Goal: Task Accomplishment & Management: Complete application form

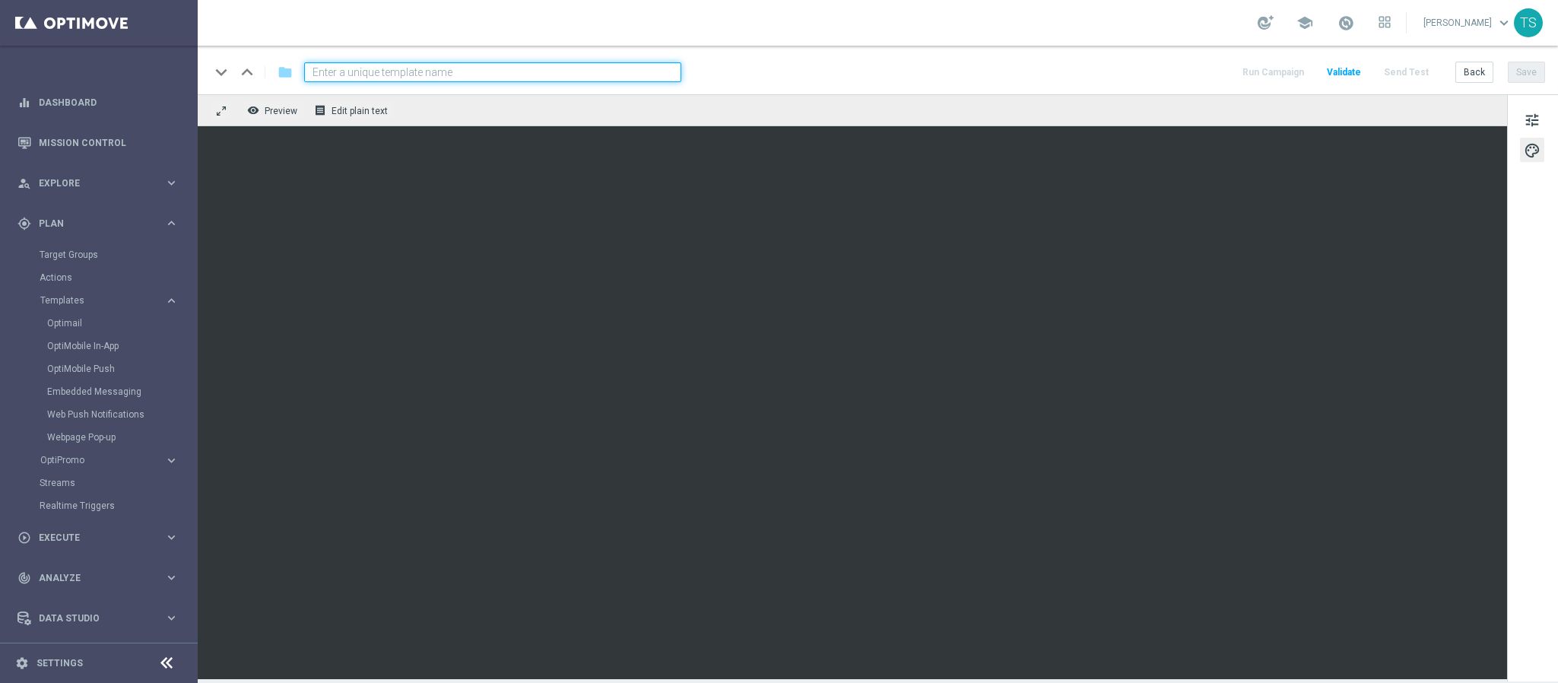
click at [1522, 502] on div "tune palette" at bounding box center [1532, 387] width 51 height 587
click at [1531, 122] on span "tune" at bounding box center [1532, 120] width 17 height 20
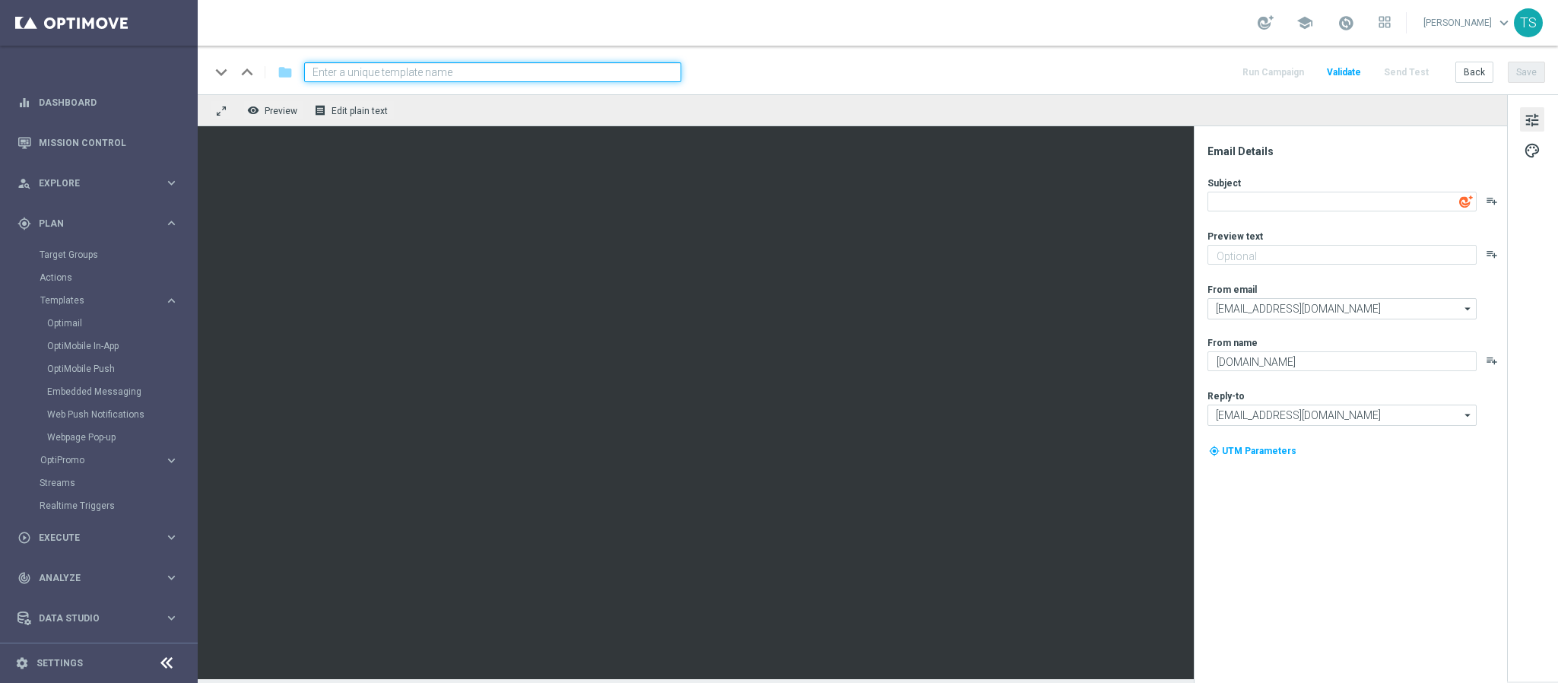
click at [1528, 114] on span "tune" at bounding box center [1532, 120] width 17 height 20
click at [1531, 157] on span "palette" at bounding box center [1532, 151] width 17 height 20
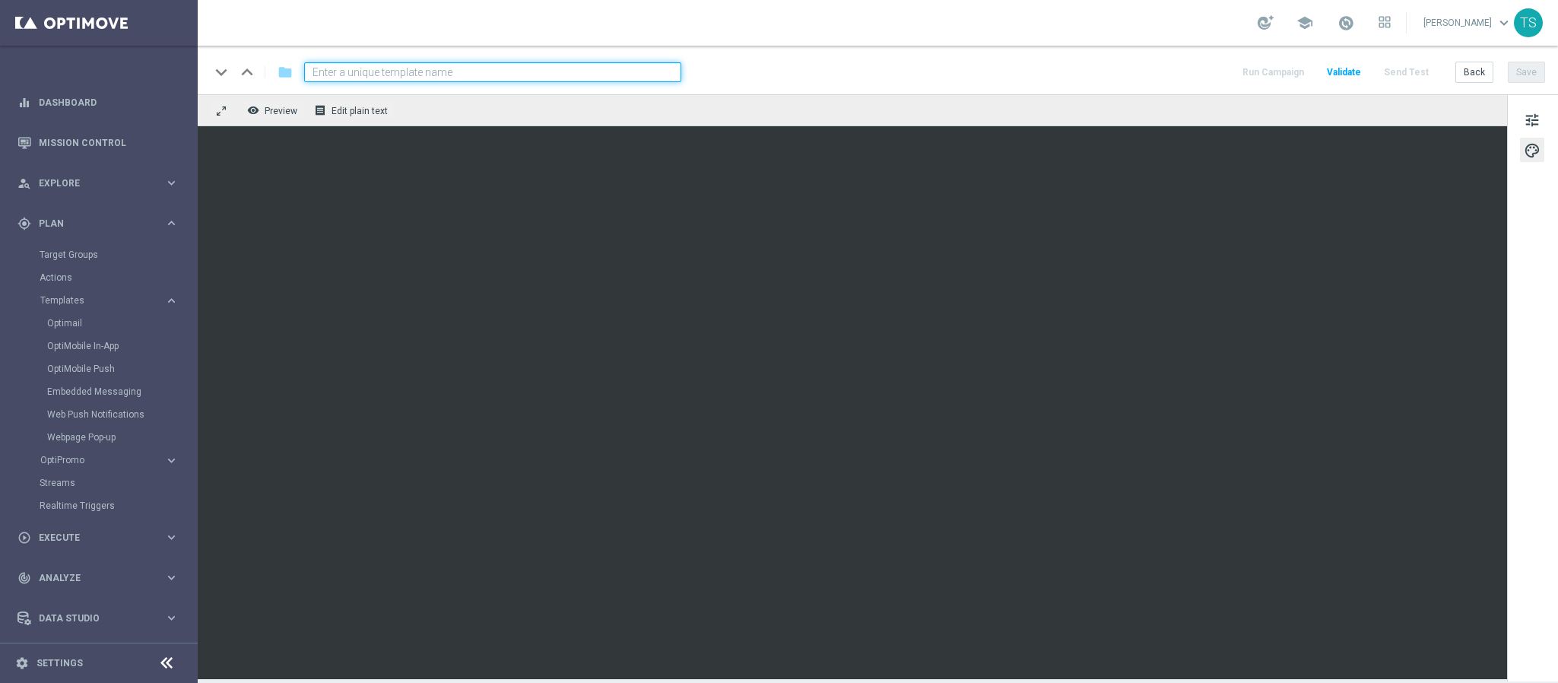
click at [1036, 115] on div "remove_red_eye Preview receipt Edit plain text" at bounding box center [852, 110] width 1309 height 32
click at [1030, 59] on div "keyboard_arrow_down keyboard_arrow_up folder Run Campaign Validate Send Test Ba…" at bounding box center [878, 70] width 1360 height 49
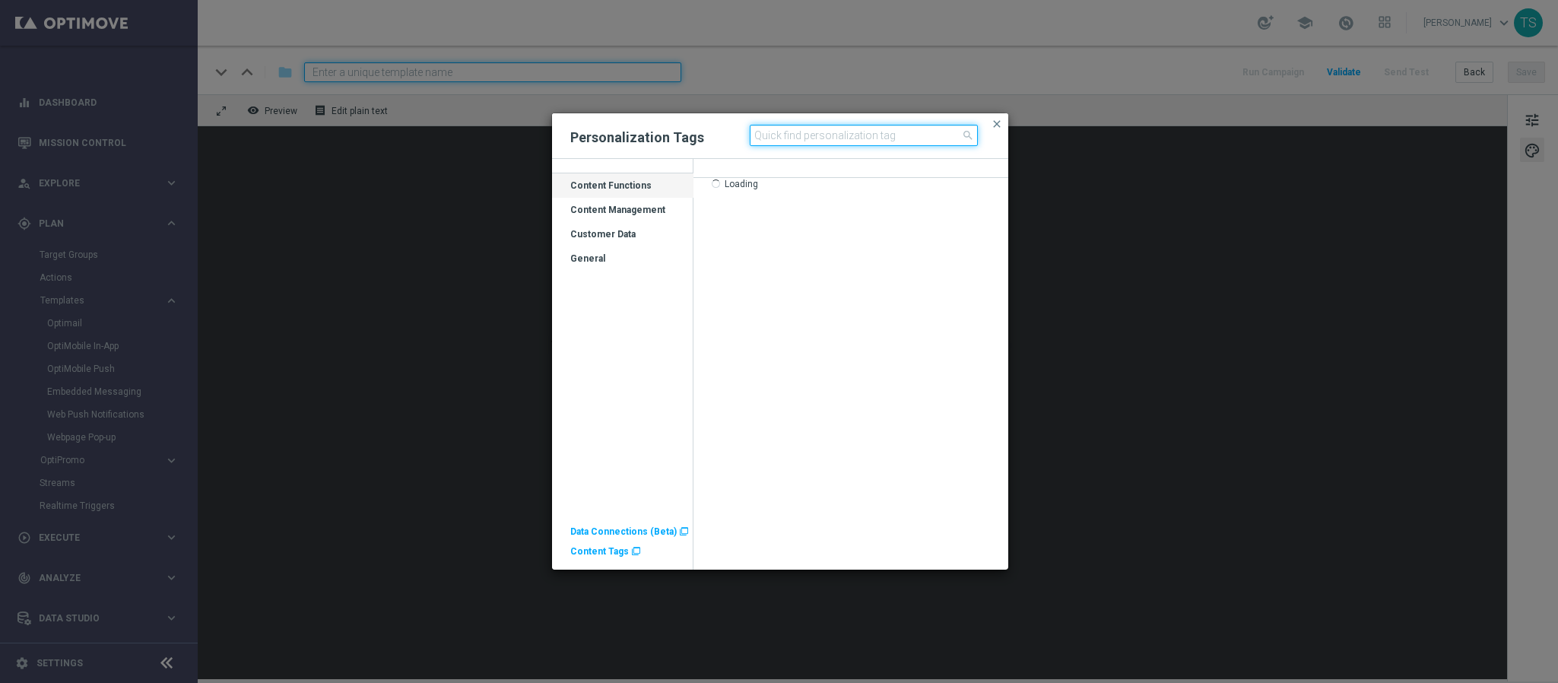
click at [883, 125] on input at bounding box center [864, 135] width 228 height 21
type input "first"
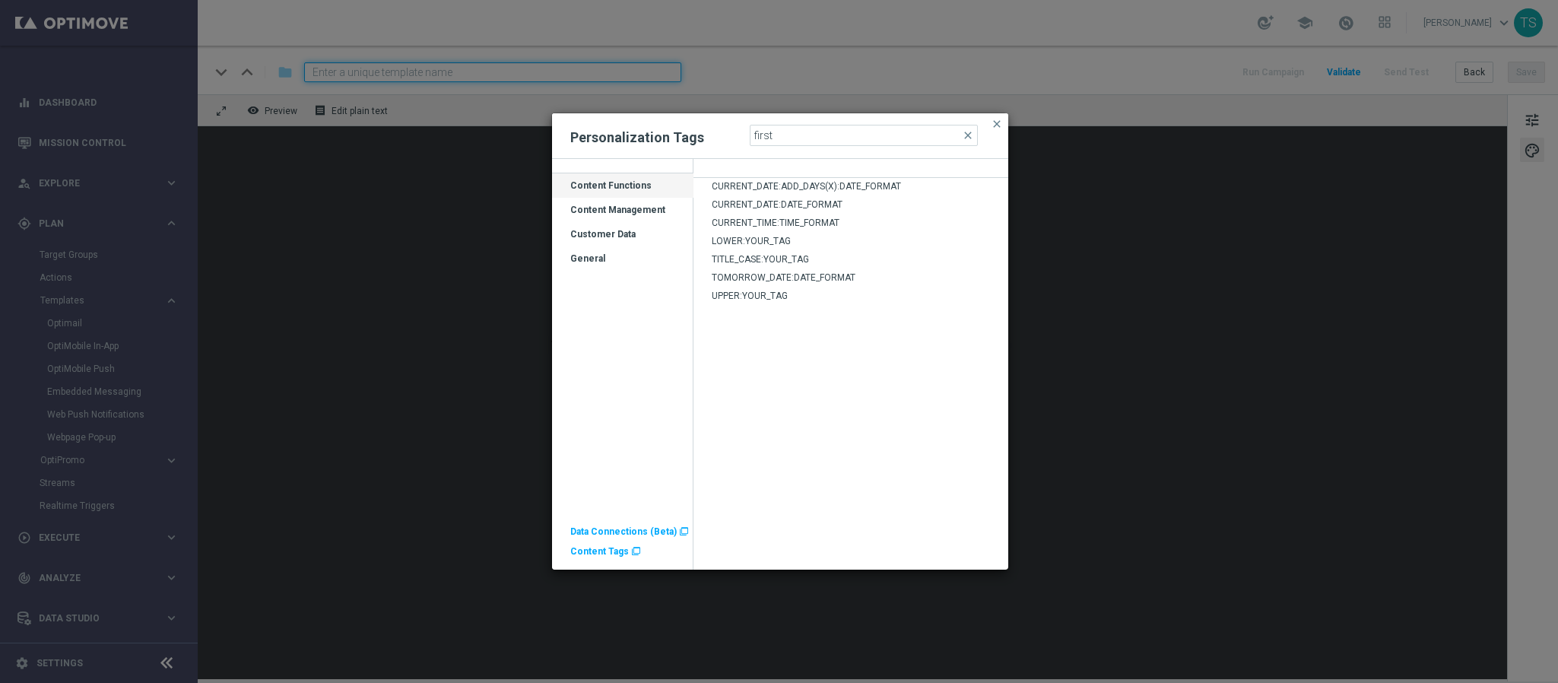
click at [852, 430] on div "CURRENT_DATE:ADD_DAYS(X):DATE_FORMAT CURRENT_DATE:DATE_FORMAT CURRENT_TIME:TIME…" at bounding box center [850, 374] width 315 height 392
click at [810, 138] on input "first" at bounding box center [864, 135] width 228 height 21
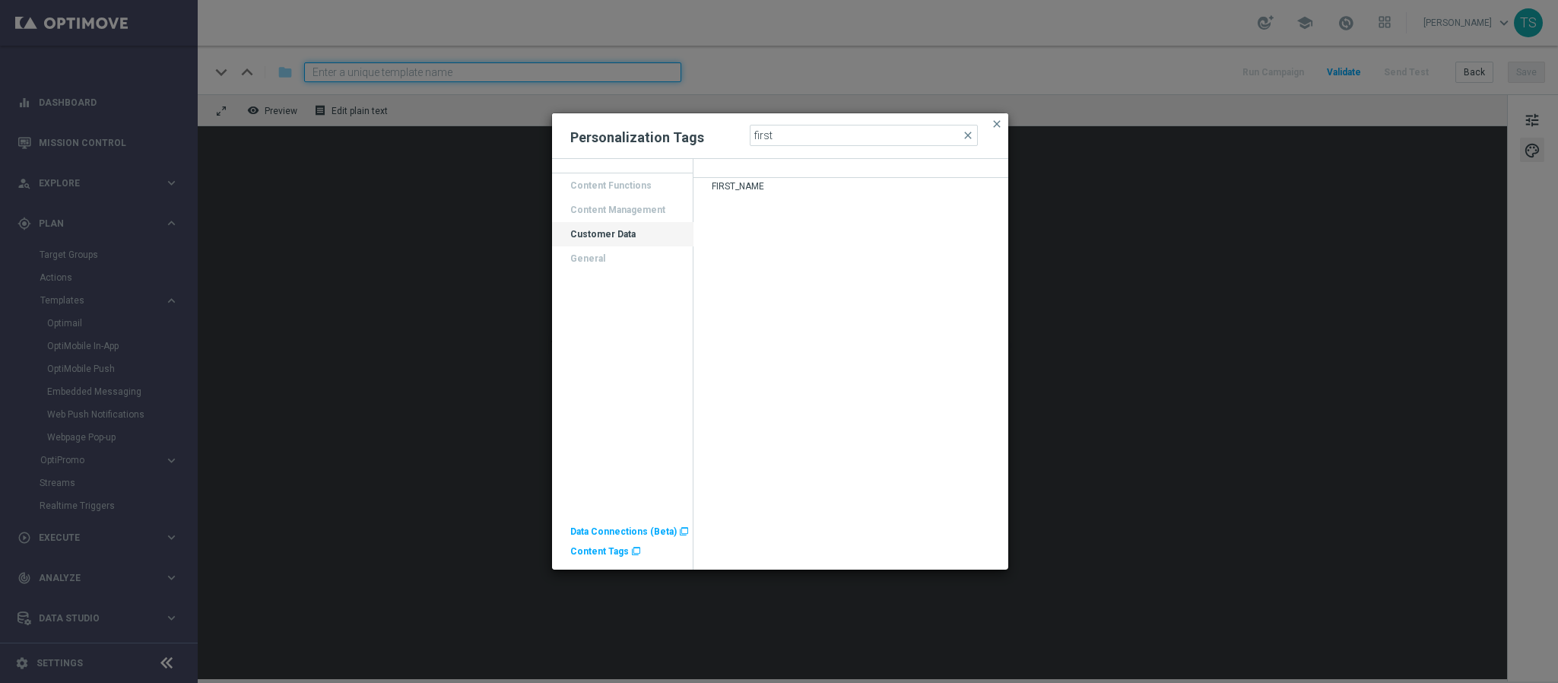
click at [773, 182] on div "FIRST_NAME" at bounding box center [850, 189] width 315 height 18
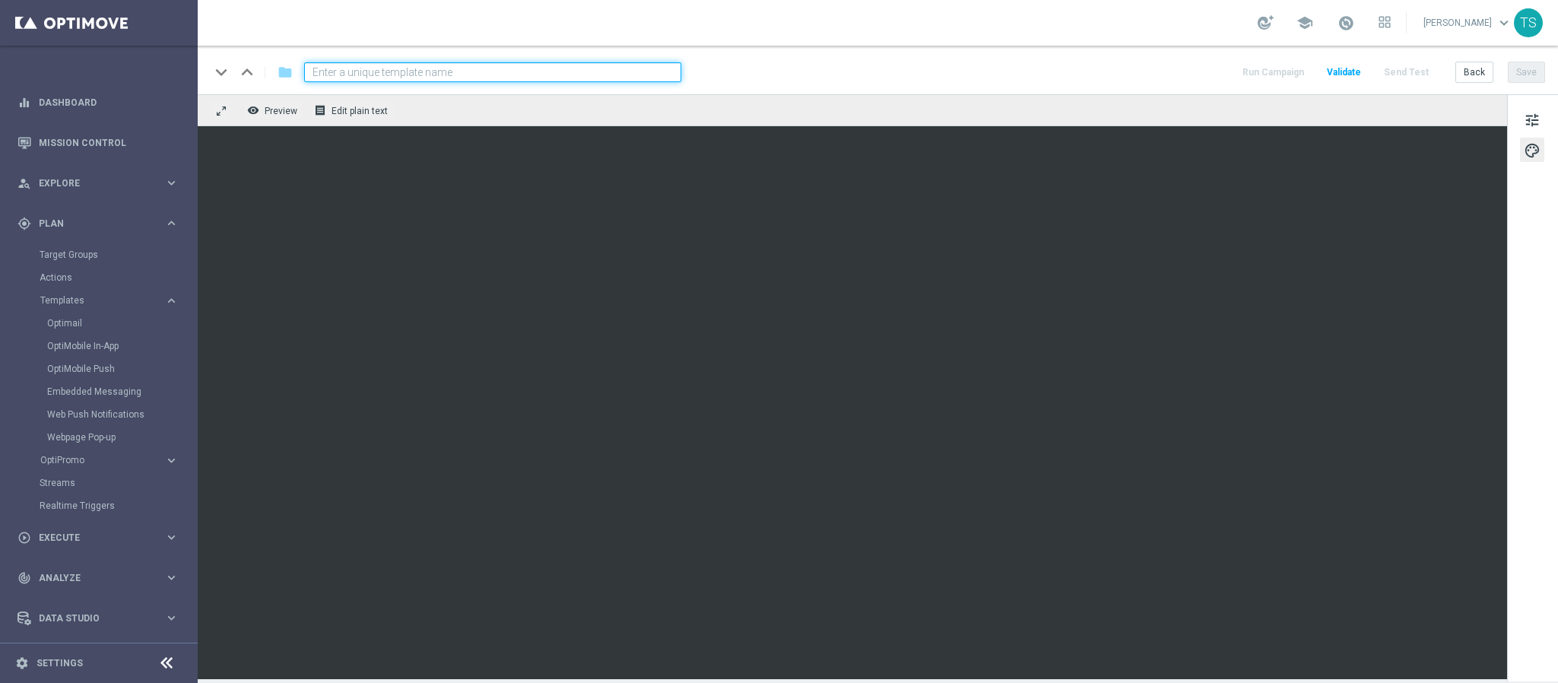
click at [414, 71] on input at bounding box center [492, 72] width 377 height 20
paste input "BR_SOL__FTP_WHEEL_HALLOWEEN__ALL_EMA_TAC_GM"
type input "BR_SOL__FTP_WHEEL_HALLOWEEN__ALL_EMA_TAC_GM"
click at [772, 71] on div "keyboard_arrow_down keyboard_arrow_up folder BR_SOL__FTP_WHEEL_HALLOWEEN__ALL_E…" at bounding box center [877, 72] width 1335 height 20
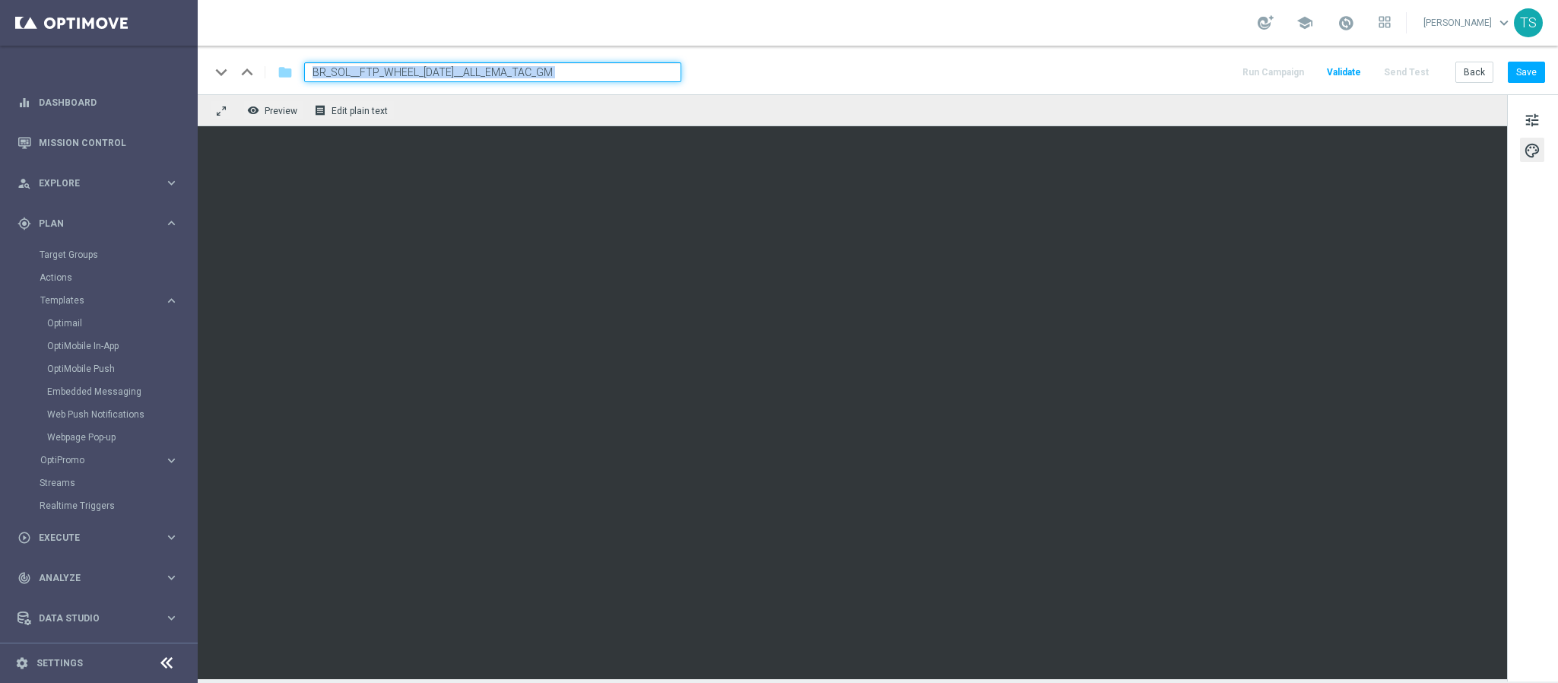
click at [774, 71] on div "keyboard_arrow_down keyboard_arrow_up folder BR_SOL__FTP_WHEEL_HALLOWEEN__ALL_E…" at bounding box center [877, 72] width 1335 height 20
click at [488, 73] on input "BR_SOL__FTP_WHEEL_HALLOWEEN__ALL_EMA_TAC_GM" at bounding box center [492, 72] width 377 height 20
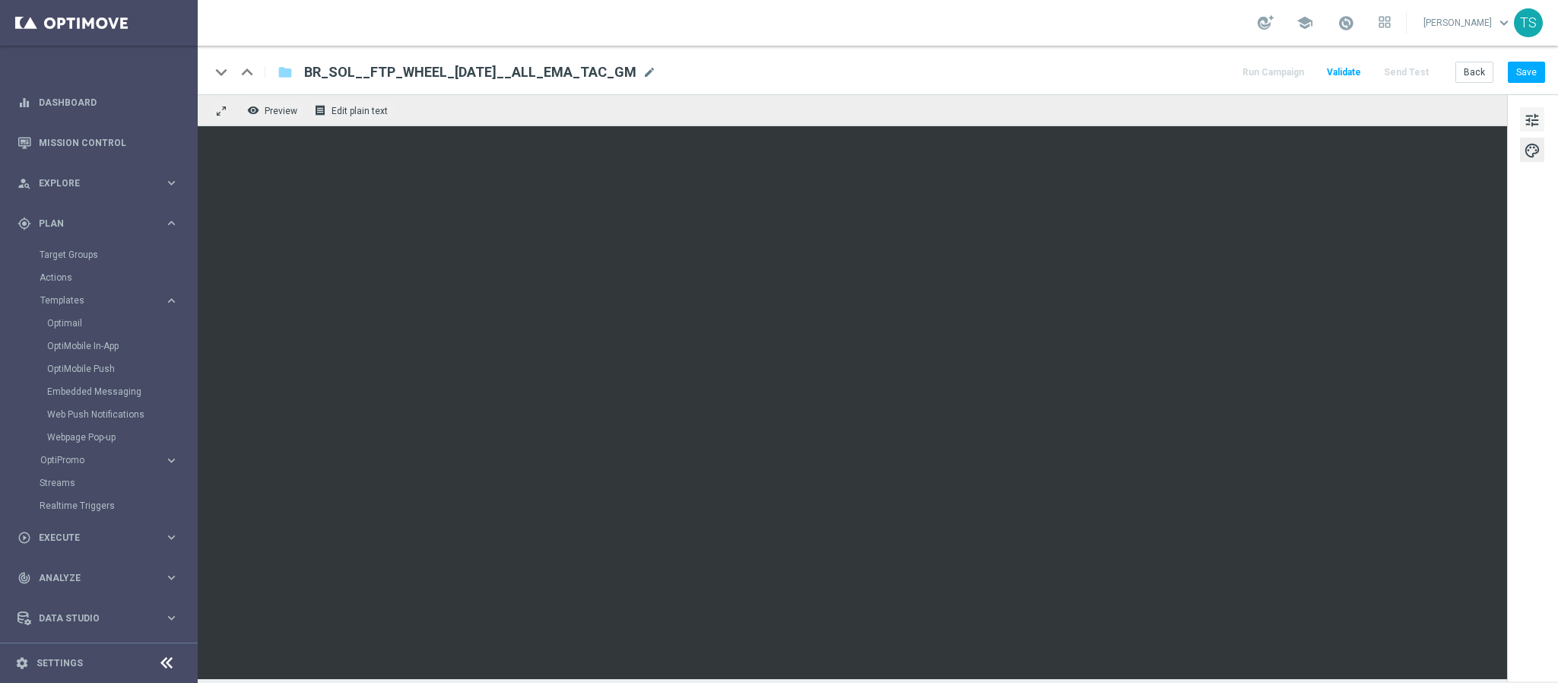
click at [1528, 117] on span "tune" at bounding box center [1532, 120] width 17 height 20
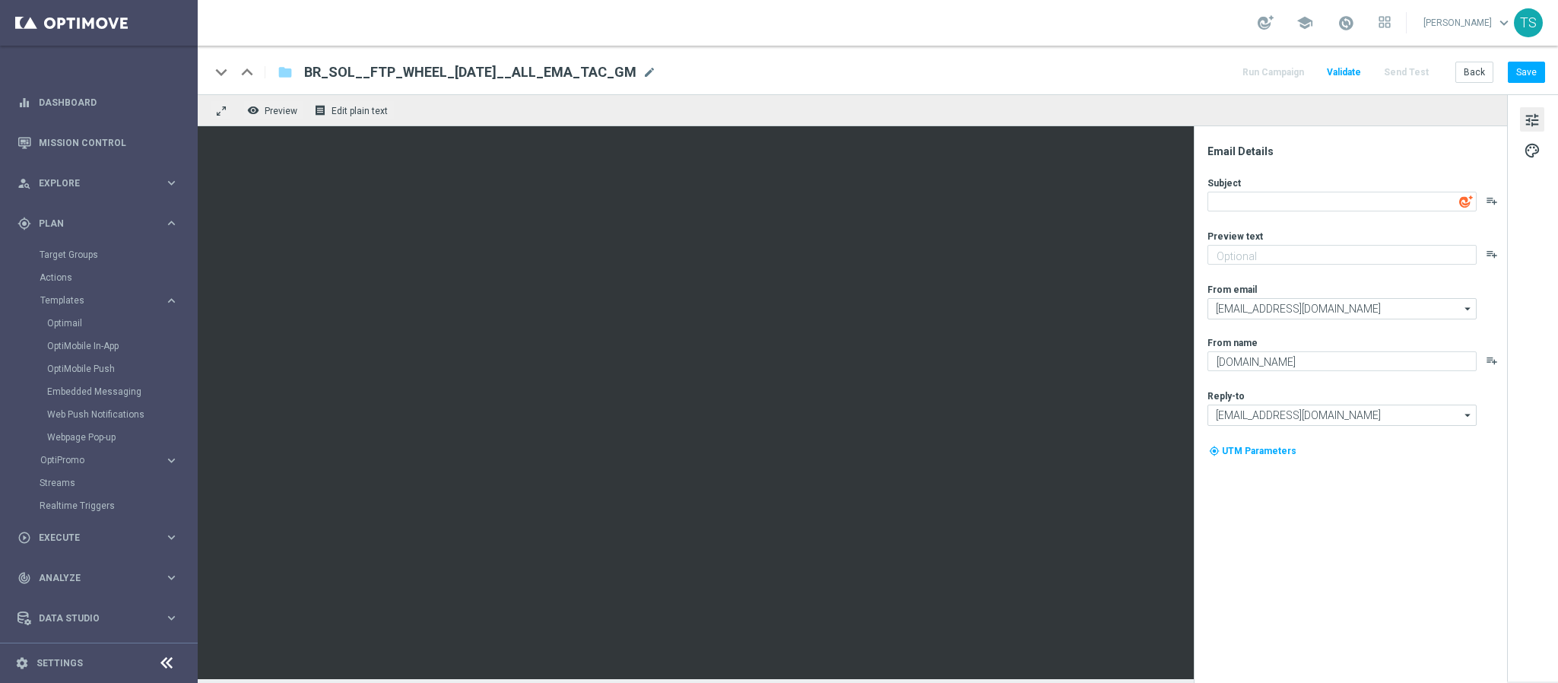
click at [1535, 119] on span "tune" at bounding box center [1532, 120] width 17 height 20
click at [1349, 201] on textarea at bounding box center [1342, 202] width 269 height 20
paste textarea "🎃 Gire a Roleta da Sorte de Halloween!"
click at [1258, 197] on textarea "🎃 Gire a Roleta da Sorte de Halloween!" at bounding box center [1342, 202] width 269 height 20
type textarea "🎃 Gire grátis!"
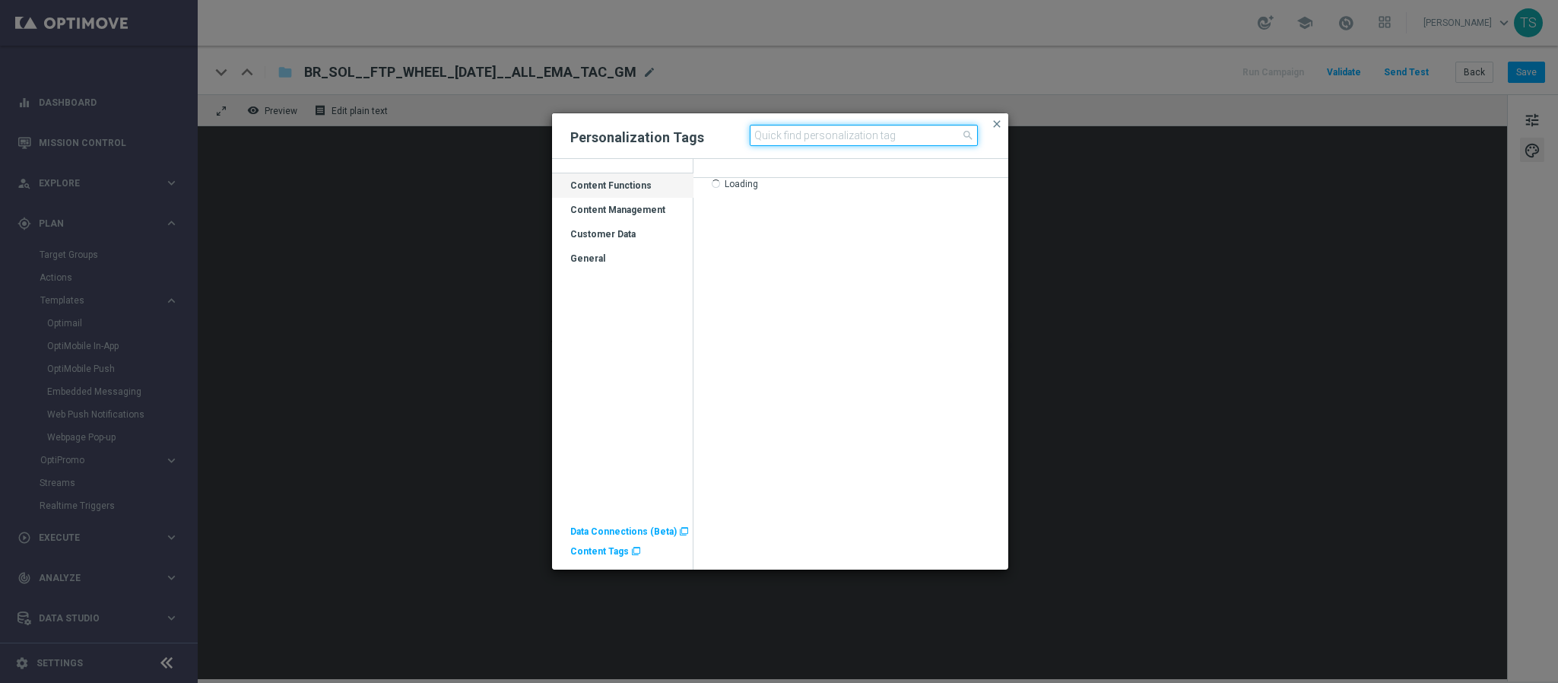
click at [828, 130] on input at bounding box center [864, 135] width 228 height 21
type input "first"
click at [796, 142] on input "first" at bounding box center [864, 135] width 228 height 21
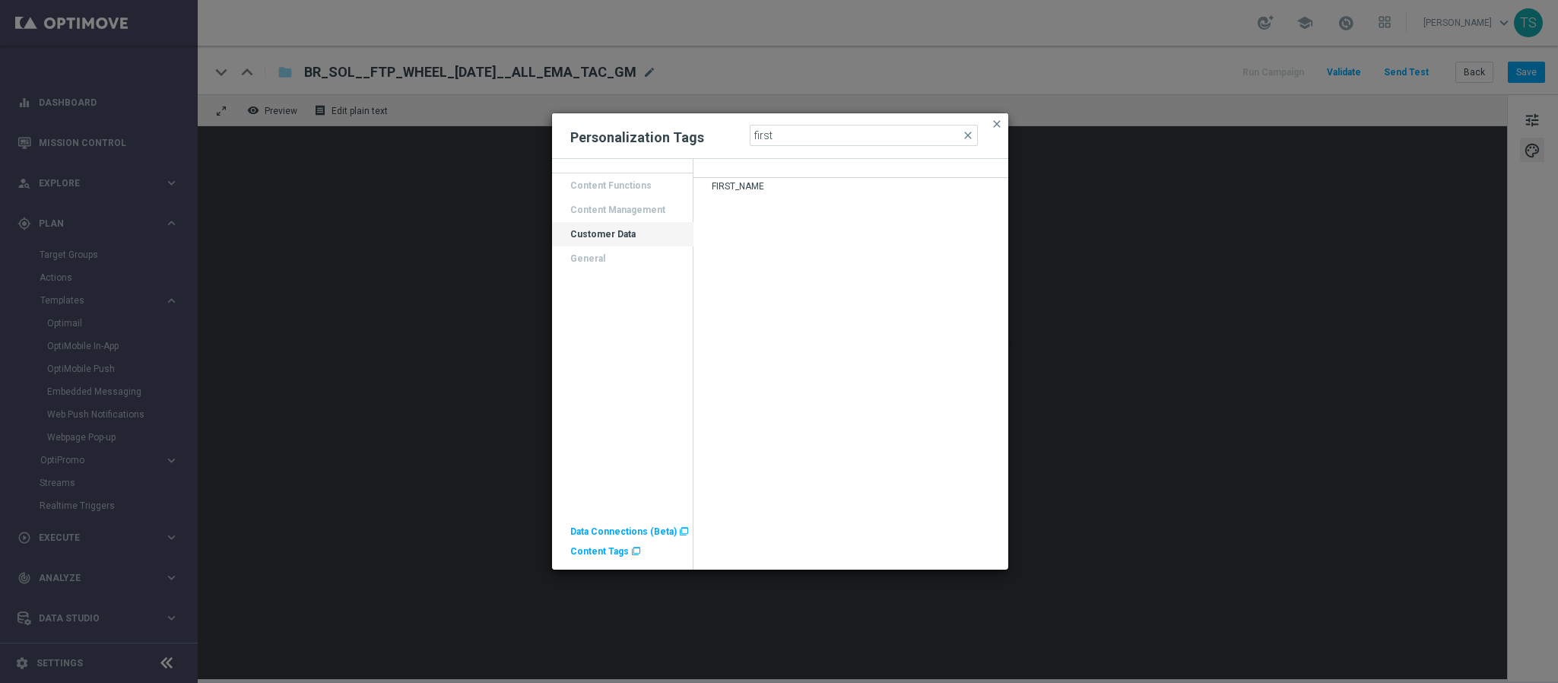
click at [767, 183] on div "FIRST_NAME" at bounding box center [850, 189] width 315 height 18
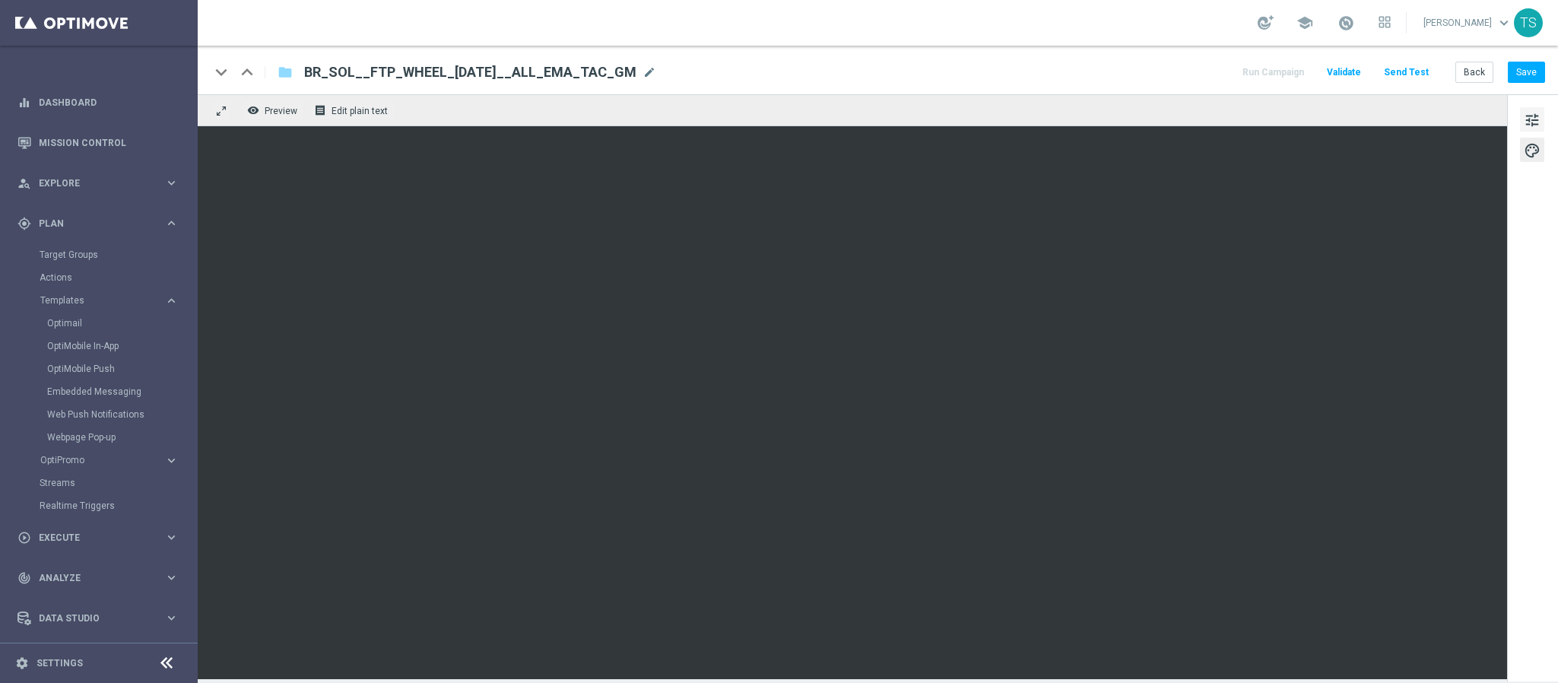
click at [1528, 121] on span "tune" at bounding box center [1532, 120] width 17 height 20
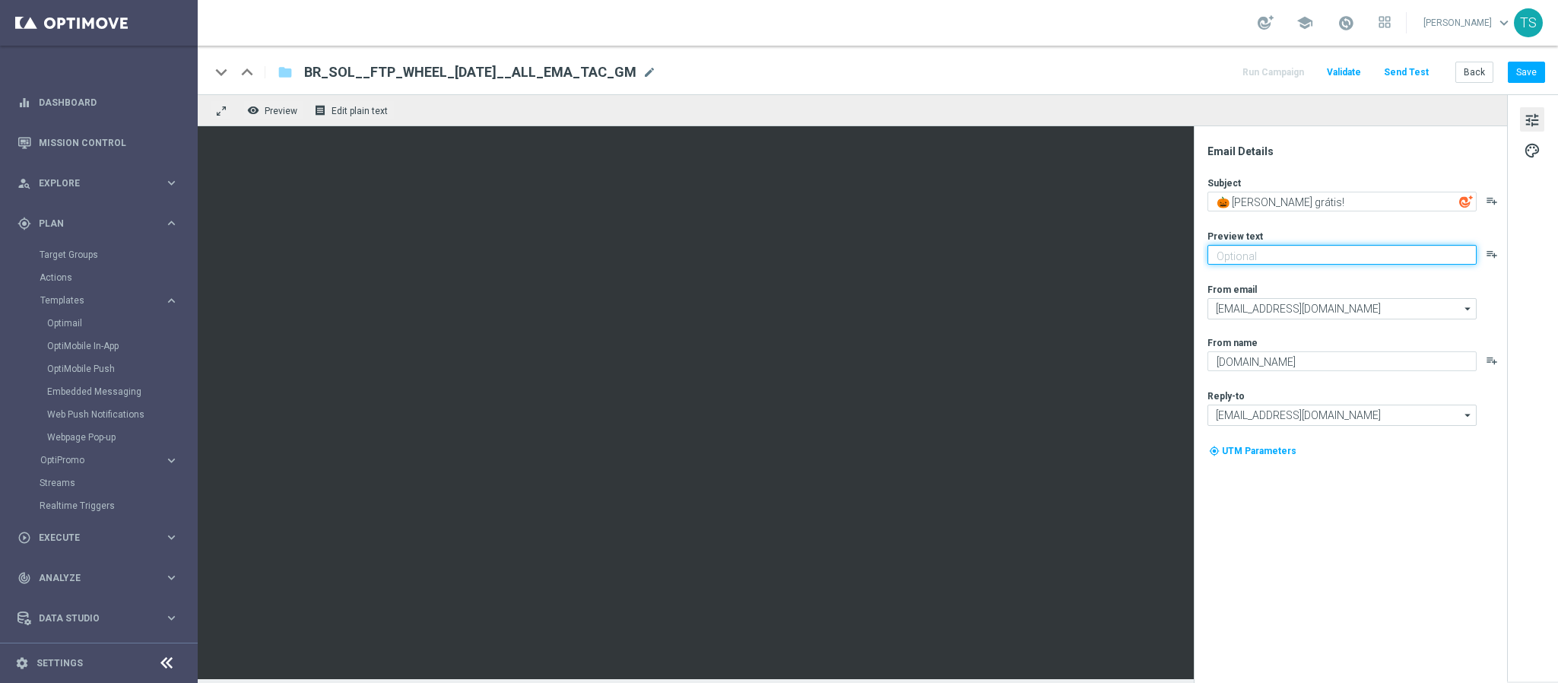
click at [1322, 255] on textarea at bounding box center [1342, 255] width 269 height 20
paste textarea "Você pode ganhar prêmios incrívei"
click at [1223, 254] on textarea "Você pode ganhar prêmios incrívei" at bounding box center [1342, 255] width 269 height 20
click at [1414, 262] on textarea "Você pode ganhar prêmios incrívei" at bounding box center [1342, 255] width 269 height 20
click at [1412, 457] on div "my_location UTM Parameters" at bounding box center [1357, 457] width 298 height 29
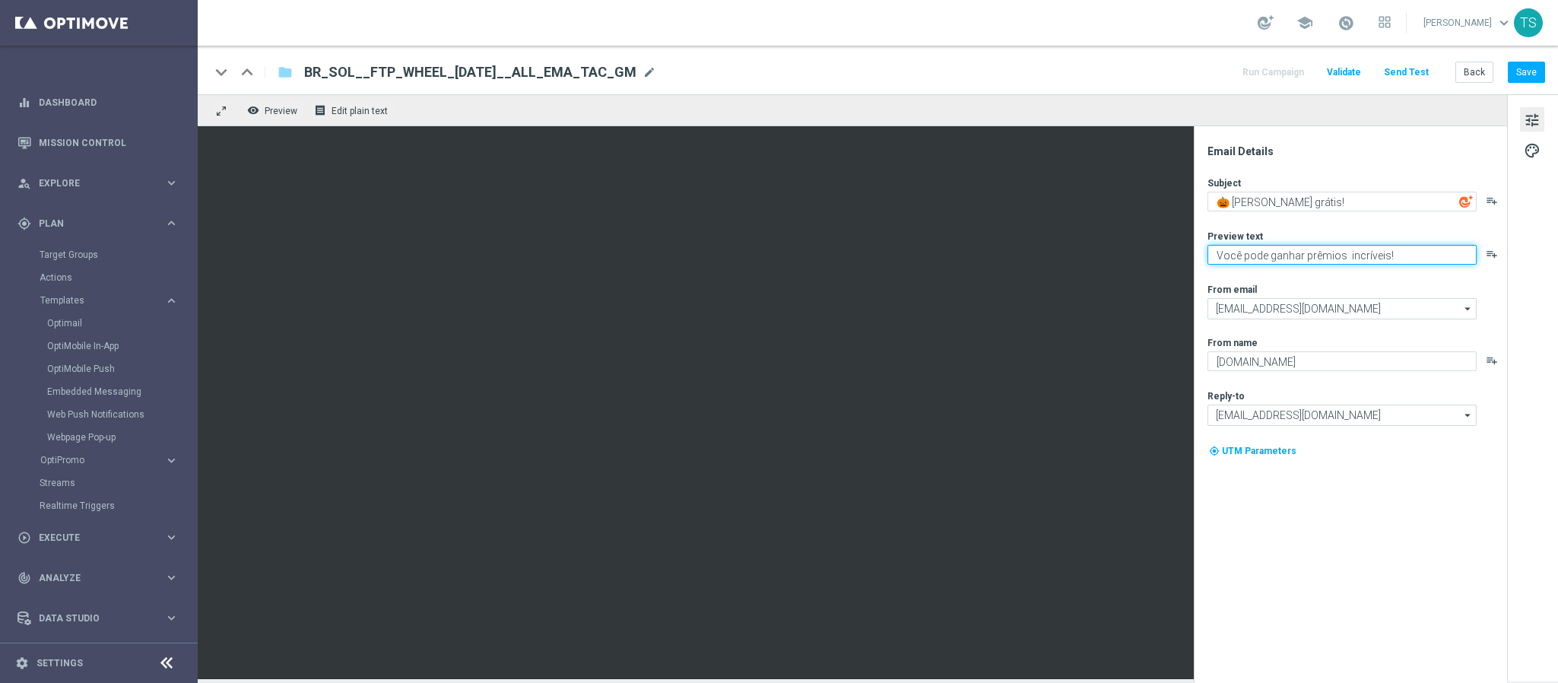
drag, startPoint x: 1346, startPoint y: 249, endPoint x: 1417, endPoint y: 277, distance: 76.1
click at [1347, 249] on textarea "Você pode ganhar prêmios incríveis!" at bounding box center [1342, 255] width 269 height 20
type textarea "Você pode ganhar prêmios incríveis!"
click at [1383, 589] on div "Email Details Subject 🎃 Gire grátis! playlist_add Preview text Você pode ganhar…" at bounding box center [1354, 413] width 303 height 538
click at [1525, 80] on button "Save" at bounding box center [1526, 72] width 37 height 21
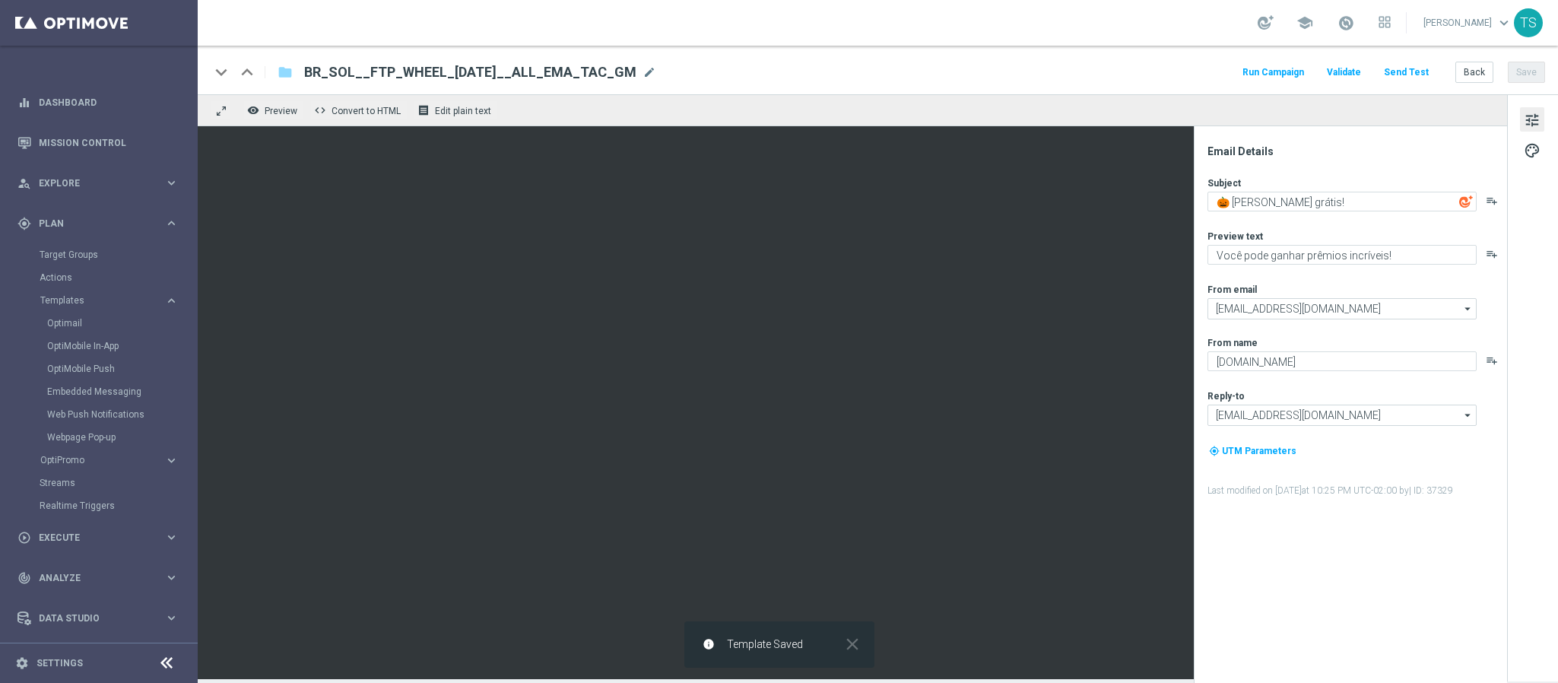
click at [1406, 69] on button "Send Test" at bounding box center [1406, 72] width 49 height 21
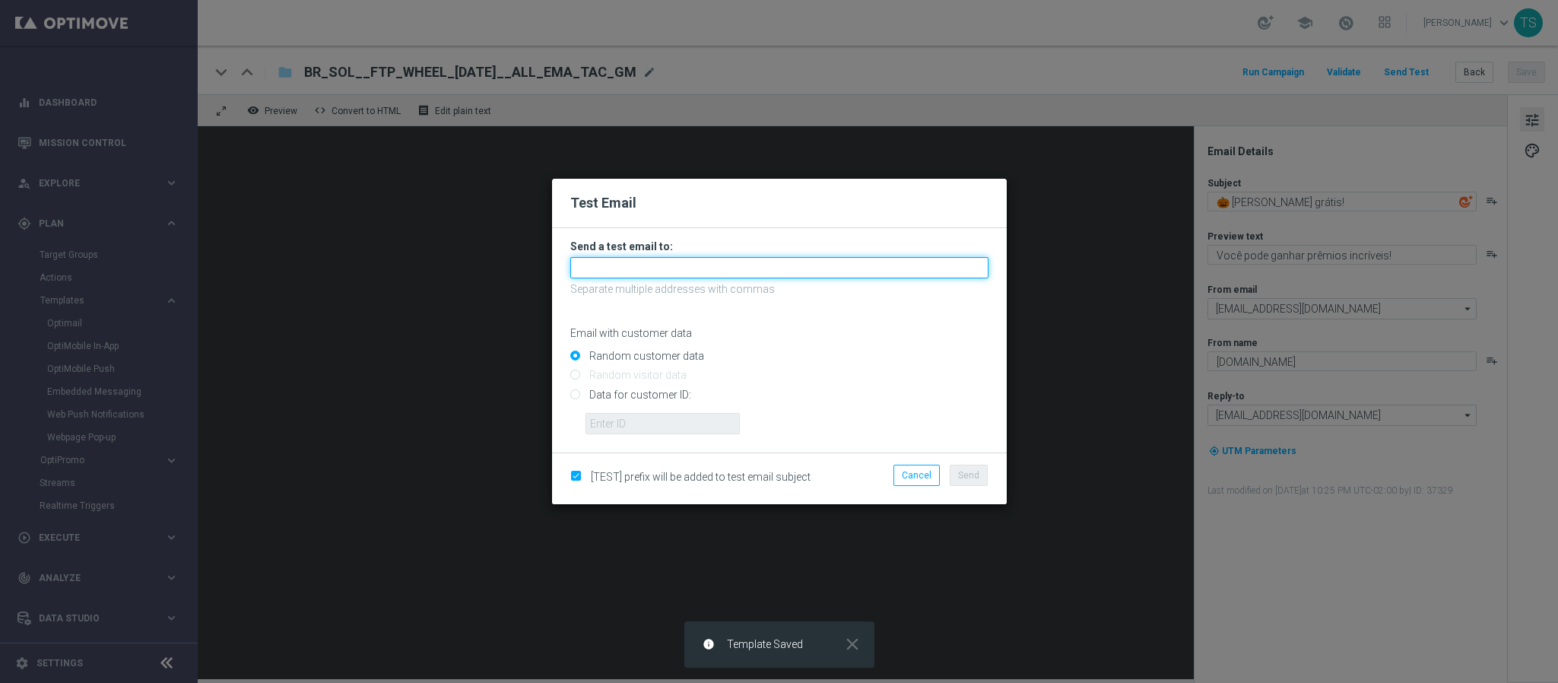
click at [833, 267] on input "text" at bounding box center [779, 267] width 418 height 21
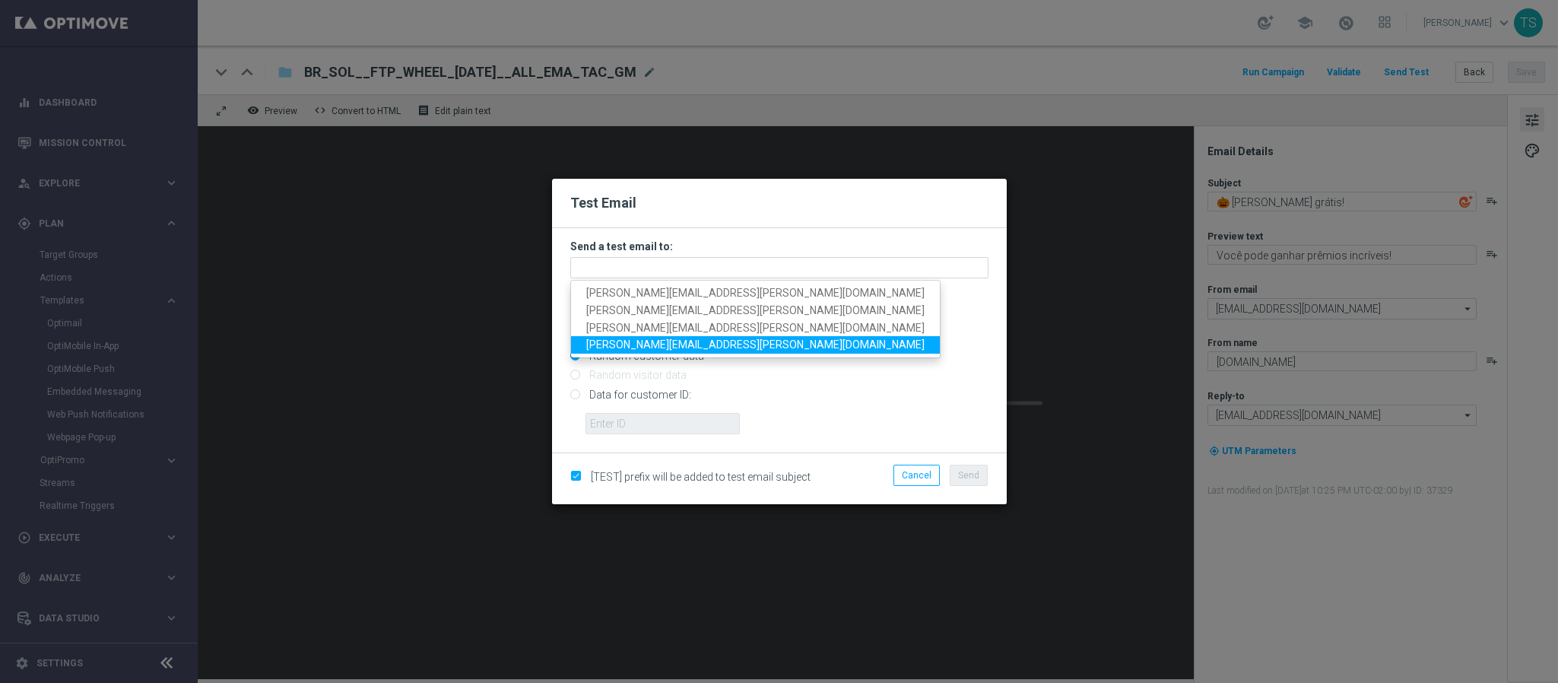
click at [687, 344] on span "thomas.silva@sorteonline.com.br" at bounding box center [755, 344] width 338 height 12
type input "thomas.silva@sorteonline.com.br"
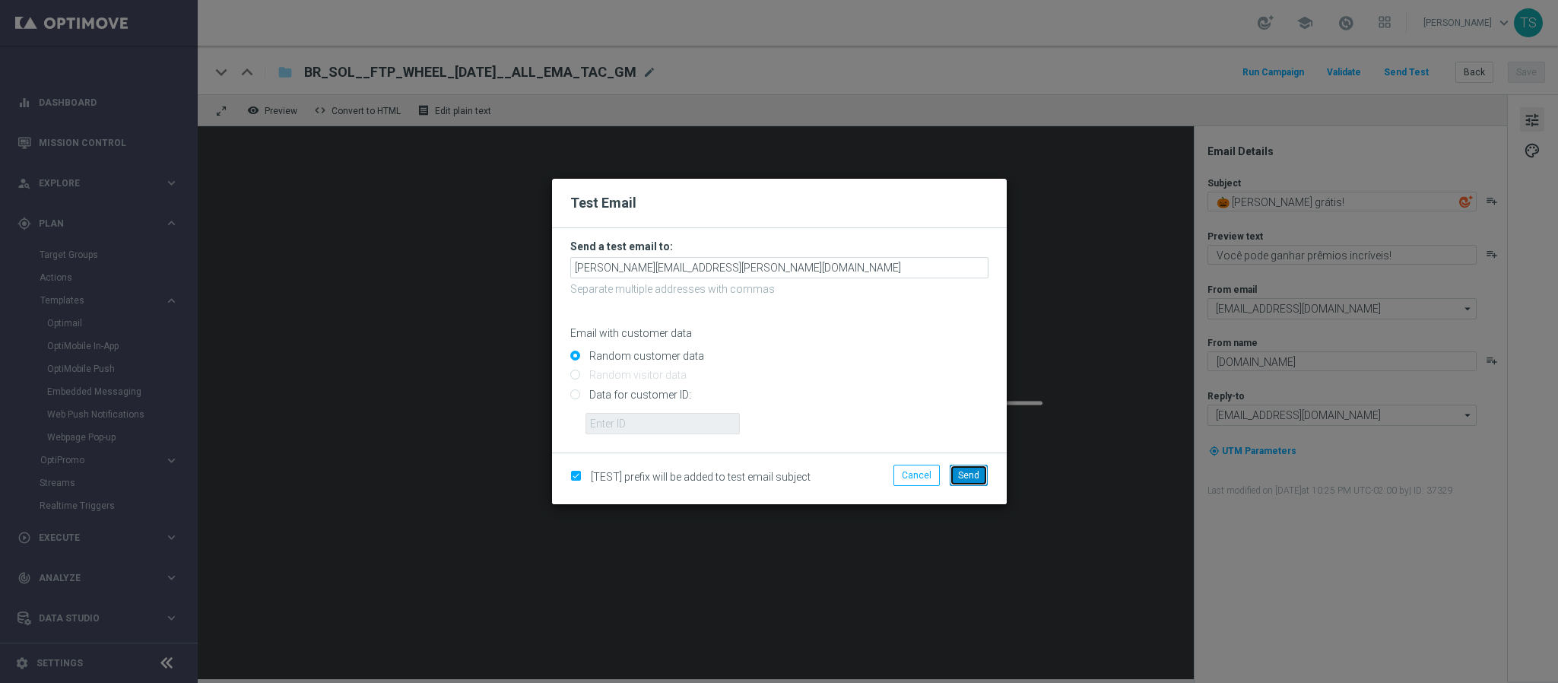
click at [973, 477] on span "Send" at bounding box center [968, 475] width 21 height 11
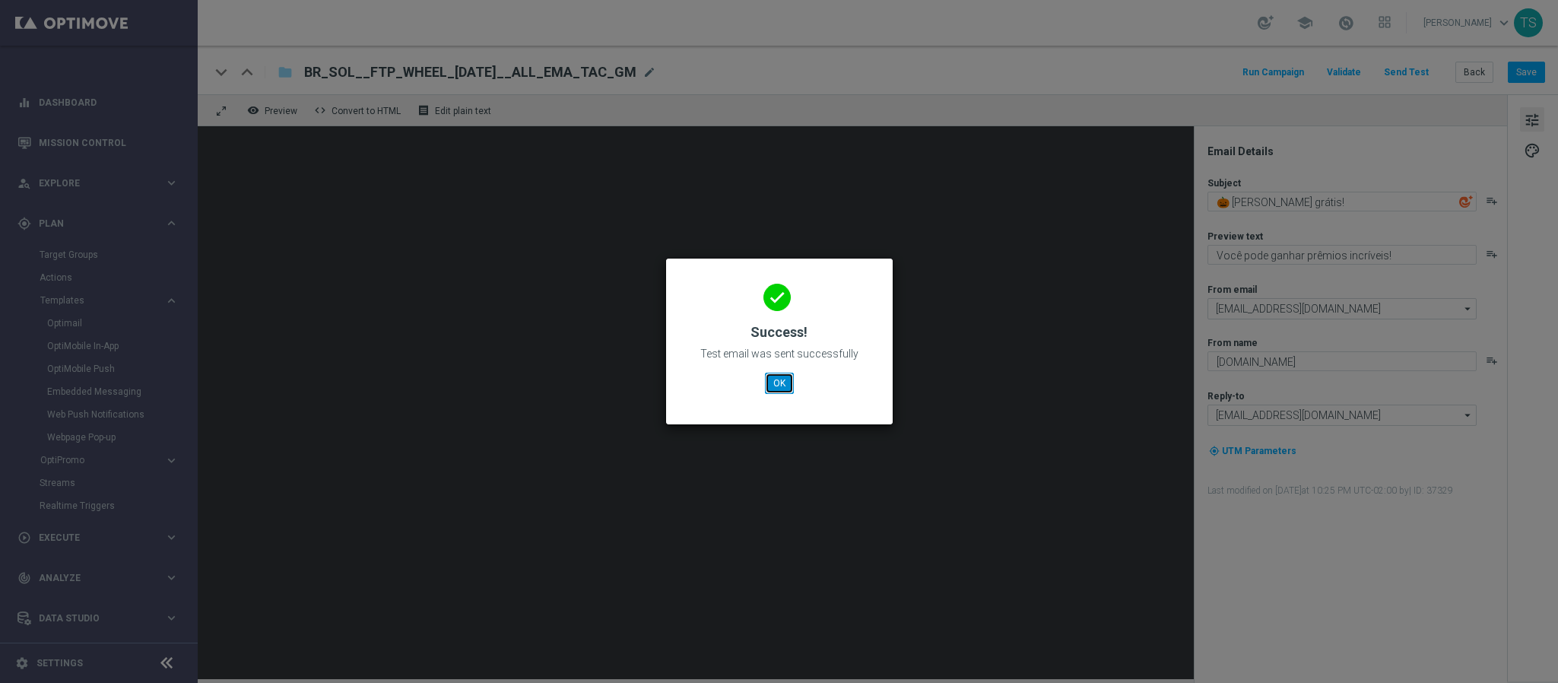
click at [766, 384] on button "OK" at bounding box center [779, 383] width 29 height 21
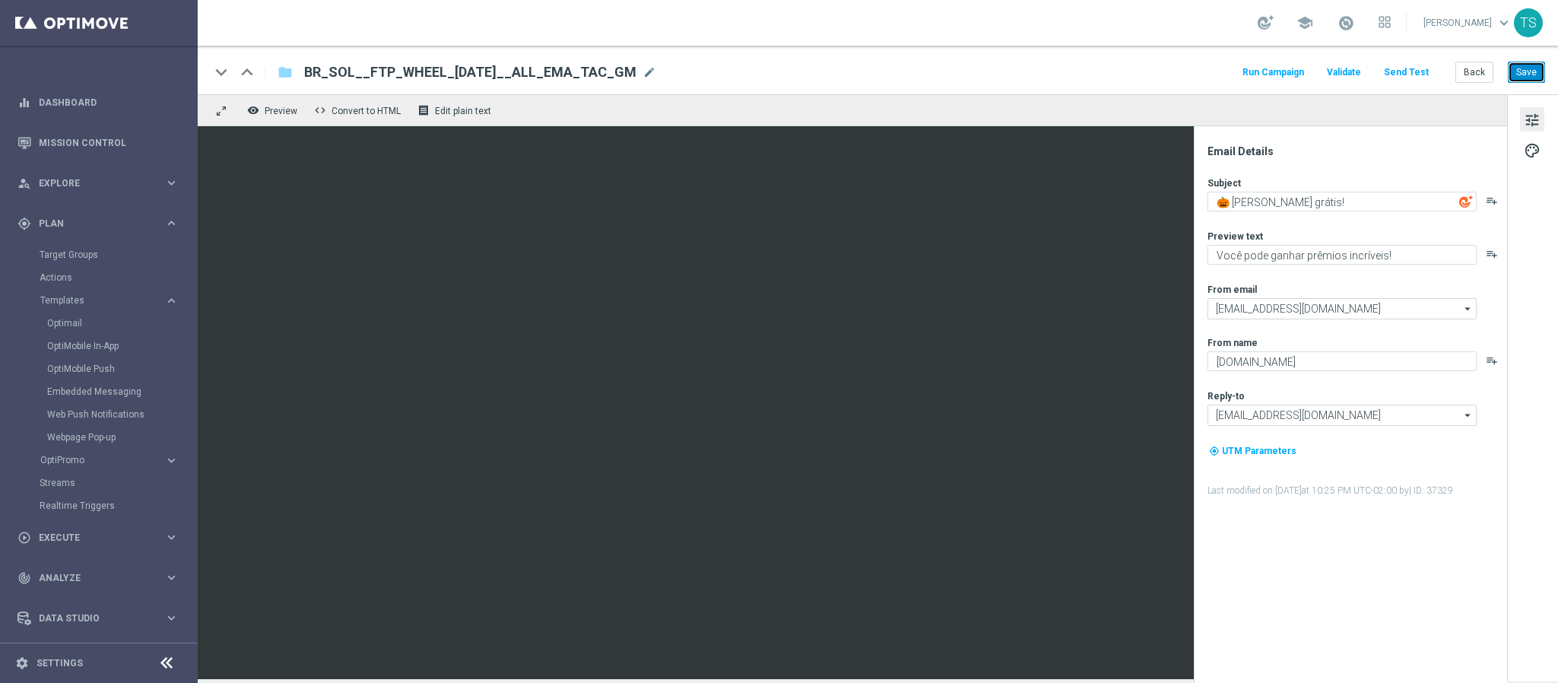
click at [1510, 71] on button "Save" at bounding box center [1526, 72] width 37 height 21
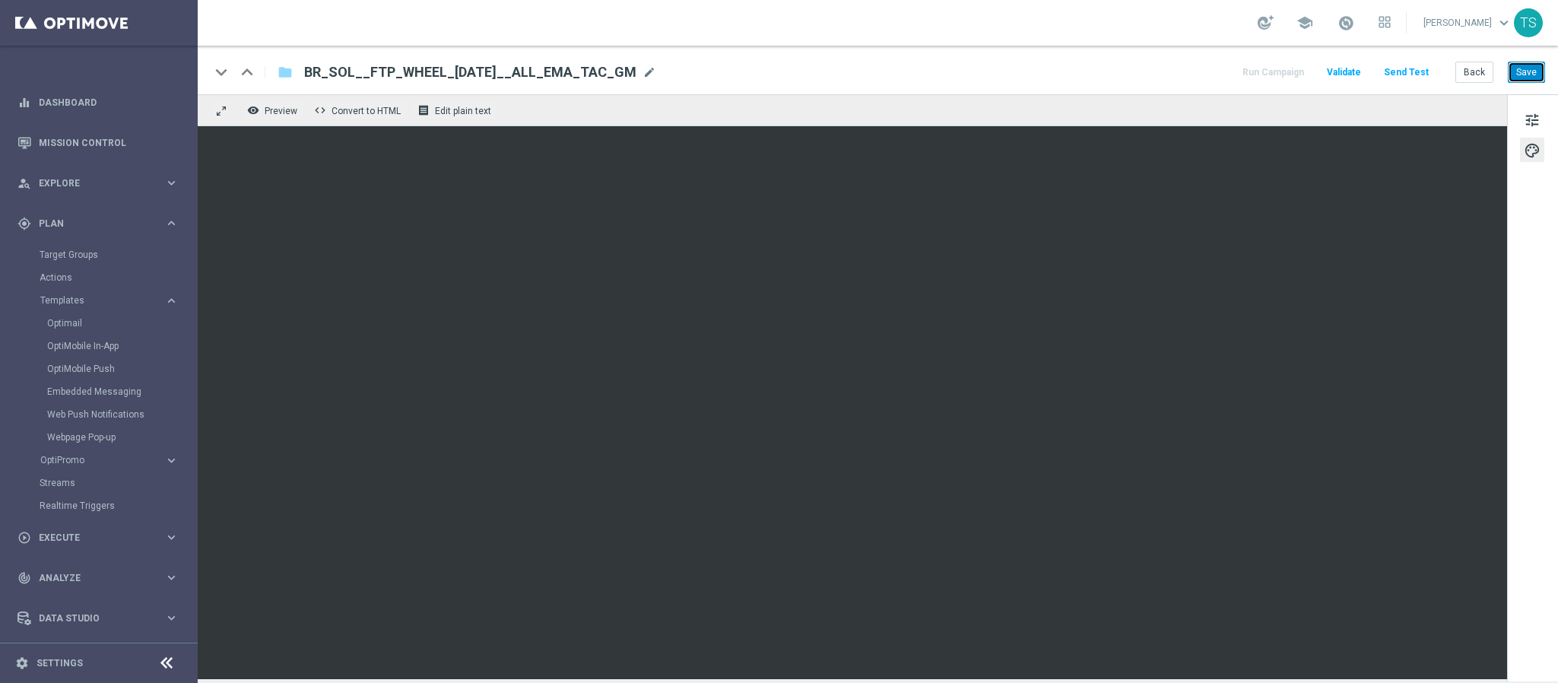
click at [1528, 73] on button "Save" at bounding box center [1526, 72] width 37 height 21
click at [656, 71] on span "mode_edit" at bounding box center [650, 72] width 14 height 14
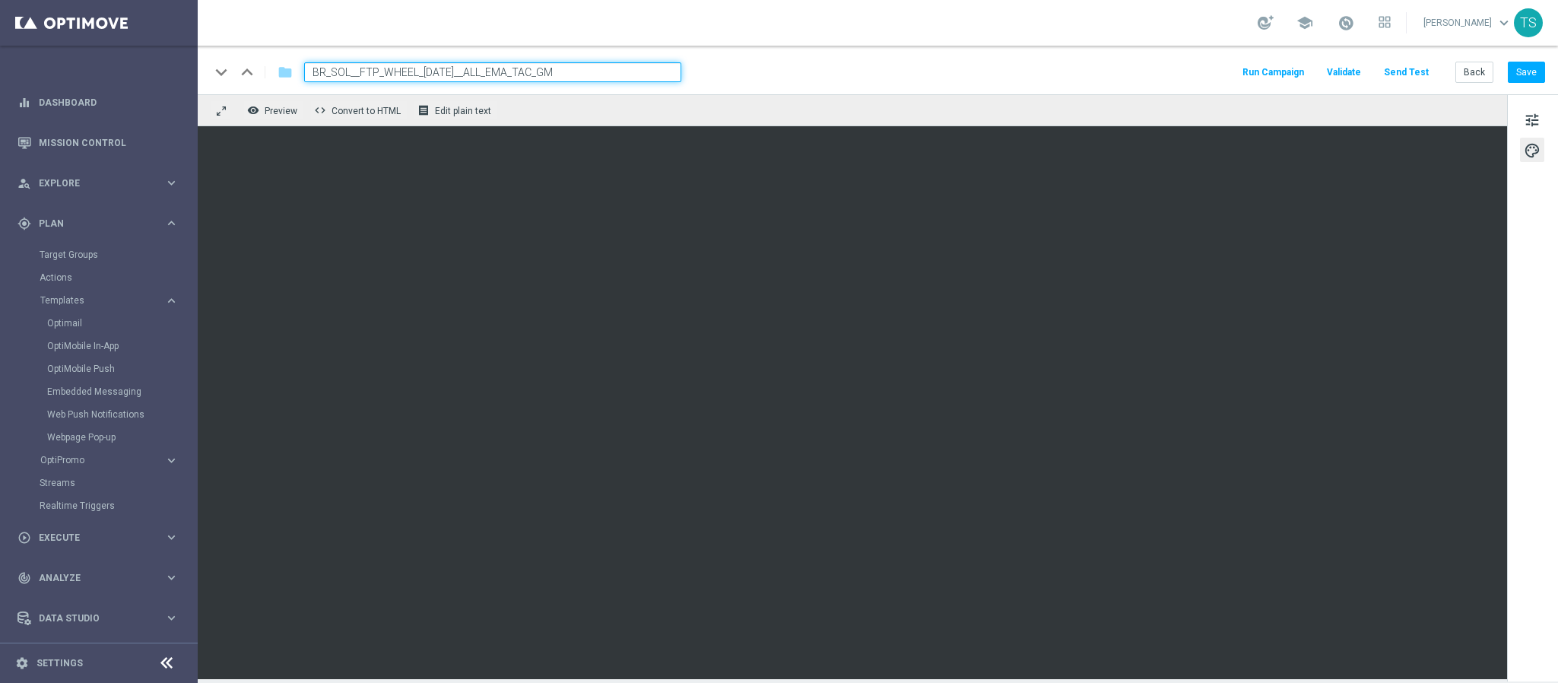
click at [625, 69] on input "BR_SOL__FTP_WHEEL_HALLOWEEN__ALL_EMA_TAC_GM" at bounding box center [492, 72] width 377 height 20
type input "BR_SOL__FTP_WHEEL_HALLOWEEN__ALL_EMA_TAC_GM_A"
click at [547, 71] on input "BR_SOL__FTP_WHEEL_HALLOWEEN__ALL_EMA_TAC_GM_A" at bounding box center [492, 72] width 377 height 20
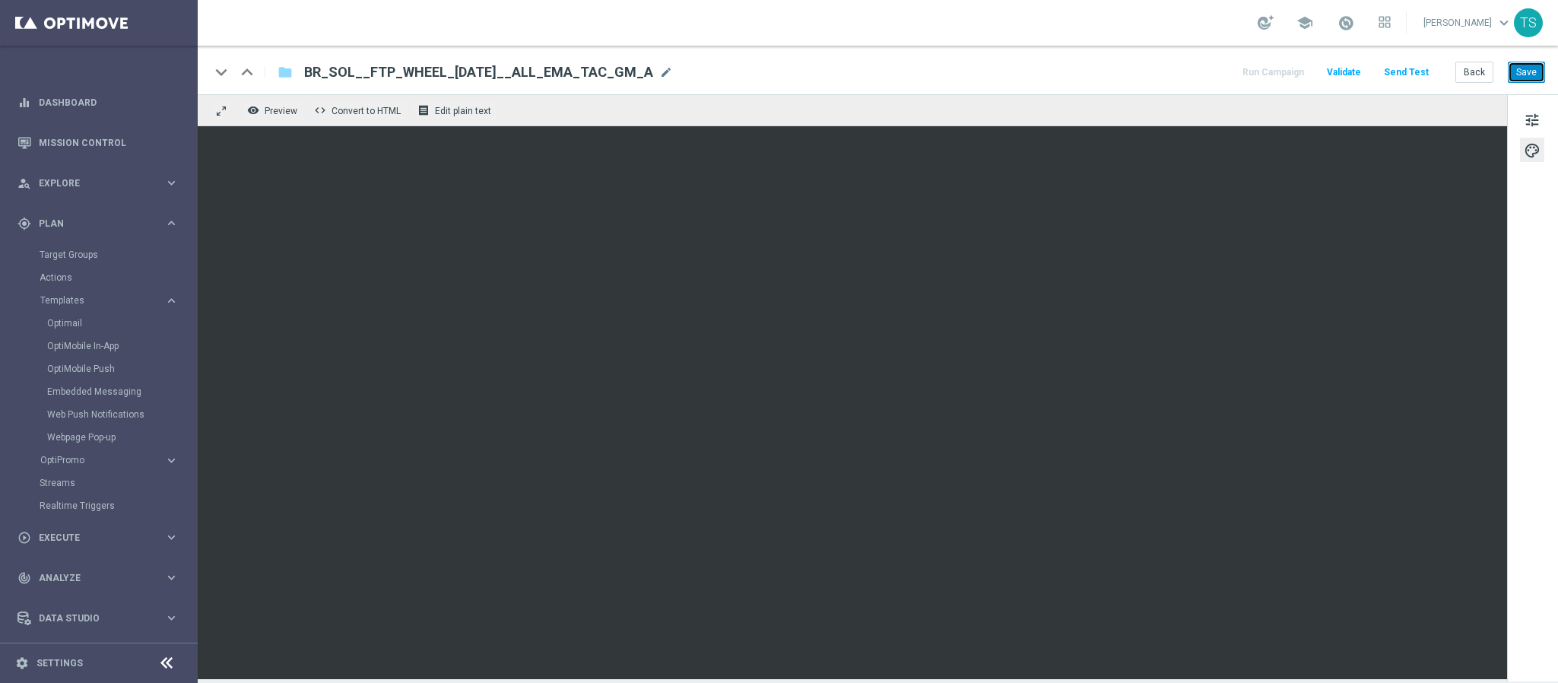
click at [1529, 78] on button "Save" at bounding box center [1526, 72] width 37 height 21
click at [1517, 80] on button "Save" at bounding box center [1526, 72] width 37 height 21
click at [1522, 76] on button "Save" at bounding box center [1526, 72] width 37 height 21
click at [1525, 73] on button "Save" at bounding box center [1526, 72] width 37 height 21
click at [1405, 71] on button "Send Test" at bounding box center [1406, 72] width 49 height 21
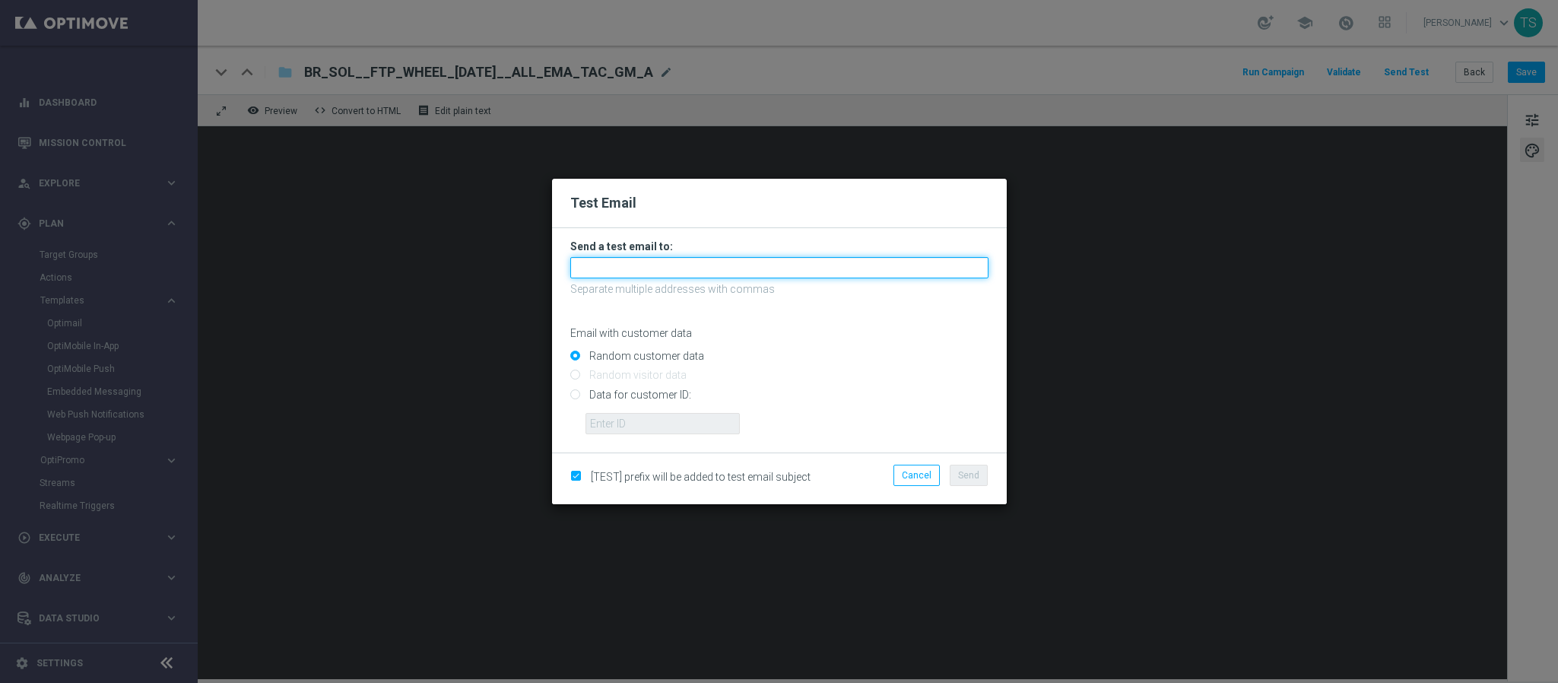
click at [674, 270] on input "text" at bounding box center [779, 267] width 418 height 21
paste input "Giovanna Rosa Araújo <giovanna.araujo@sorteonline.com.br>"
drag, startPoint x: 687, startPoint y: 265, endPoint x: 172, endPoint y: 269, distance: 514.8
click at [197, 265] on modal-container "Test Email Send a test email to: Giovanna Rosa Araújo <giovanna.araujo@sorteonl…" at bounding box center [779, 341] width 1558 height 683
click at [920, 260] on input "giovanna.araujo@sorteonline.com.br>" at bounding box center [779, 267] width 418 height 21
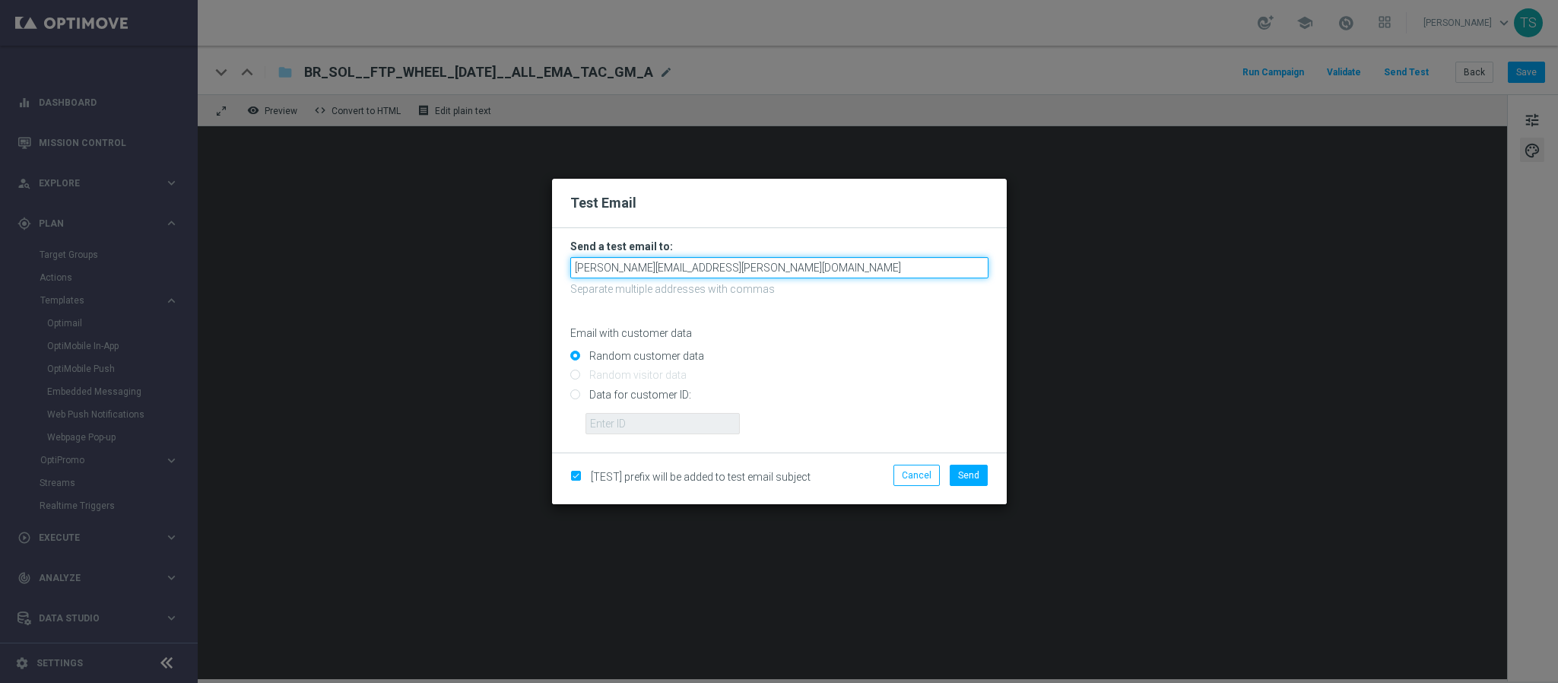
type input "giovanna.araujo@sorteonline.com.br"
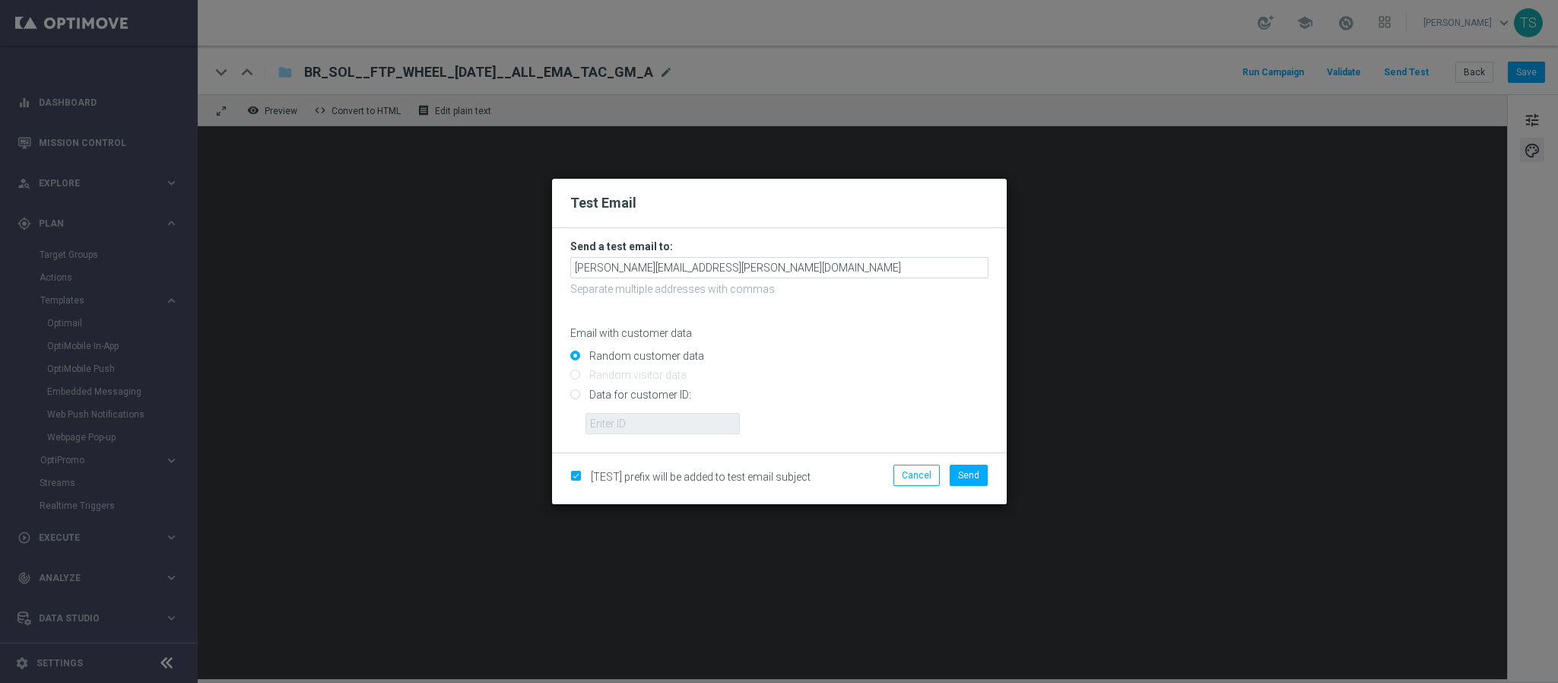
click at [986, 342] on form "Send a test email to: giovanna.araujo@sorteonline.com.br Separate multiple addr…" at bounding box center [779, 340] width 455 height 224
click at [965, 473] on span "Send" at bounding box center [968, 475] width 21 height 11
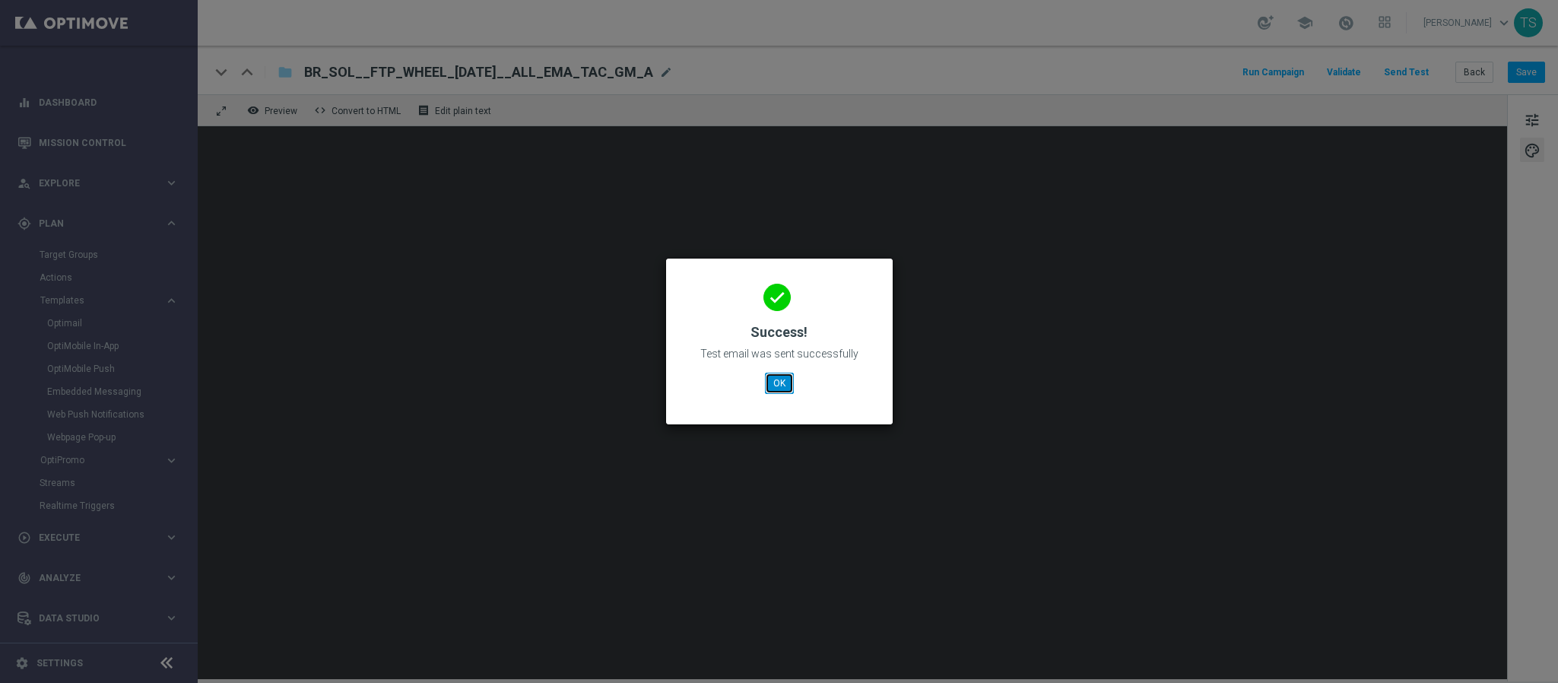
click at [776, 391] on button "OK" at bounding box center [779, 383] width 29 height 21
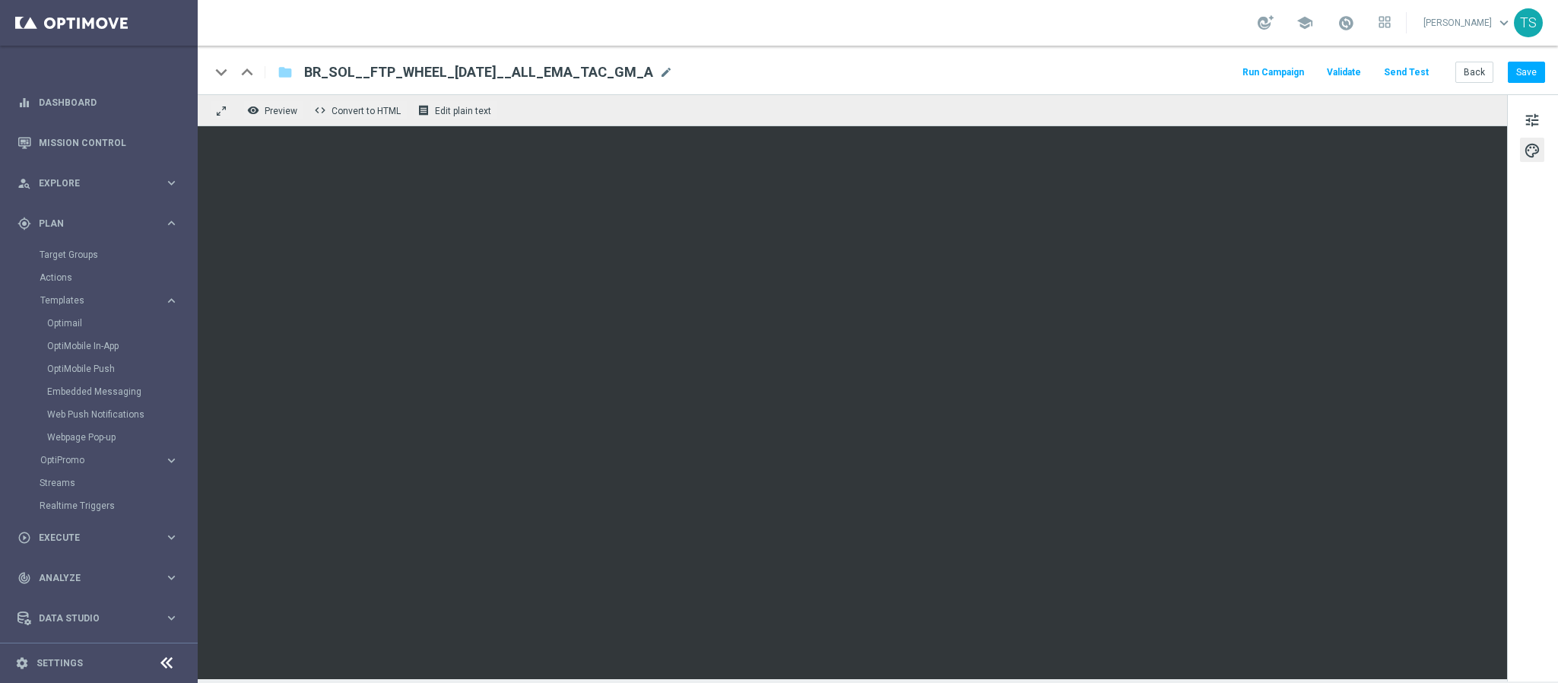
click at [1411, 68] on button "Send Test" at bounding box center [1406, 72] width 49 height 21
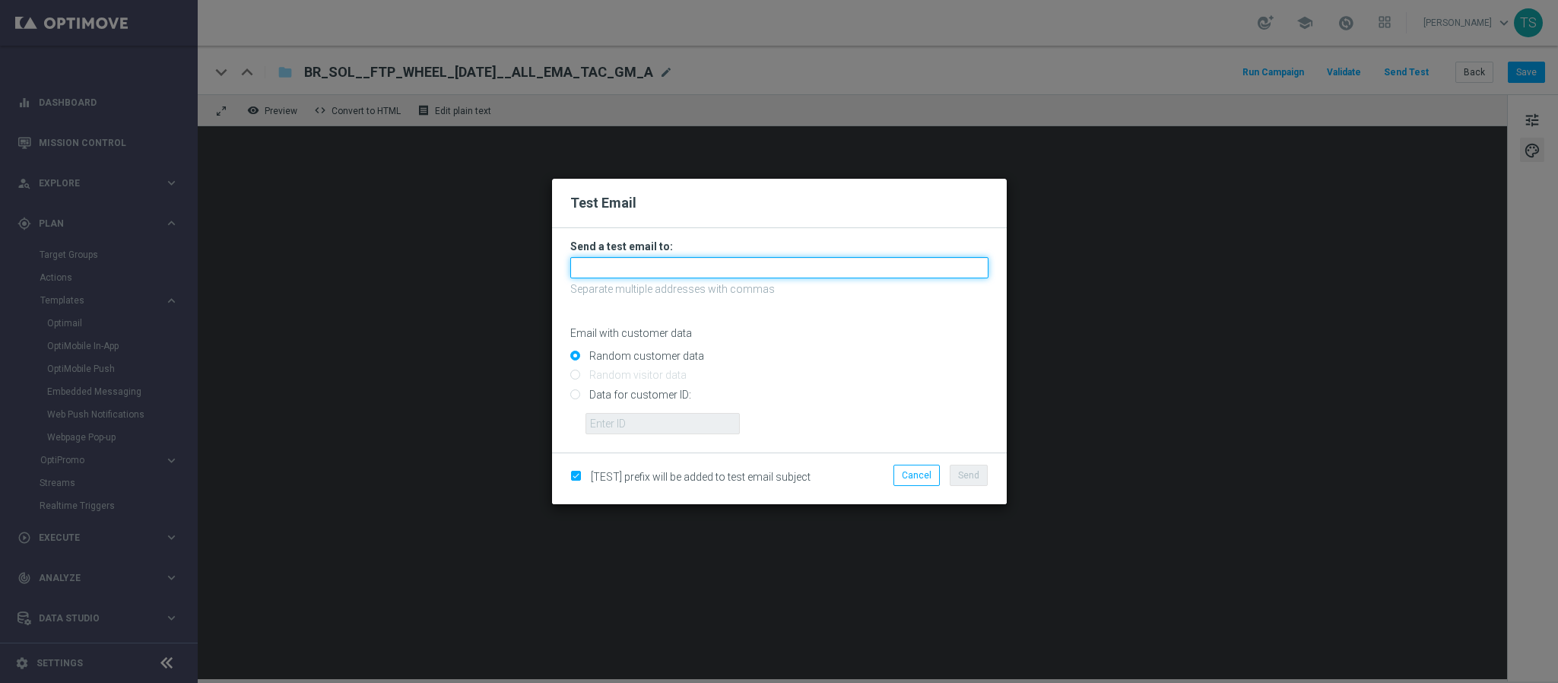
click at [770, 261] on input "text" at bounding box center [779, 267] width 418 height 21
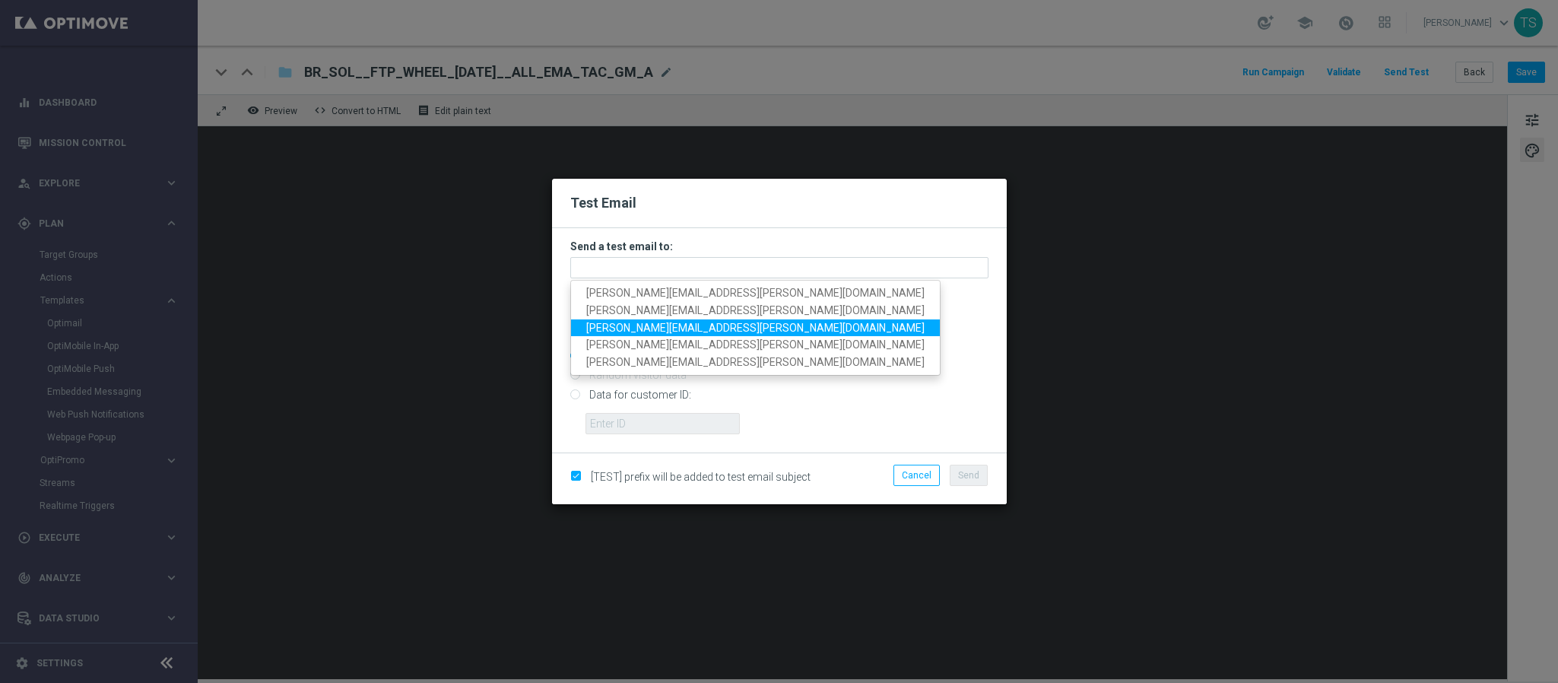
click at [696, 331] on span "stephani.goncalves@sorteonline.com.br" at bounding box center [755, 327] width 338 height 12
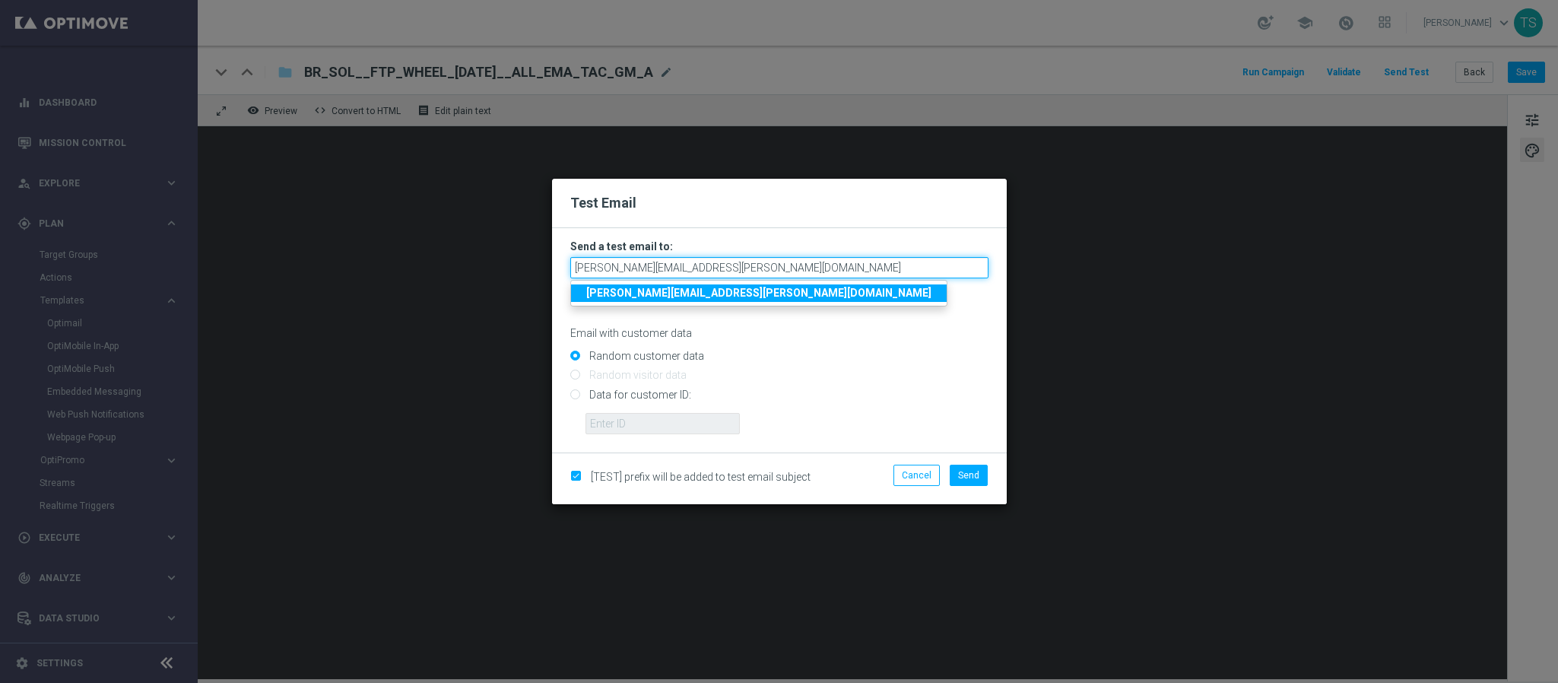
click at [808, 268] on input "stephani.goncalves@sorteonline.com.br" at bounding box center [779, 267] width 418 height 21
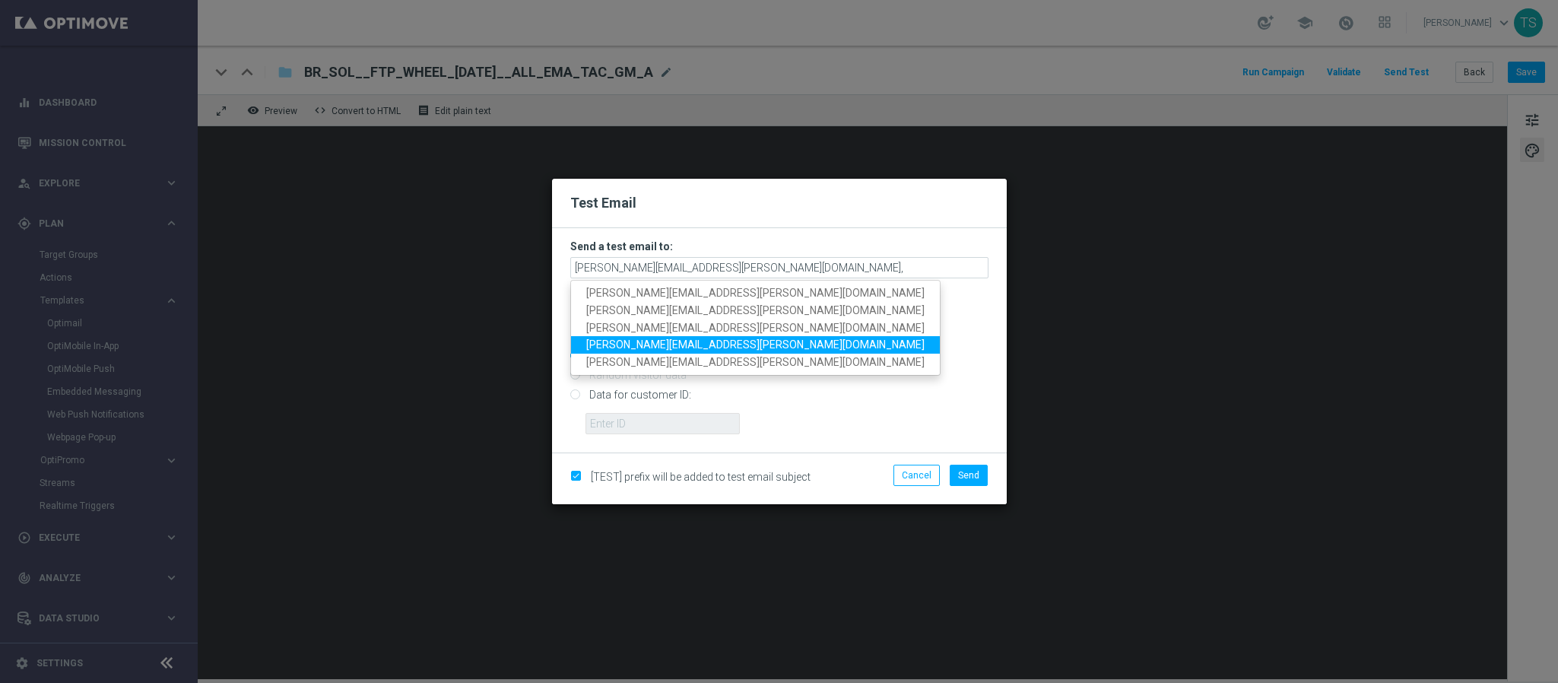
click at [701, 347] on span "jose.guimaraes@sorteonline.com.br" at bounding box center [755, 344] width 338 height 12
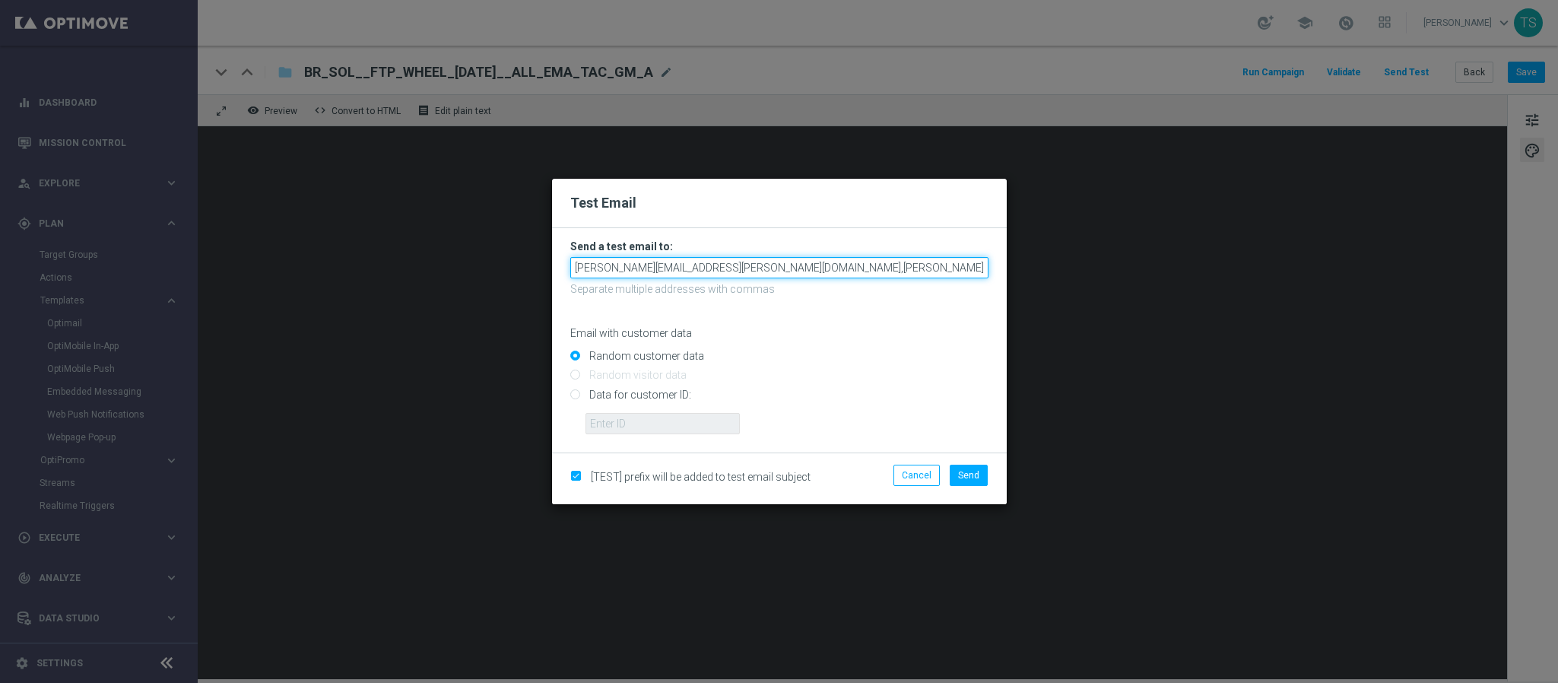
click at [959, 265] on input "stephani.goncalves@sorteonline.com.br,jose.guimaraes@sorteonline.com.br" at bounding box center [779, 267] width 418 height 21
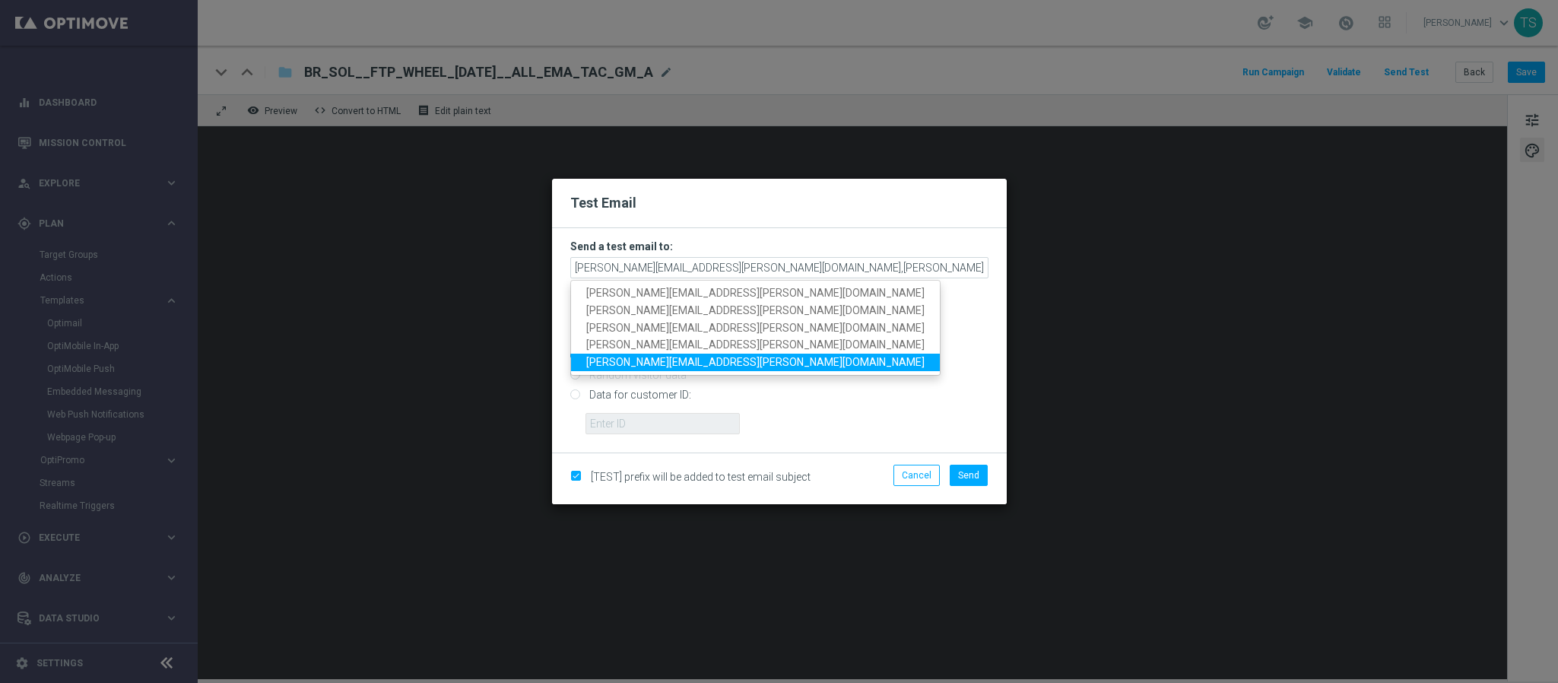
click at [760, 357] on link "wagner.lopes@sorteonline.com.br" at bounding box center [755, 362] width 369 height 17
type input "stephani.goncalves@sorteonline.com.br,jose.guimaraes@sorteonline.com.br,wagner.…"
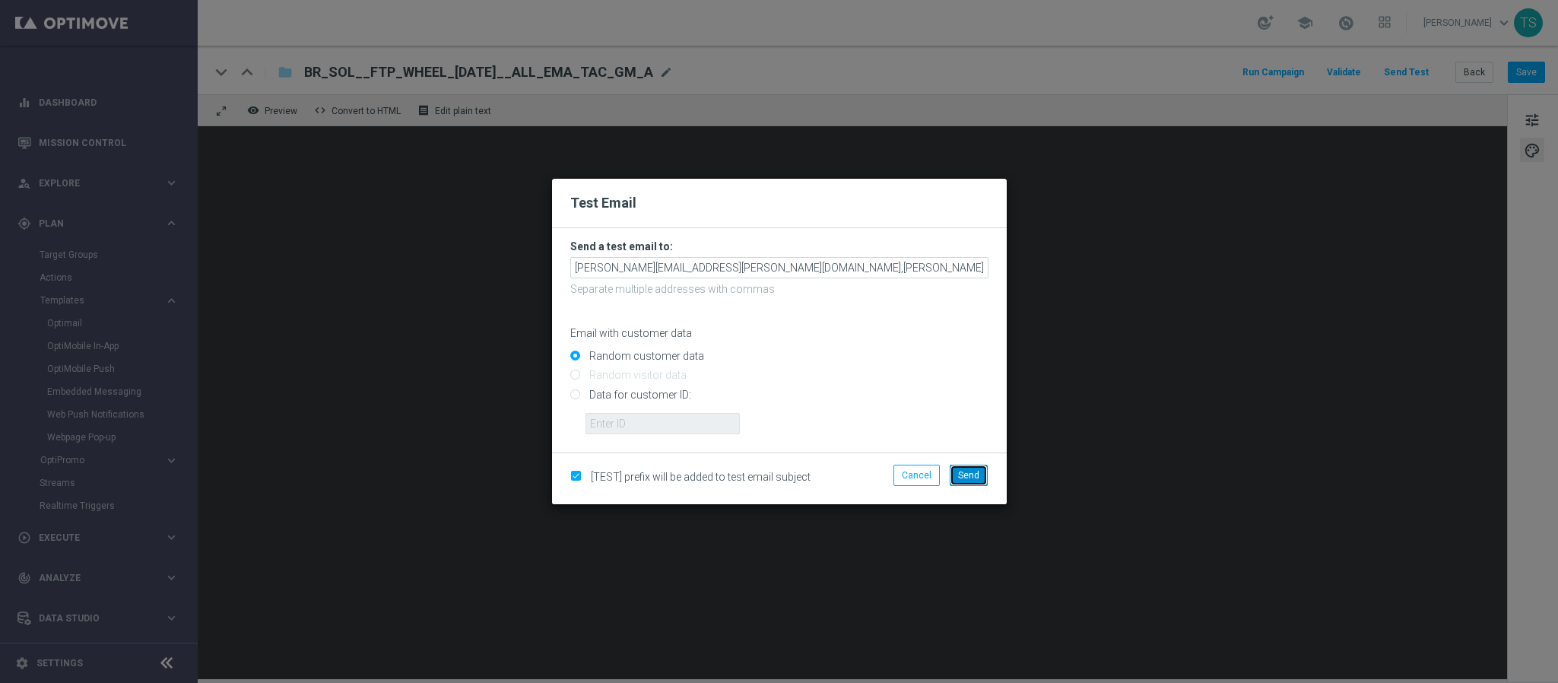
click at [958, 475] on span "Send" at bounding box center [968, 475] width 21 height 11
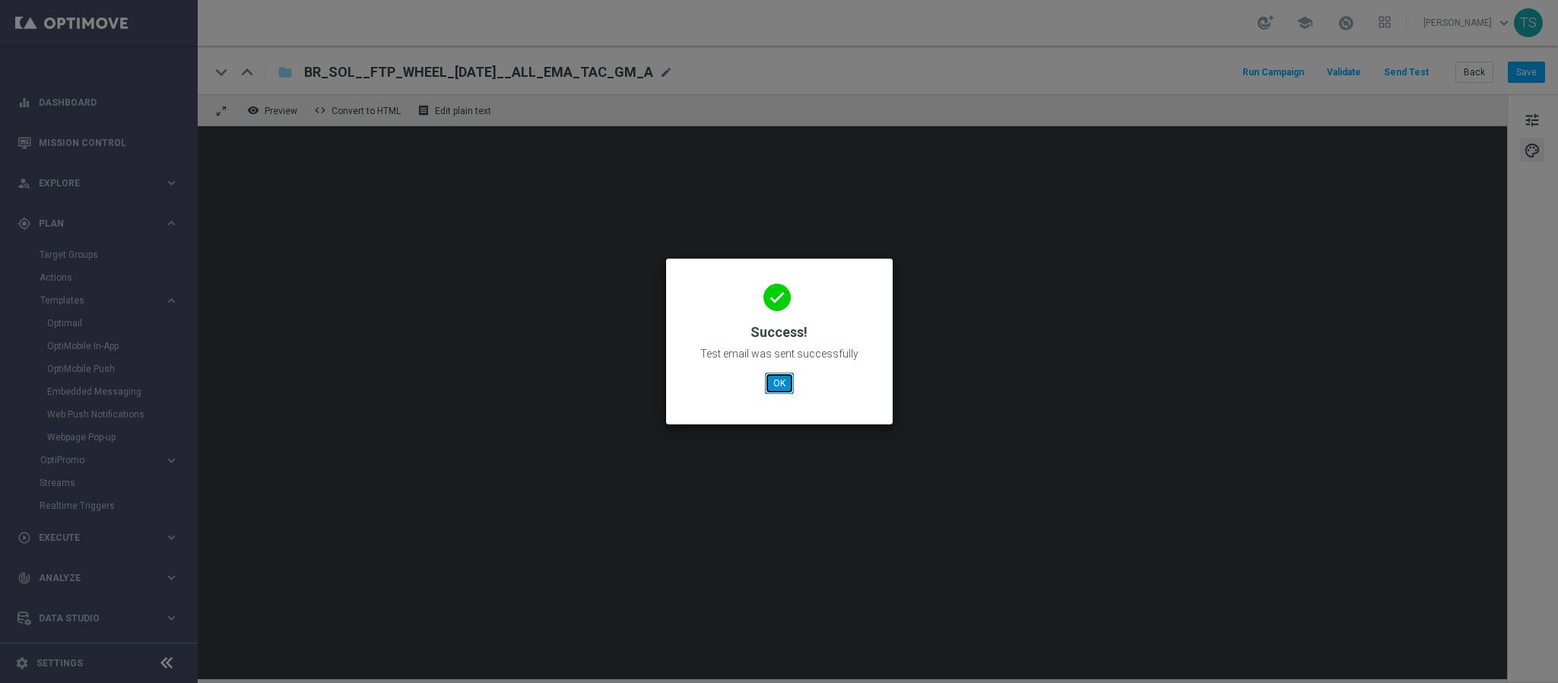
click at [767, 381] on button "OK" at bounding box center [779, 383] width 29 height 21
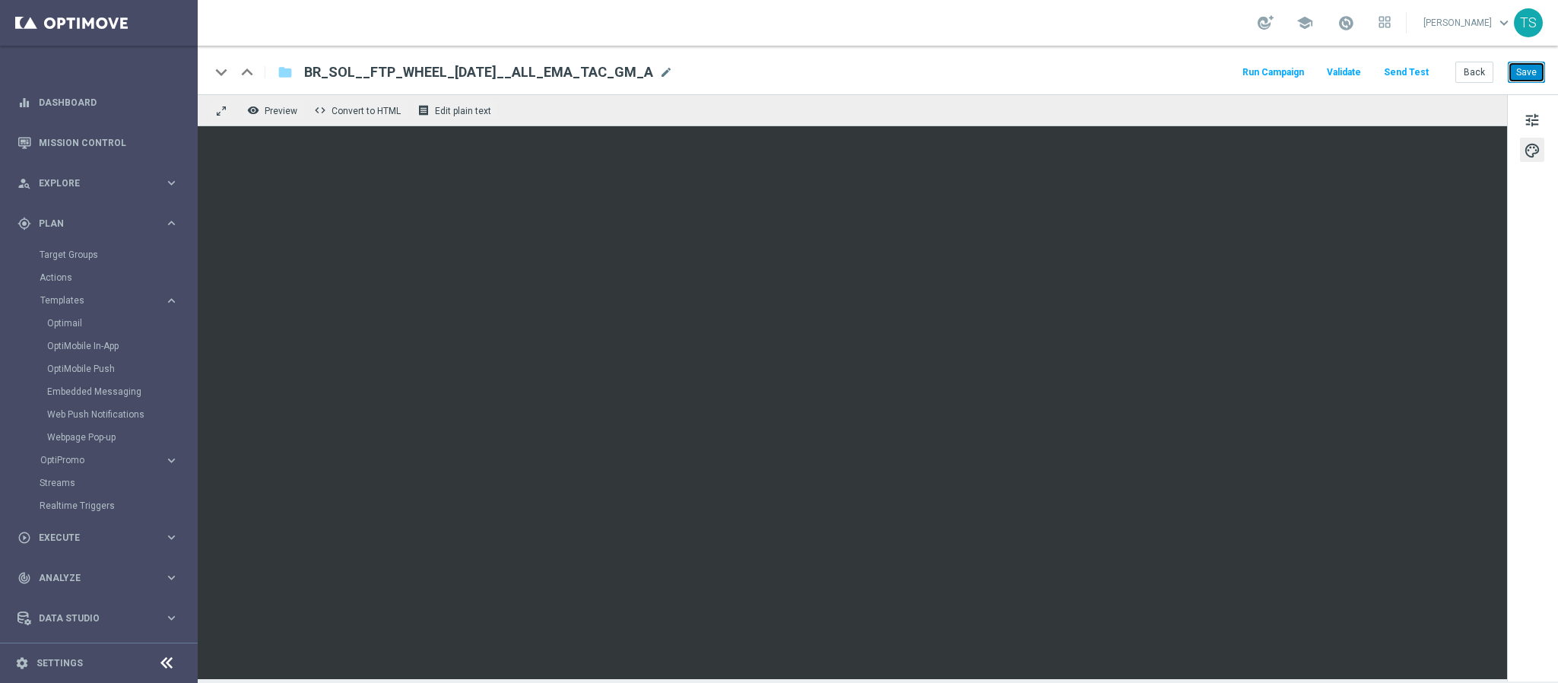
click at [1534, 73] on button "Save" at bounding box center [1526, 72] width 37 height 21
click at [62, 319] on link "Optimail" at bounding box center [102, 323] width 111 height 12
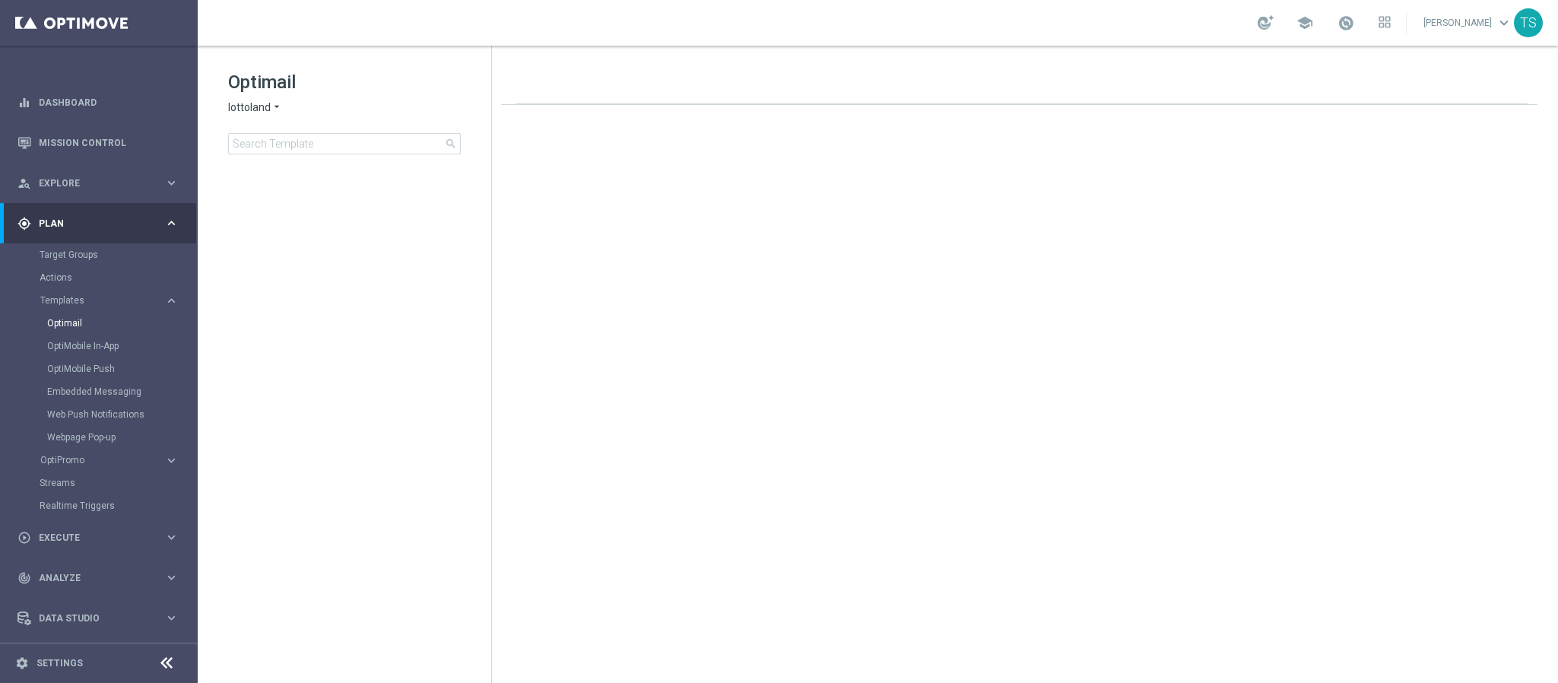
click at [251, 106] on span "lottoland" at bounding box center [249, 107] width 43 height 14
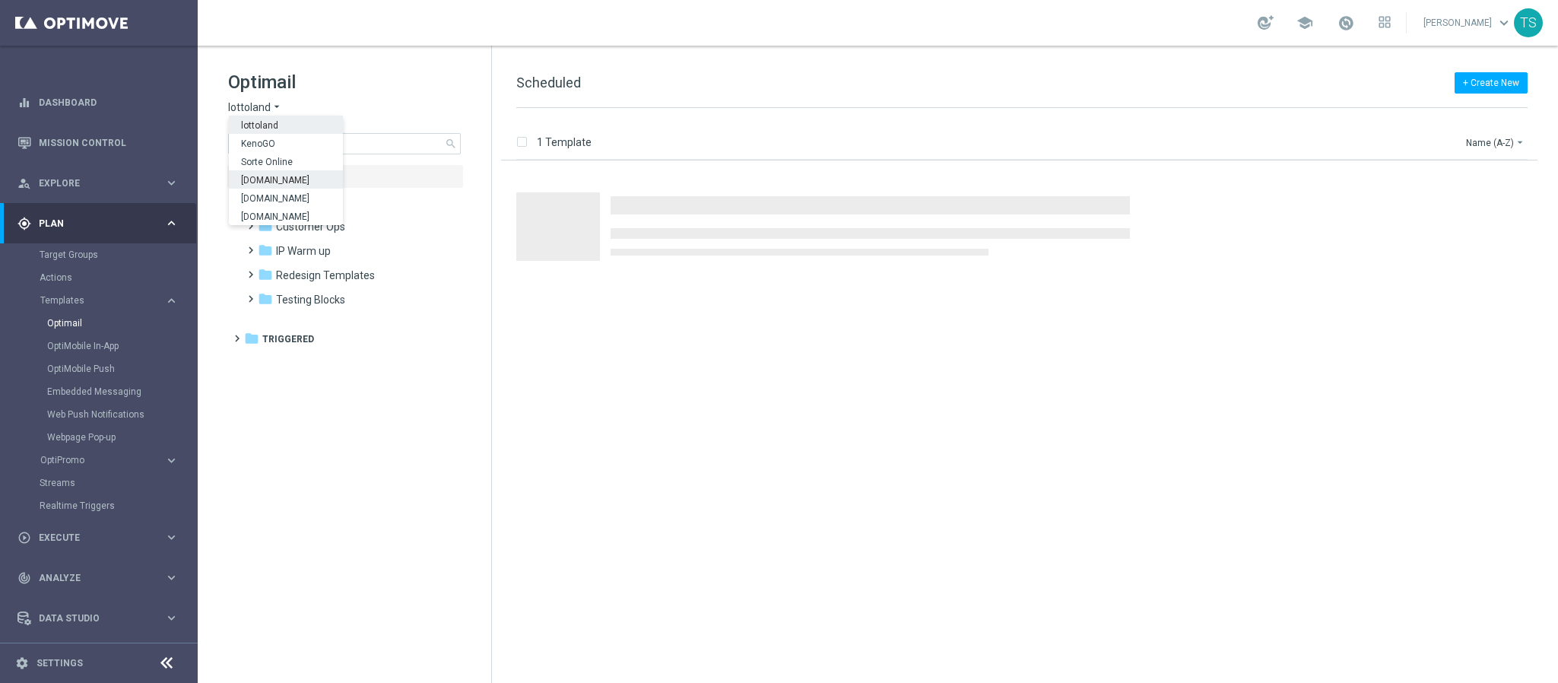
click at [0, 0] on span "Sorteonline.bet.br" at bounding box center [0, 0] width 0 height 0
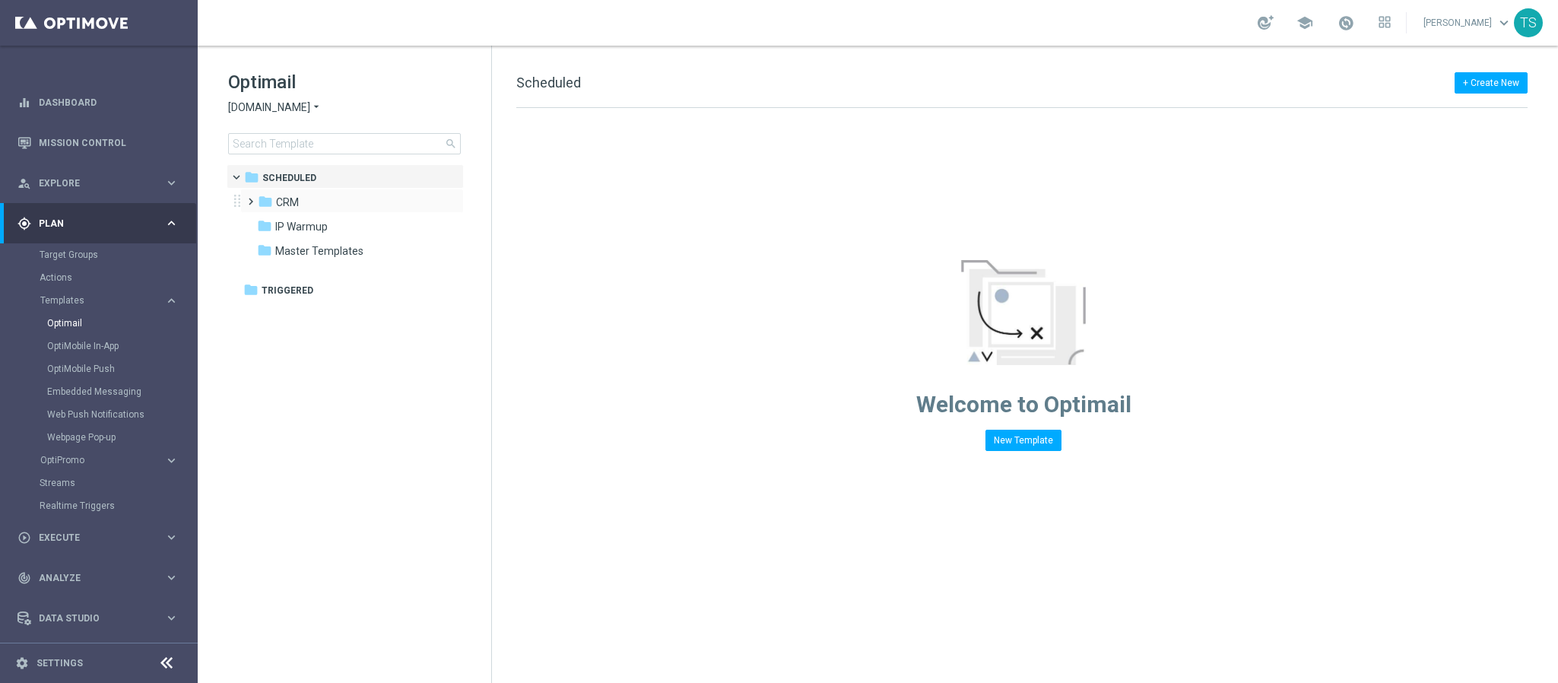
click at [249, 198] on span at bounding box center [247, 195] width 7 height 6
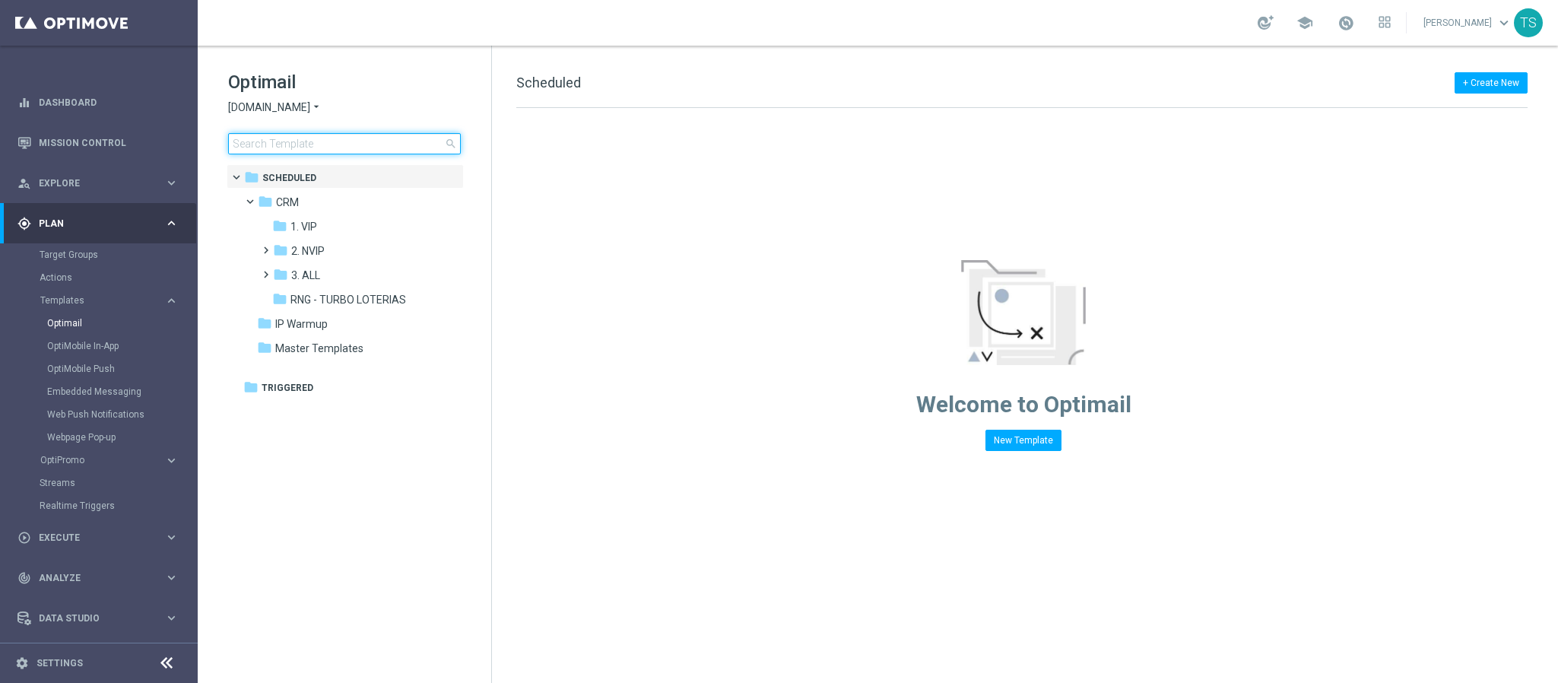
click at [338, 137] on input at bounding box center [344, 143] width 233 height 21
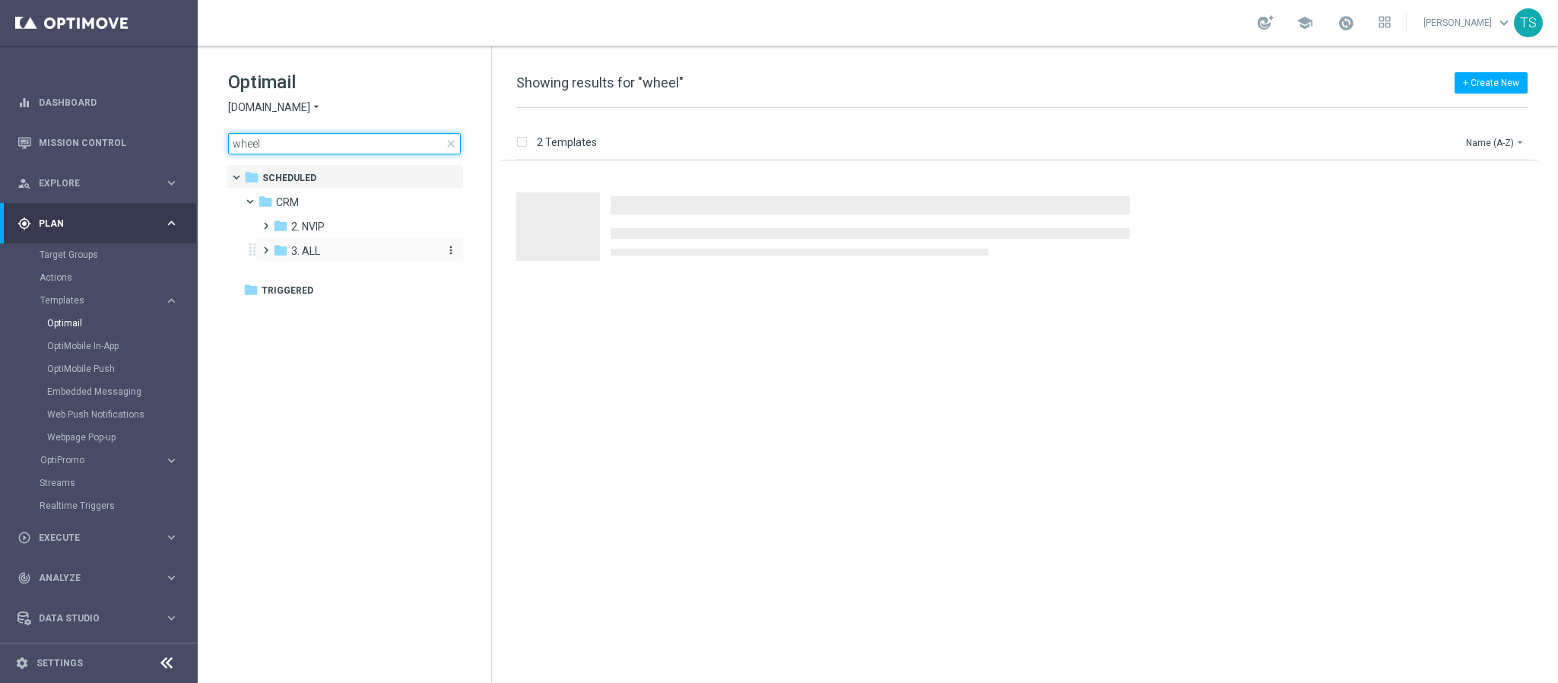
type input "wheel"
click at [326, 258] on div "folder 3. ALL" at bounding box center [354, 251] width 162 height 17
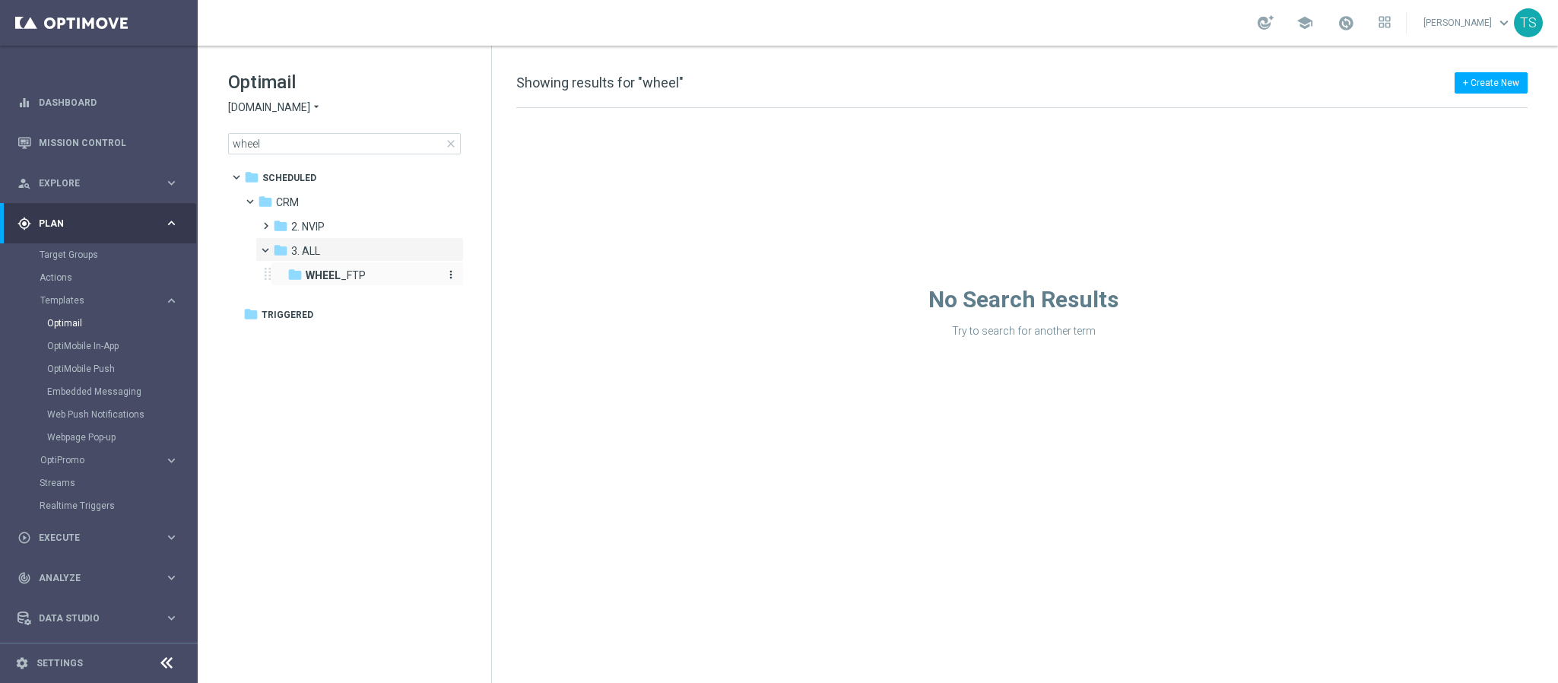
click at [350, 281] on span "WHEEL _FTP" at bounding box center [336, 275] width 60 height 14
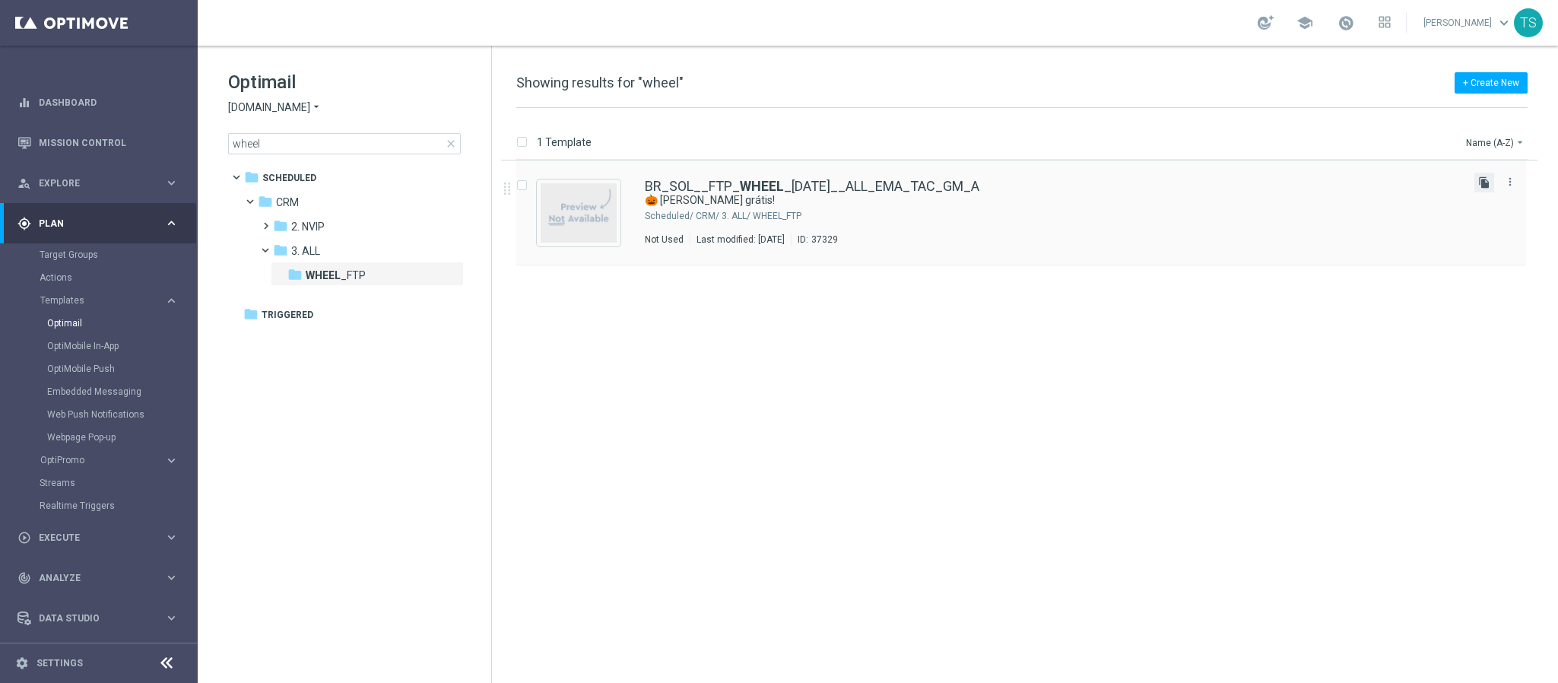
click at [1479, 183] on icon "file_copy" at bounding box center [1484, 182] width 12 height 12
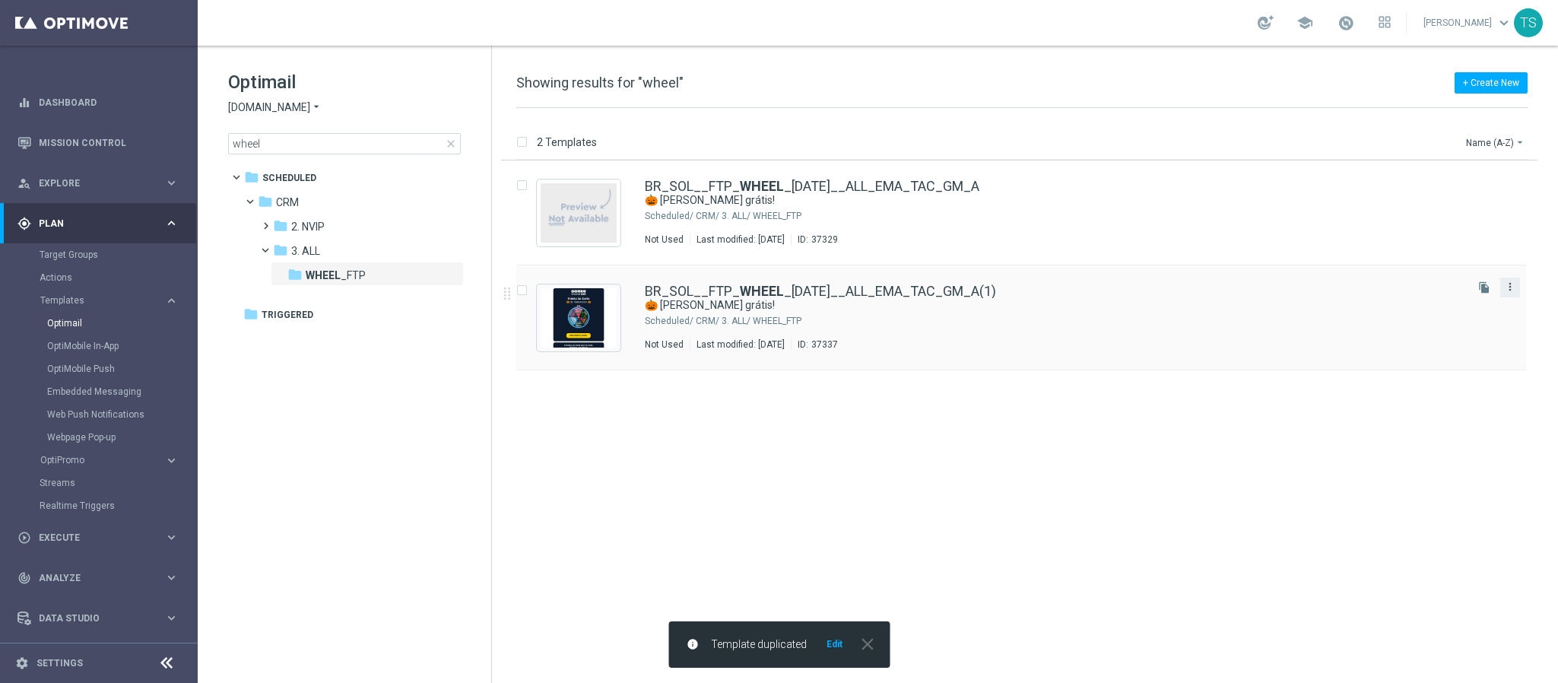
click at [1515, 285] on icon "more_vert" at bounding box center [1510, 287] width 12 height 12
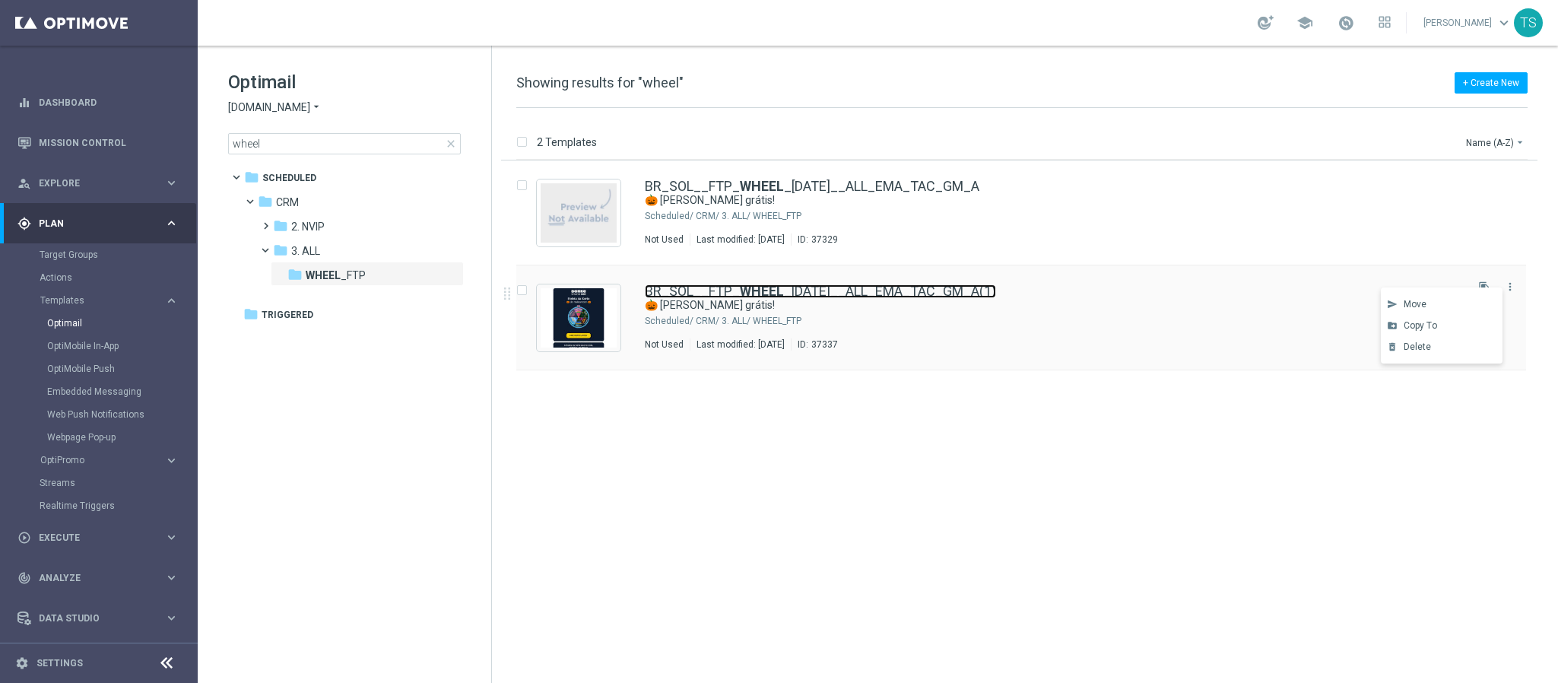
click at [931, 288] on link "BR_SOL__FTP_ WHEEL _HALLOWEEN__ALL_EMA_TAC_GM_A(1)" at bounding box center [820, 291] width 351 height 14
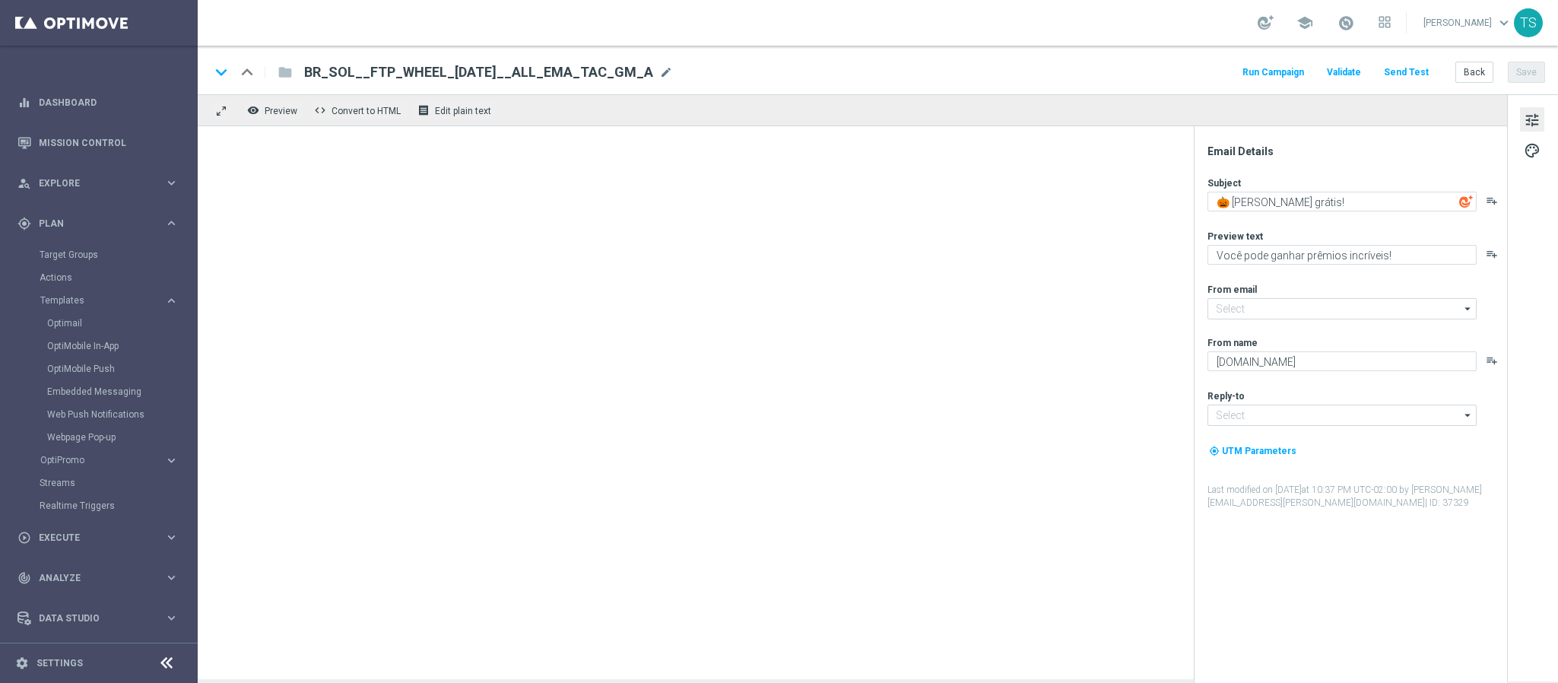
type input "contato@email.sorteonline.bet.br"
type input "suporte@sorteonline.bet.br"
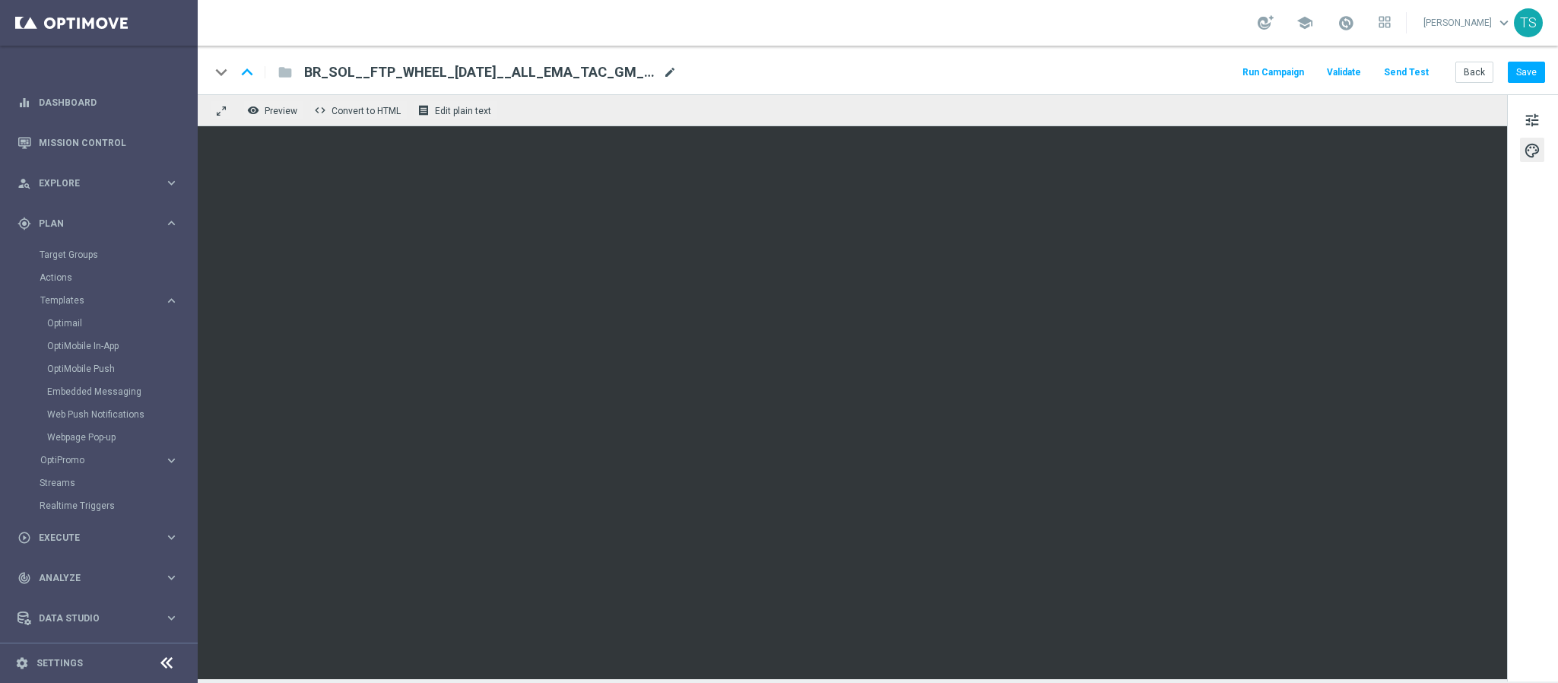
click at [669, 69] on span "mode_edit" at bounding box center [670, 72] width 14 height 14
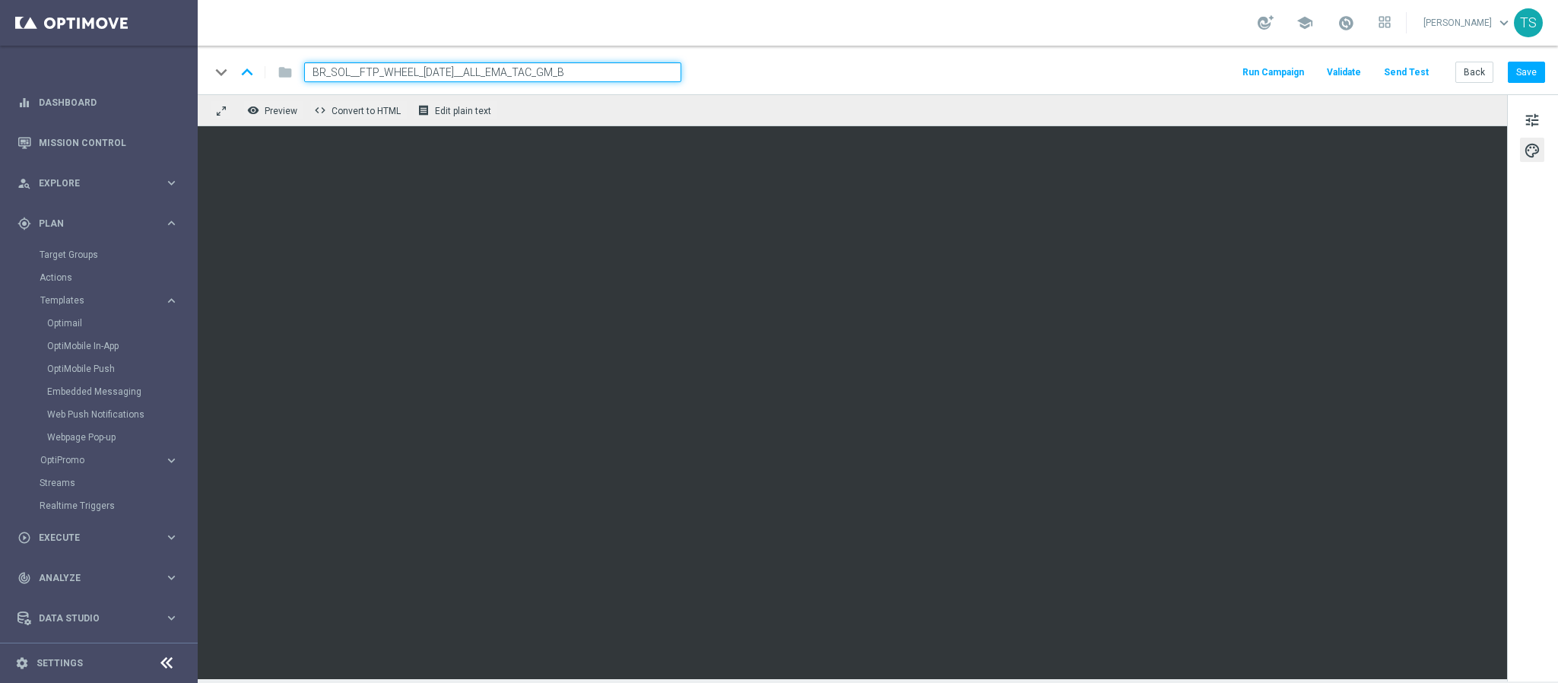
type input "BR_SOL__FTP_WHEEL_HALLOWEEN__ALL_EMA_TAC_GM_B"
click at [635, 71] on input "BR_SOL__FTP_WHEEL_HALLOWEEN__ALL_EMA_TAC_GM_B" at bounding box center [492, 72] width 377 height 20
click at [541, 76] on input "BR_SOL__FTP_WHEEL_HALLOWEEN__ALL_EMA_TAC_GM_B" at bounding box center [492, 72] width 377 height 20
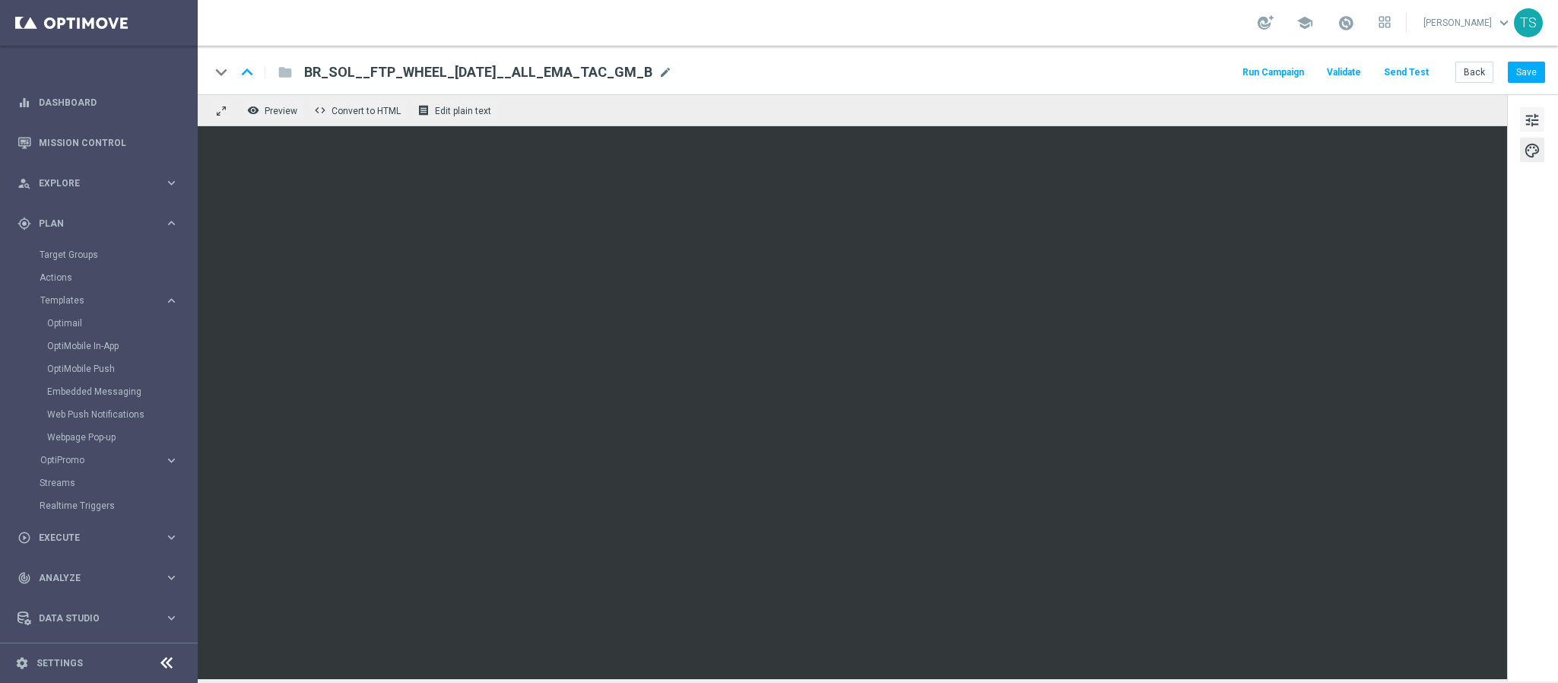
click at [1525, 119] on span "tune" at bounding box center [1532, 120] width 17 height 20
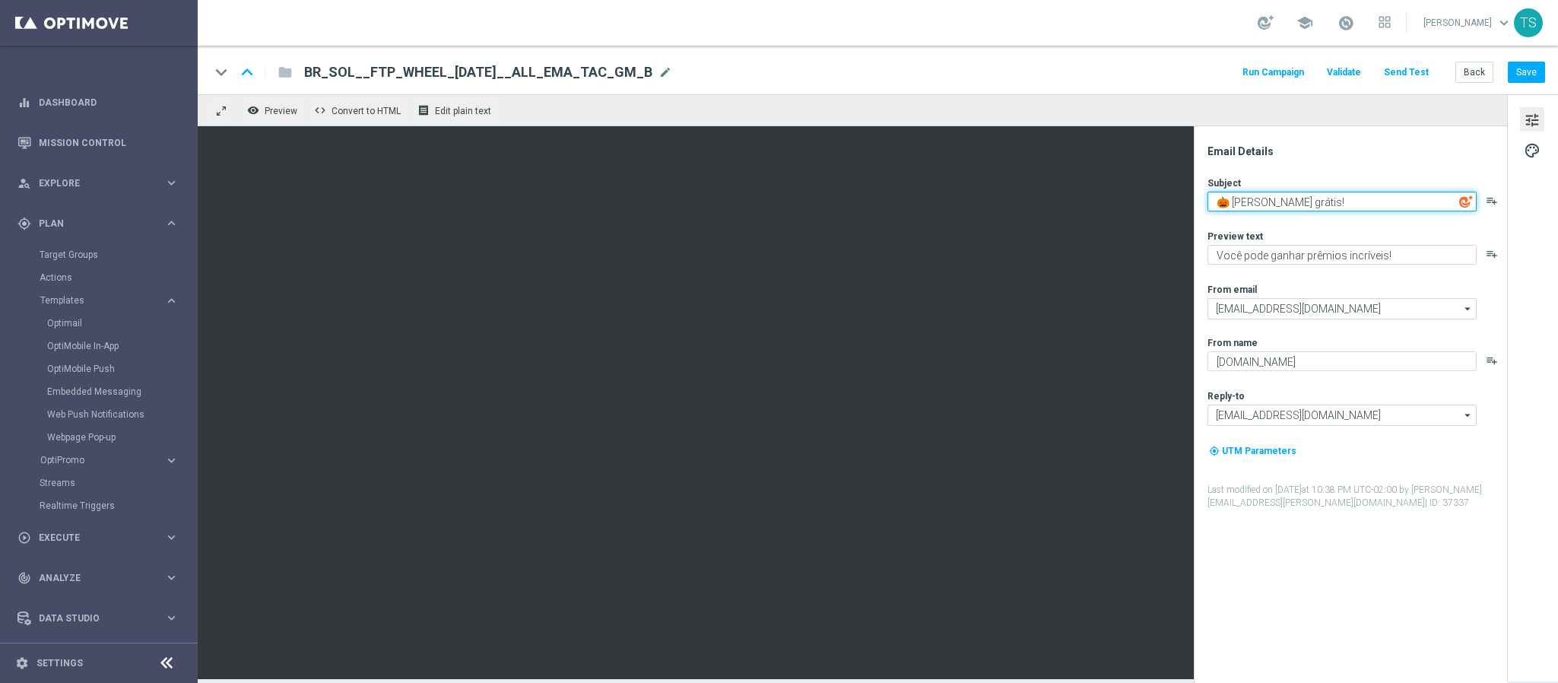
click at [1312, 196] on textarea "🎃 Gire grátis!" at bounding box center [1342, 202] width 269 height 20
paste textarea "Seu giro grátis de Halloween já está liberado! 🎁"
click at [1394, 146] on div "Email Details" at bounding box center [1357, 151] width 298 height 14
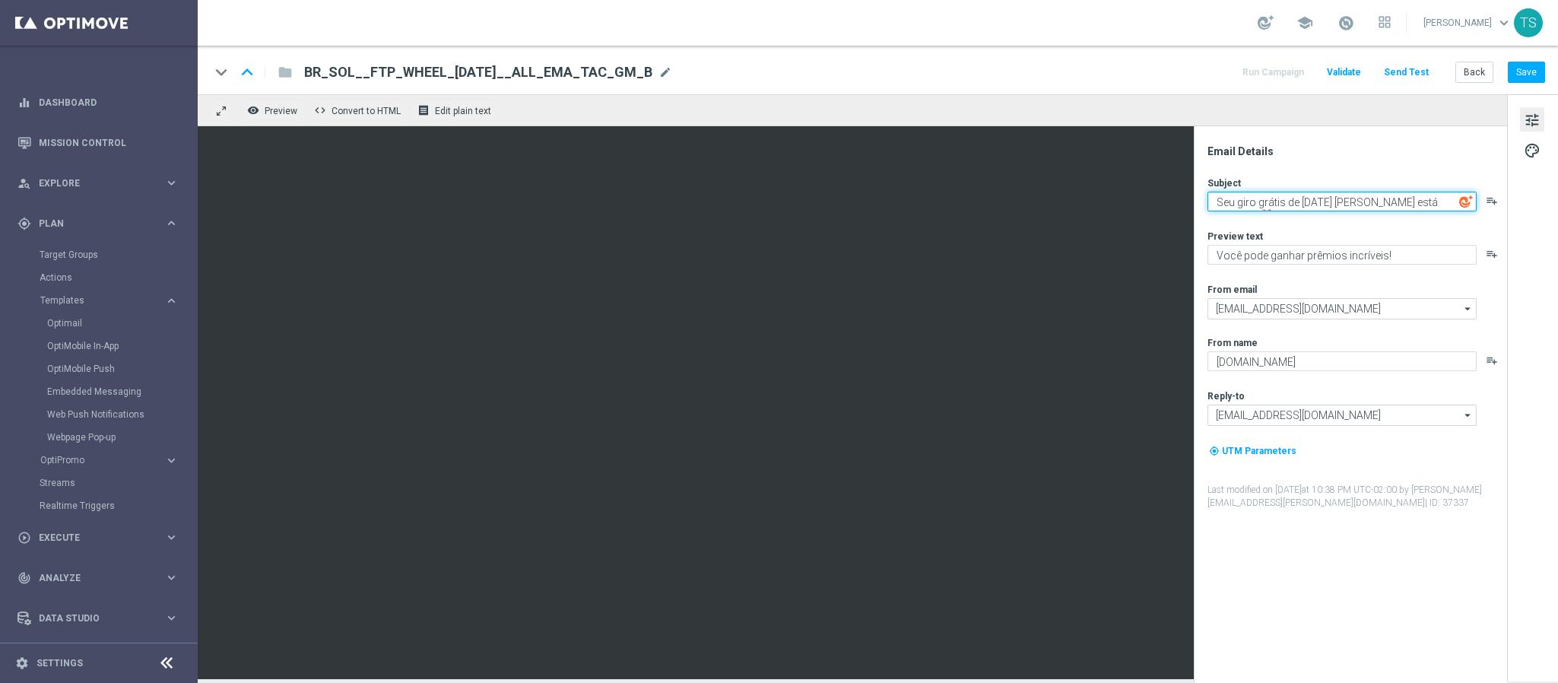
click at [1354, 206] on textarea "Seu giro grátis de Halloween já está liberado! 🎁" at bounding box center [1342, 202] width 269 height 20
type textarea "Seu giro grátis de Halloween está liberado! 🎁"
click at [1347, 156] on div "Email Details" at bounding box center [1357, 151] width 298 height 14
click at [1522, 74] on button "Save" at bounding box center [1526, 72] width 37 height 21
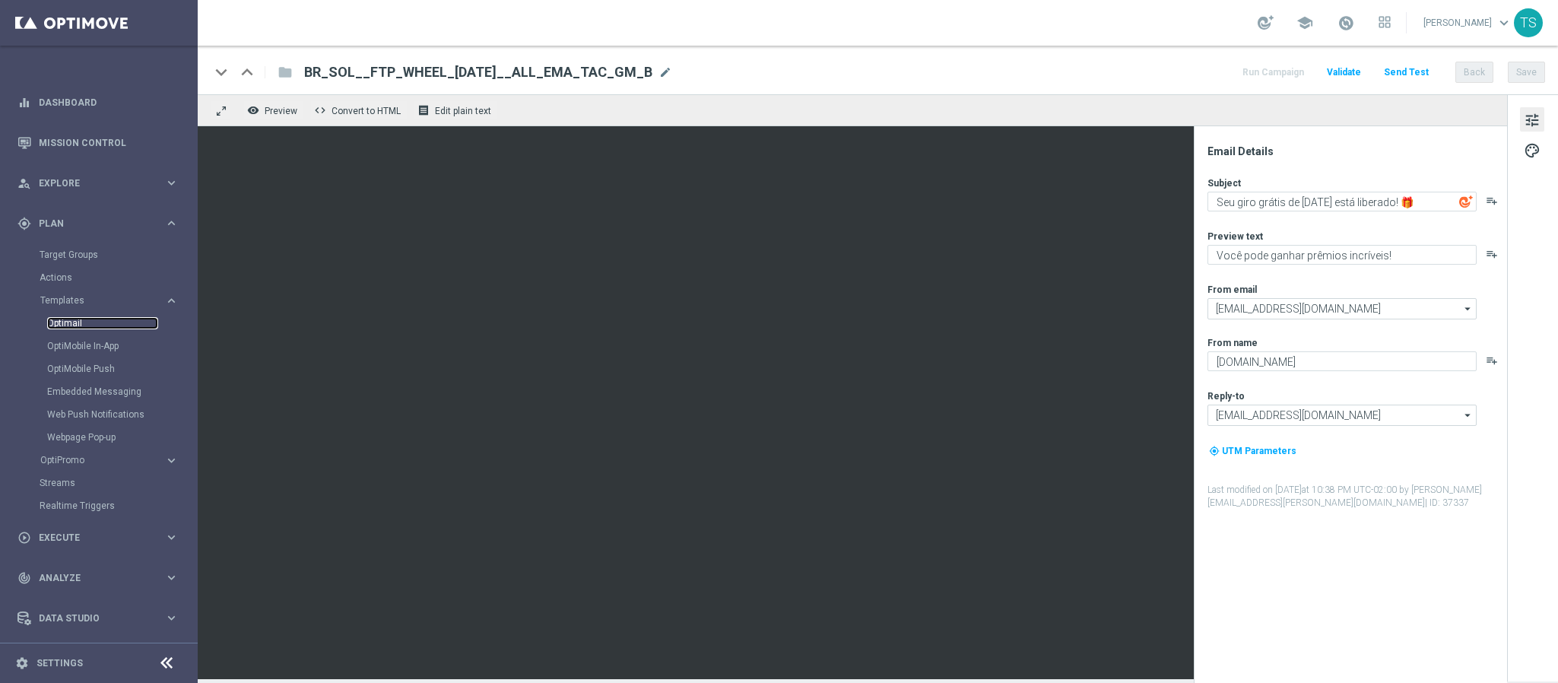
click at [71, 324] on link "Optimail" at bounding box center [102, 323] width 111 height 12
click at [74, 322] on link "Optimail" at bounding box center [102, 323] width 111 height 12
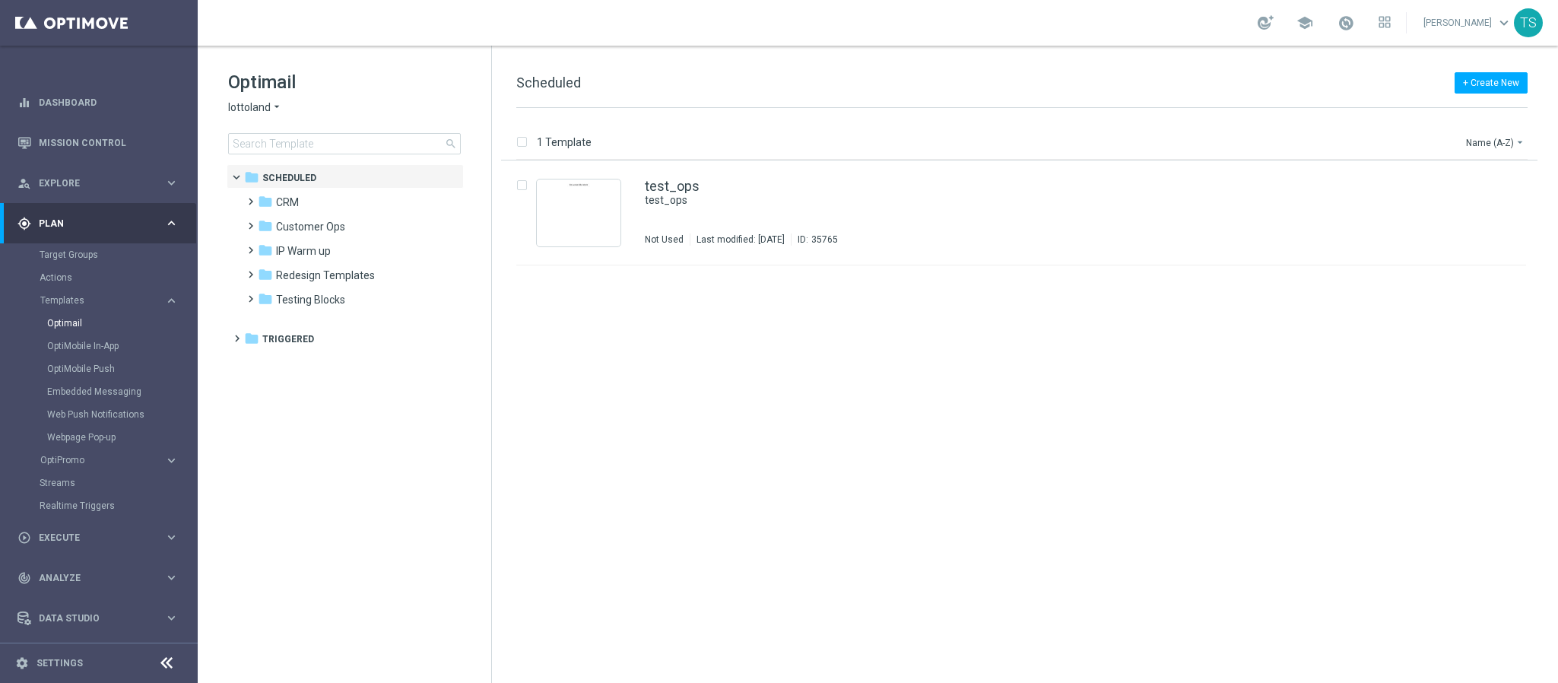
click at [153, 463] on div "OptiPromo" at bounding box center [102, 459] width 124 height 9
click at [271, 103] on icon "arrow_drop_down" at bounding box center [277, 107] width 12 height 14
click at [318, 179] on div "Sorteonline.bet.br" at bounding box center [286, 179] width 114 height 18
click at [352, 144] on input at bounding box center [344, 143] width 233 height 21
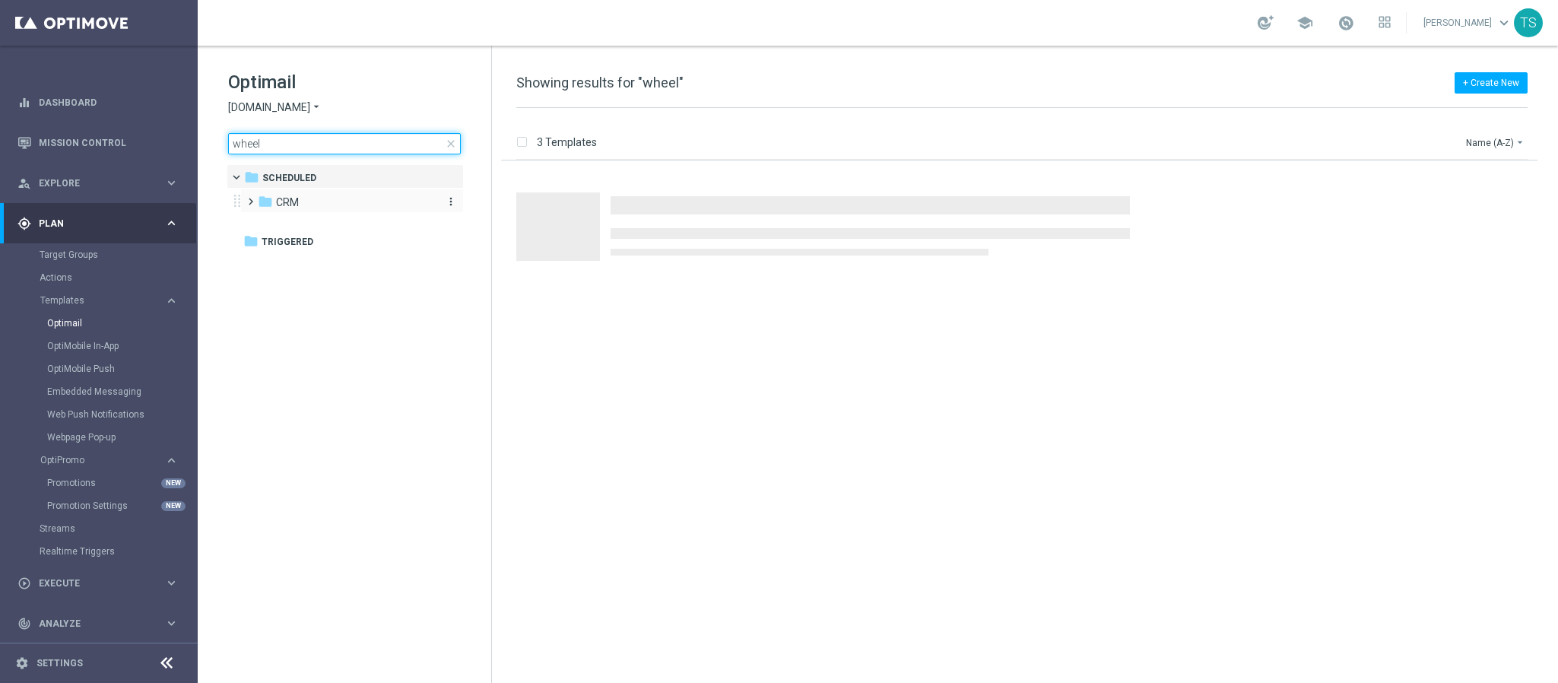
type input "wheel"
click at [345, 206] on div "folder CRM" at bounding box center [345, 202] width 175 height 17
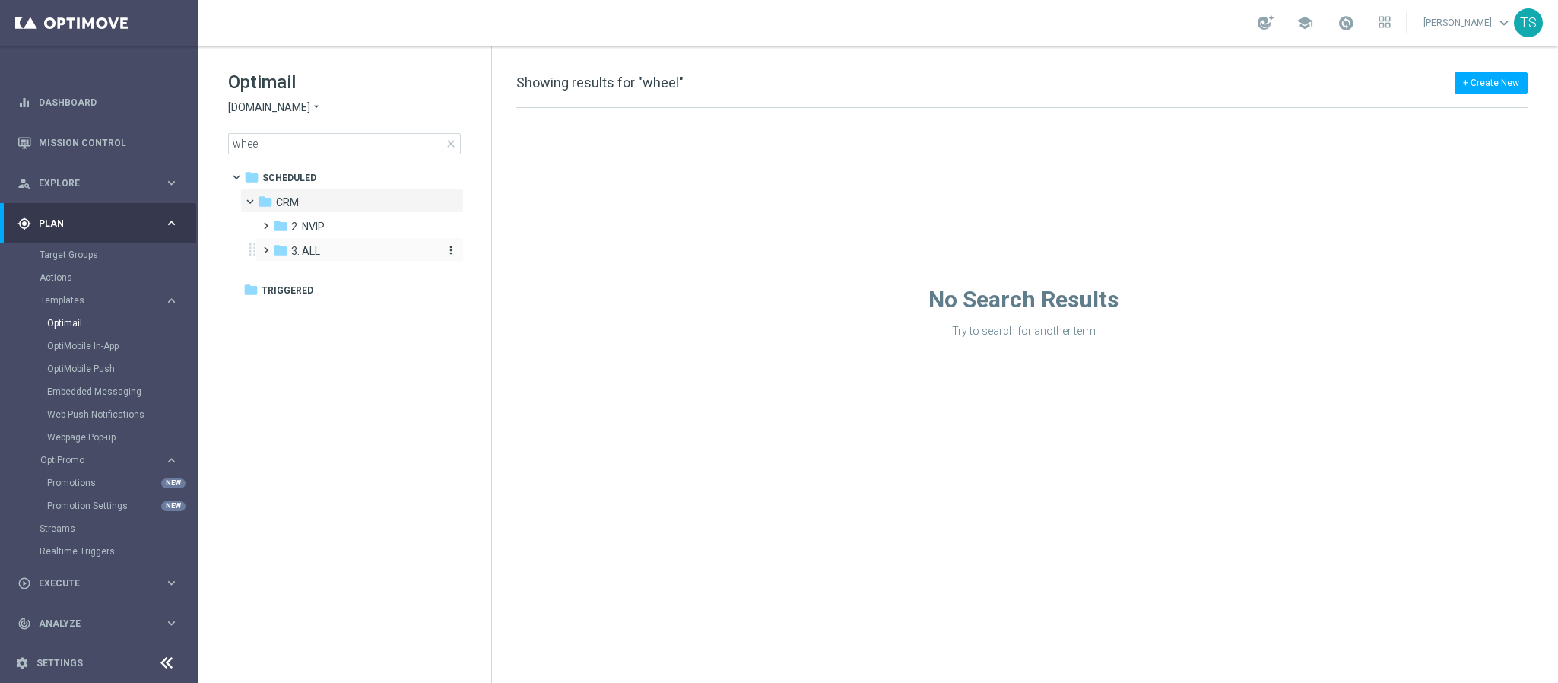
click at [315, 244] on span "3. ALL" at bounding box center [305, 251] width 29 height 14
click at [365, 276] on div "folder WHEEL _FTP" at bounding box center [362, 275] width 150 height 17
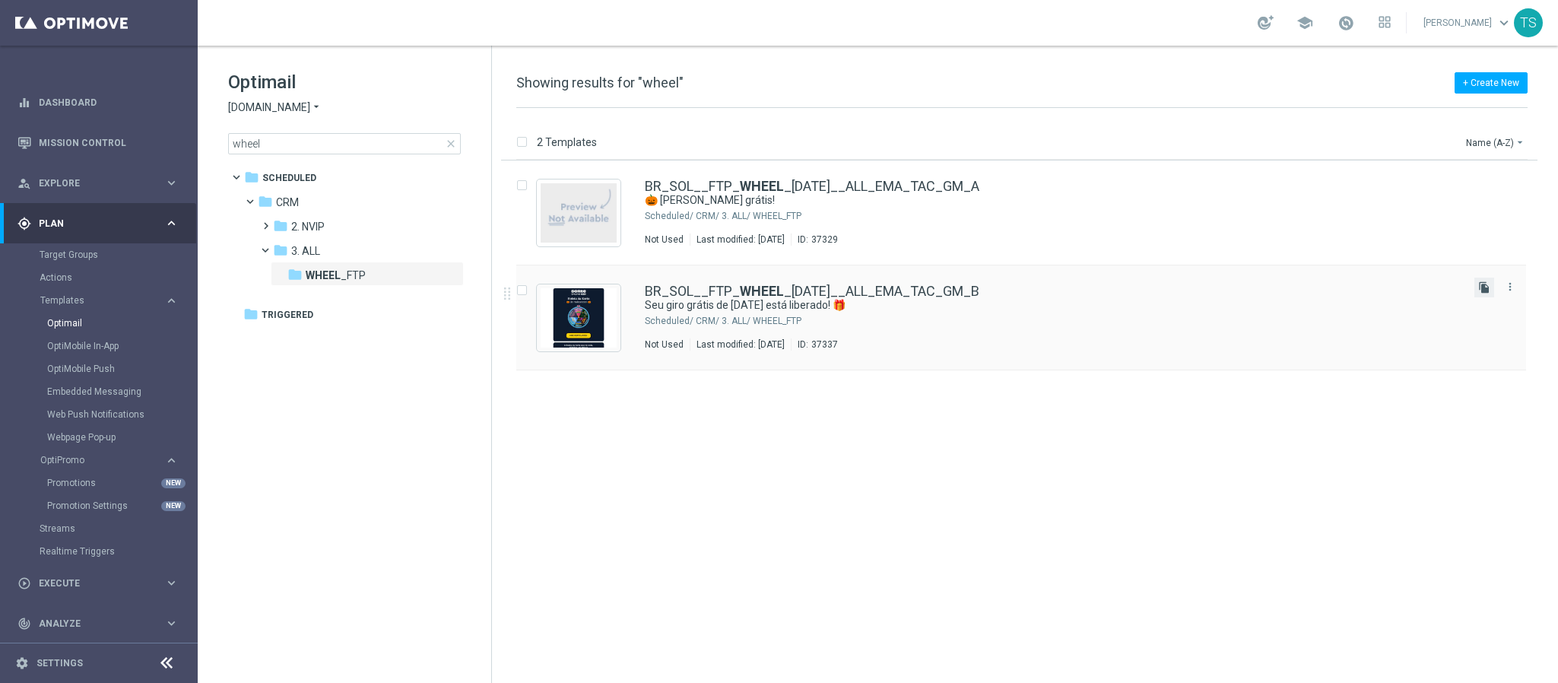
click at [1485, 288] on icon "file_copy" at bounding box center [1484, 287] width 12 height 12
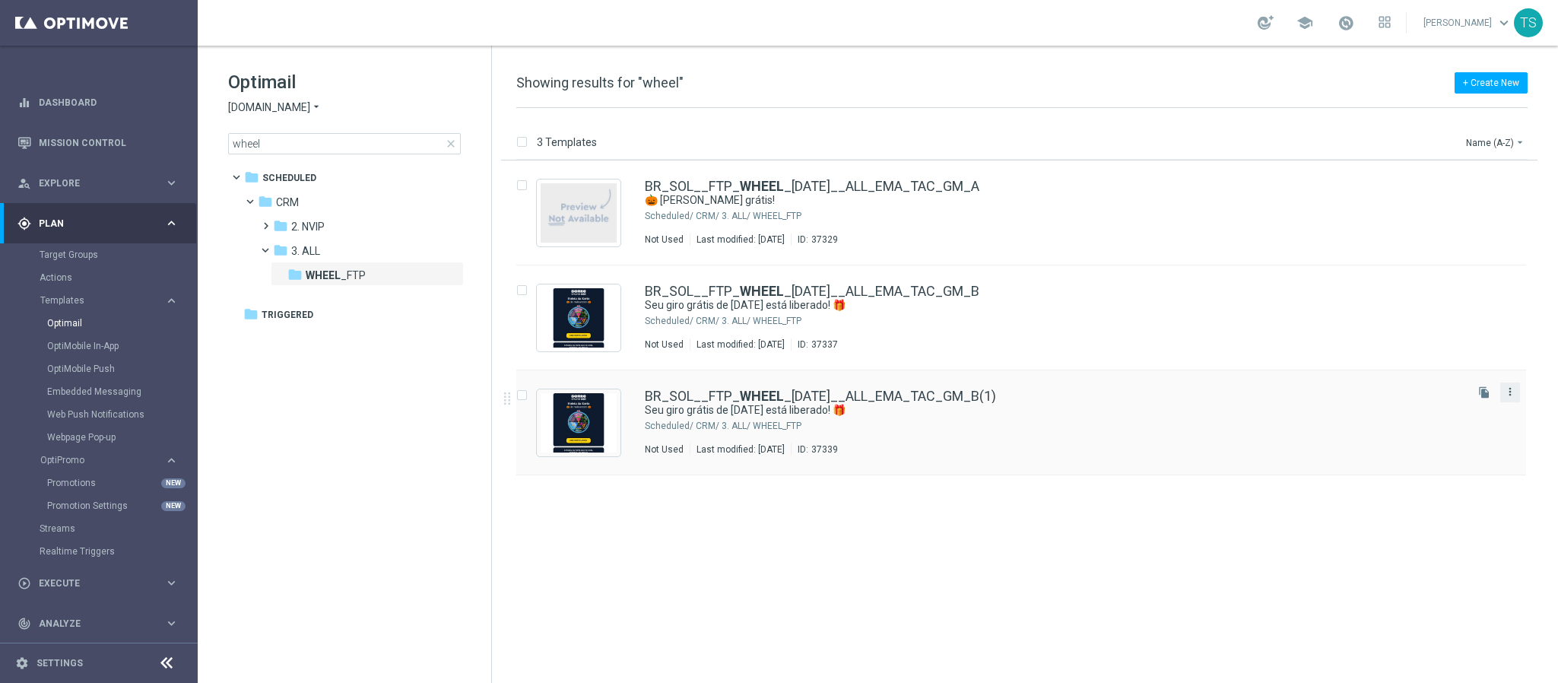
click at [1509, 392] on icon "more_vert" at bounding box center [1510, 392] width 12 height 12
click at [1075, 596] on div "insert_drive_file BR_SOL__FTP_ WHEEL _HALLOWEEN__ALL_EMA_TAC_GM_A 🎃 Gire grátis…" at bounding box center [1028, 421] width 1054 height 522
click at [947, 397] on link "BR_SOL__FTP_ WHEEL _HALLOWEEN__ALL_EMA_TAC_GM_B(1)" at bounding box center [820, 396] width 351 height 14
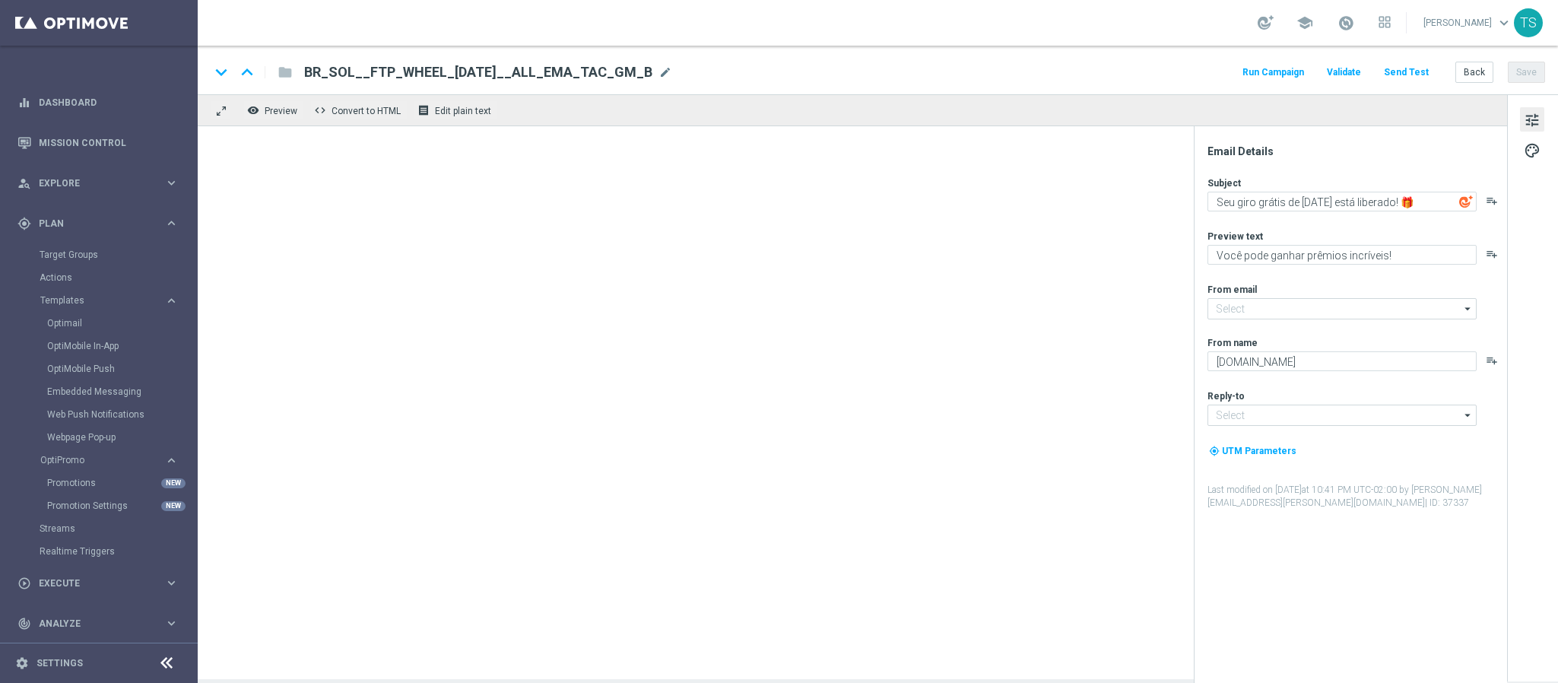
type input "contato@email.sorteonline.bet.br"
type input "suporte@sorteonline.bet.br"
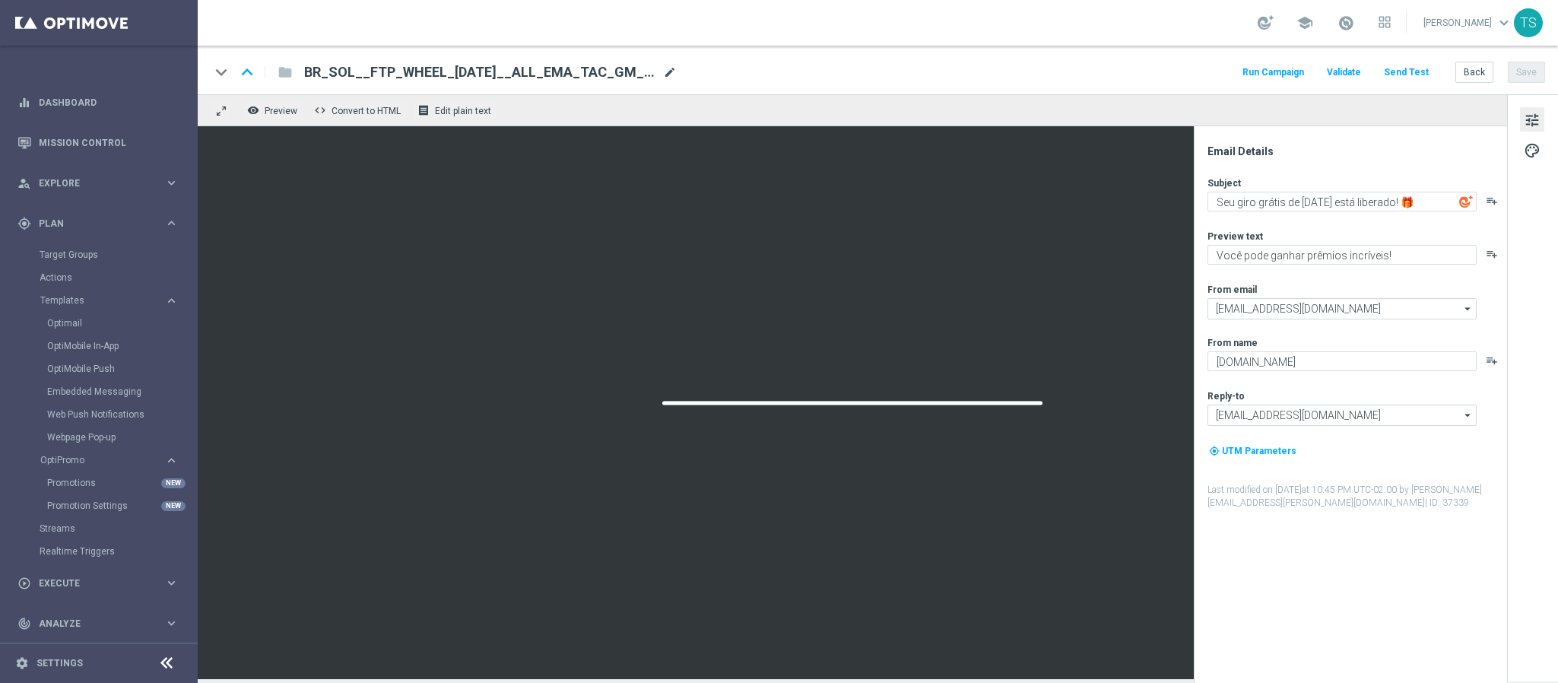
click at [666, 76] on span "mode_edit" at bounding box center [670, 72] width 14 height 14
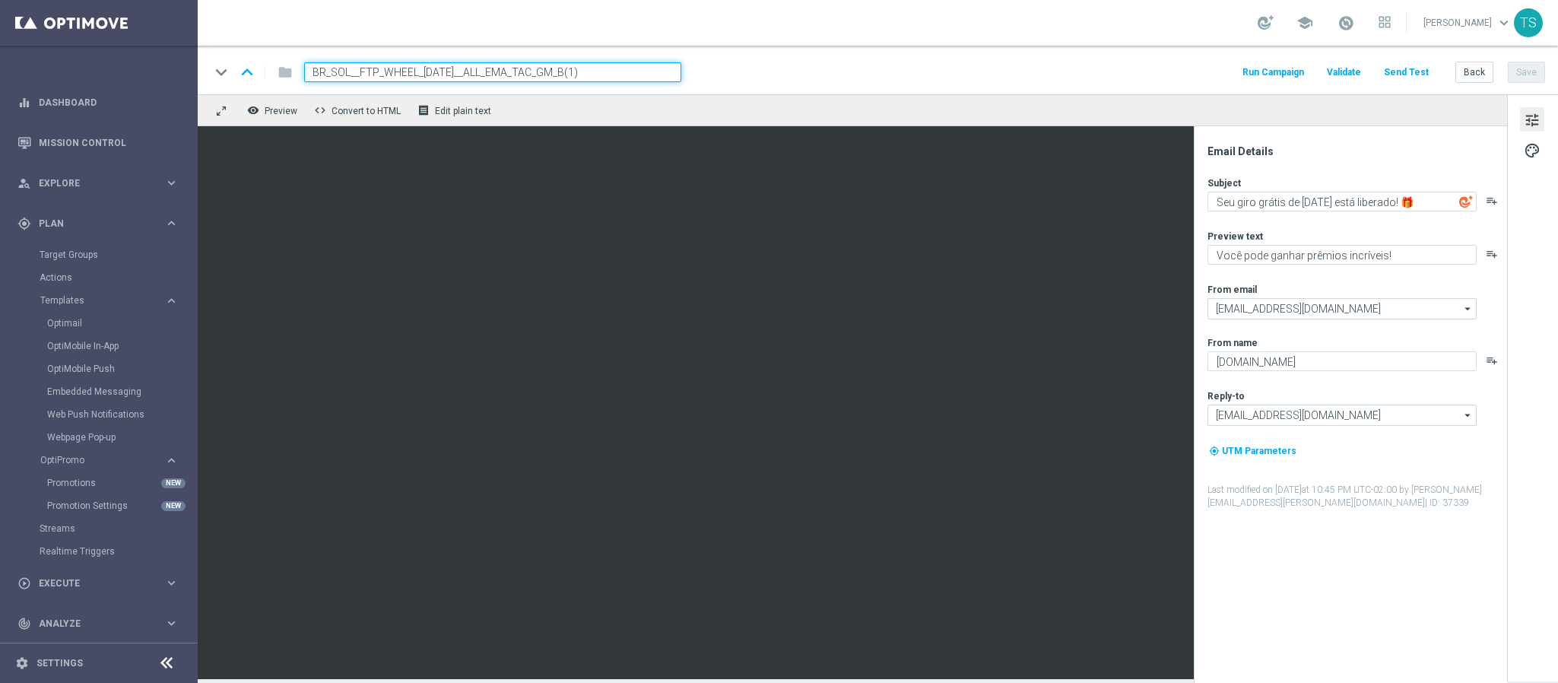
drag, startPoint x: 589, startPoint y: 71, endPoint x: 707, endPoint y: 71, distance: 117.9
click at [707, 71] on div "keyboard_arrow_down keyboard_arrow_up folder BR_SOL__FTP_WHEEL_HALLOWEEN__ALL_E…" at bounding box center [877, 72] width 1335 height 20
click at [530, 66] on input "BR_SOL__FTP_WHEEL_HALLOWEEN__ALL_EMA_TAC_GM_C" at bounding box center [492, 72] width 377 height 20
type input "BR_SOL__FTP_WHEEL_HALLOWEEN__ALL_EMA_TAC_GM_C"
click at [566, 73] on input "BR_SOL__FTP_WHEEL_HALLOWEEN__ALL_EMA_TAC_GM_C" at bounding box center [492, 72] width 377 height 20
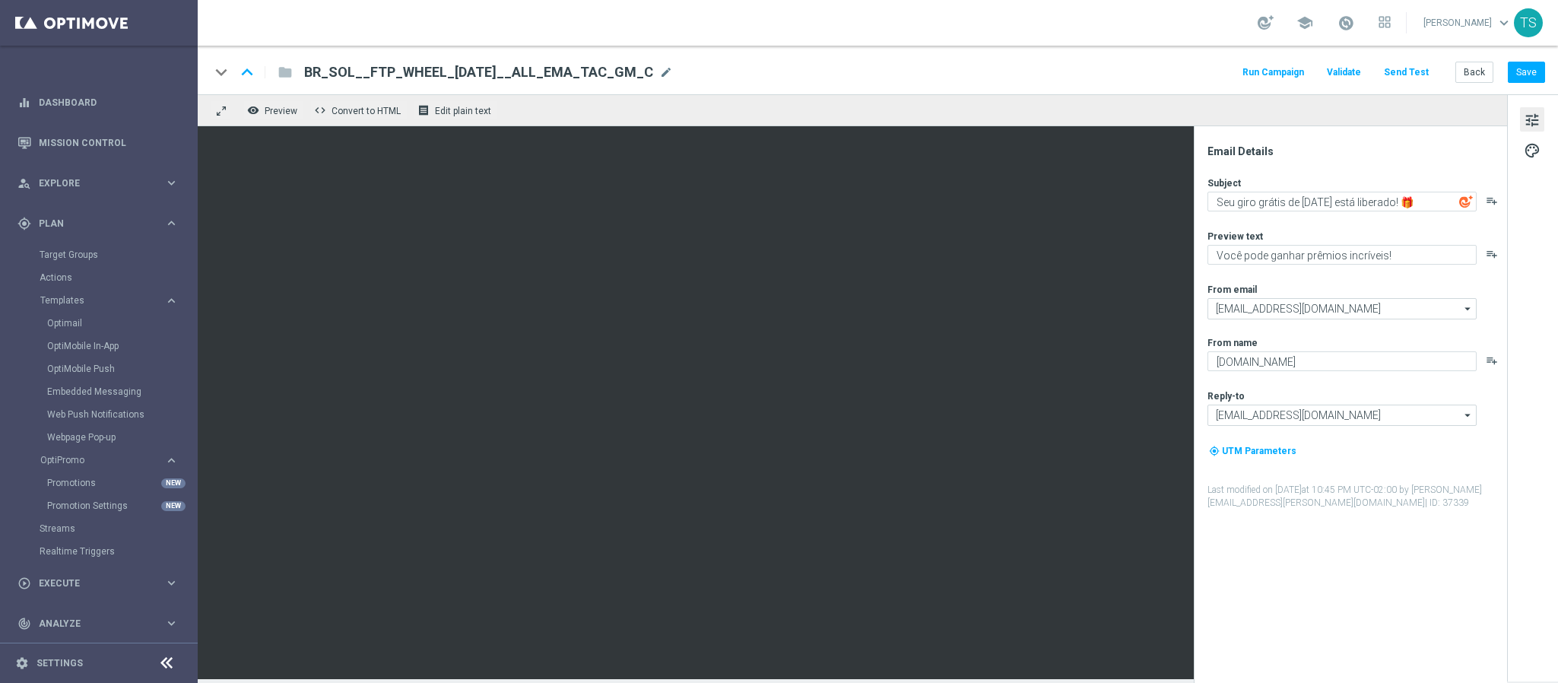
click at [858, 80] on div "keyboard_arrow_down keyboard_arrow_up folder BR_SOL__FTP_WHEEL_HALLOWEEN__ALL_E…" at bounding box center [877, 72] width 1335 height 20
click at [1262, 196] on textarea "Seu giro grátis de Halloween está liberado! 🎁" at bounding box center [1342, 202] width 269 height 20
paste textarea "xta é dia de Roleta da Sorte"
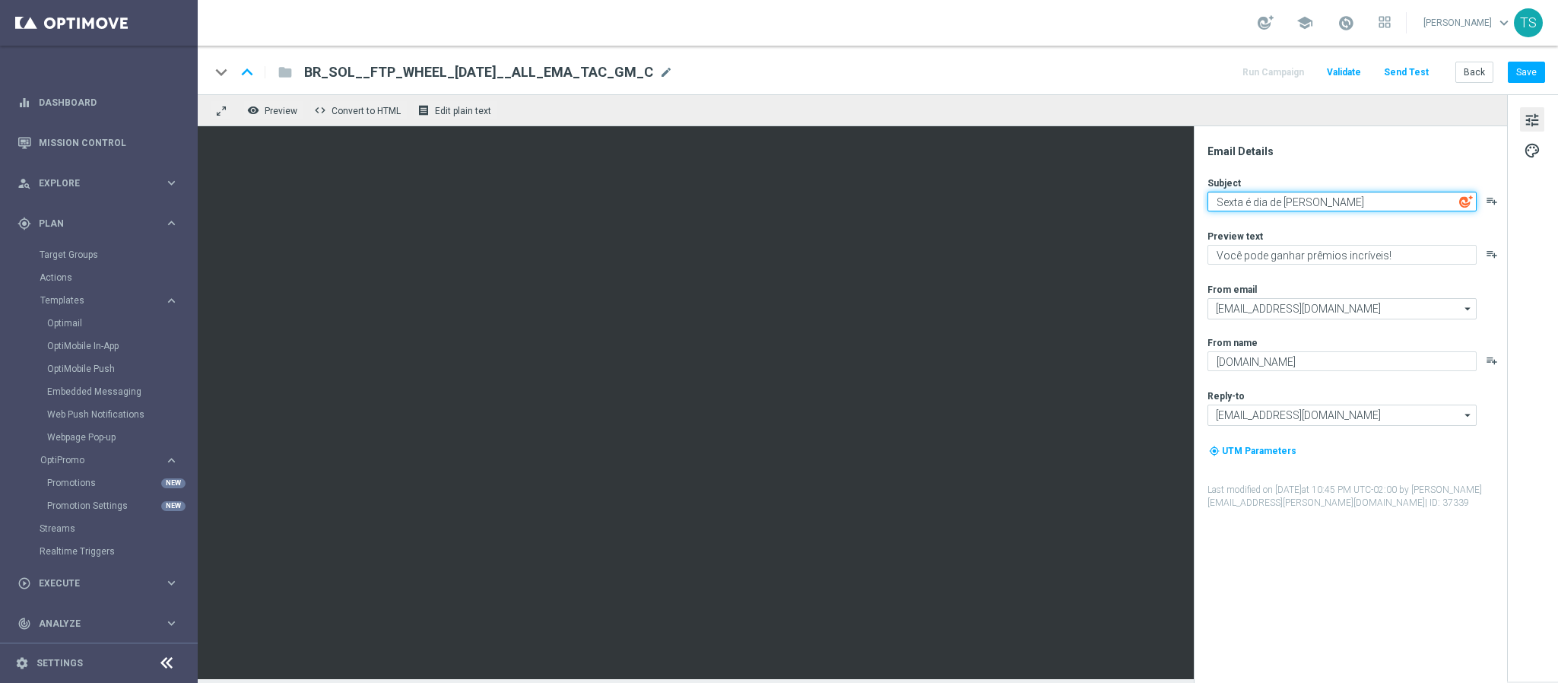
type textarea "Sexta é dia de Roleta da Sorte"
click at [1412, 144] on div "Email Details" at bounding box center [1357, 151] width 298 height 14
click at [1525, 59] on div "keyboard_arrow_down keyboard_arrow_up folder BR_SOL__FTP_WHEEL_HALLOWEEN__ALL_E…" at bounding box center [878, 70] width 1360 height 49
click at [1527, 73] on button "Save" at bounding box center [1526, 72] width 37 height 21
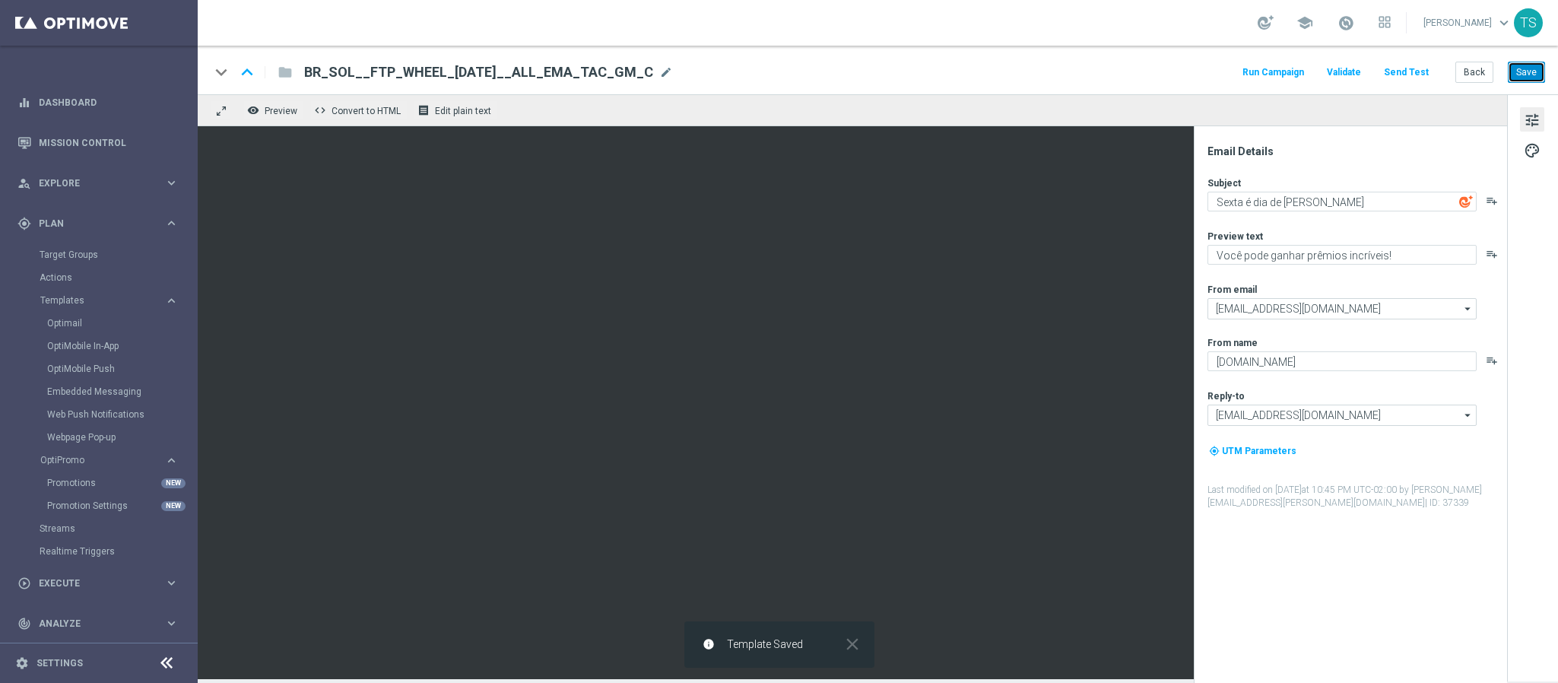
click at [1525, 71] on button "Save" at bounding box center [1526, 72] width 37 height 21
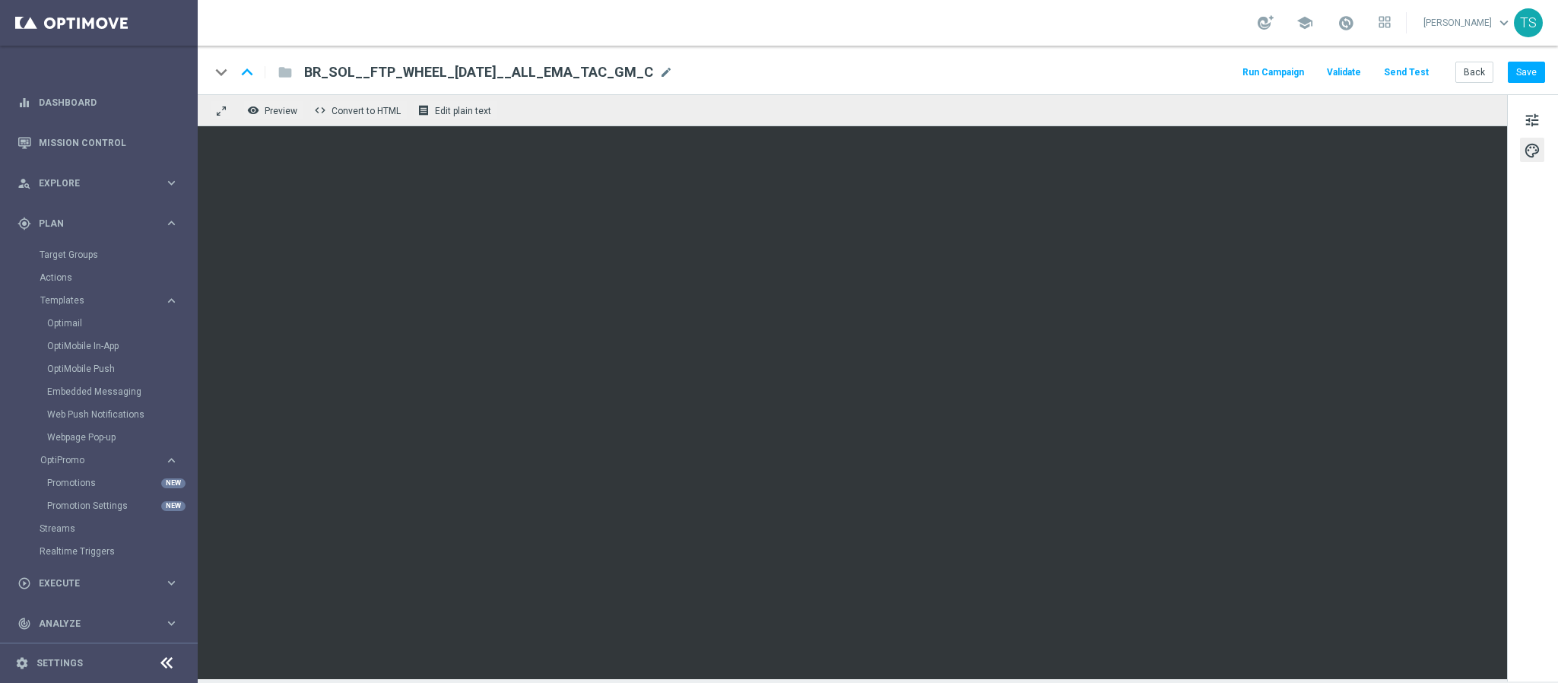
click at [620, 71] on span "BR_SOL__FTP_WHEEL_HALLOWEEN__ALL_EMA_TAC_GM_C" at bounding box center [478, 72] width 349 height 18
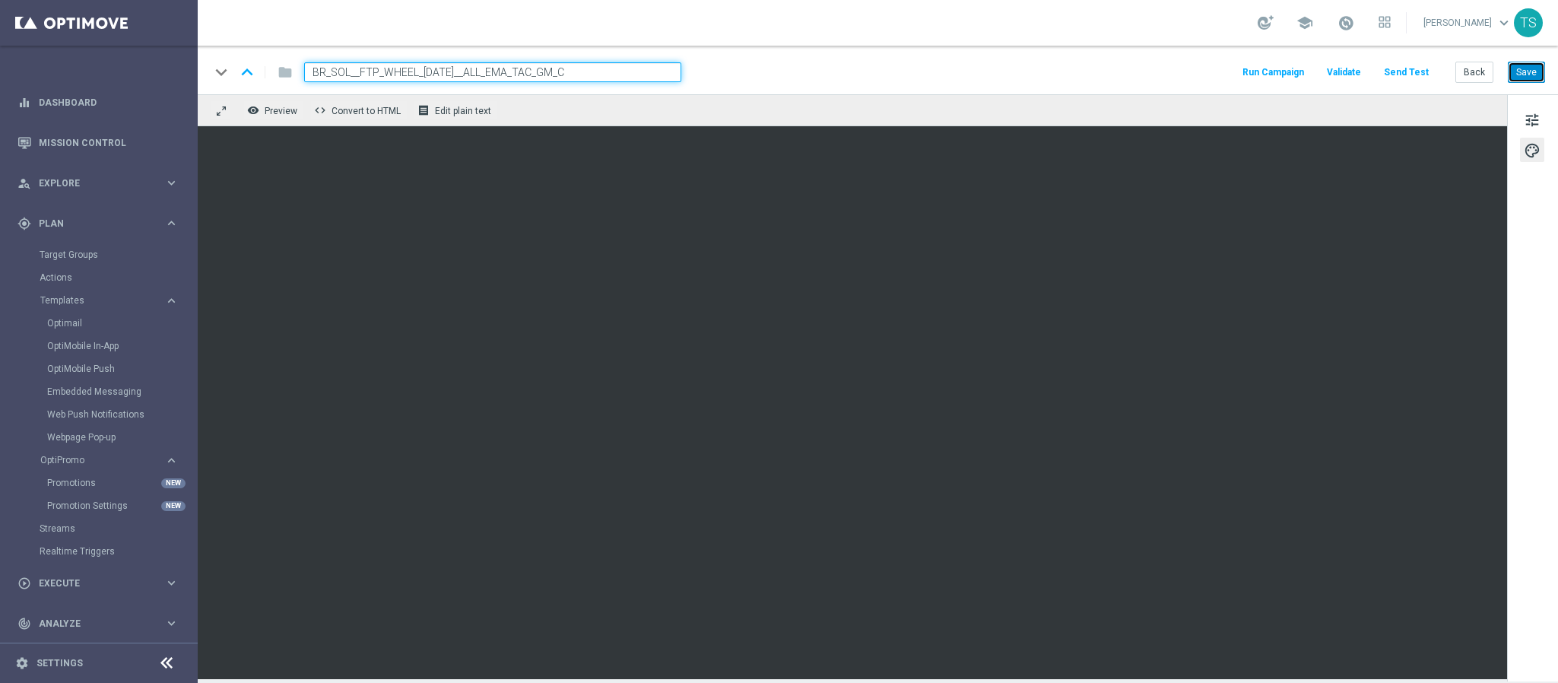
click at [1531, 68] on button "Save" at bounding box center [1526, 72] width 37 height 21
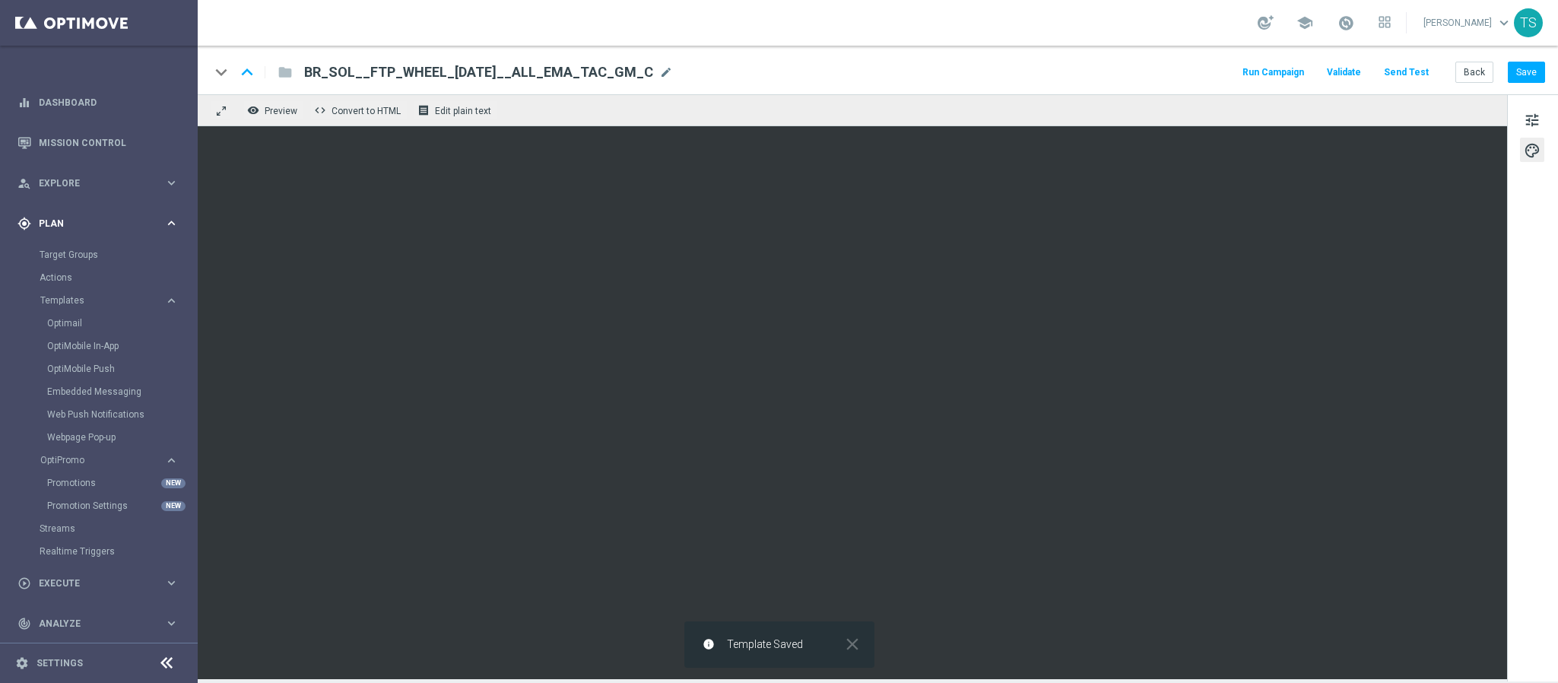
click at [106, 222] on span "Plan" at bounding box center [101, 223] width 125 height 9
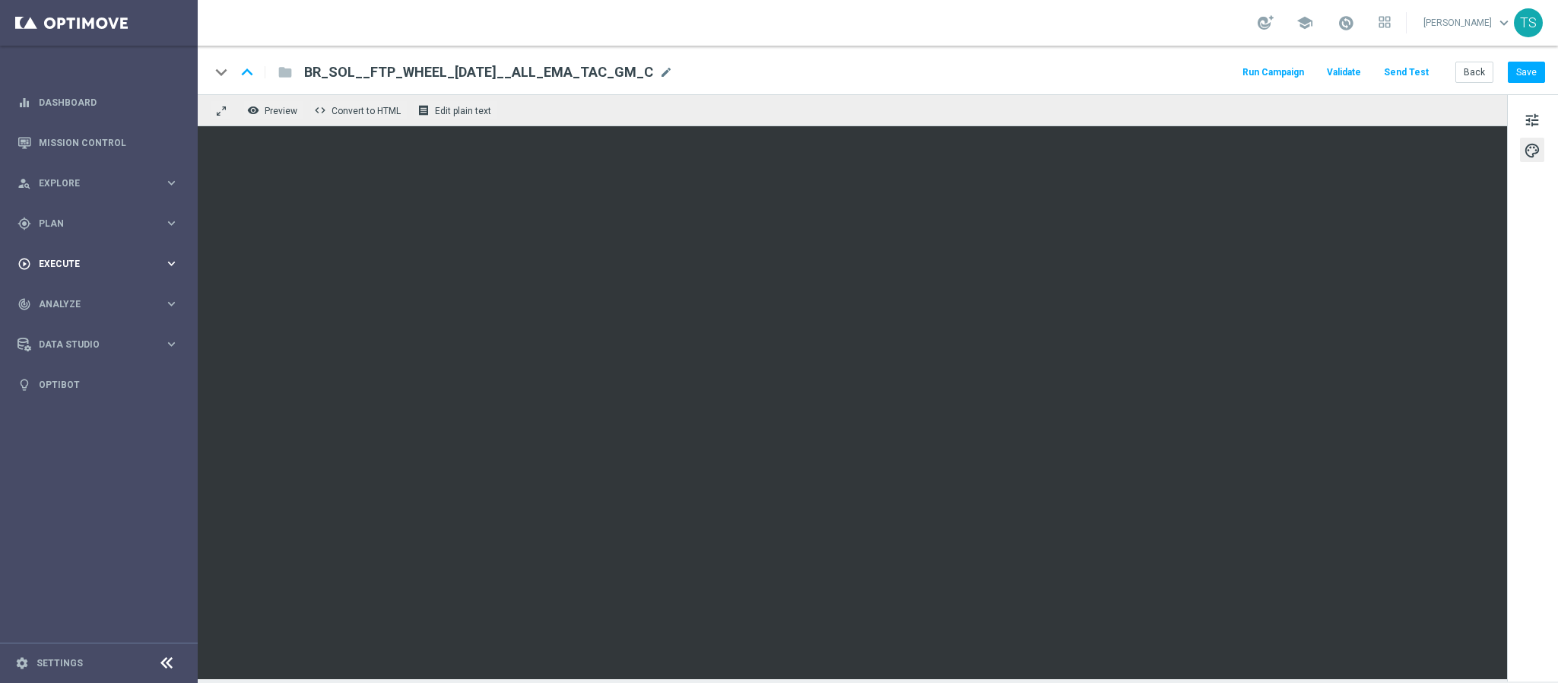
click at [94, 257] on div "play_circle_outline Execute" at bounding box center [90, 264] width 147 height 14
click at [89, 358] on div "track_changes Analyze keyboard_arrow_right" at bounding box center [98, 349] width 196 height 40
click at [113, 514] on div "Data Studio keyboard_arrow_right" at bounding box center [98, 526] width 196 height 40
click at [87, 340] on span "Data Studio" at bounding box center [101, 344] width 125 height 9
click at [66, 272] on div "play_circle_outline Execute keyboard_arrow_right" at bounding box center [98, 263] width 196 height 40
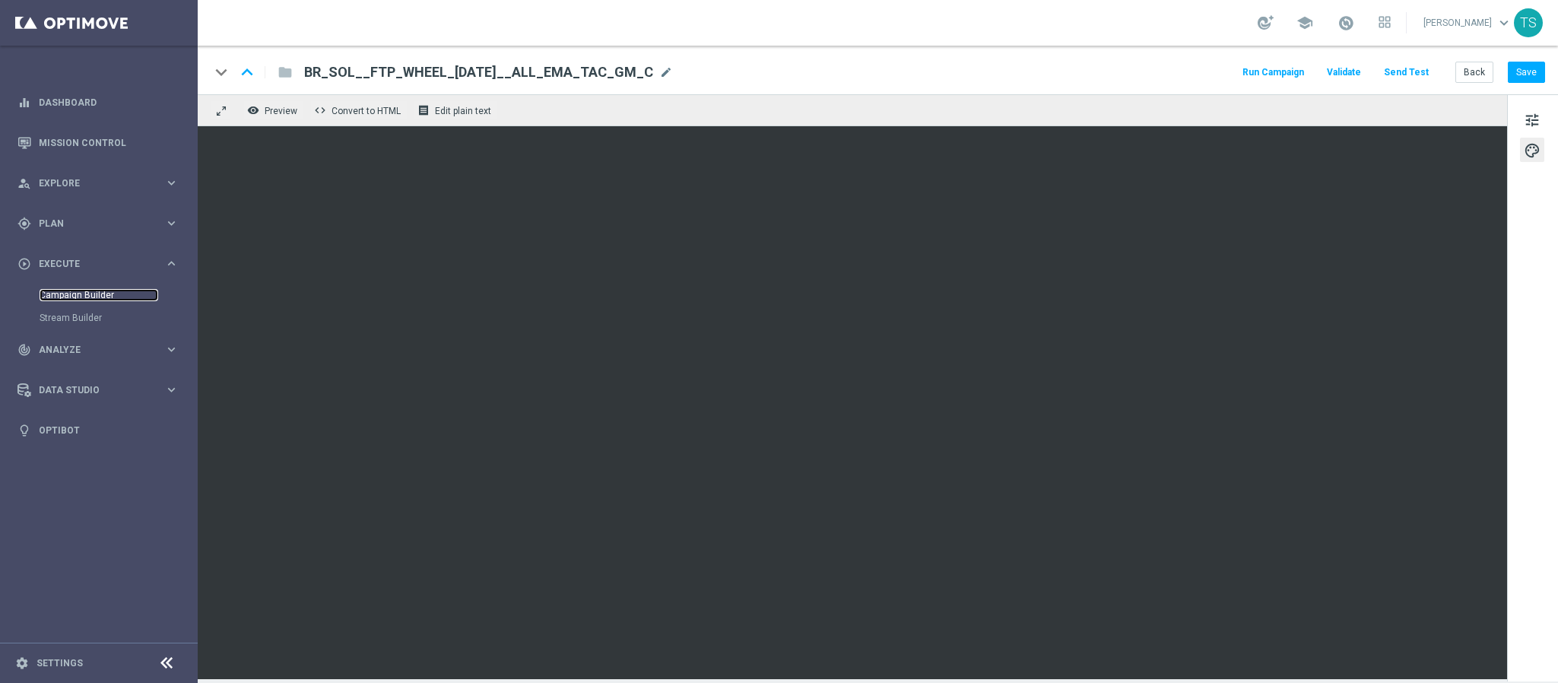
click at [96, 295] on link "Campaign Builder" at bounding box center [99, 295] width 119 height 12
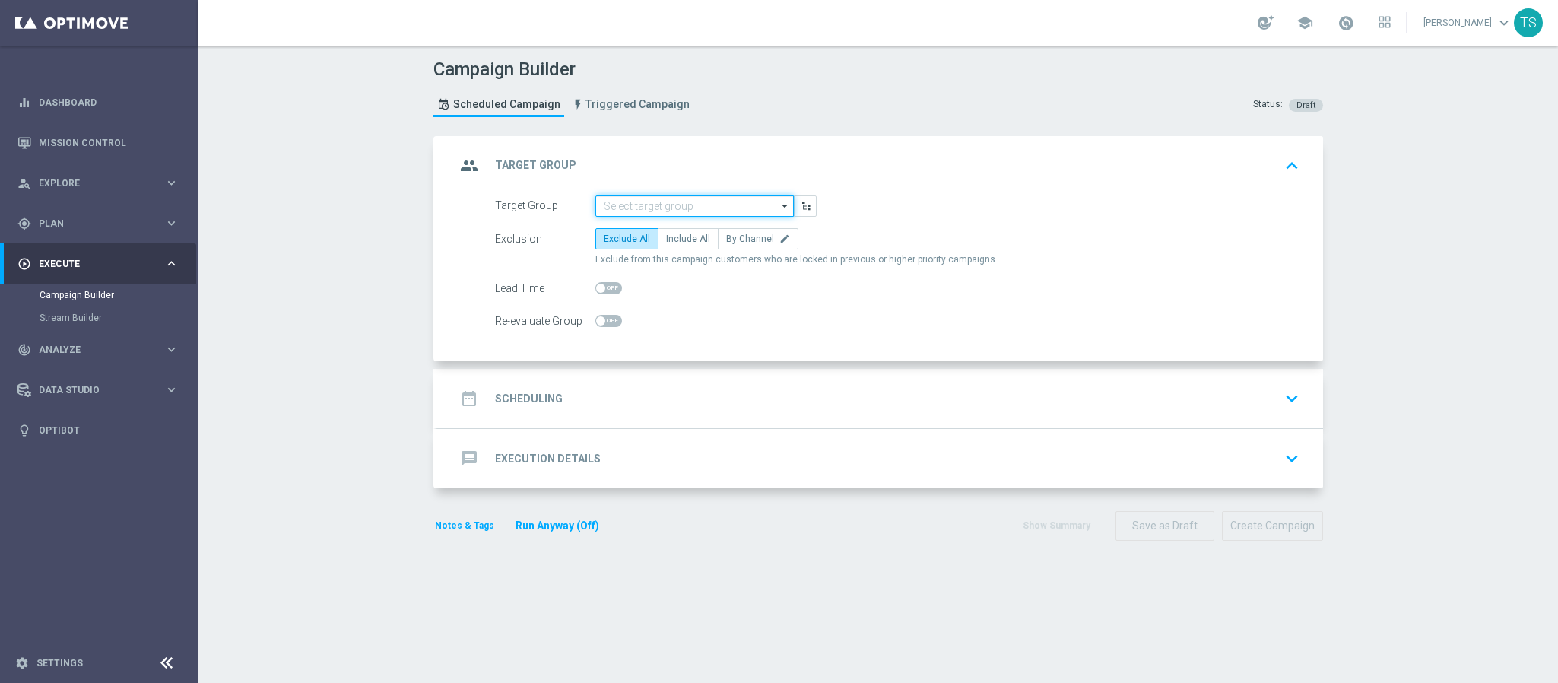
click at [738, 214] on input at bounding box center [694, 205] width 198 height 21
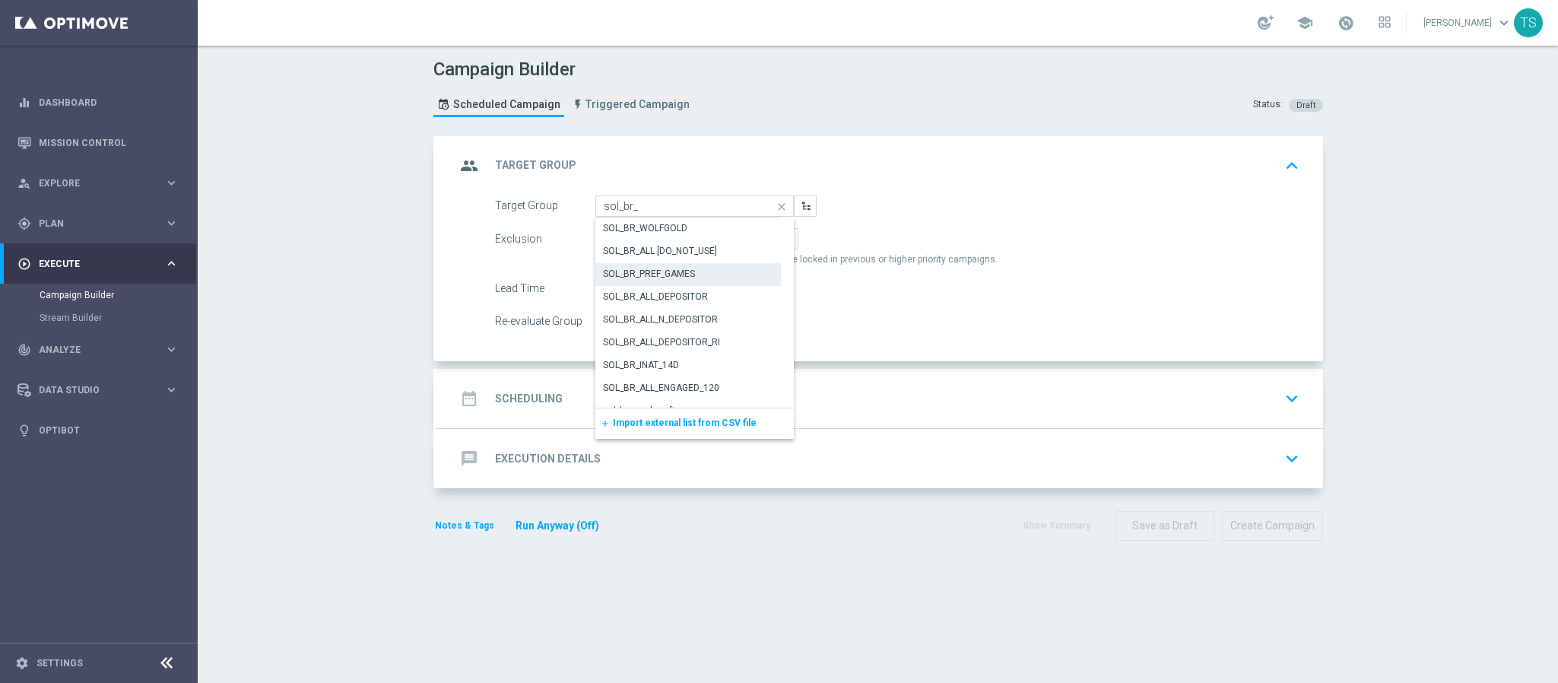
click at [700, 281] on div "SOL_BR_PREF_GAMES" at bounding box center [688, 273] width 186 height 21
type input "SOL_BR_PREF_GAMES"
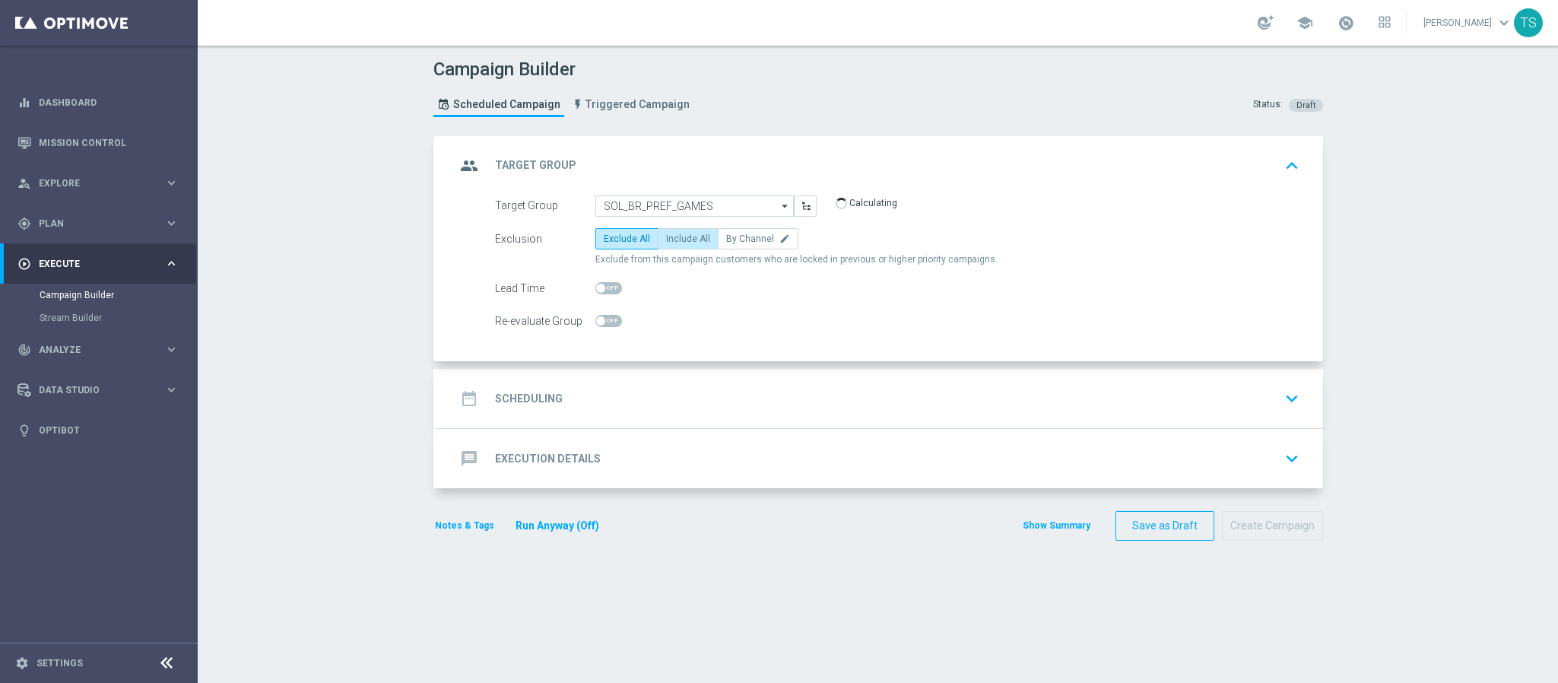
click at [658, 249] on label "Include All" at bounding box center [688, 238] width 61 height 21
click at [666, 246] on input "Include All" at bounding box center [671, 241] width 10 height 10
radio input "true"
click at [1249, 411] on div "date_range Scheduling keyboard_arrow_down" at bounding box center [879, 398] width 849 height 29
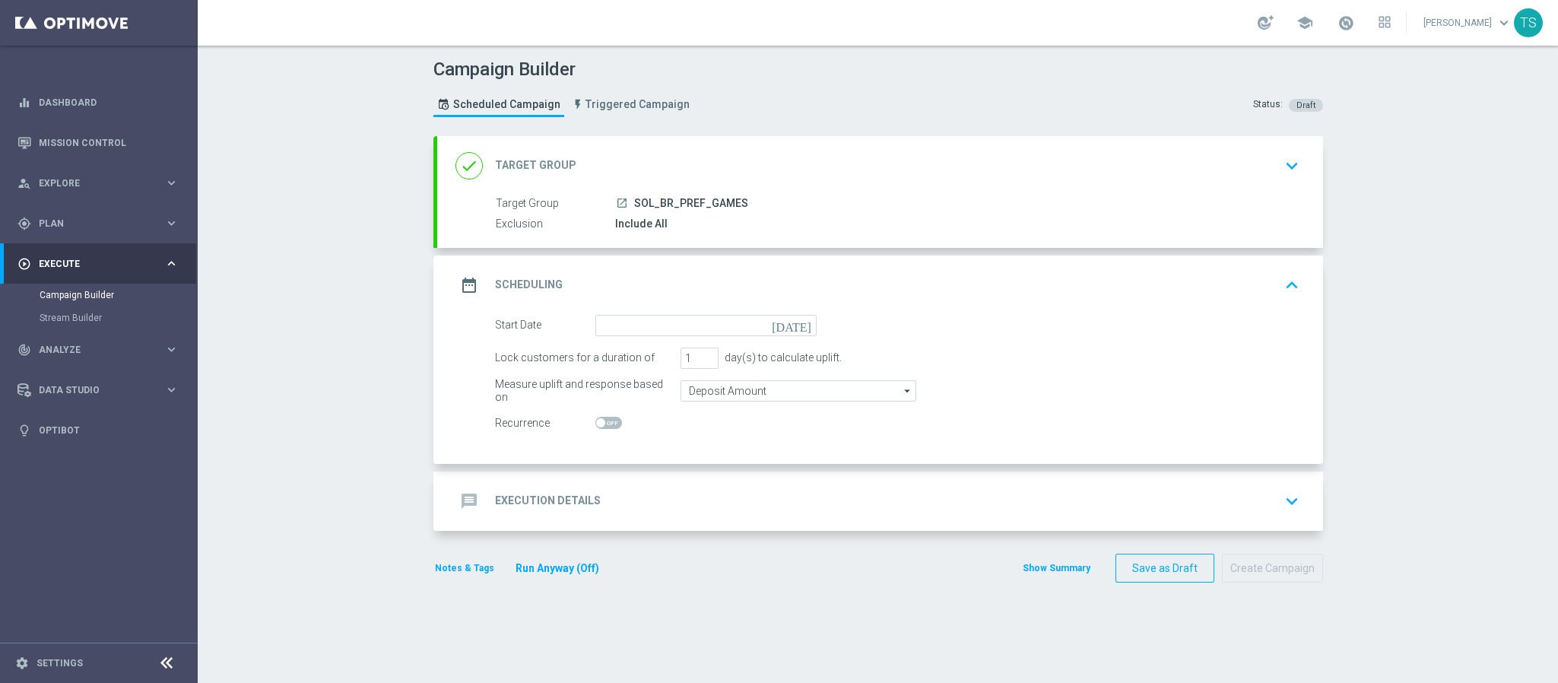
click at [804, 324] on icon "[DATE]" at bounding box center [794, 323] width 45 height 17
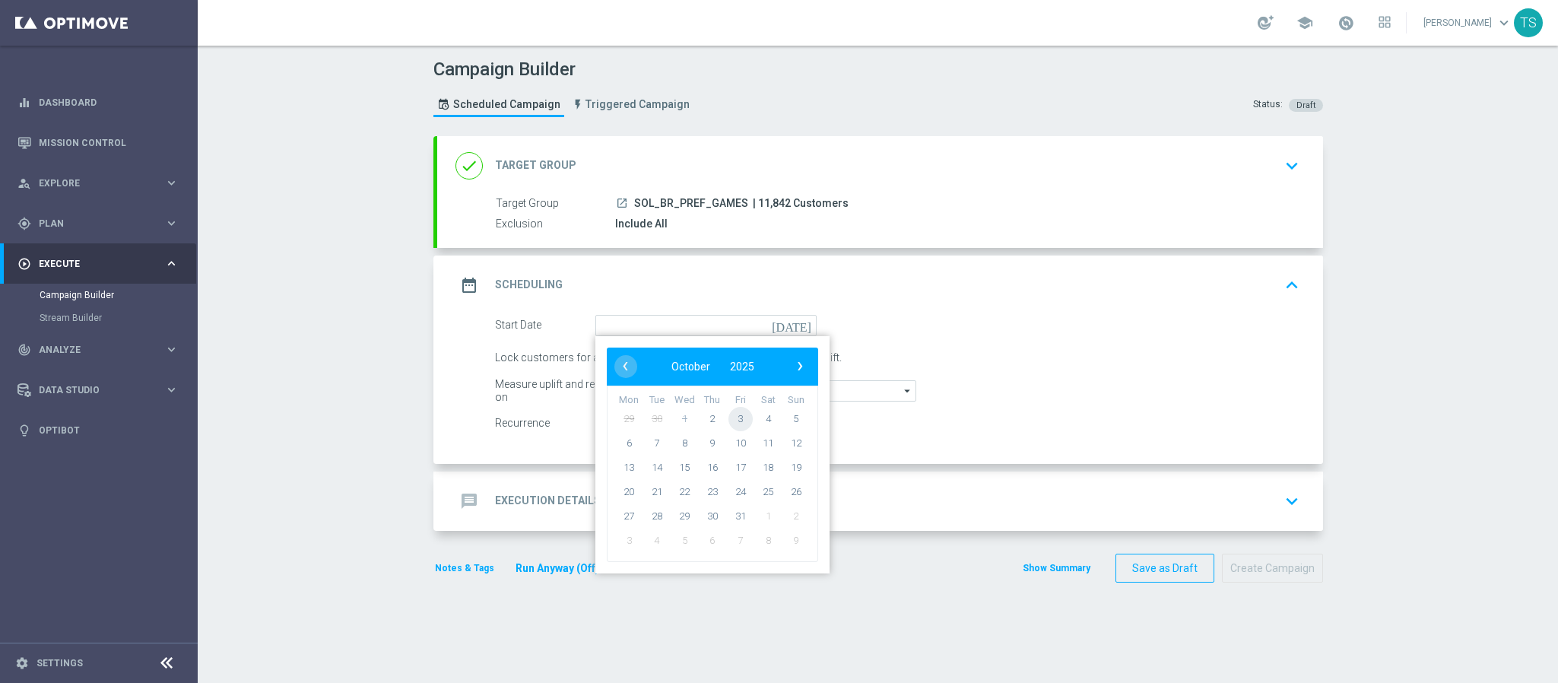
click at [728, 420] on span "3" at bounding box center [740, 418] width 24 height 24
type input "03 Oct 2025"
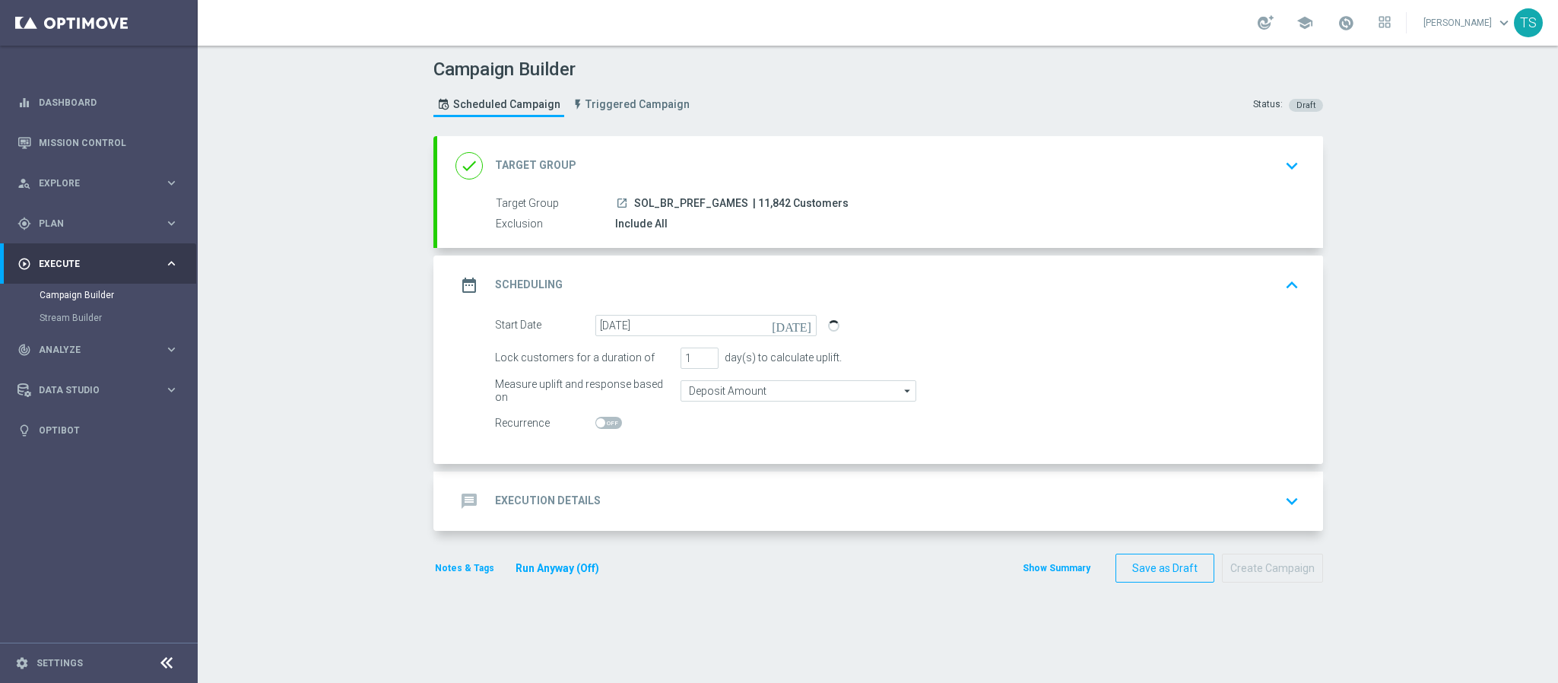
click at [728, 420] on switch at bounding box center [705, 423] width 221 height 13
click at [1285, 507] on icon "keyboard_arrow_down" at bounding box center [1292, 501] width 23 height 23
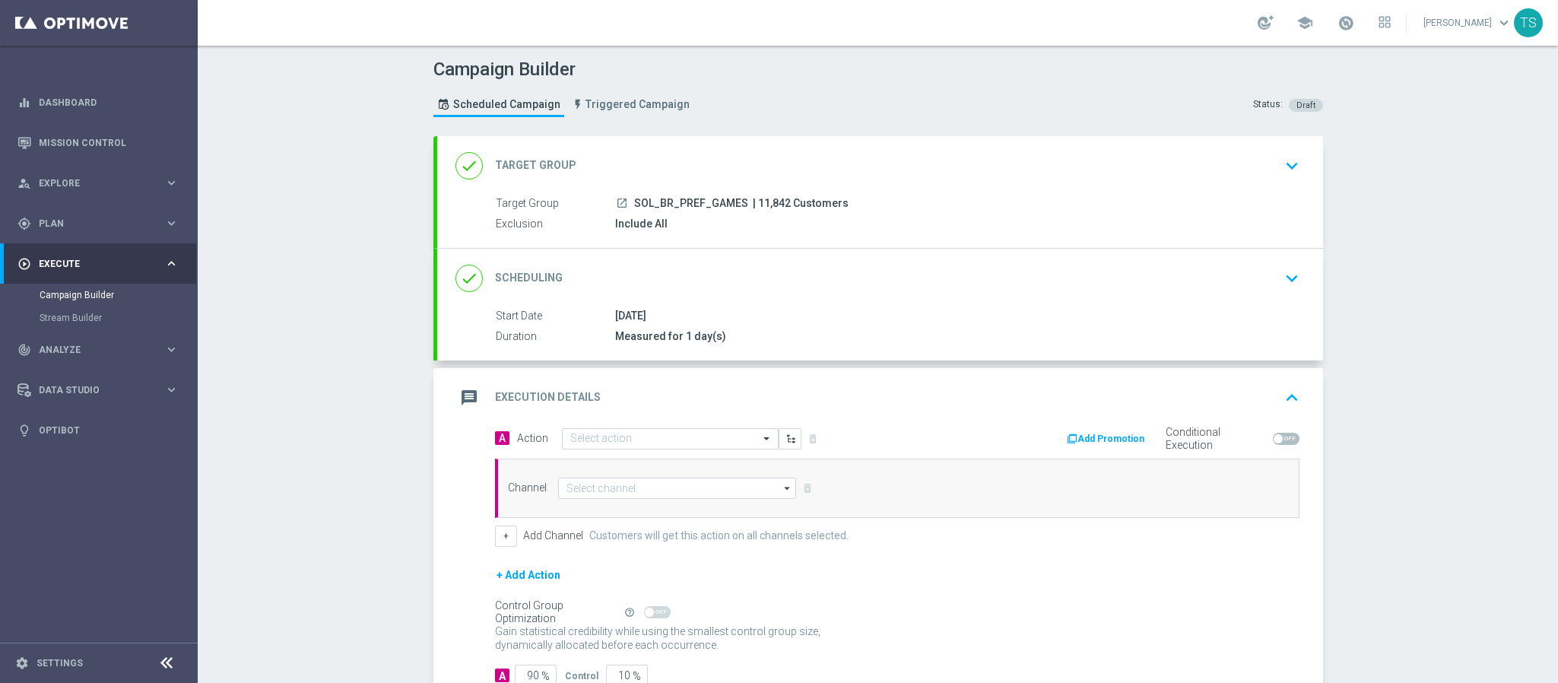
scroll to position [109, 0]
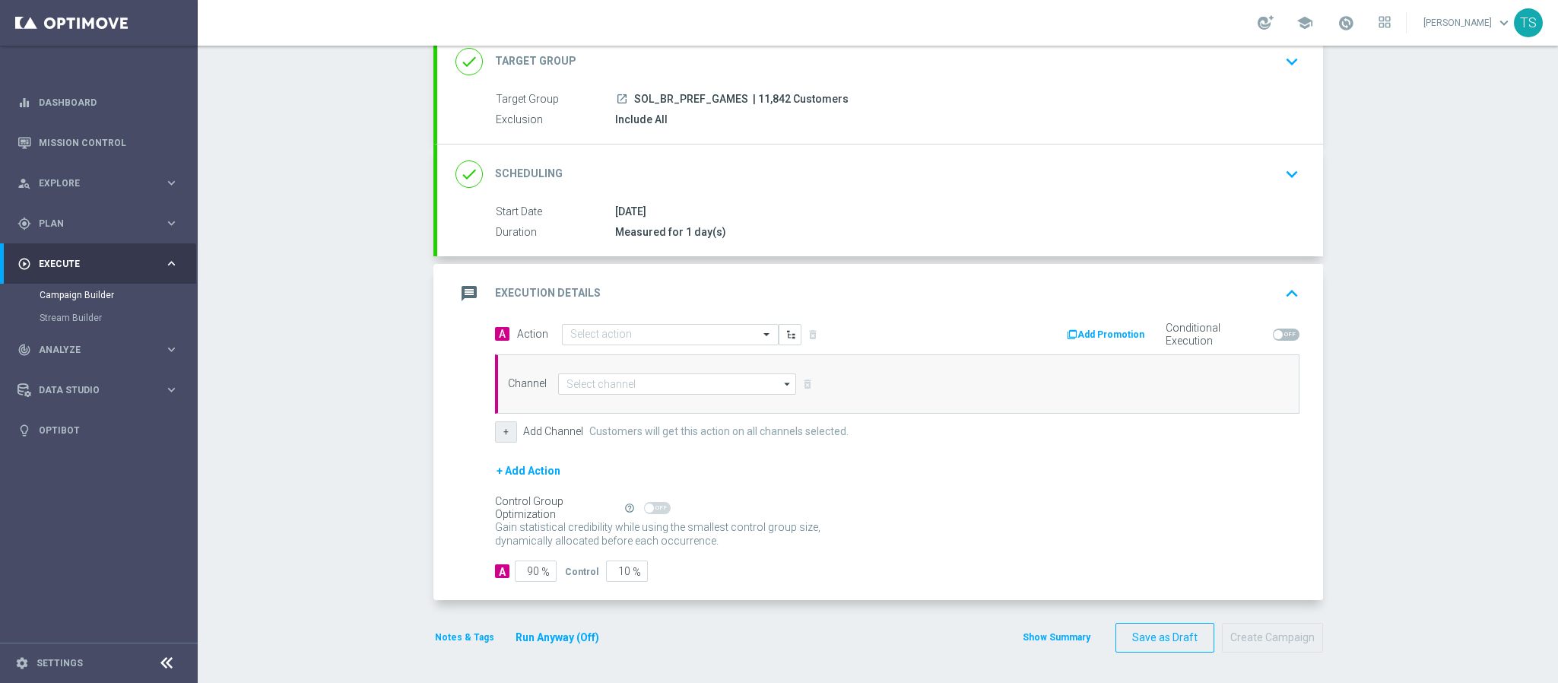
click at [497, 427] on button "+" at bounding box center [506, 431] width 22 height 21
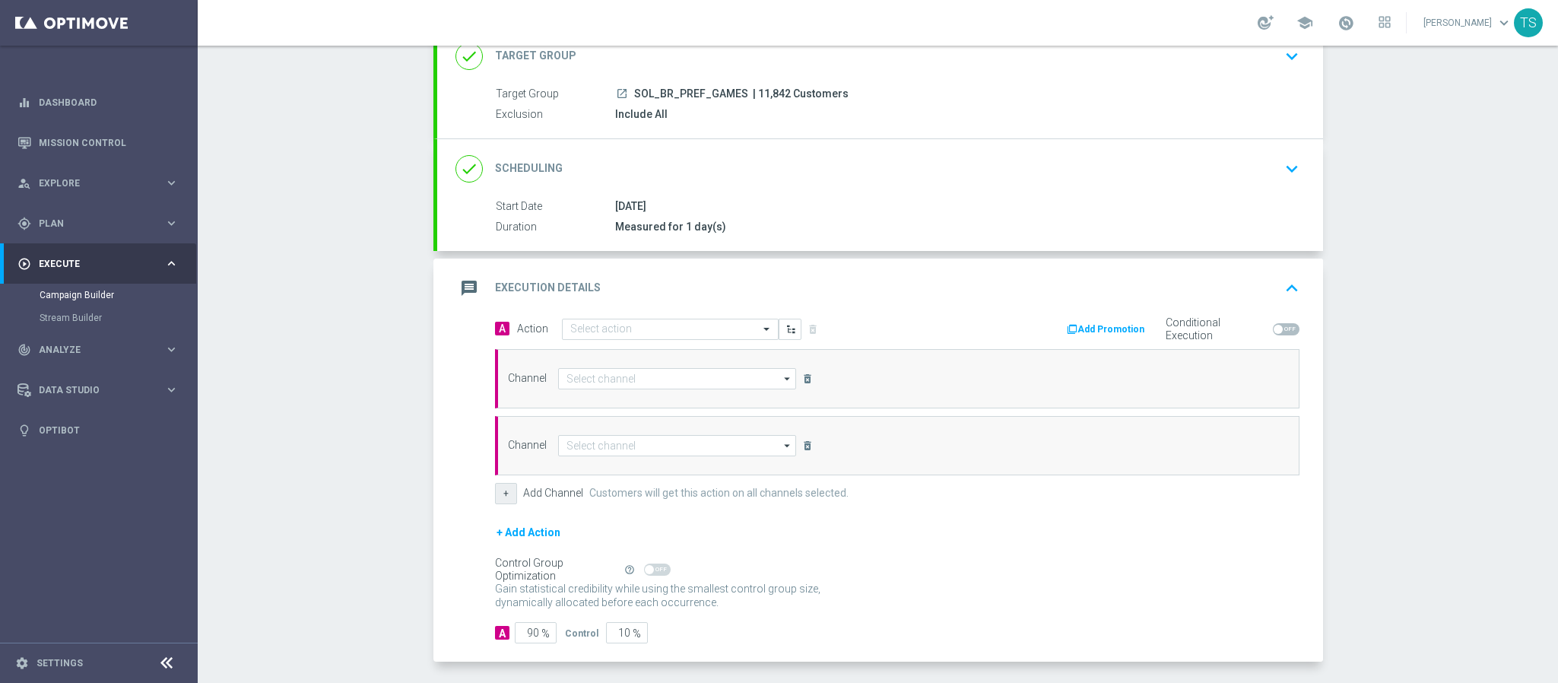
click at [498, 495] on button "+" at bounding box center [506, 493] width 22 height 21
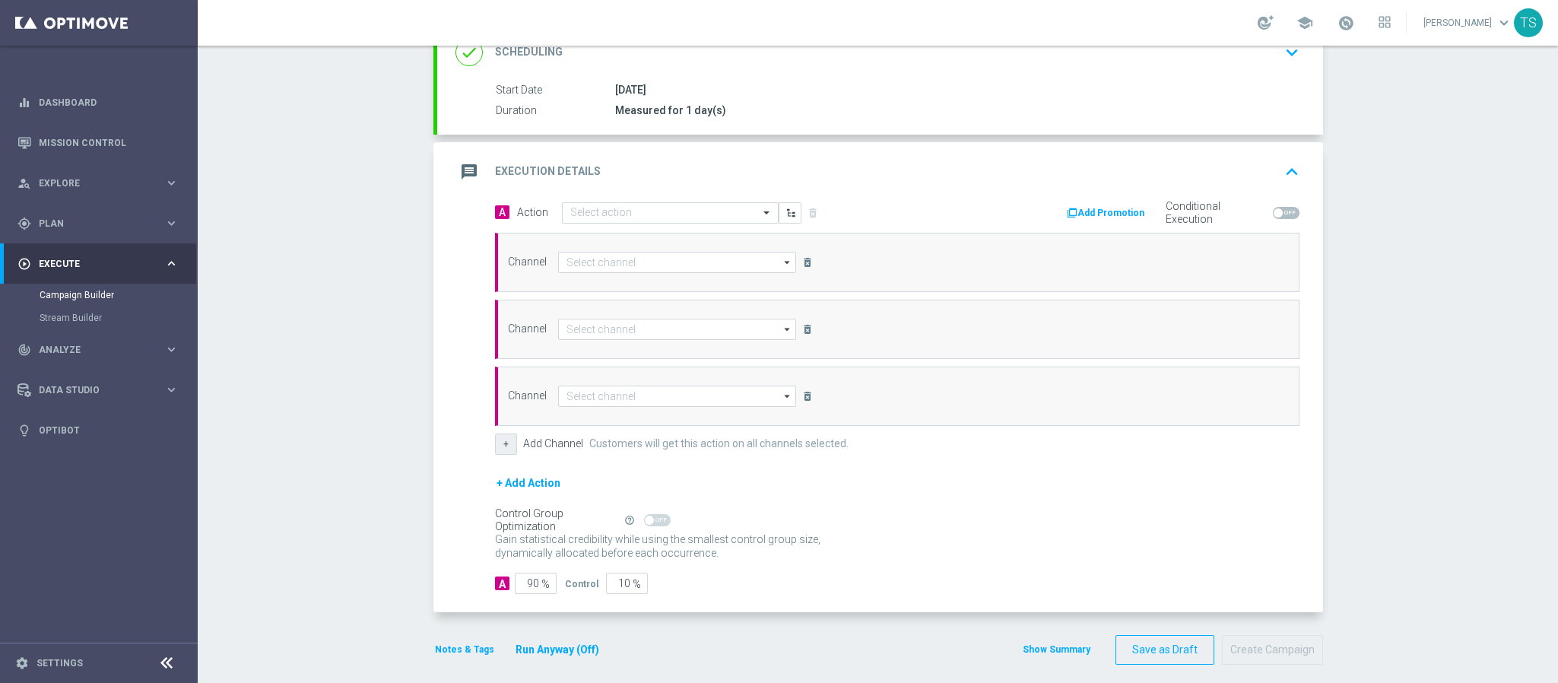
scroll to position [228, 0]
click at [801, 259] on icon "delete_forever" at bounding box center [807, 260] width 12 height 12
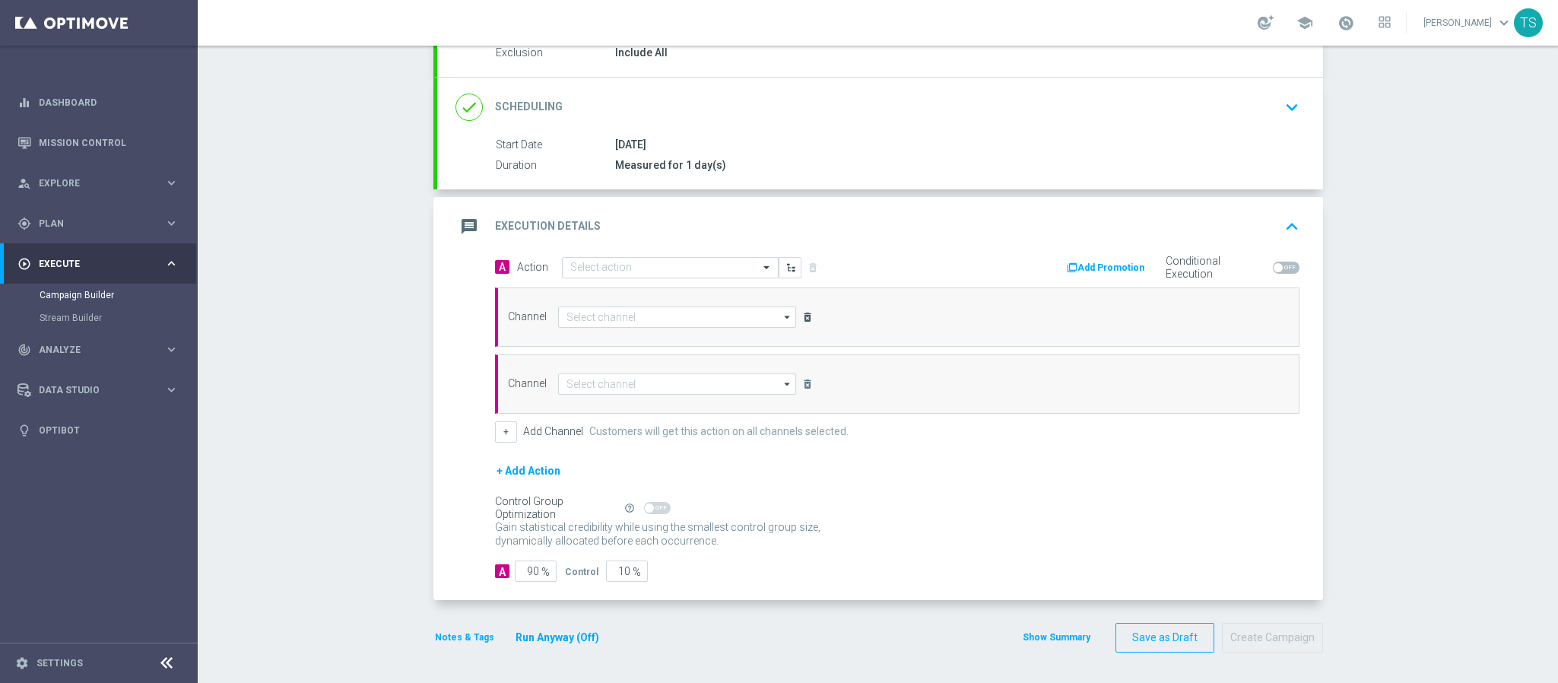
click at [801, 311] on icon "delete_forever" at bounding box center [807, 317] width 12 height 12
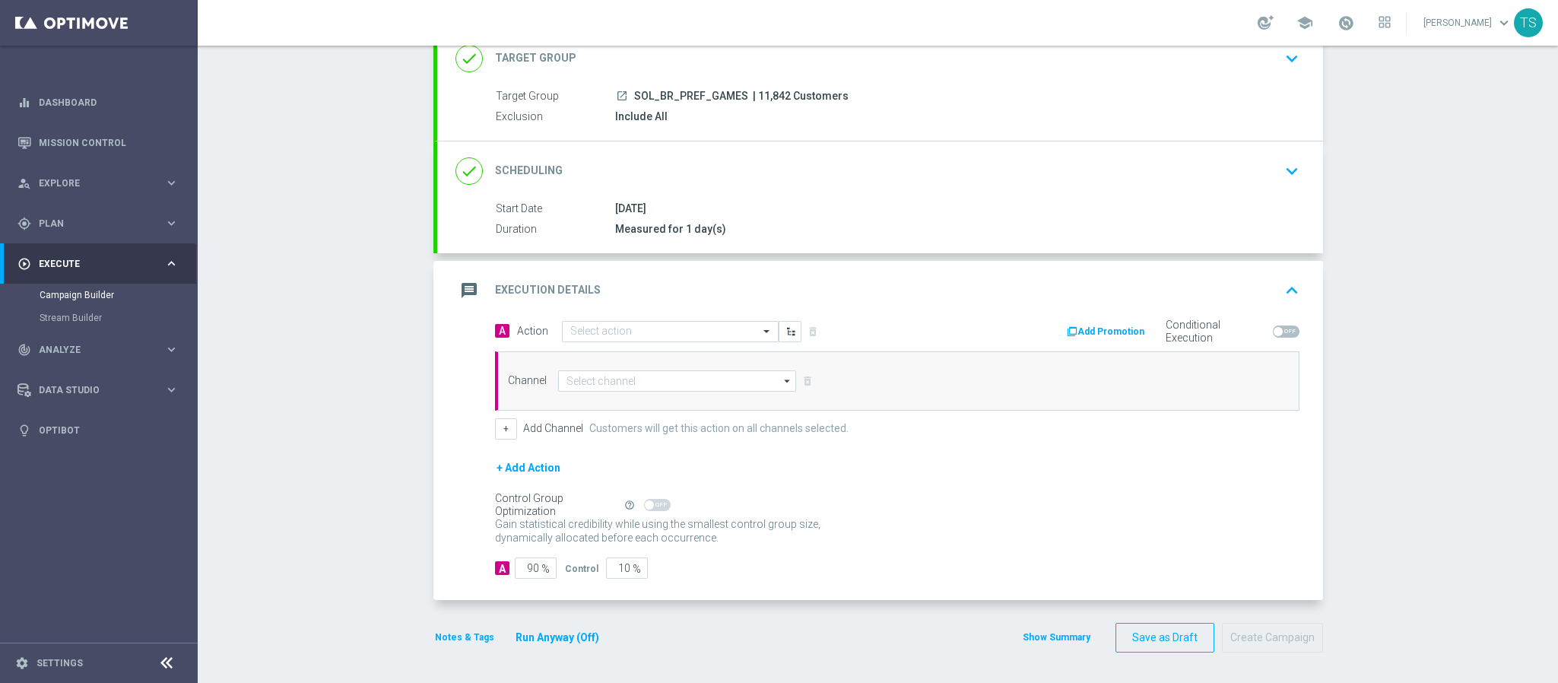
scroll to position [109, 0]
click at [798, 381] on div "Channel arrow_drop_down Drag here to set row groups Drag here to set column lab…" at bounding box center [663, 383] width 332 height 21
click at [811, 331] on div "A Action Select action delete_forever" at bounding box center [691, 334] width 414 height 22
click at [1285, 297] on icon "keyboard_arrow_up" at bounding box center [1292, 293] width 23 height 23
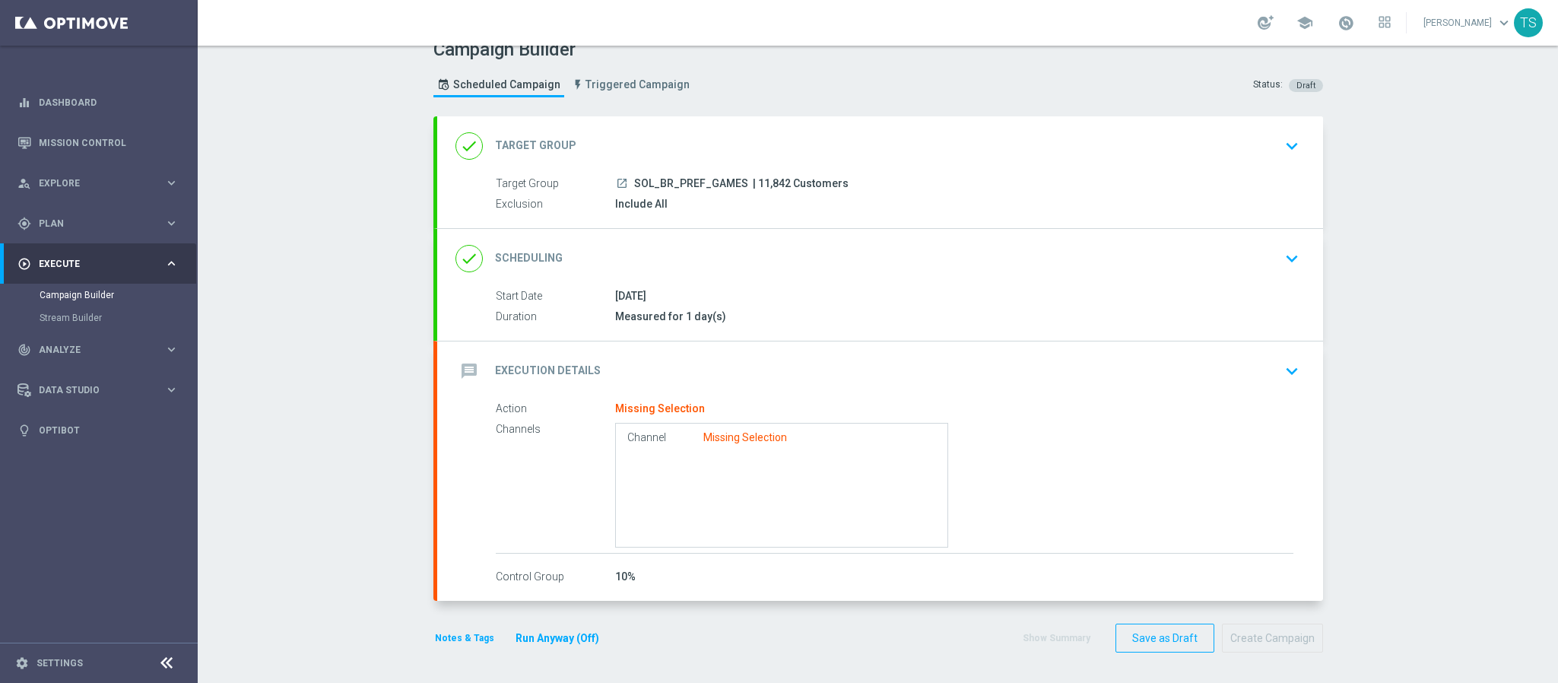
scroll to position [24, 0]
click at [1218, 381] on div "message Execution Details keyboard_arrow_down" at bounding box center [880, 370] width 886 height 59
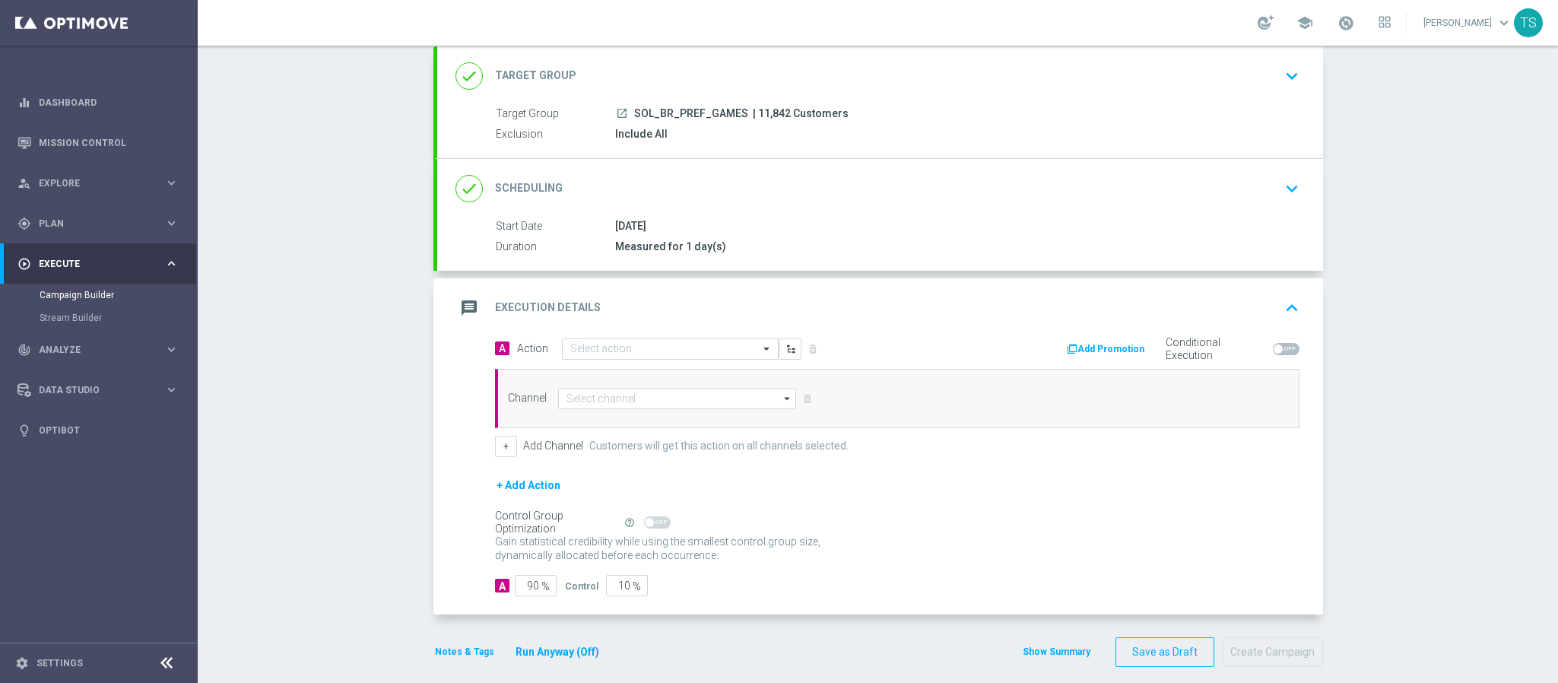
scroll to position [109, 0]
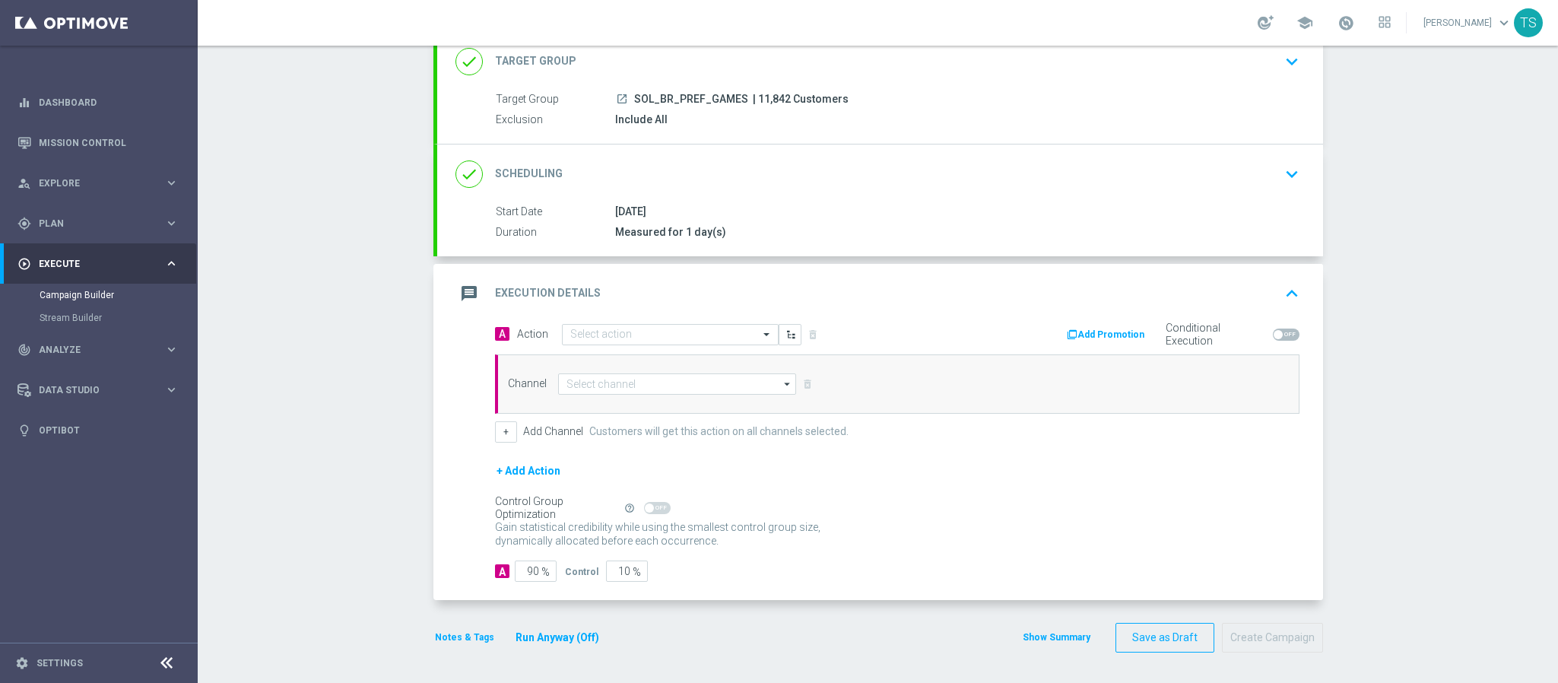
click at [527, 468] on button "+ Add Action" at bounding box center [528, 471] width 67 height 19
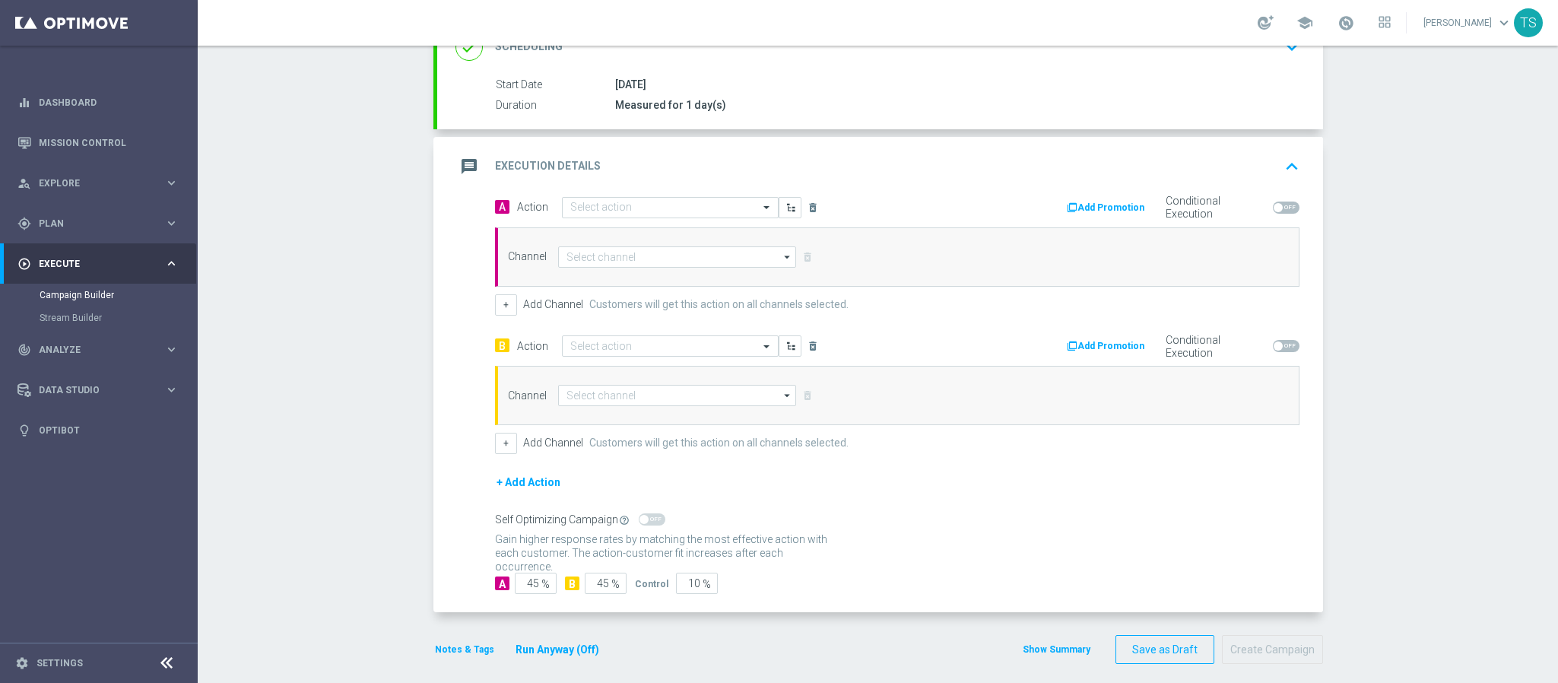
scroll to position [249, 0]
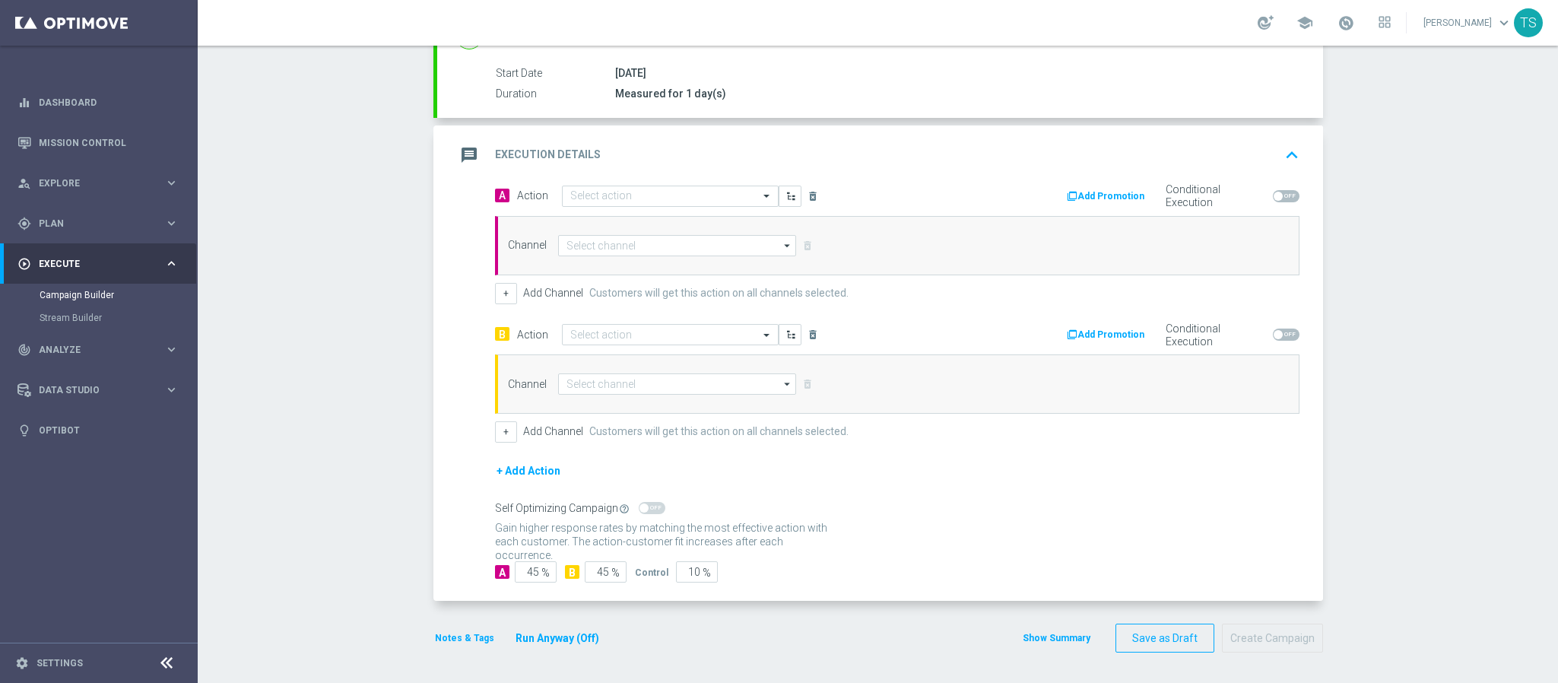
click at [519, 474] on button "+ Add Action" at bounding box center [528, 471] width 67 height 19
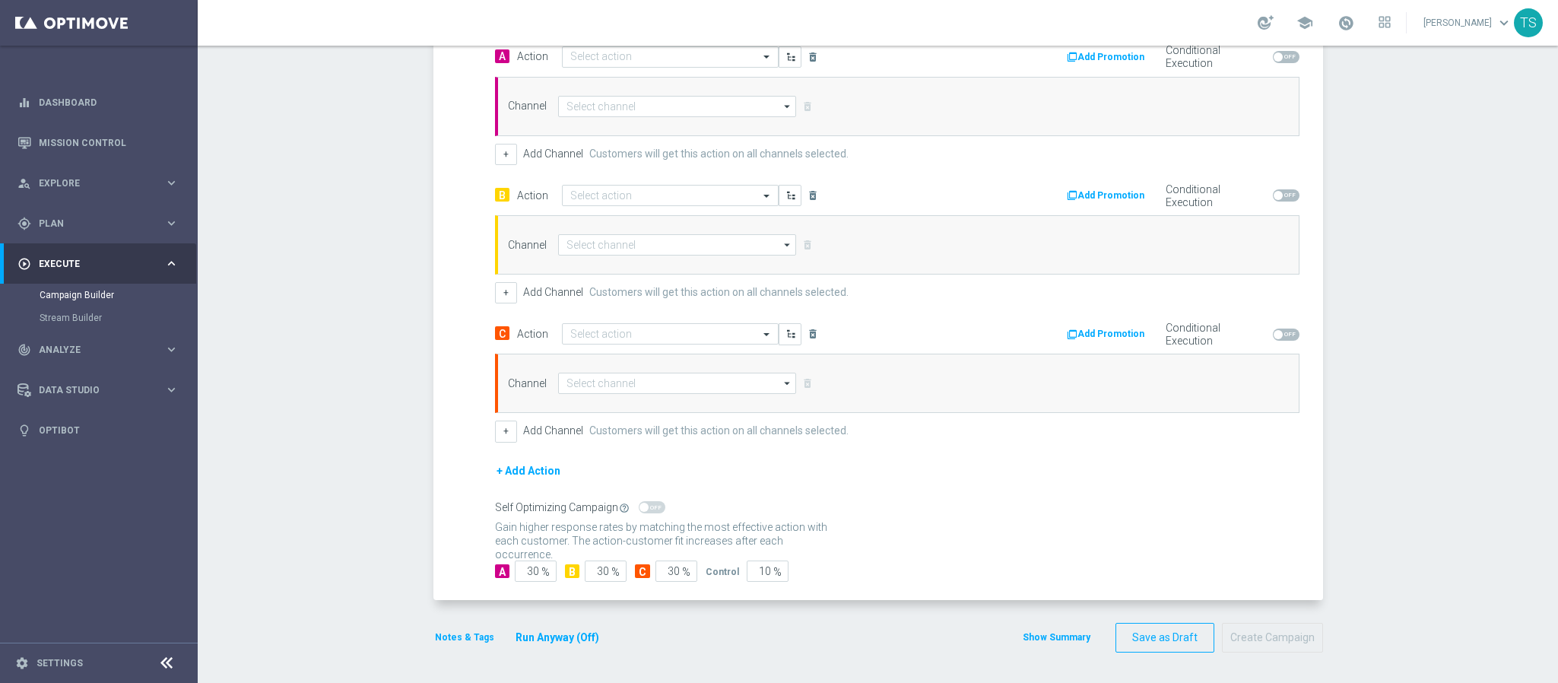
scroll to position [384, 0]
click at [749, 580] on input "10" at bounding box center [768, 570] width 42 height 21
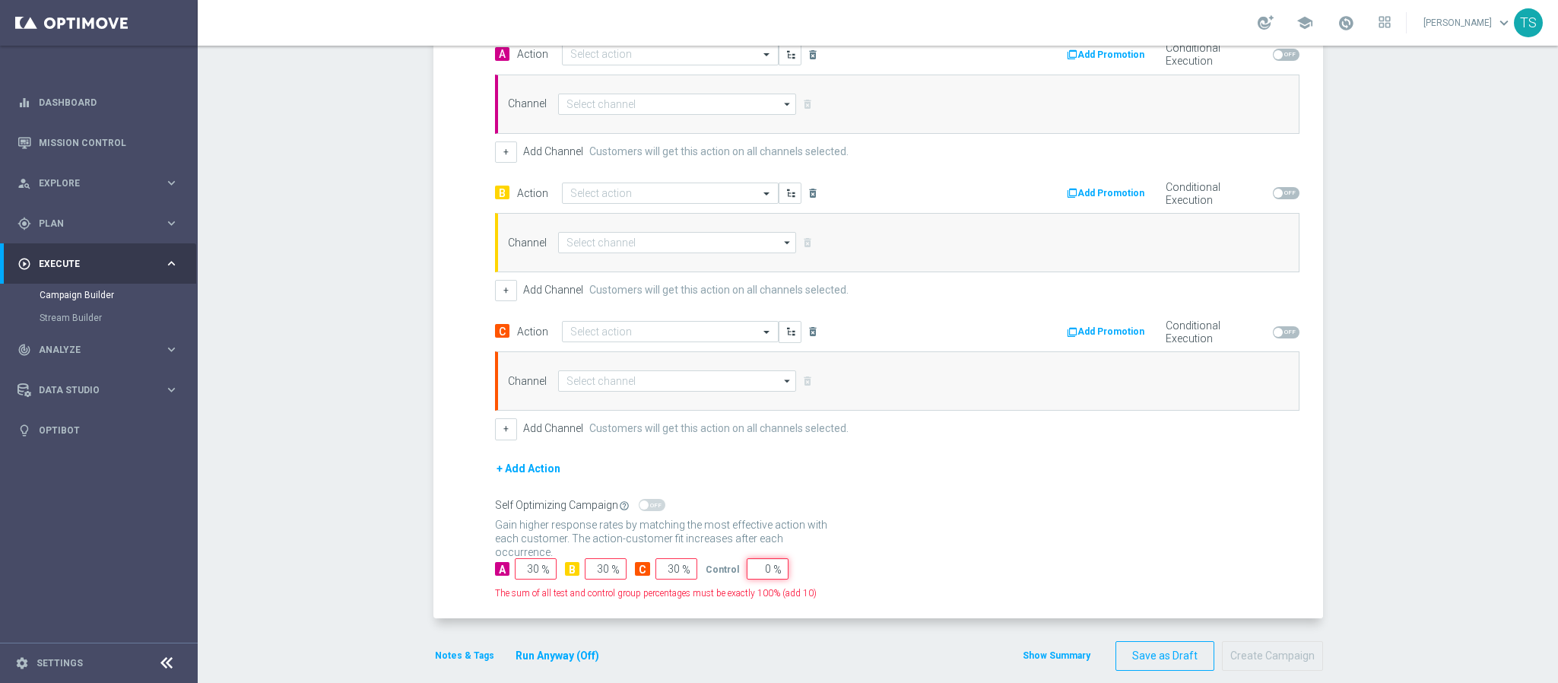
type input "0"
click at [806, 667] on div "Notes & Tags Run Anyway (Off) Show Summary Save as Draft Create Campaign" at bounding box center [878, 656] width 890 height 30
click at [519, 576] on input "30" at bounding box center [536, 568] width 42 height 21
type input "33"
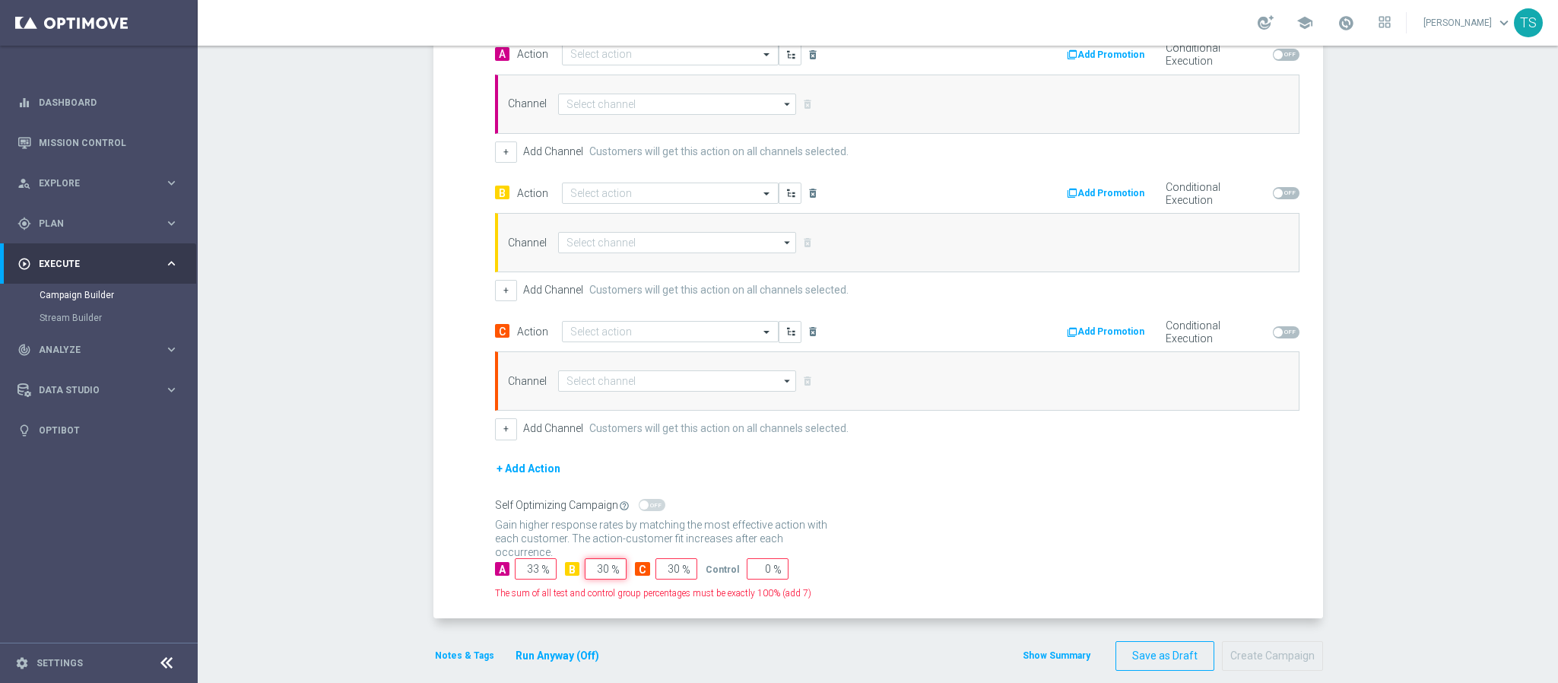
click at [585, 575] on input "30" at bounding box center [606, 568] width 42 height 21
click at [592, 577] on input "30" at bounding box center [606, 568] width 42 height 21
type input "33"
click at [666, 573] on input "30" at bounding box center [676, 568] width 42 height 21
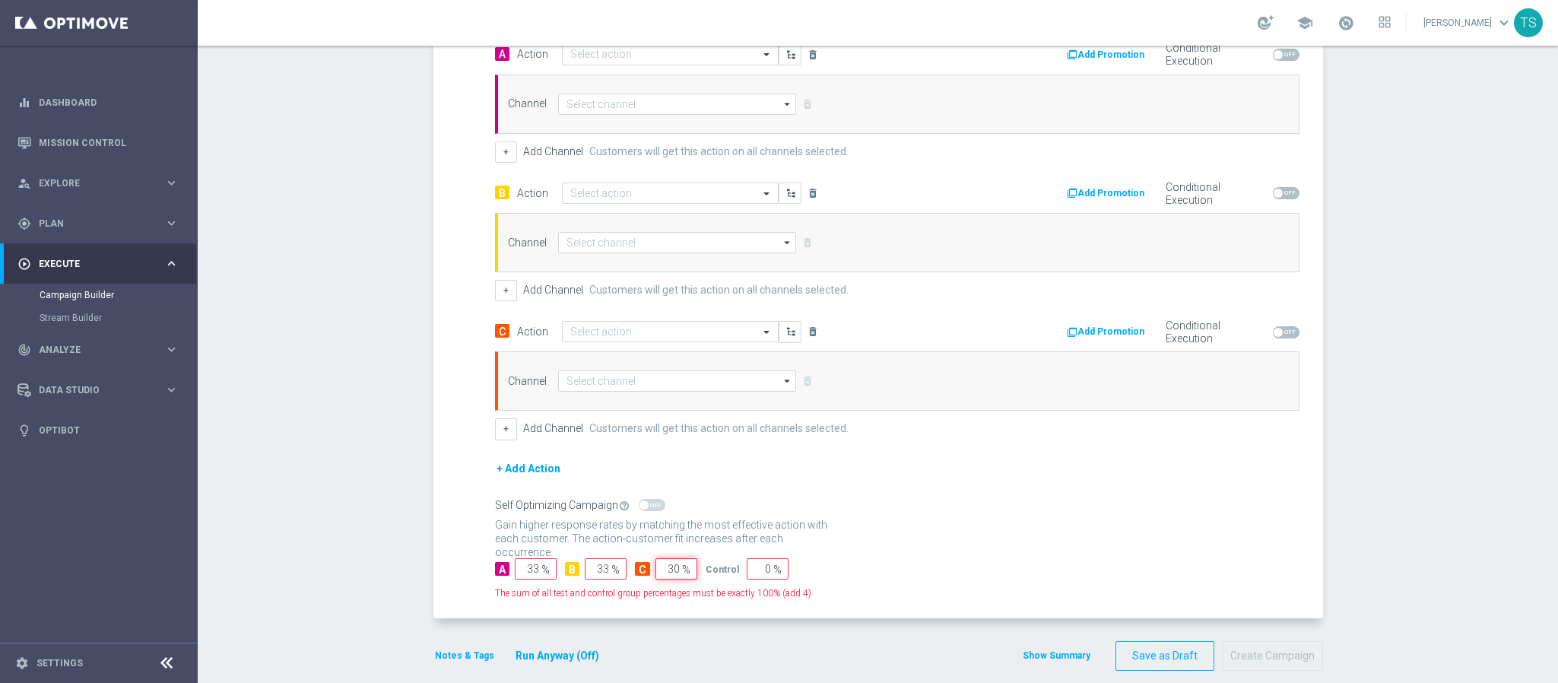
click at [666, 573] on input "30" at bounding box center [676, 568] width 42 height 21
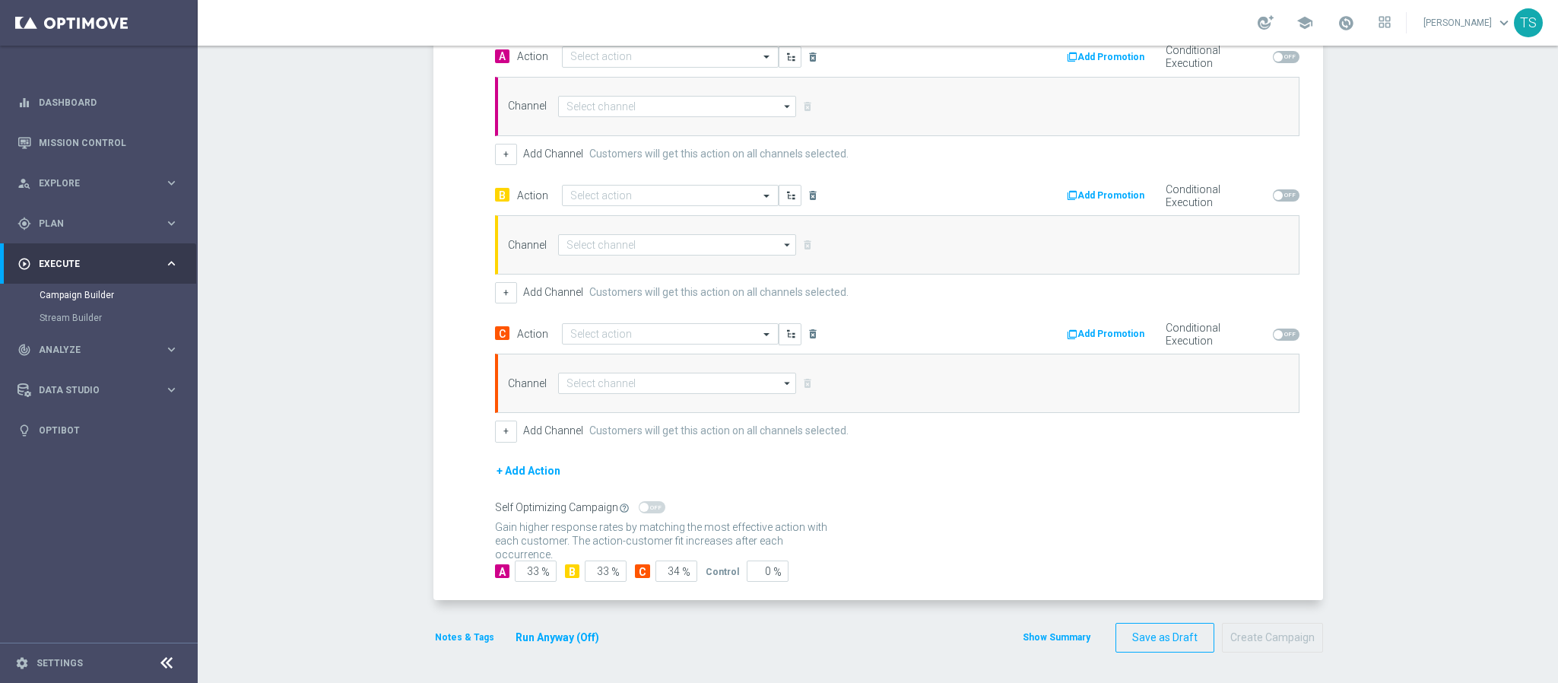
click at [1376, 417] on div "Campaign Builder Scheduled Campaign Triggered Campaign Status: Draft done Targe…" at bounding box center [878, 364] width 1360 height 637
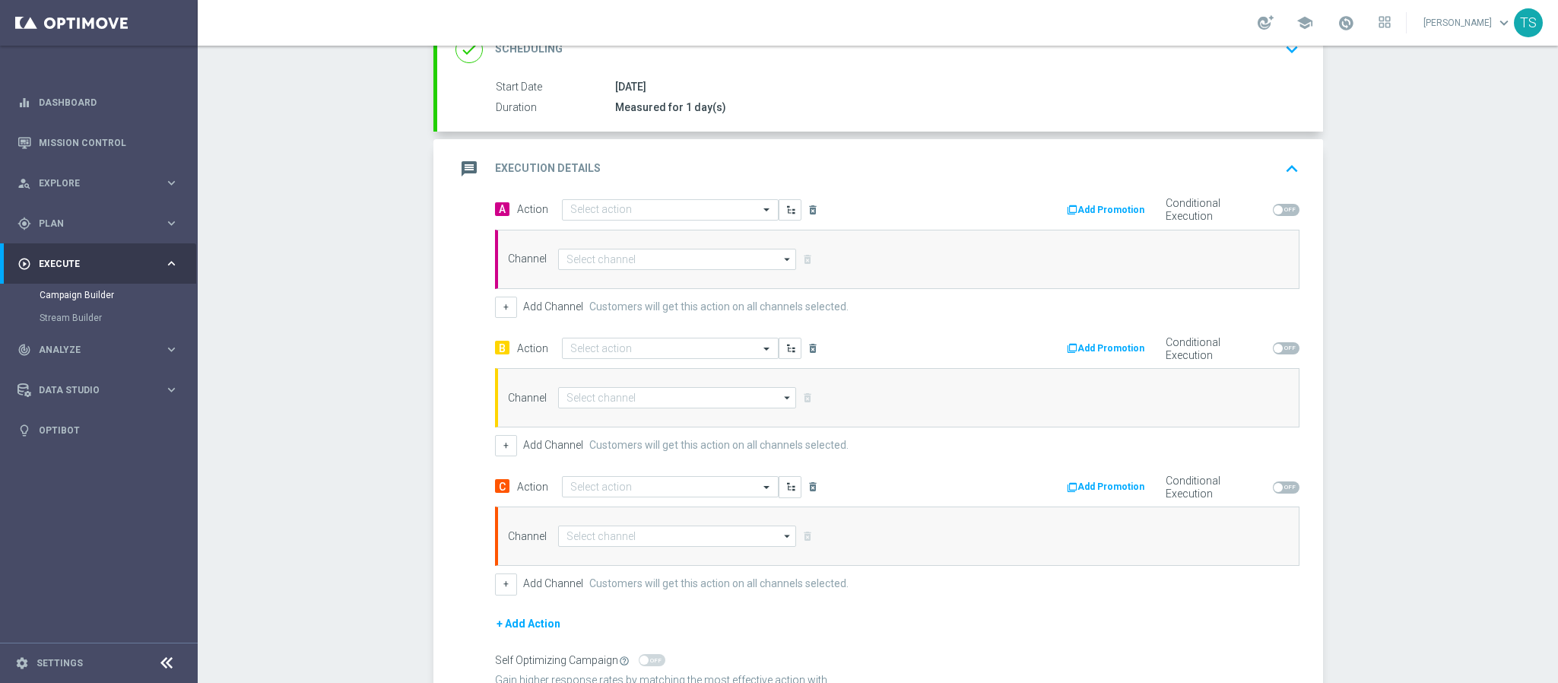
scroll to position [270, 0]
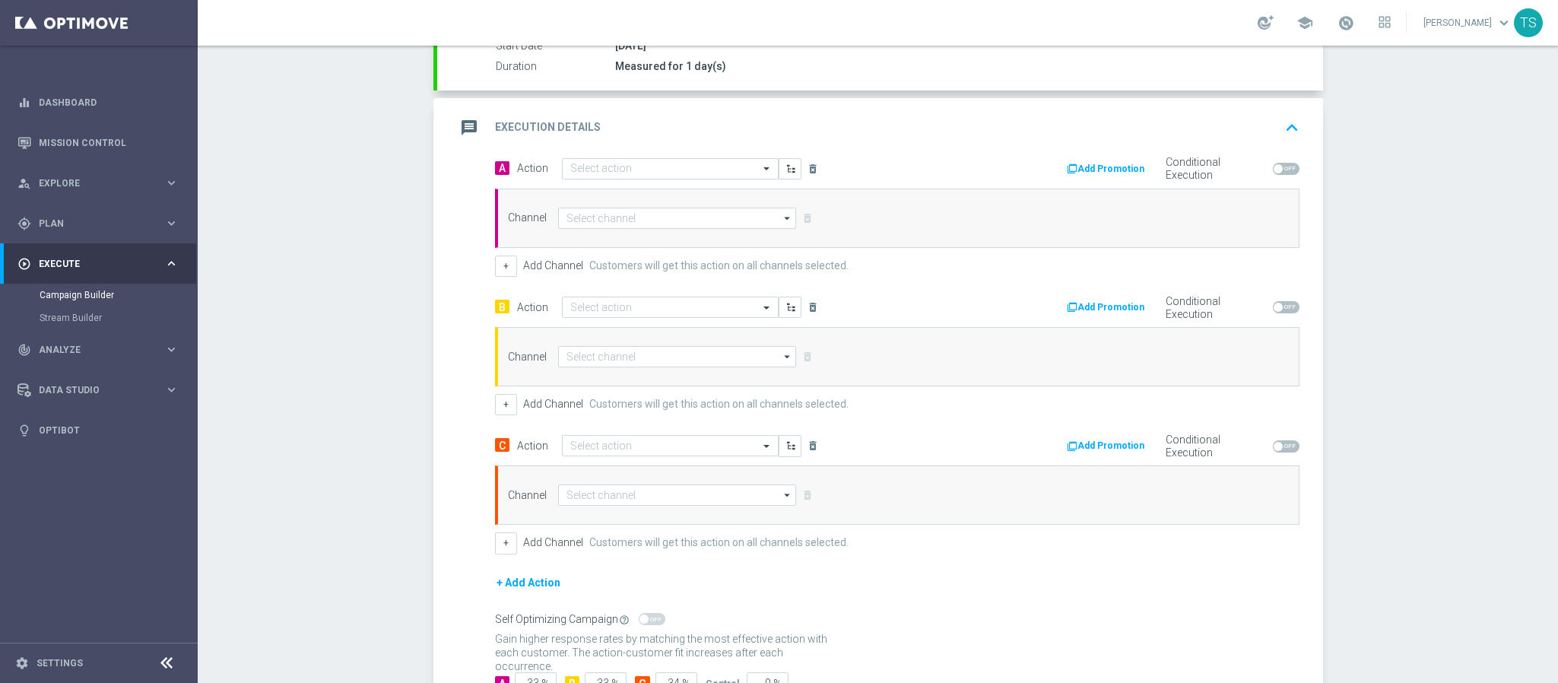
click at [619, 158] on div "A Action Select action delete_forever" at bounding box center [691, 168] width 414 height 22
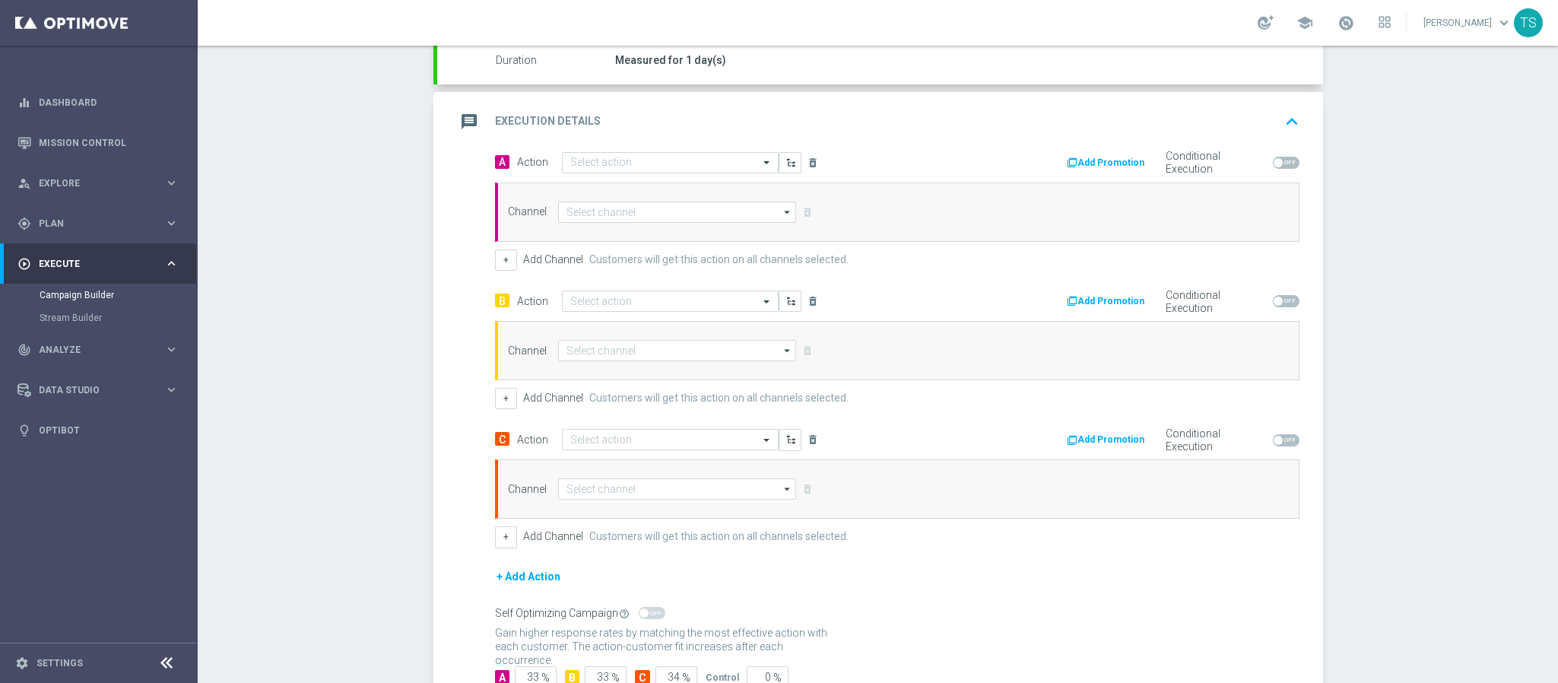
scroll to position [390, 0]
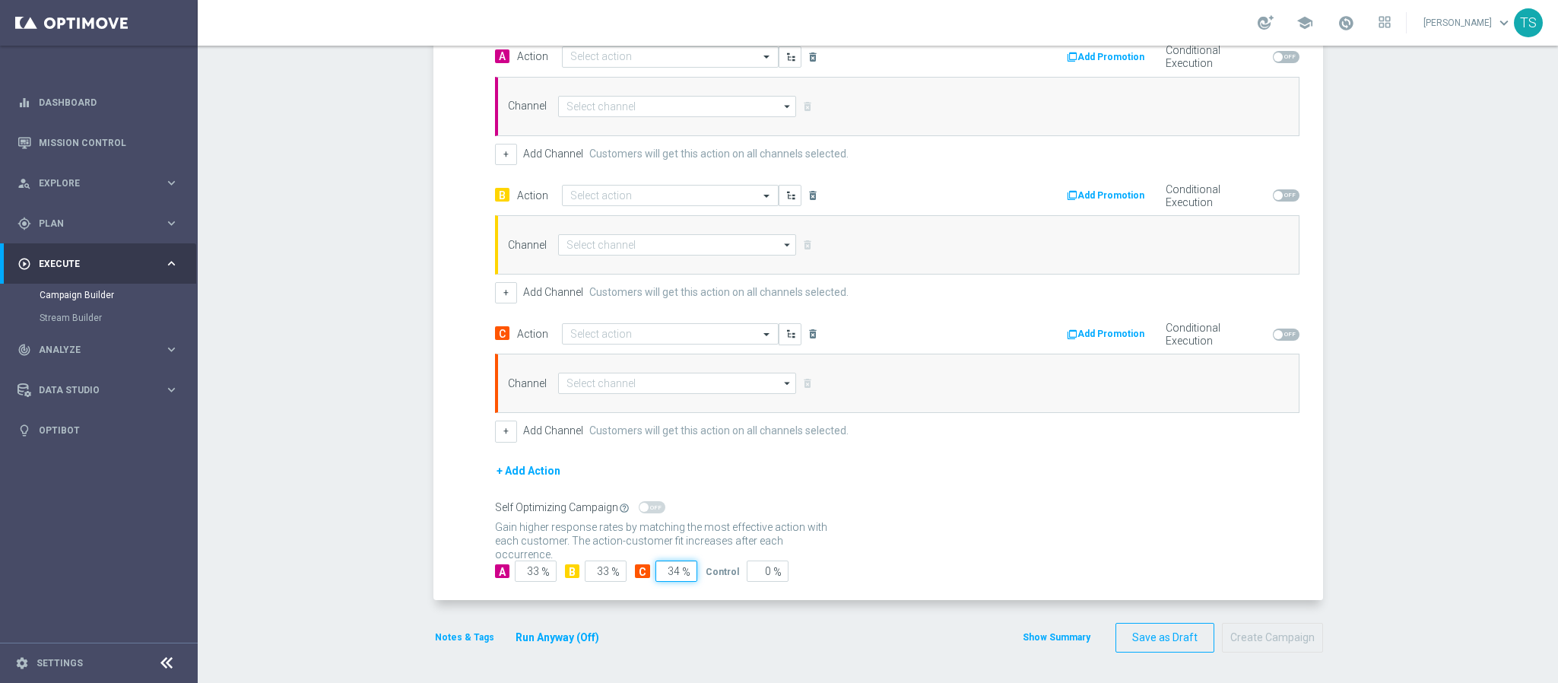
click at [664, 575] on input "34" at bounding box center [676, 570] width 42 height 21
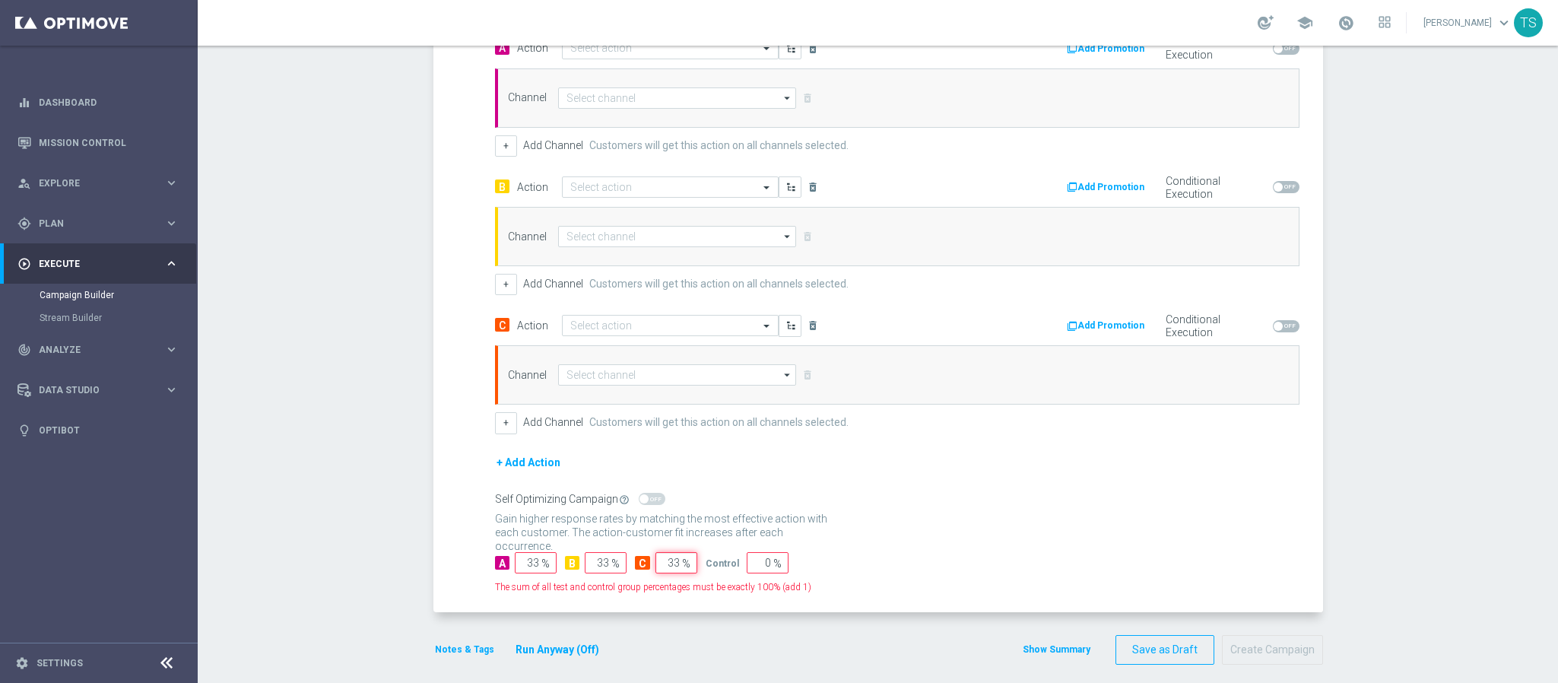
type input "33"
click at [527, 573] on input "33" at bounding box center [536, 562] width 42 height 21
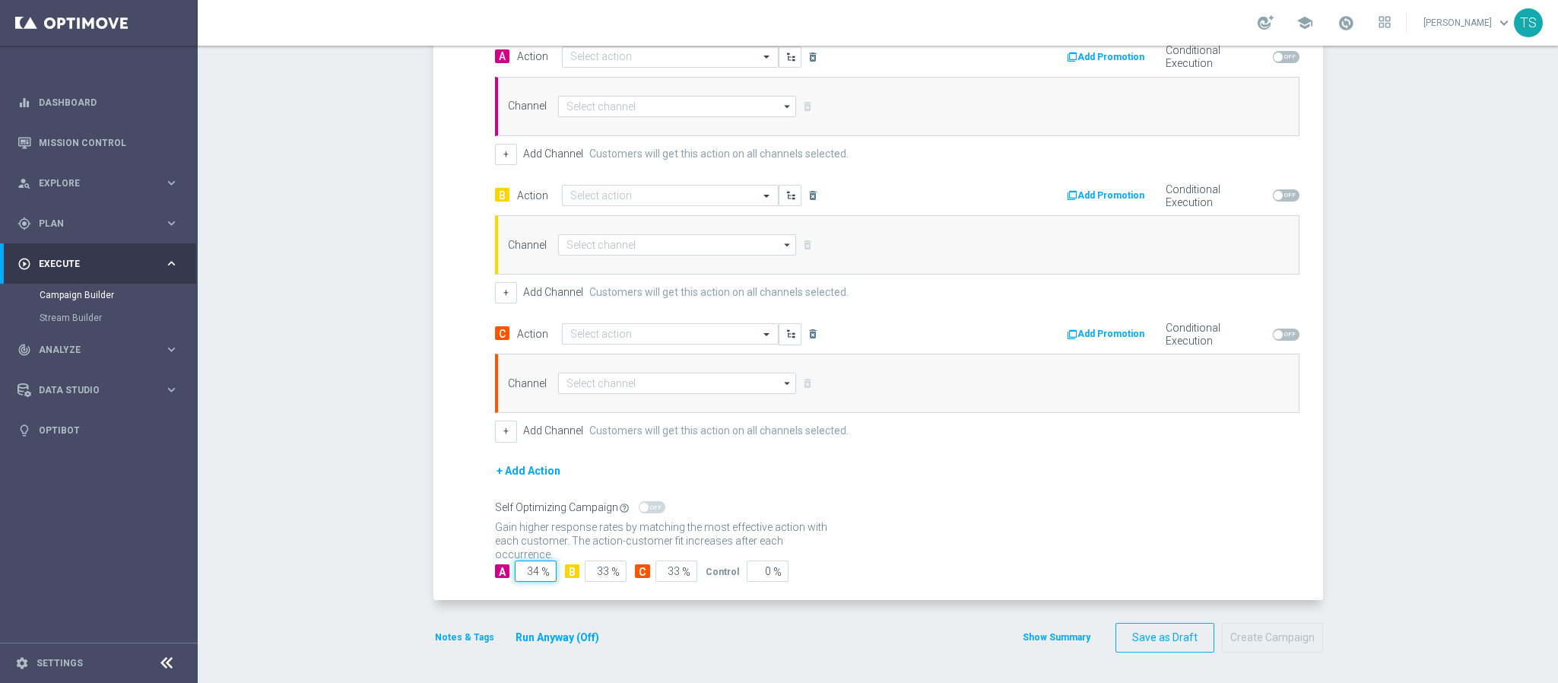
type input "34"
click at [1397, 452] on div "Campaign Builder Scheduled Campaign Triggered Campaign Status: Draft done Targe…" at bounding box center [878, 364] width 1360 height 637
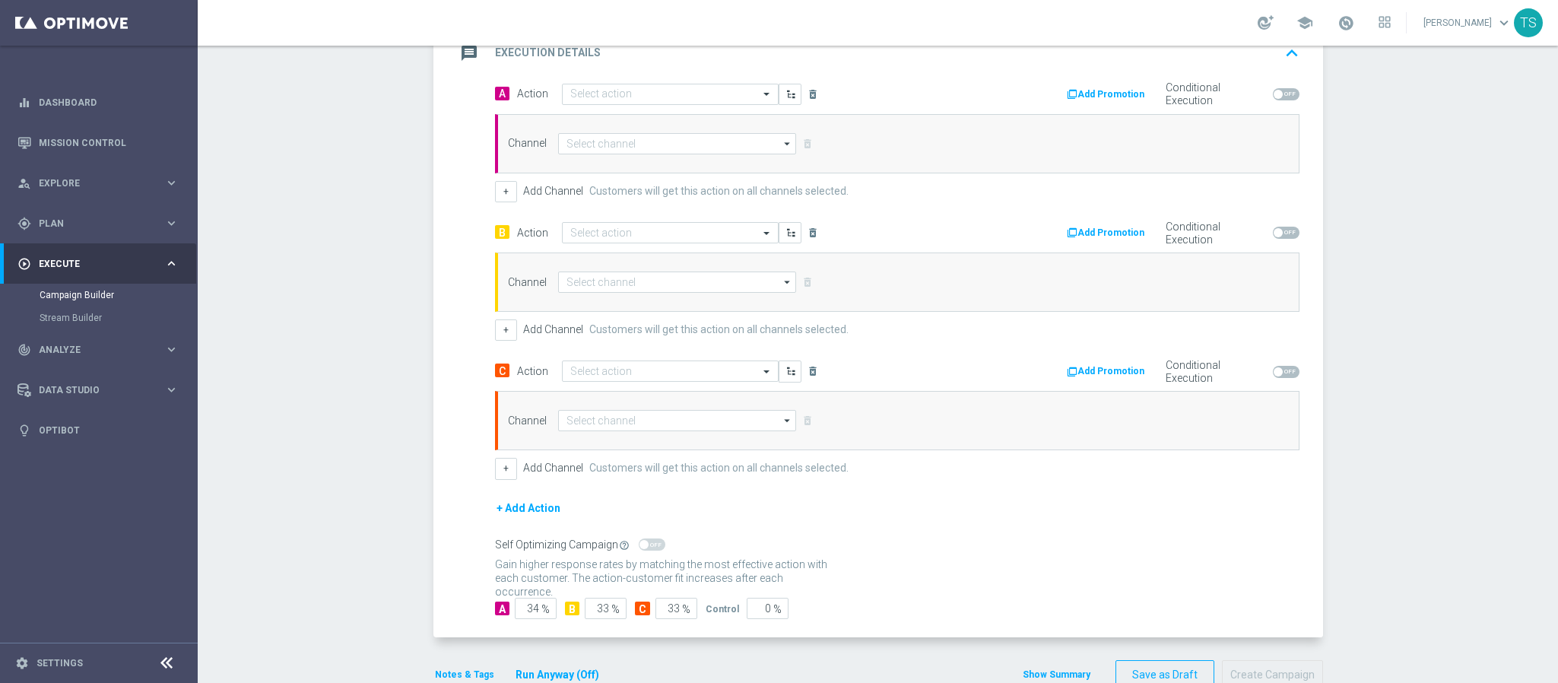
scroll to position [276, 0]
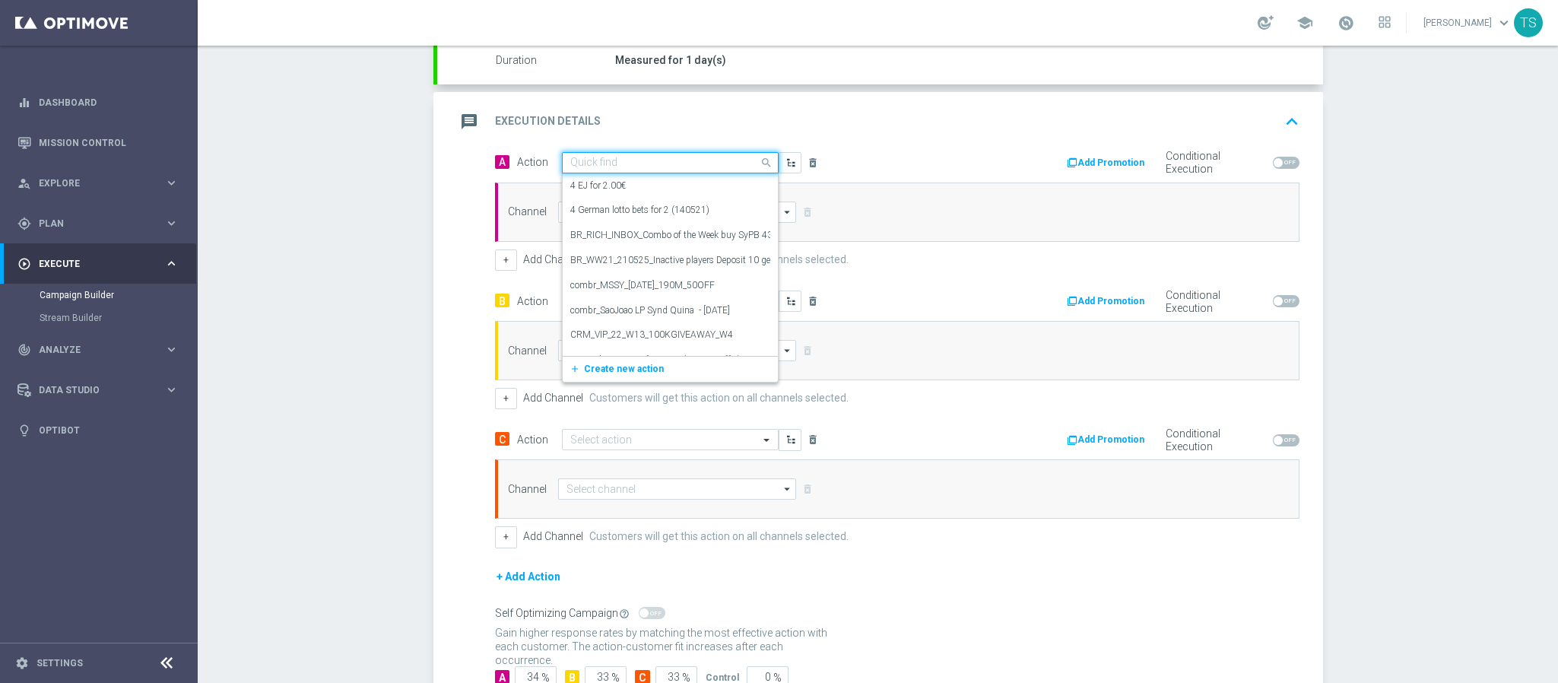
click at [701, 163] on input "text" at bounding box center [655, 163] width 170 height 13
type input "ftp"
click at [610, 377] on span "Create new action" at bounding box center [624, 372] width 80 height 11
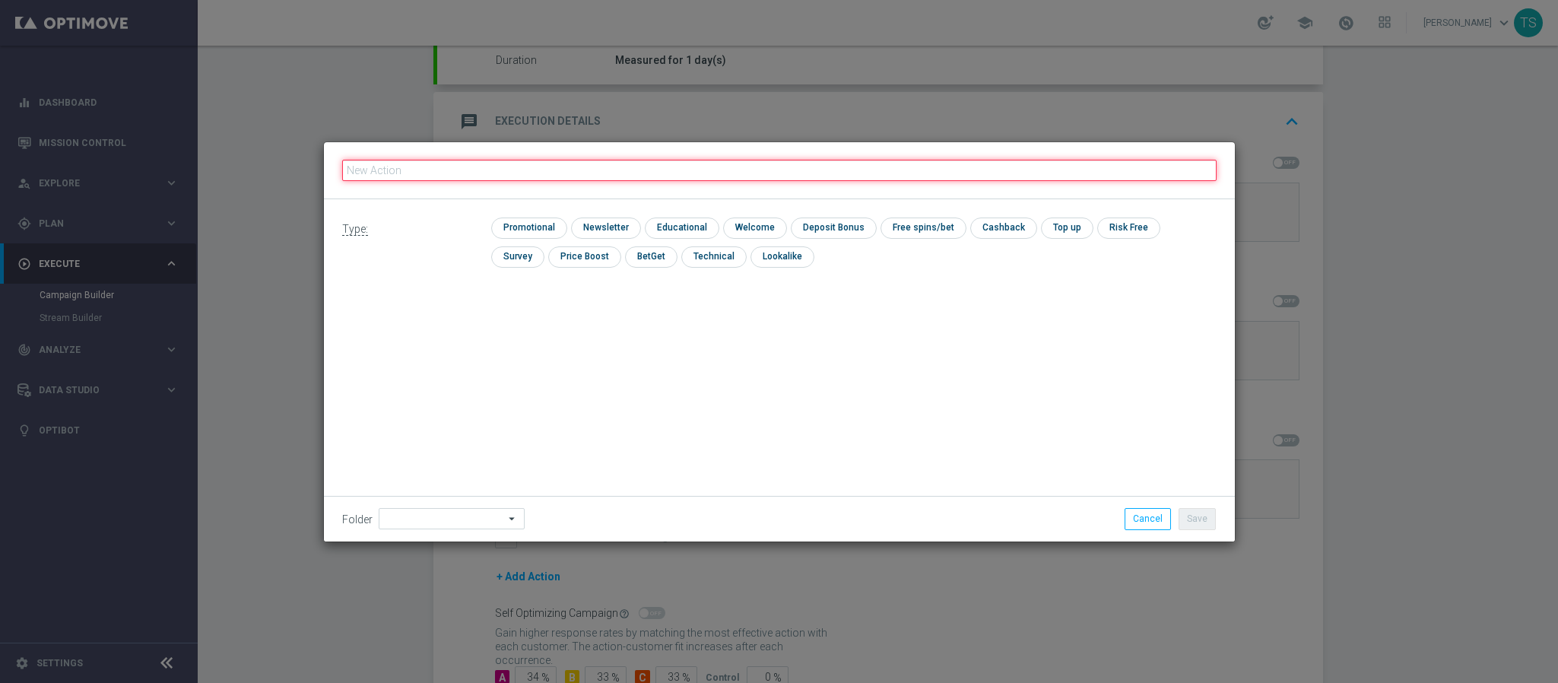
click at [472, 173] on input "text" at bounding box center [779, 170] width 874 height 21
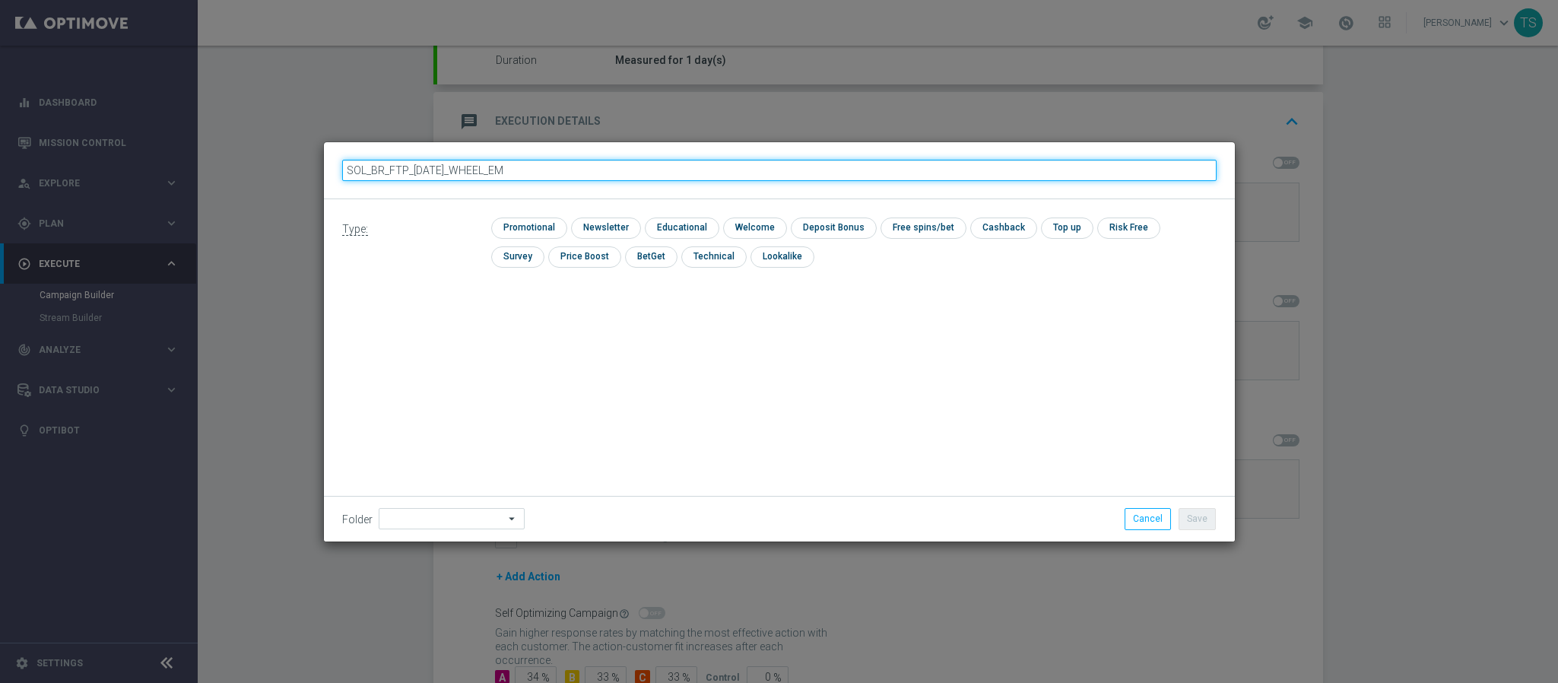
type input "SOL_BR_FTP_HALLOWEEN_WHEEL_EMA"
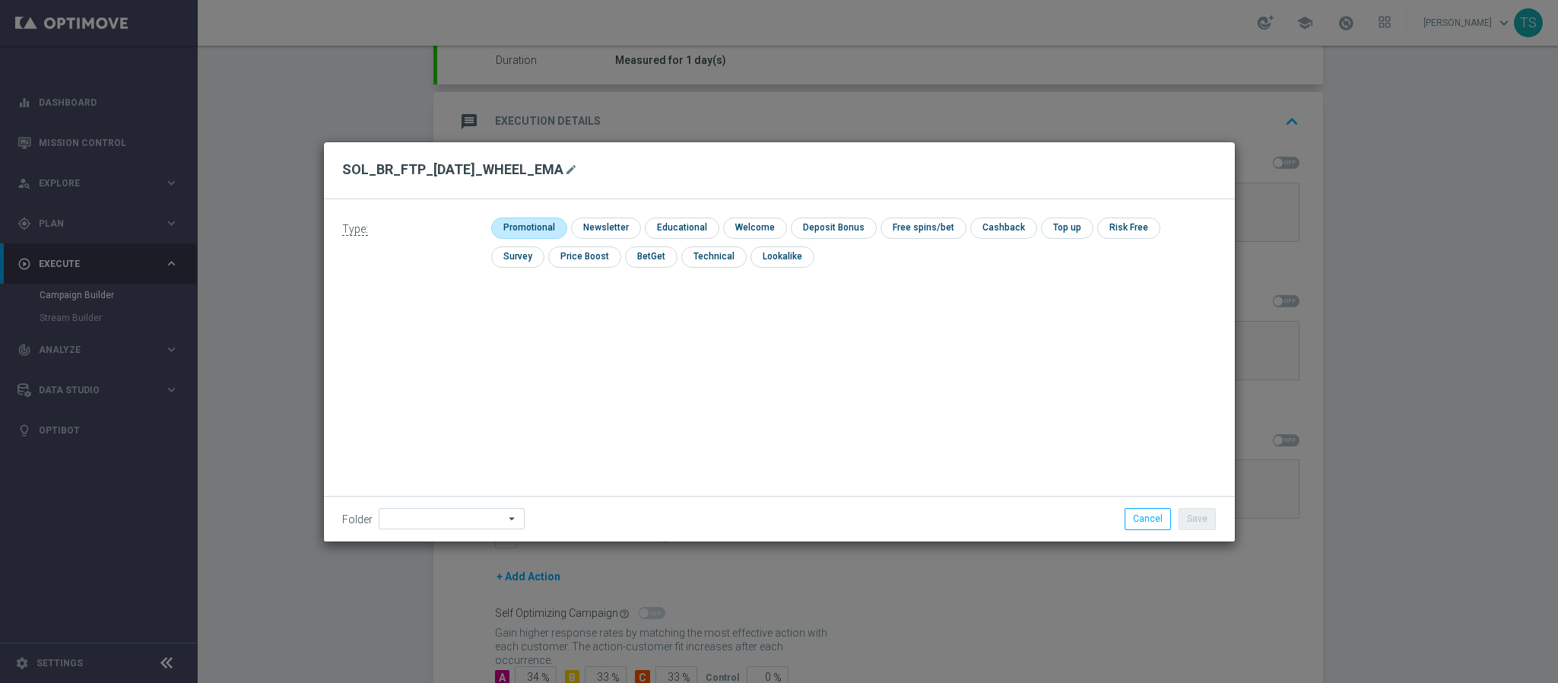
click at [525, 231] on input "checkbox" at bounding box center [527, 227] width 72 height 21
checkbox input "true"
click at [1202, 516] on button "Save" at bounding box center [1197, 518] width 37 height 21
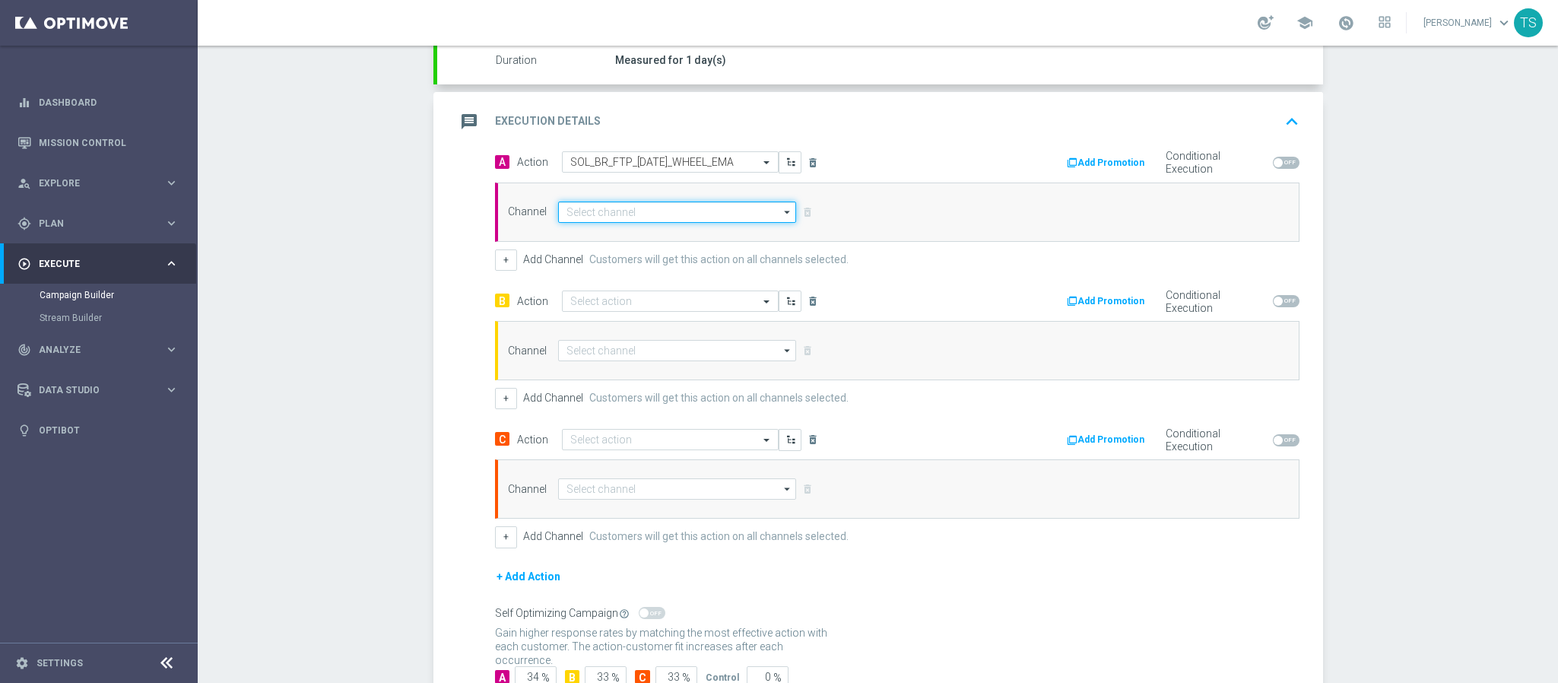
click at [669, 219] on input at bounding box center [677, 212] width 239 height 21
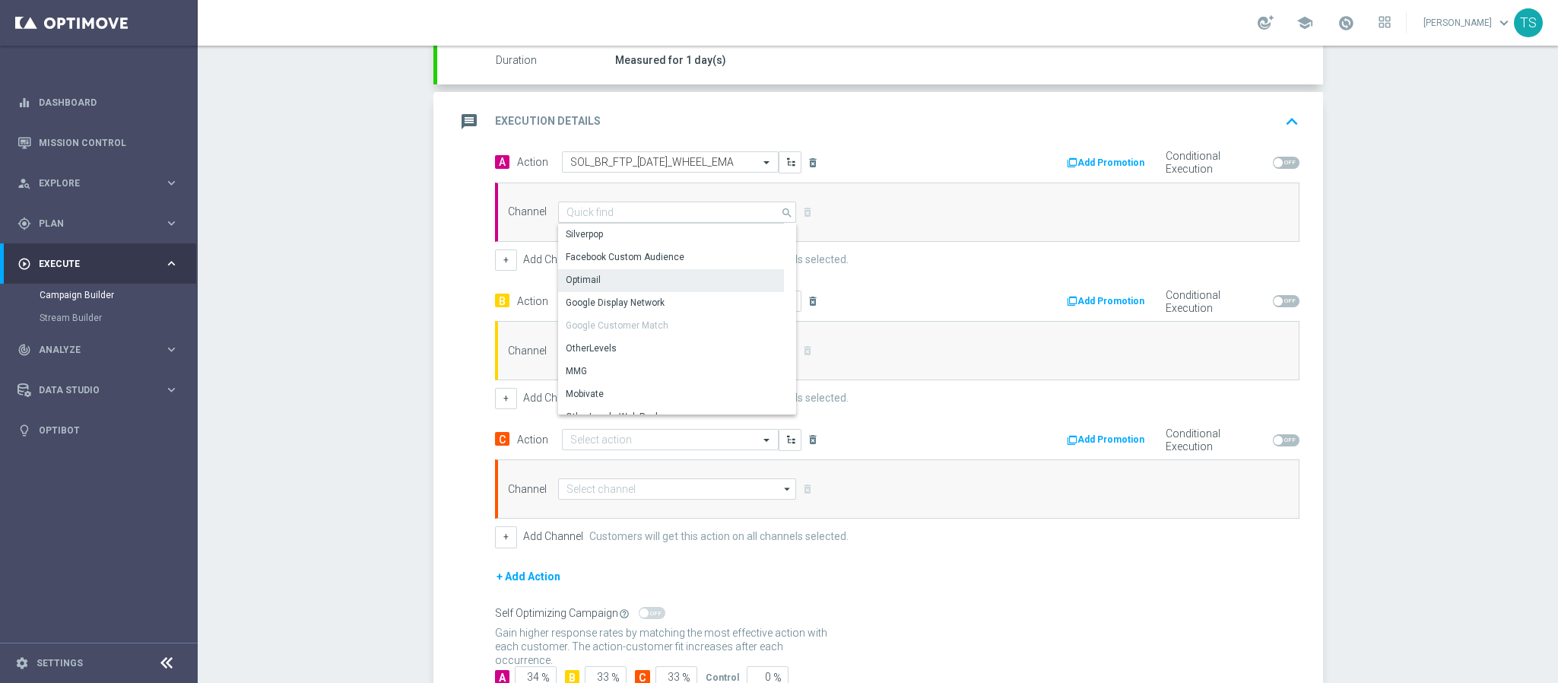
click at [626, 279] on div "Optimail" at bounding box center [671, 279] width 226 height 21
type input "Optimail"
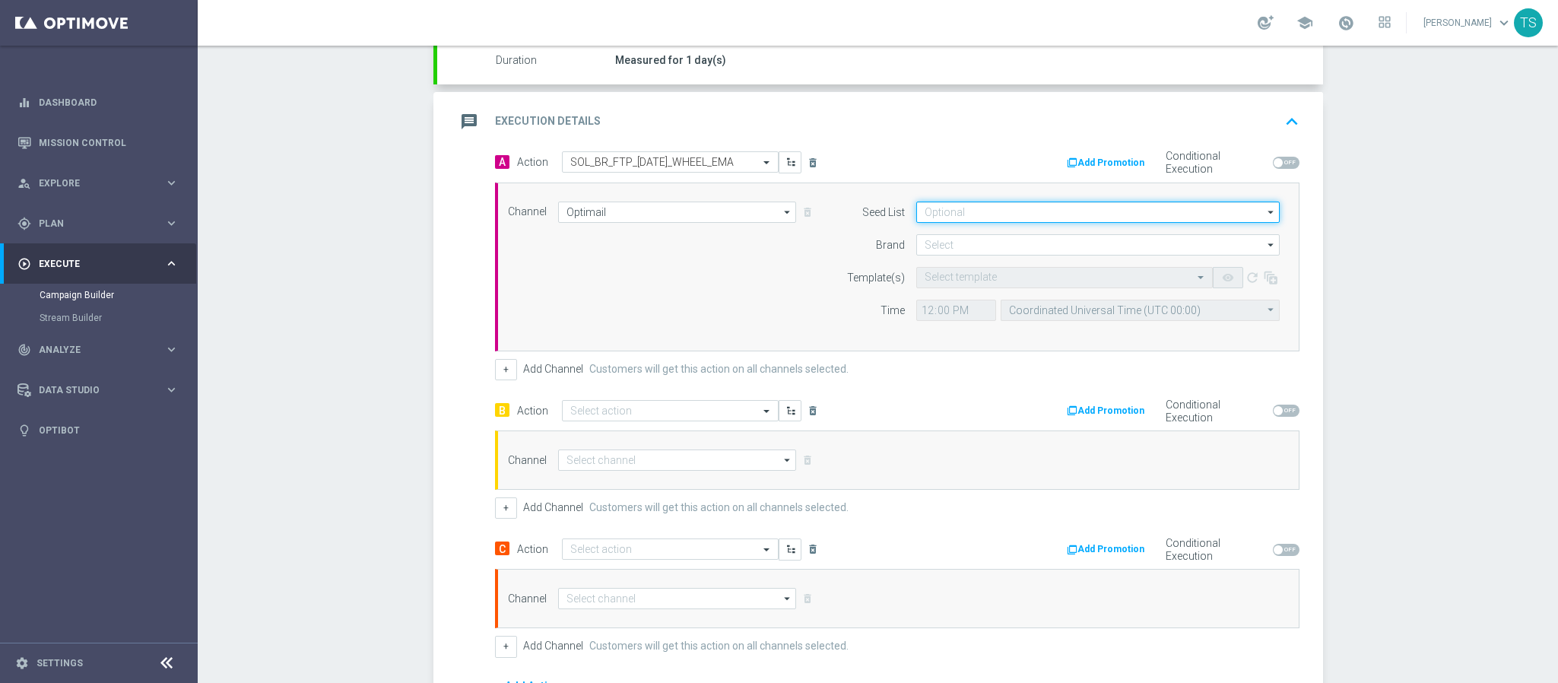
click at [983, 215] on input at bounding box center [1097, 212] width 363 height 21
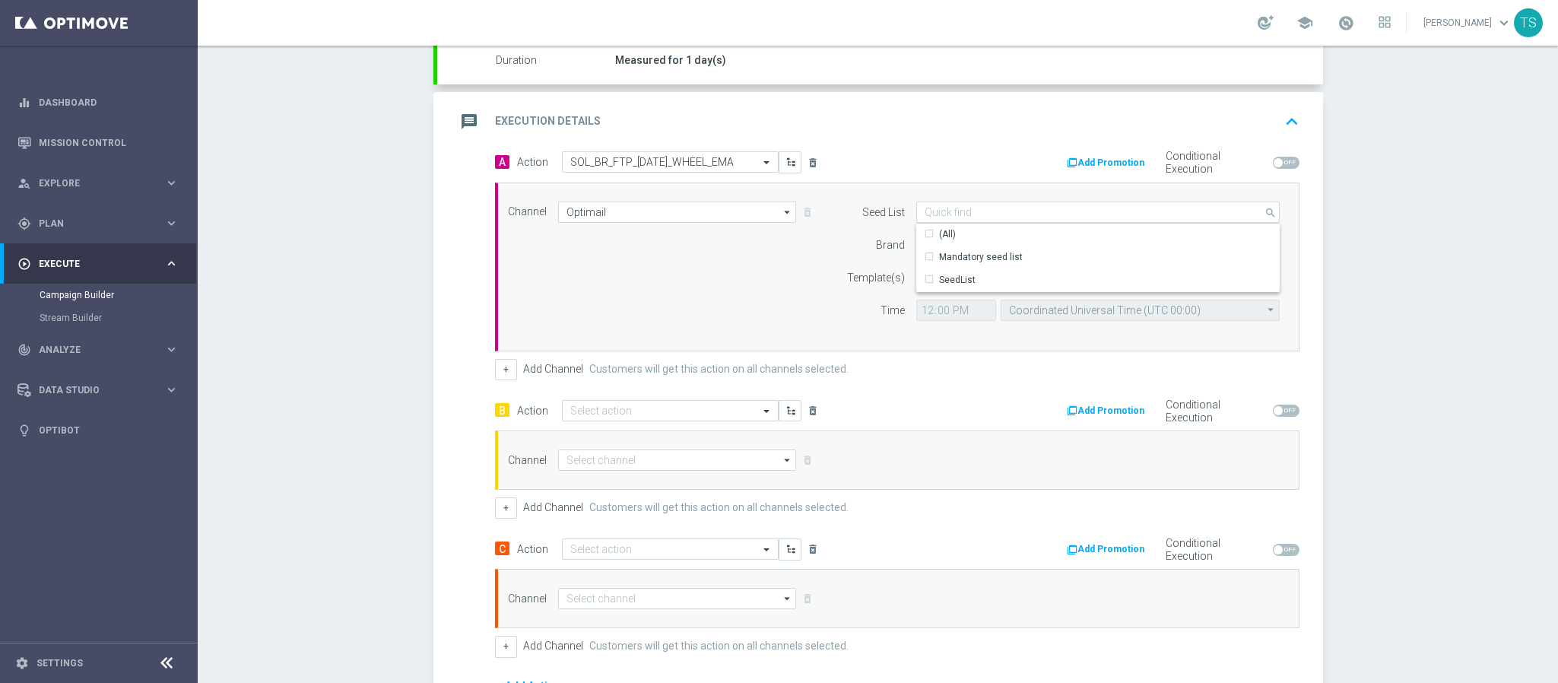
click at [1422, 322] on div "Campaign Builder Scheduled Campaign Triggered Campaign Status: Draft done Targe…" at bounding box center [878, 364] width 1360 height 637
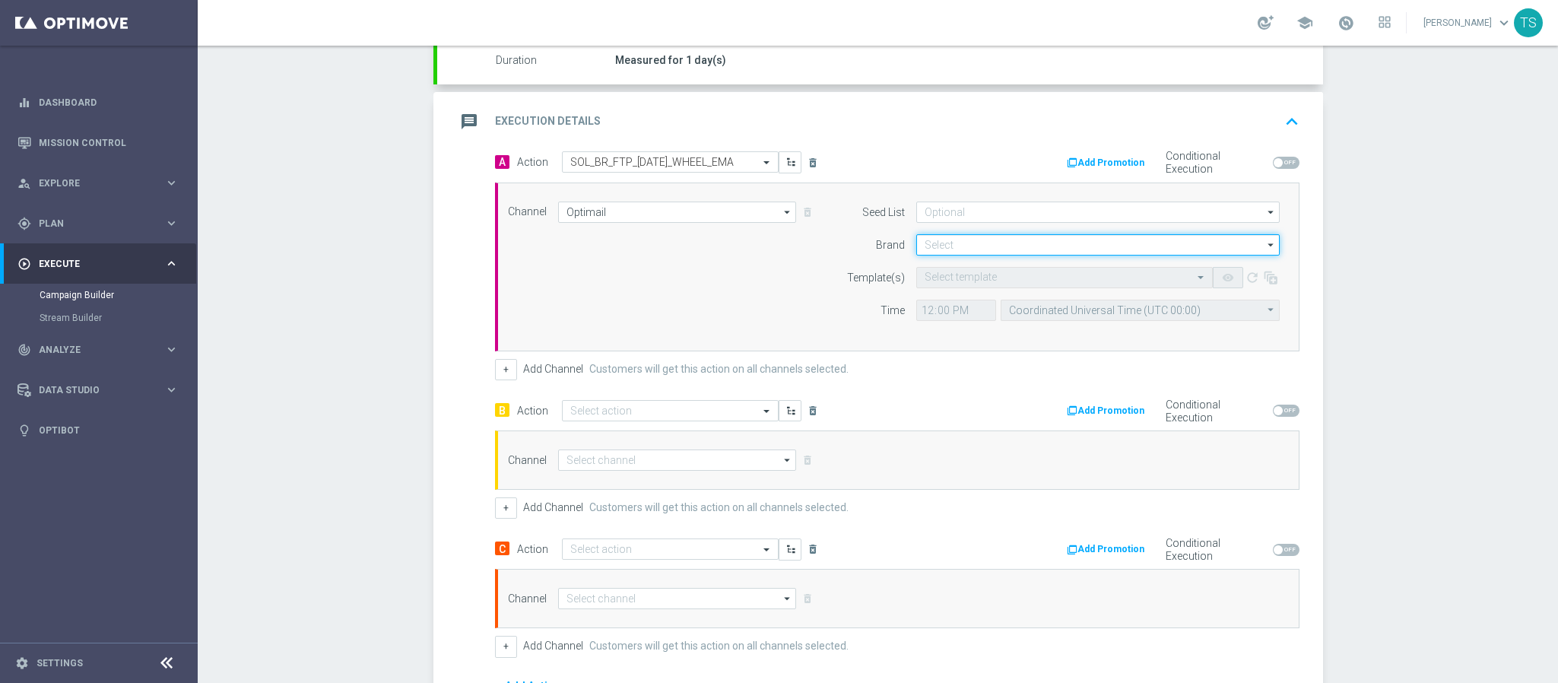
click at [1040, 251] on input at bounding box center [1097, 244] width 363 height 21
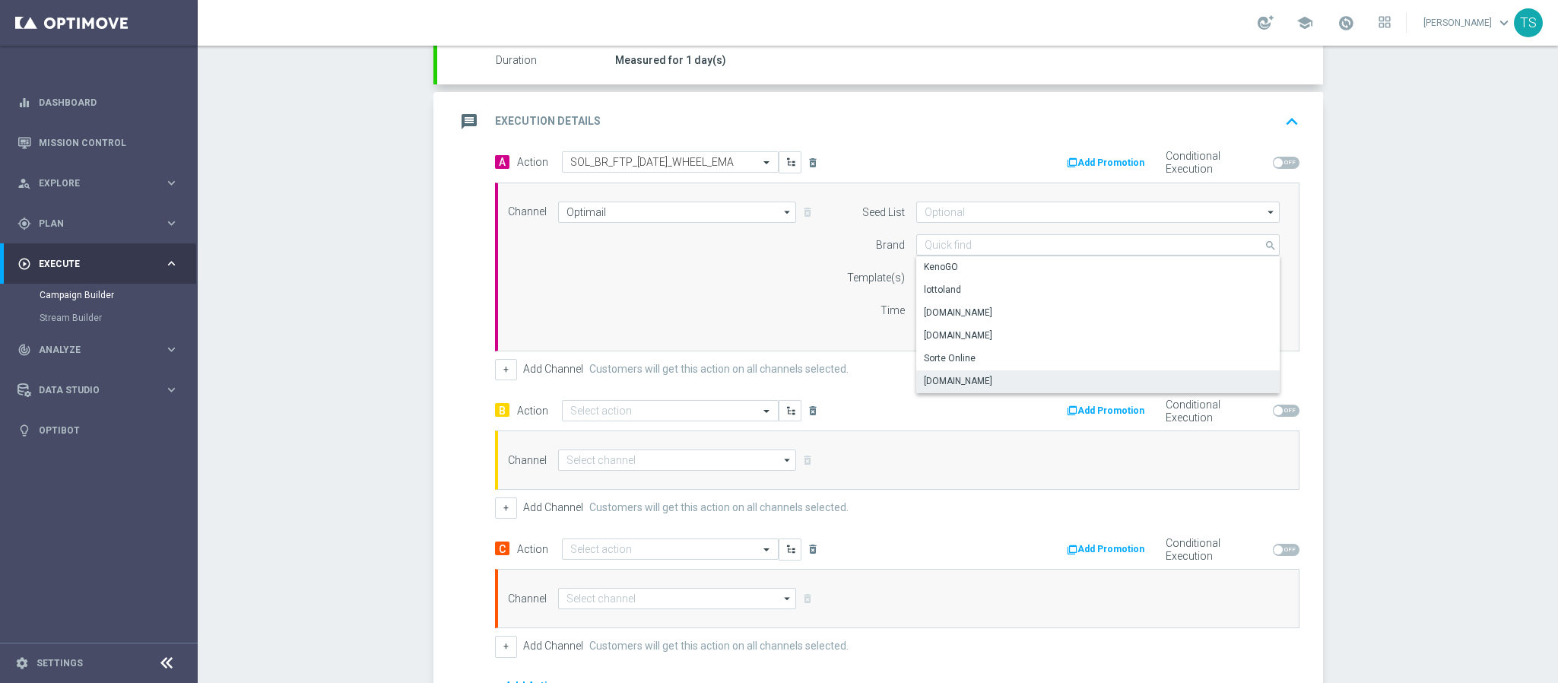
click at [970, 376] on div "Sorteonline.bet.br" at bounding box center [1098, 380] width 364 height 21
type input "Sorteonline.bet.br"
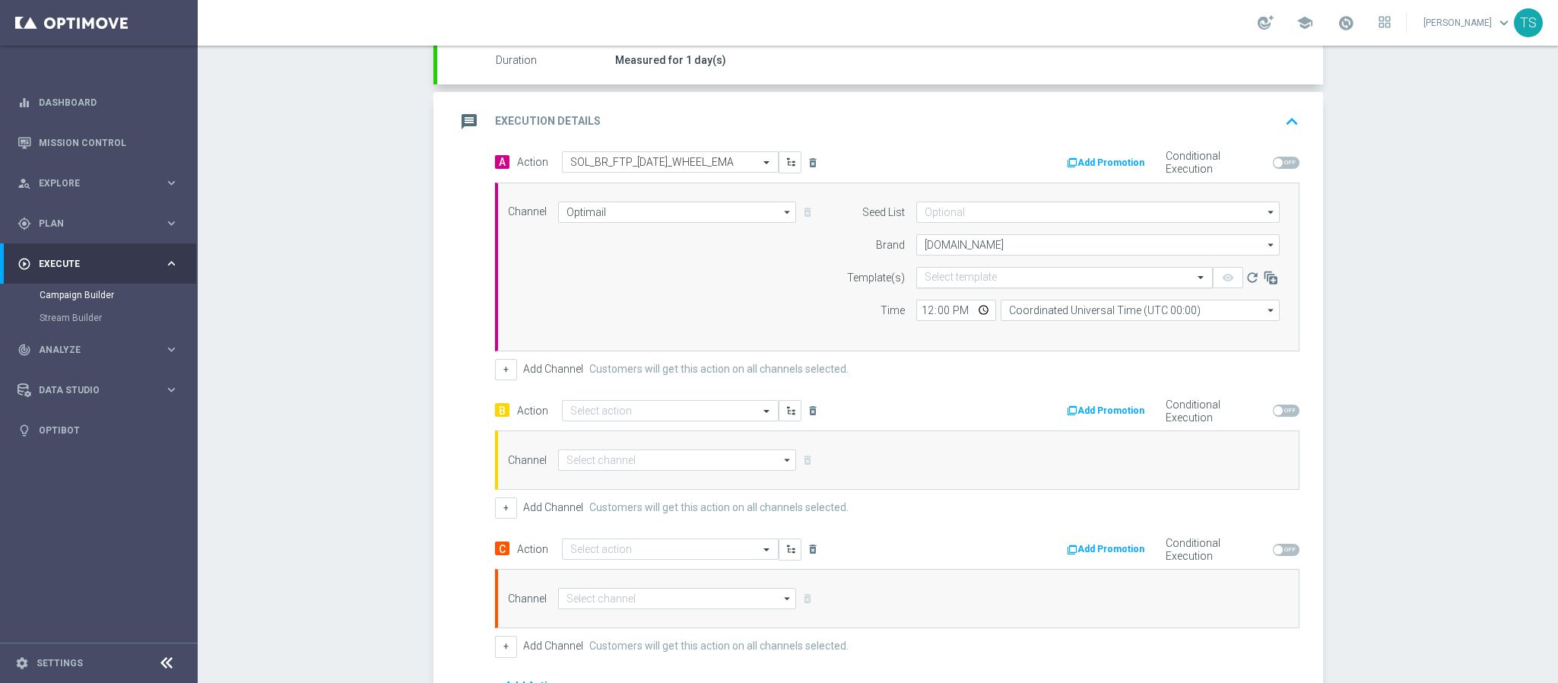
click at [979, 277] on input "text" at bounding box center [1049, 277] width 249 height 13
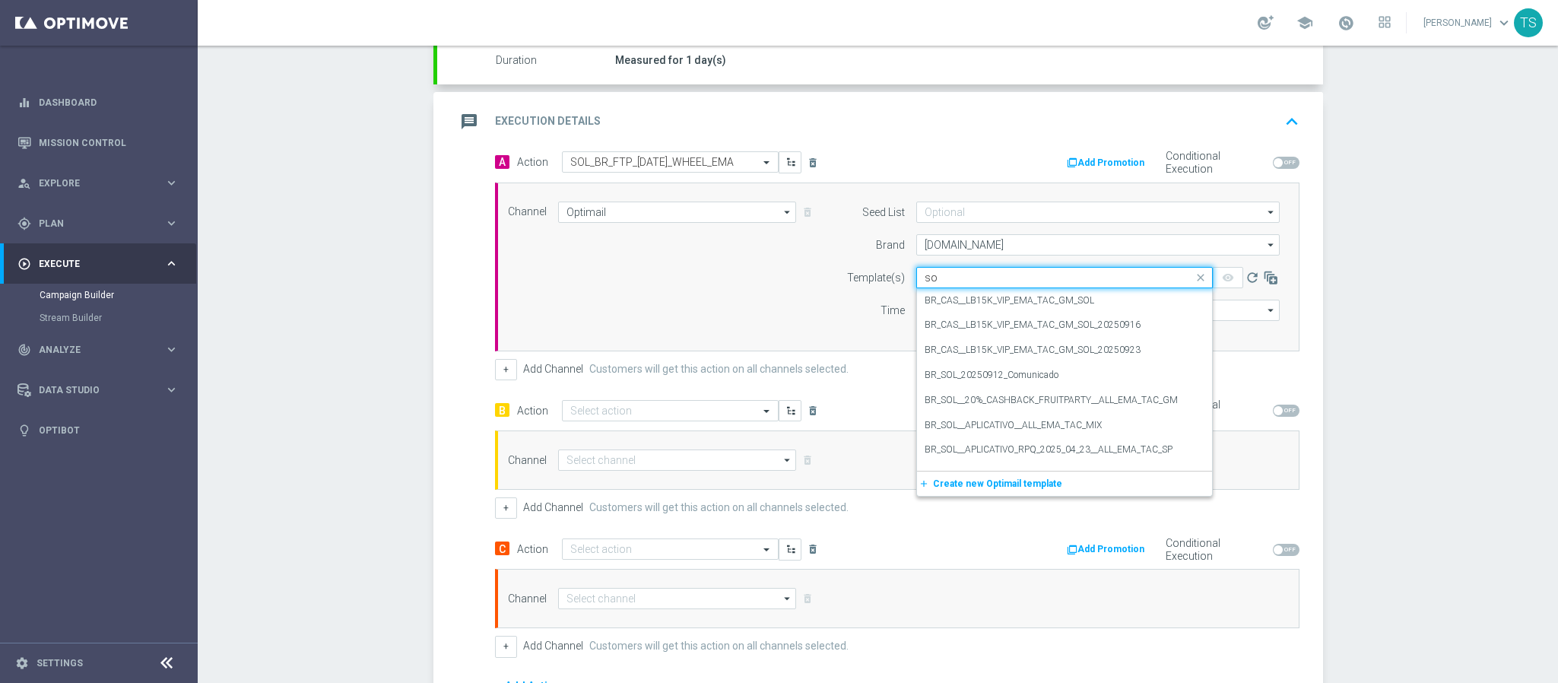
type input "s"
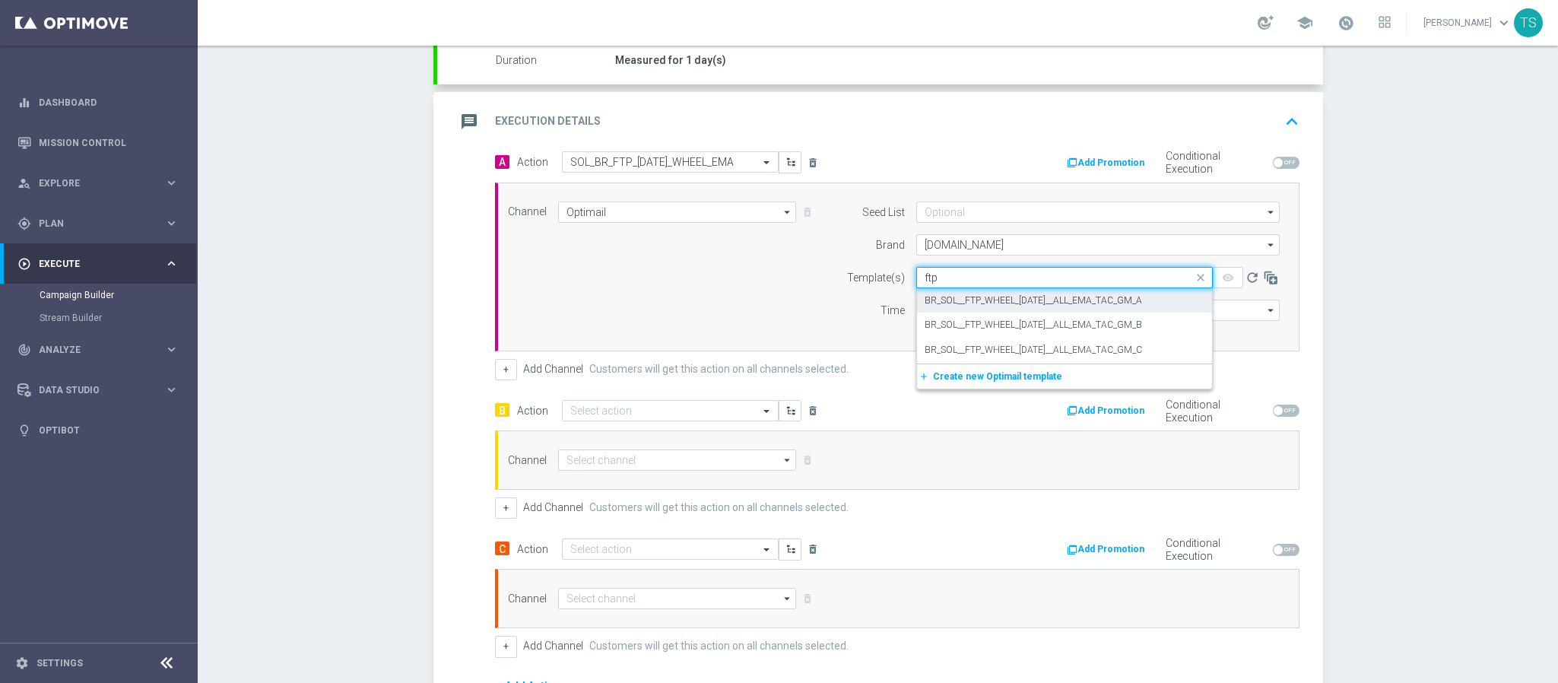
click at [998, 295] on div "BR_SOL__FTP_WHEEL_HALLOWEEN__ALL_EMA_TAC_GM_A" at bounding box center [1065, 300] width 280 height 25
type input "ftp"
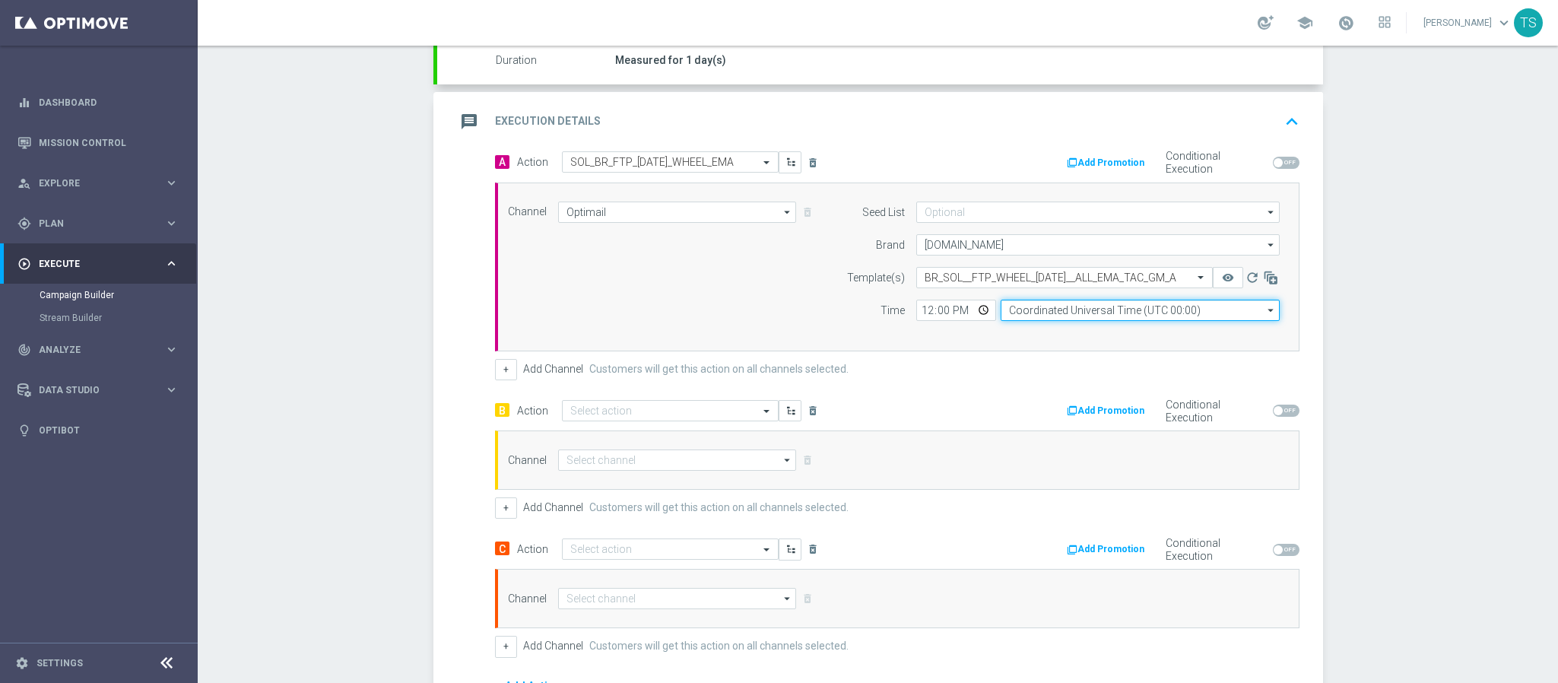
click at [1039, 310] on input "Coordinated Universal Time (UTC 00:00)" at bounding box center [1140, 310] width 279 height 21
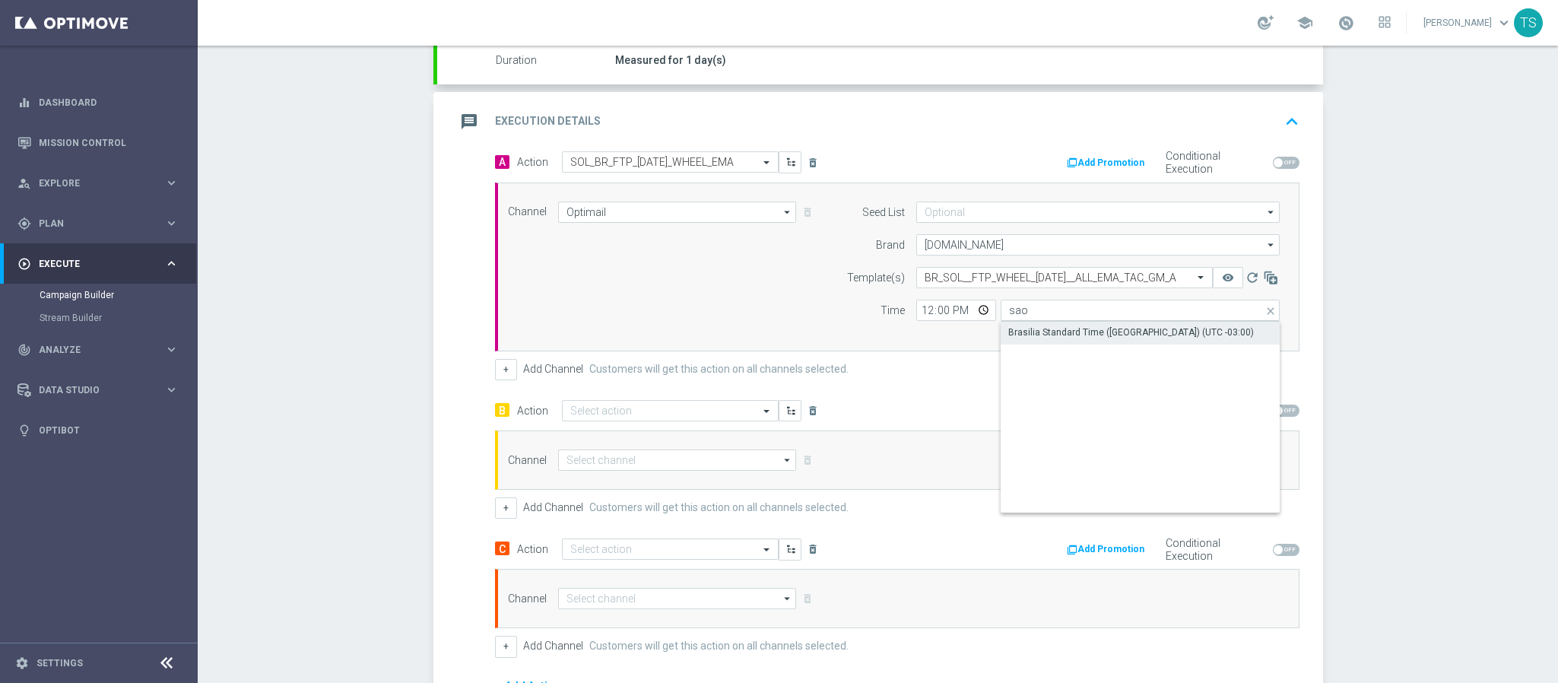
click at [1075, 338] on div "Brasilia Standard Time (Sao Paulo) (UTC -03:00)" at bounding box center [1131, 332] width 246 height 14
type input "Brasilia Standard Time (Sao Paulo) (UTC -03:00)"
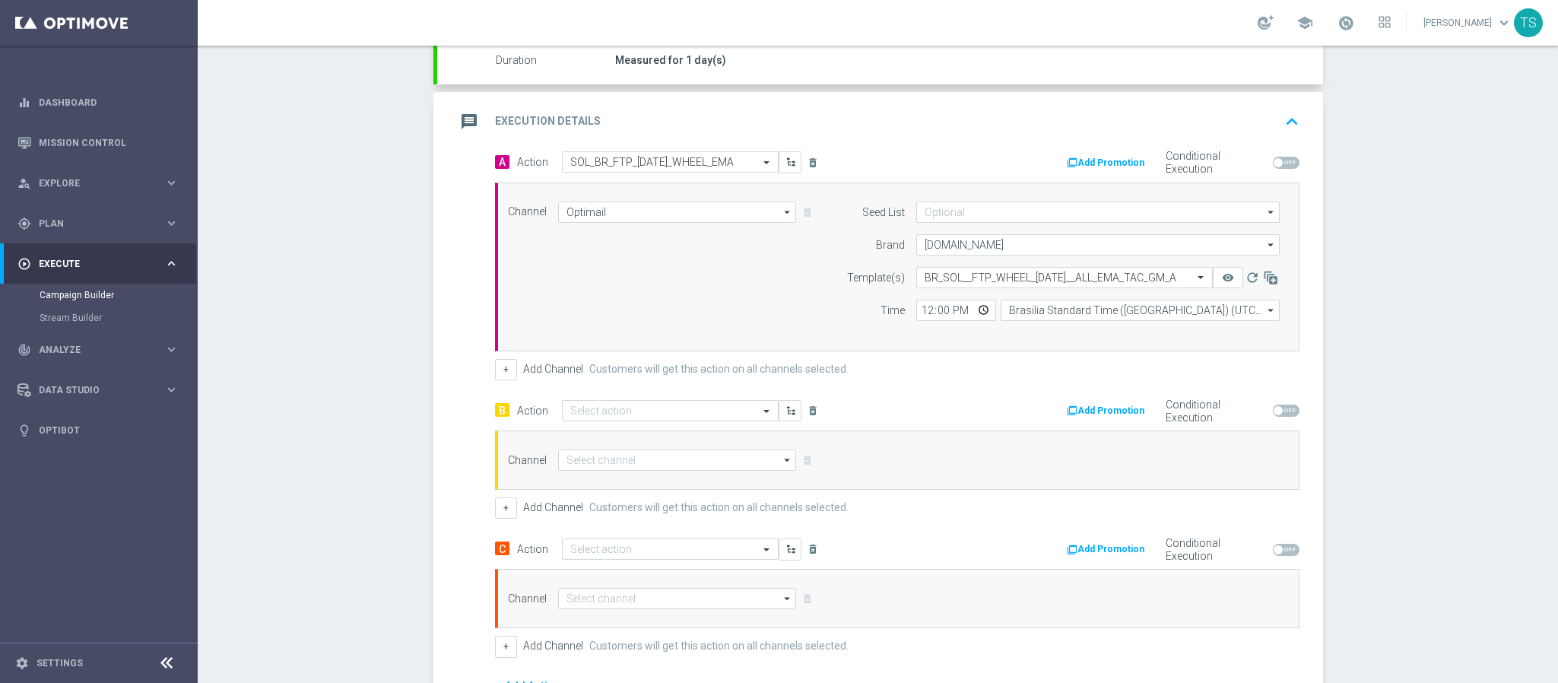
click at [1351, 310] on div "Campaign Builder Scheduled Campaign Triggered Campaign Status: Draft done Targe…" at bounding box center [878, 364] width 1360 height 637
click at [612, 411] on input "text" at bounding box center [655, 411] width 170 height 13
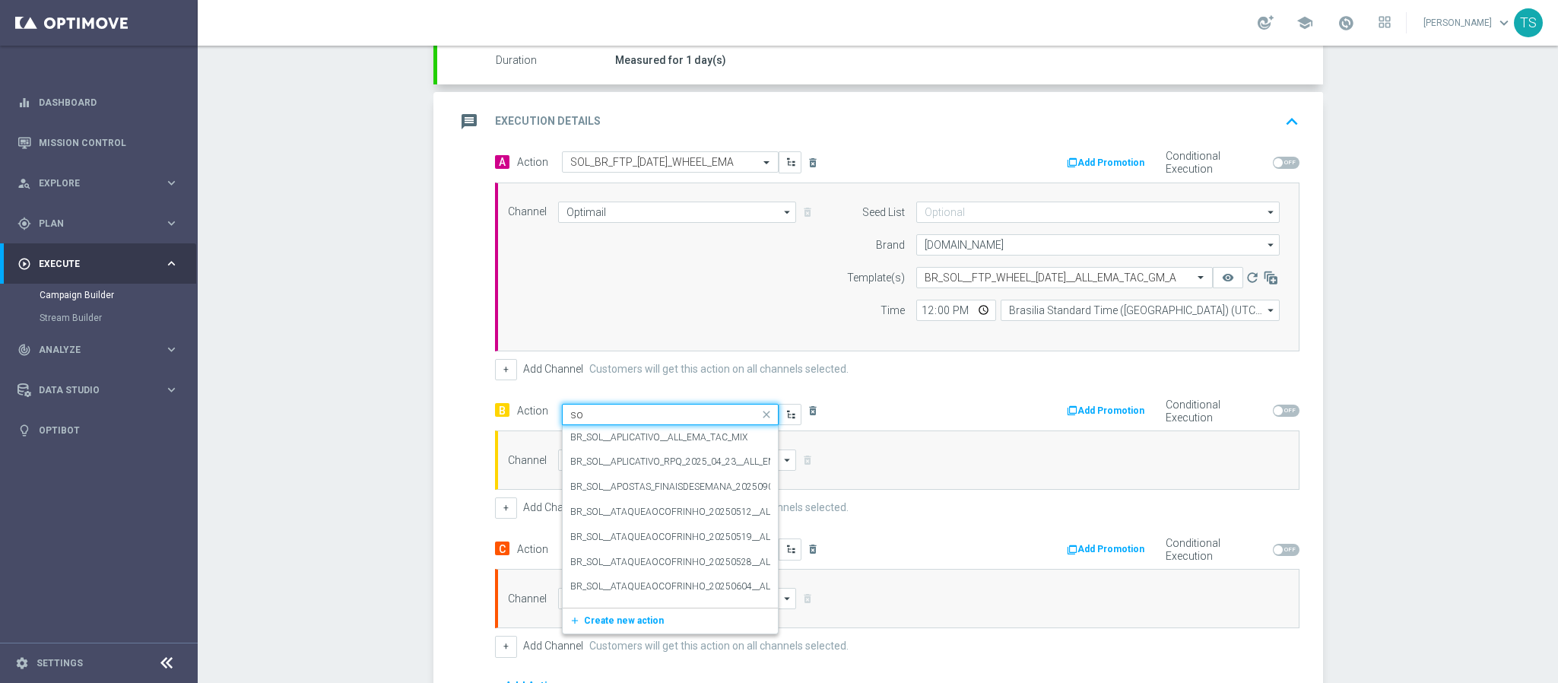
type input "s"
type input "sol_br"
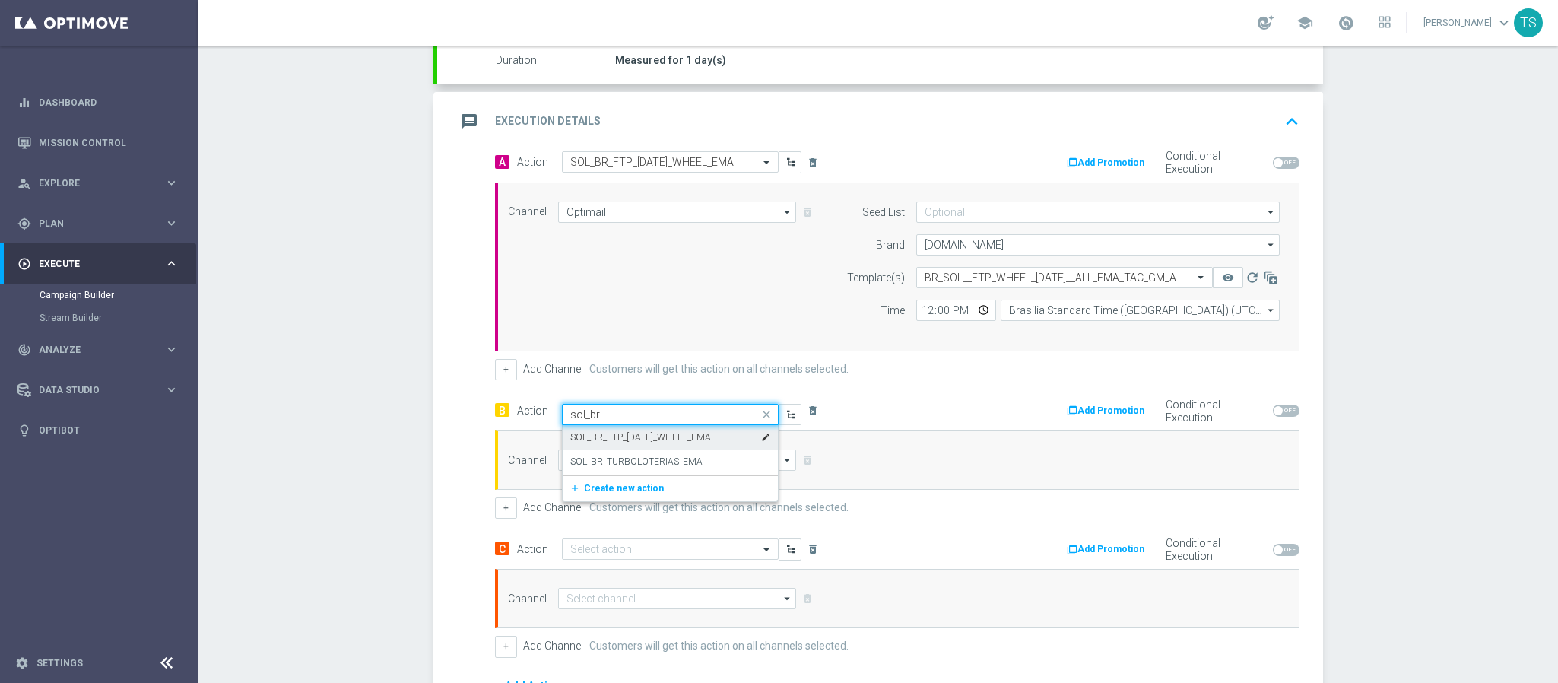
click at [709, 443] on label "SOL_BR_FTP_HALLOWEEN_WHEEL_EMA" at bounding box center [640, 437] width 141 height 13
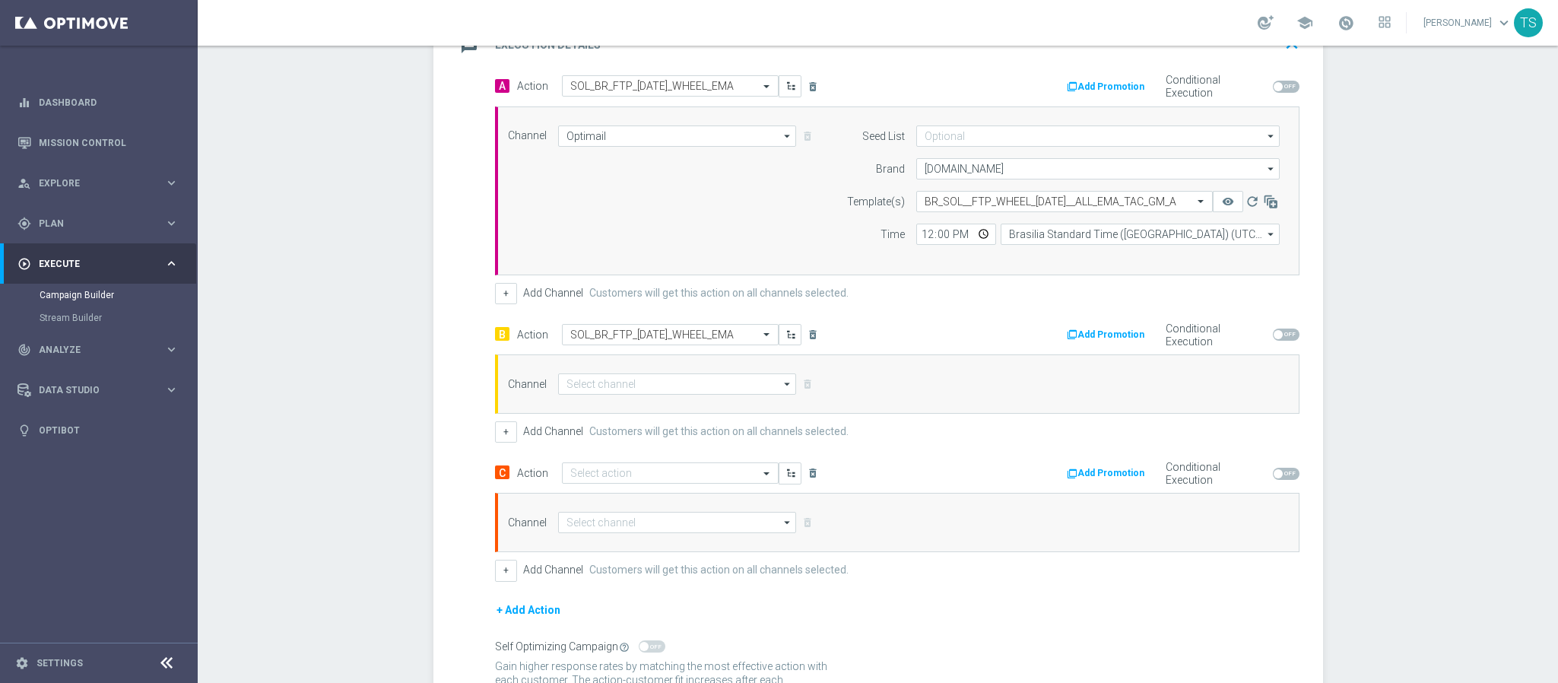
scroll to position [390, 0]
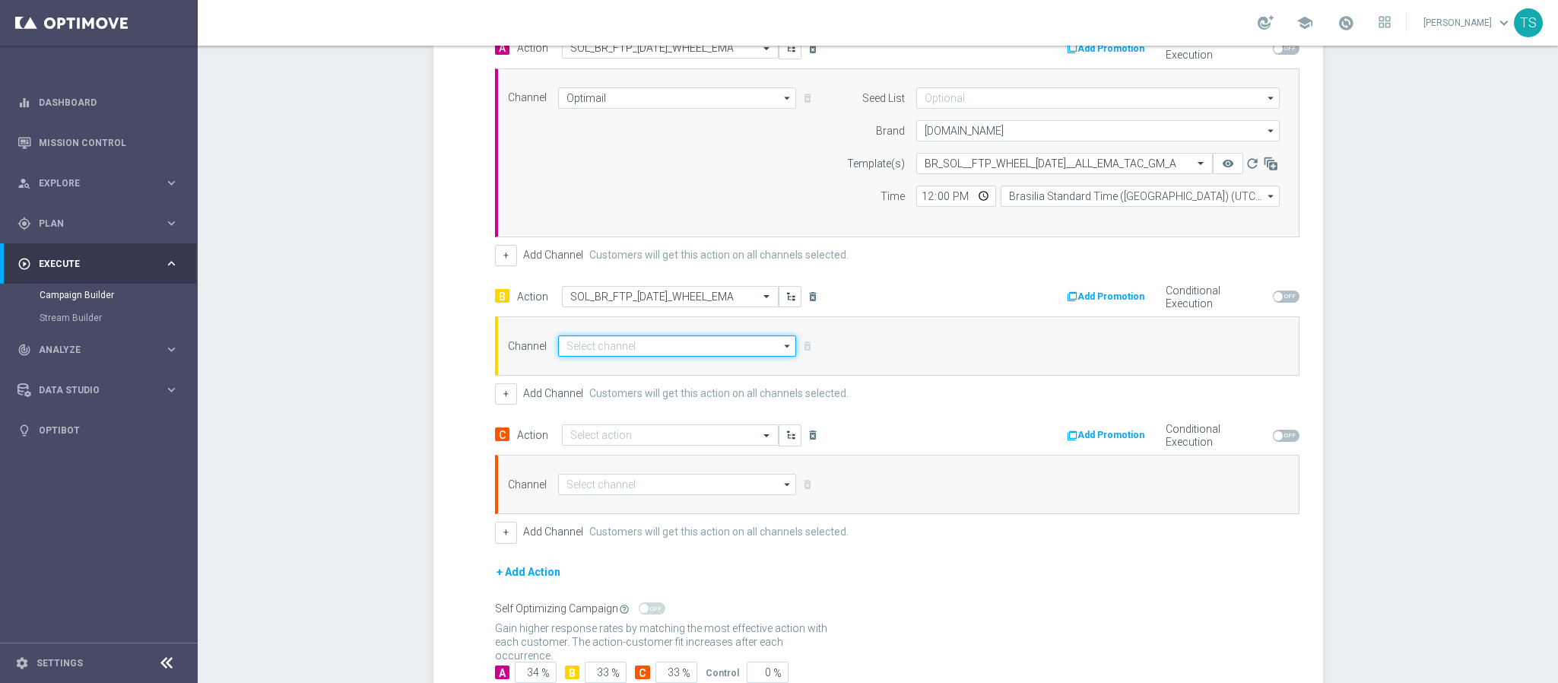
click at [710, 354] on input at bounding box center [677, 345] width 239 height 21
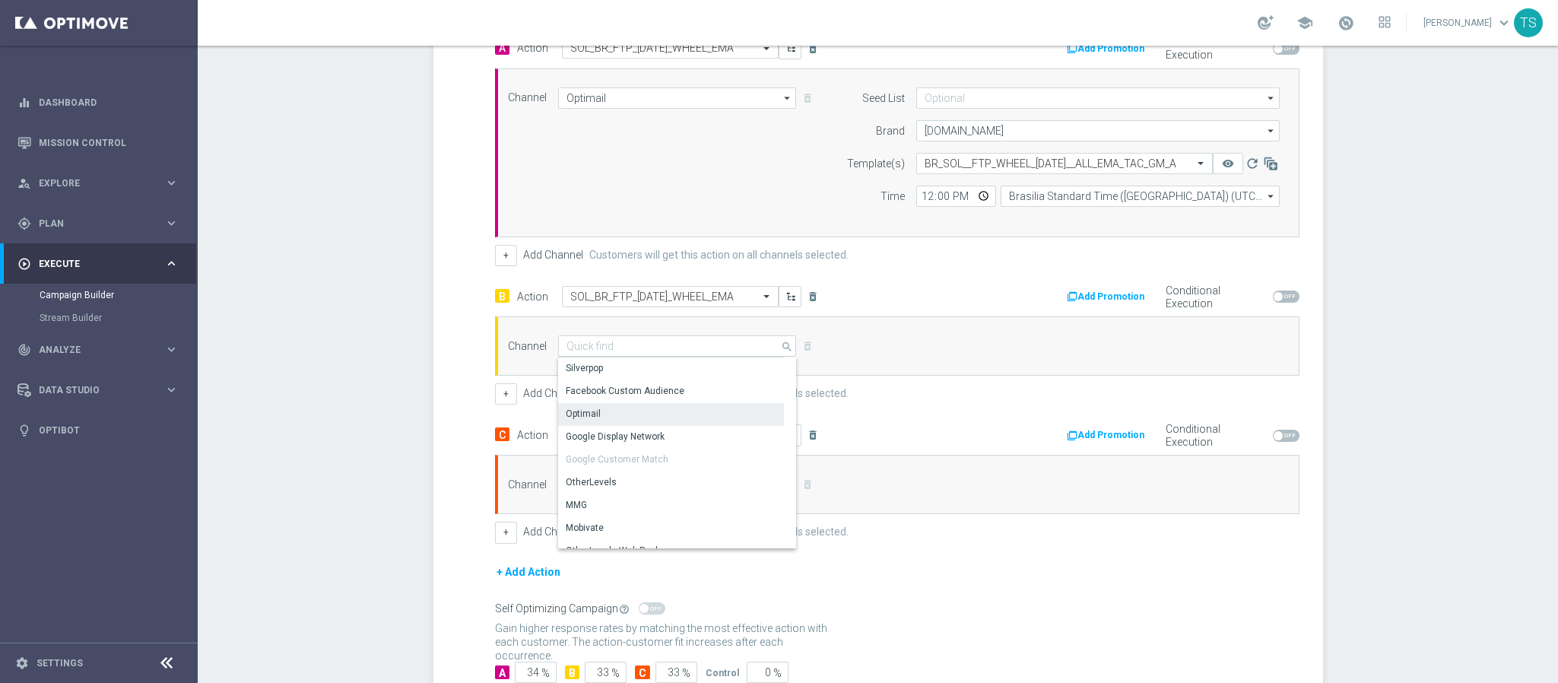
click at [643, 418] on div "Optimail" at bounding box center [671, 413] width 226 height 21
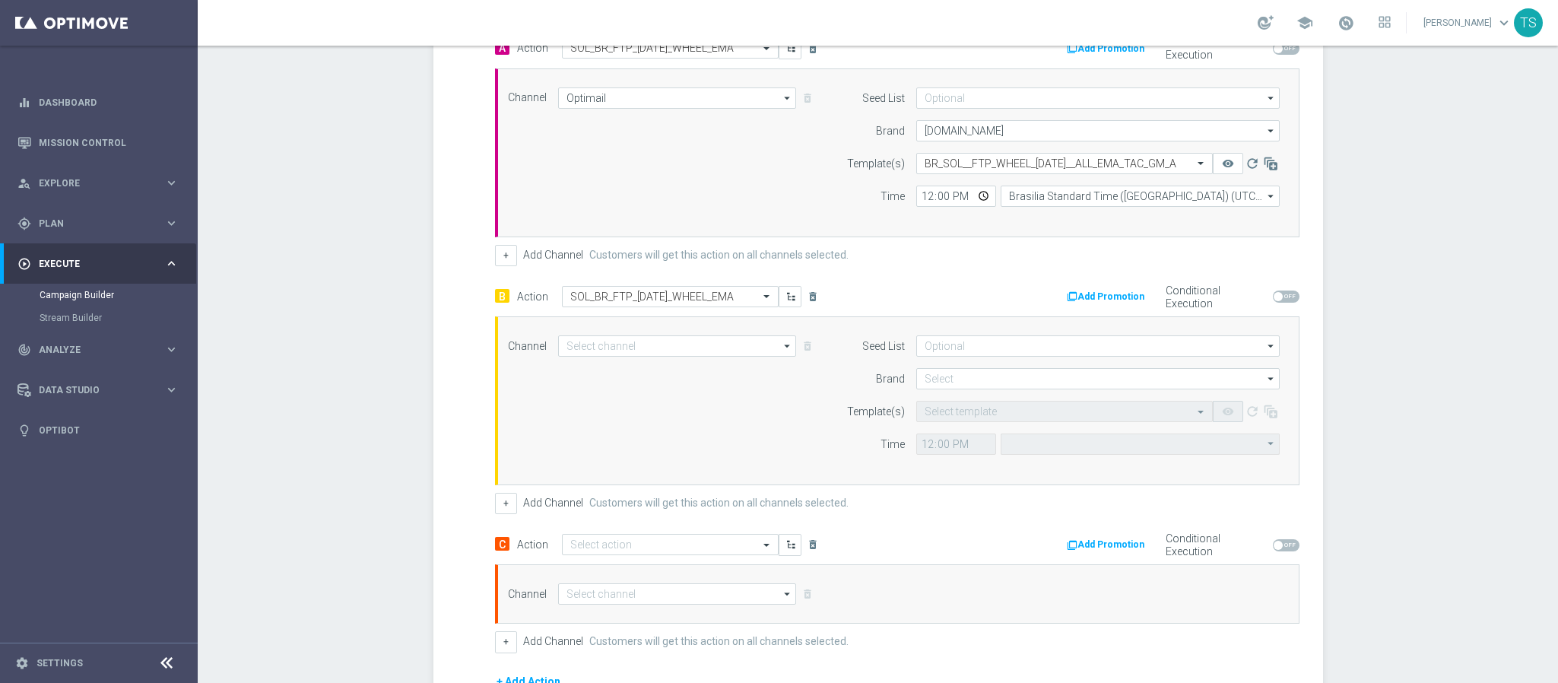
type input "Optimail"
type input "Coordinated Universal Time (UTC 00:00)"
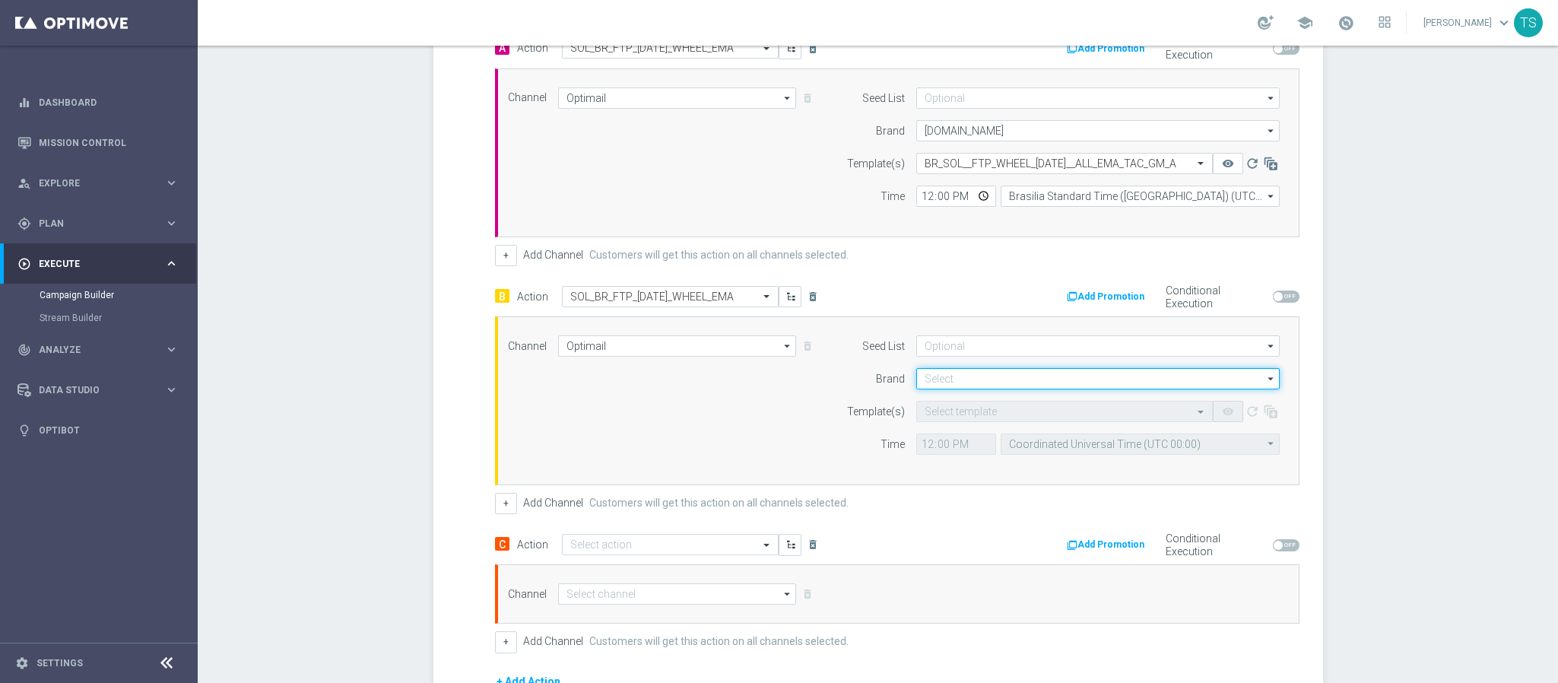
click at [943, 384] on input at bounding box center [1097, 378] width 363 height 21
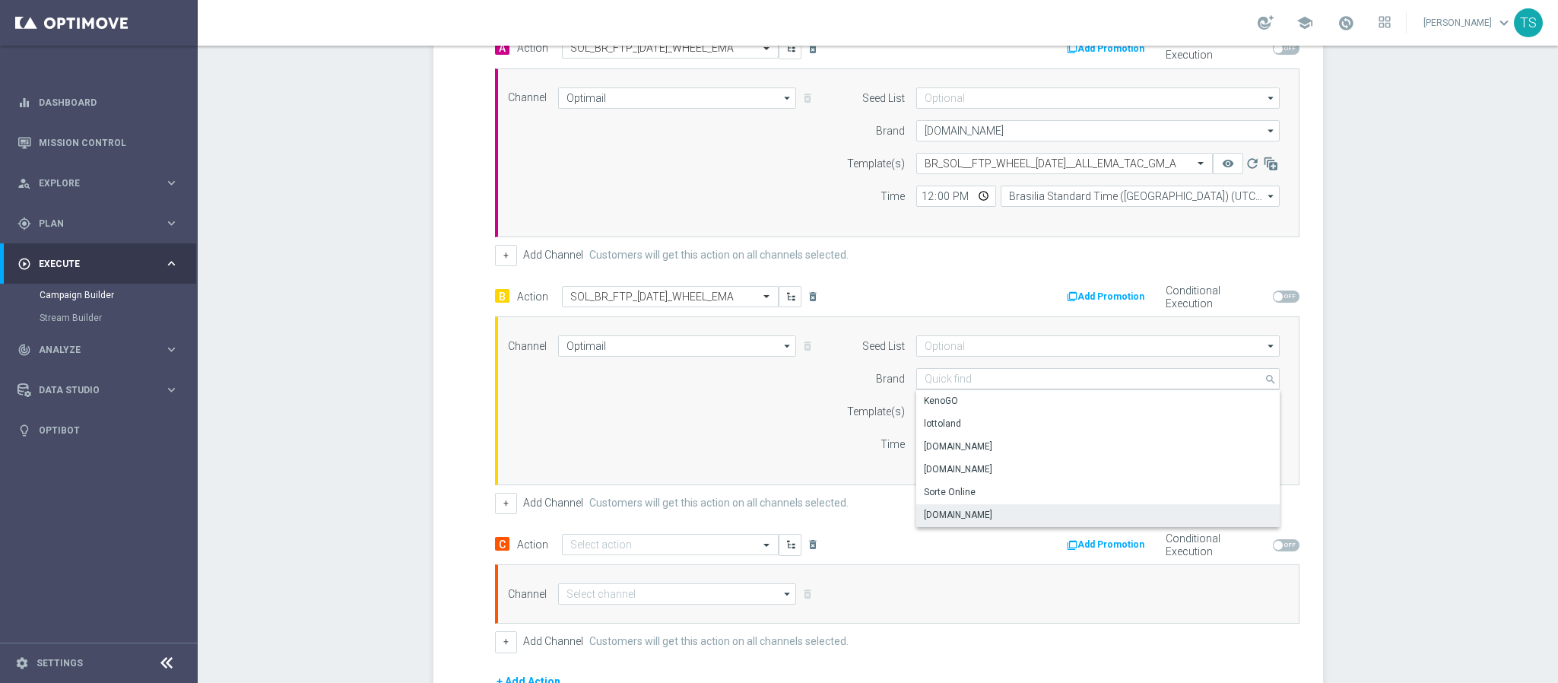
click at [989, 520] on div "Sorteonline.bet.br" at bounding box center [1098, 514] width 364 height 21
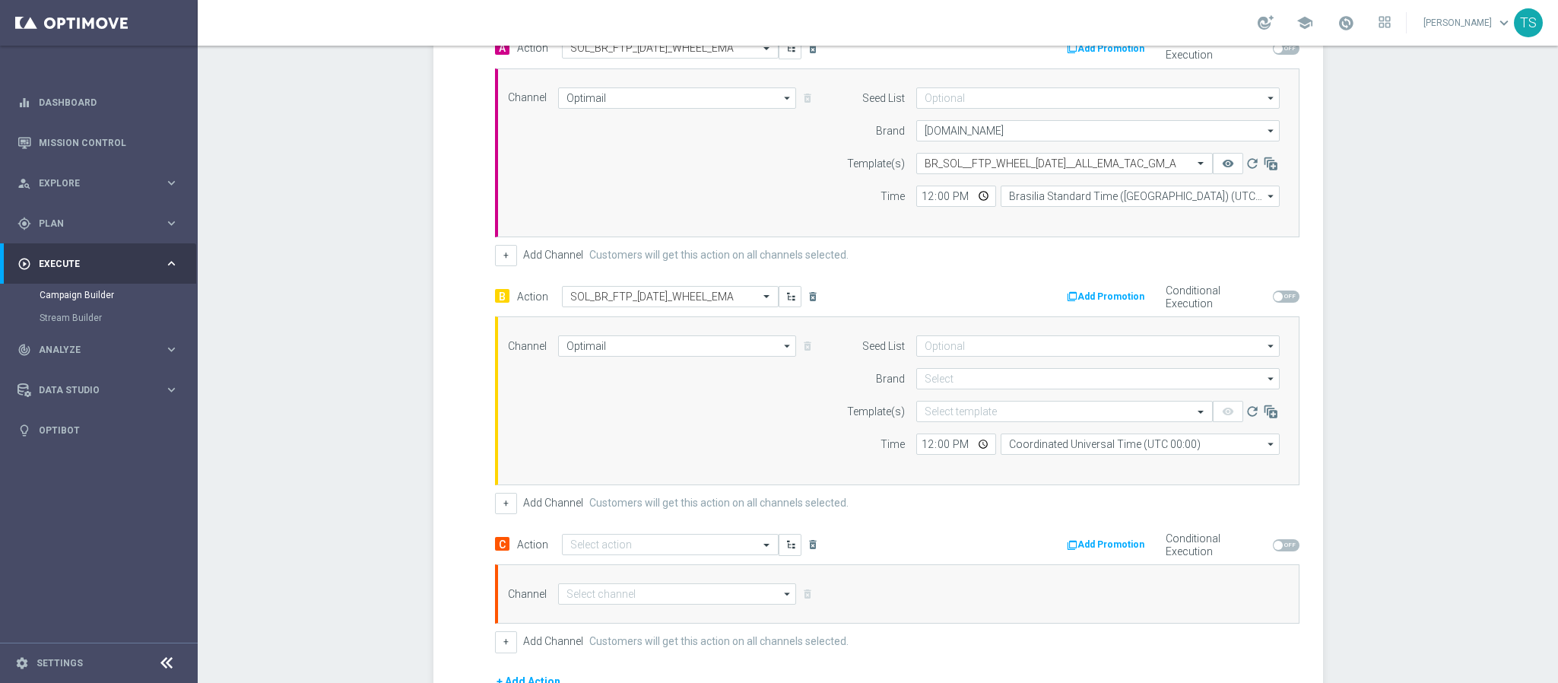
type input "Sorteonline.bet.br"
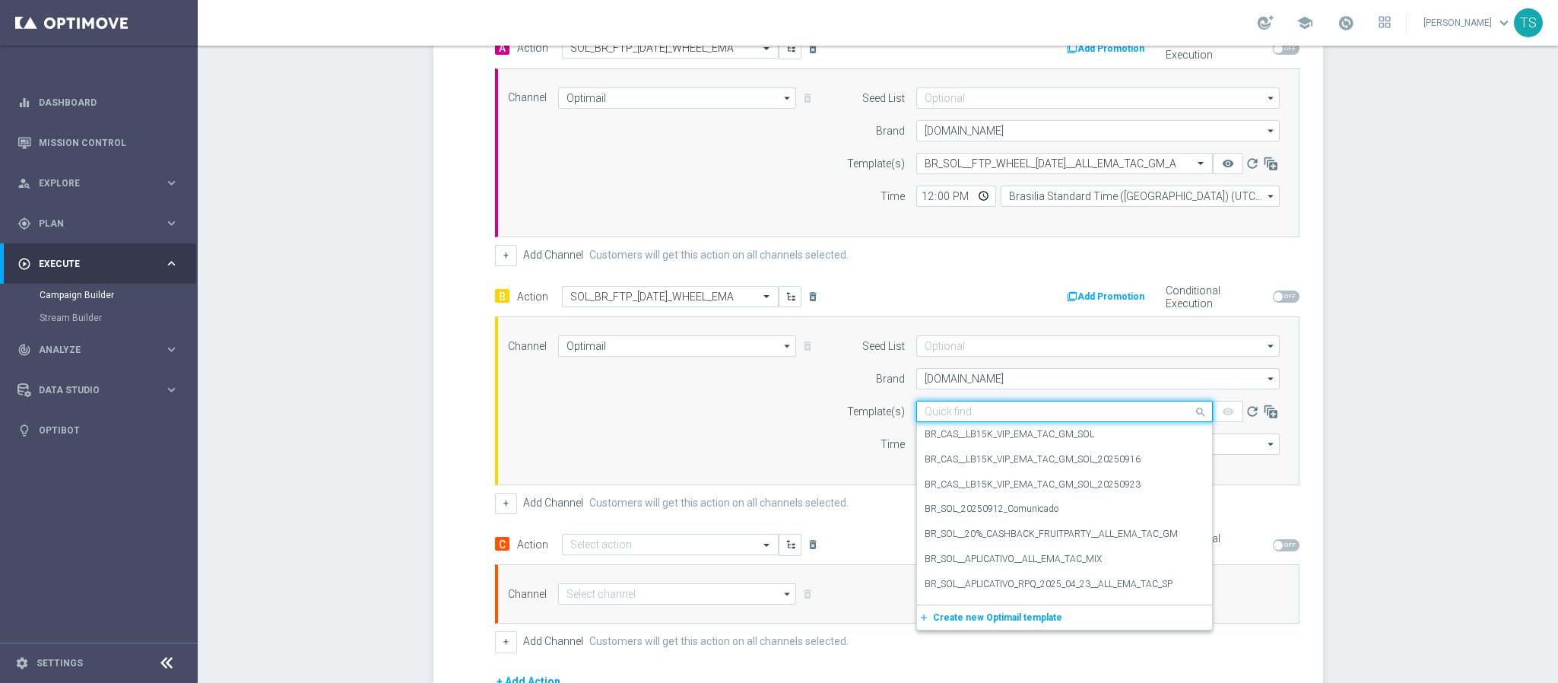
click at [979, 414] on input "text" at bounding box center [1049, 411] width 249 height 13
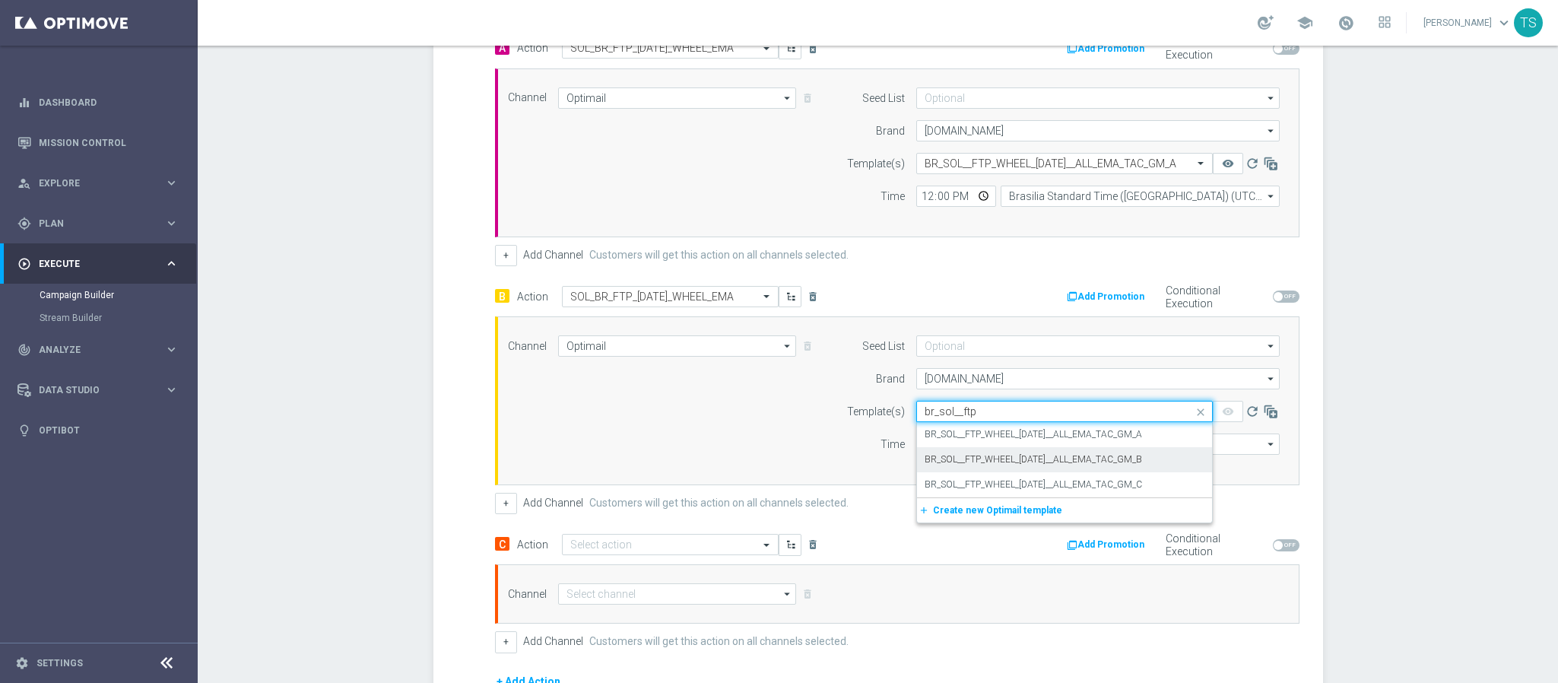
click at [1038, 463] on label "BR_SOL__FTP_WHEEL_HALLOWEEN__ALL_EMA_TAC_GM_B" at bounding box center [1033, 459] width 217 height 13
type input "br_sol__ftp"
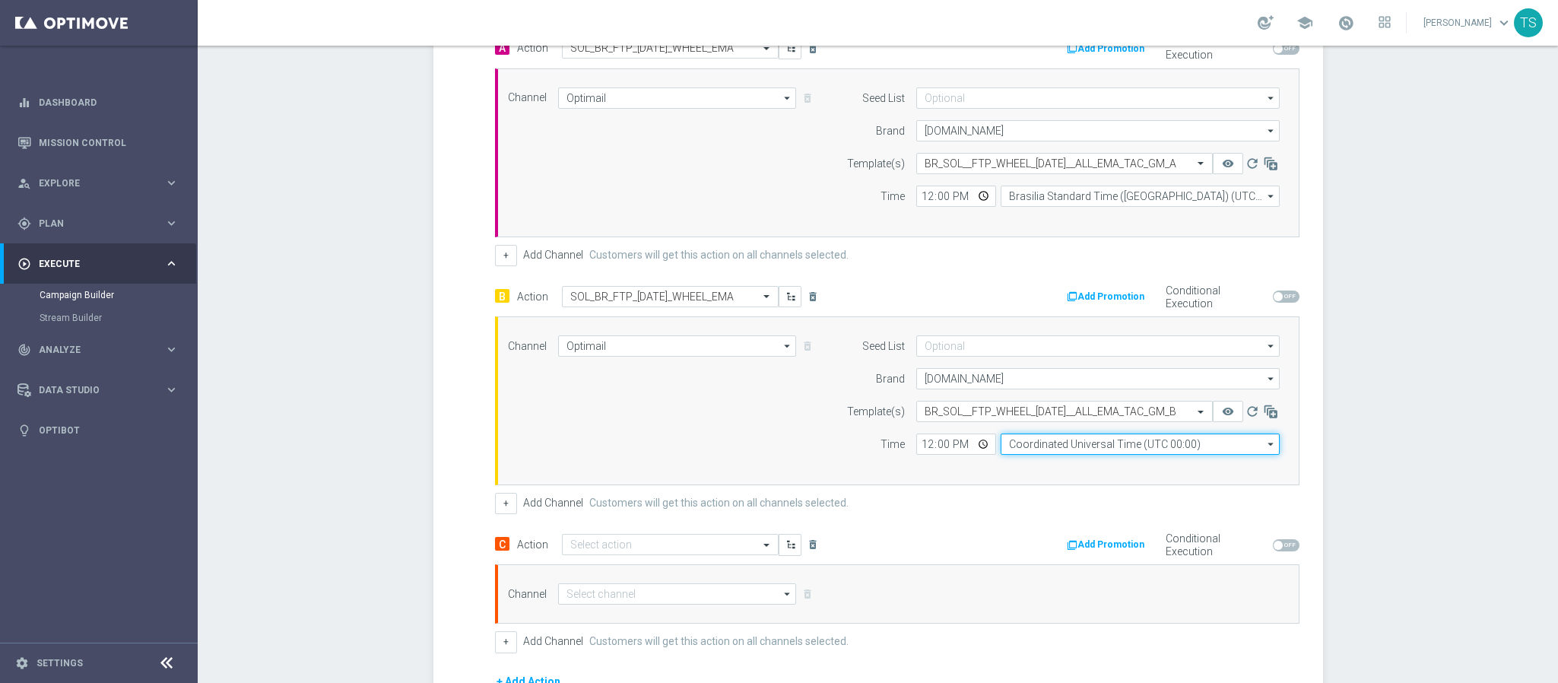
click at [1132, 450] on input "Coordinated Universal Time (UTC 00:00)" at bounding box center [1140, 443] width 279 height 21
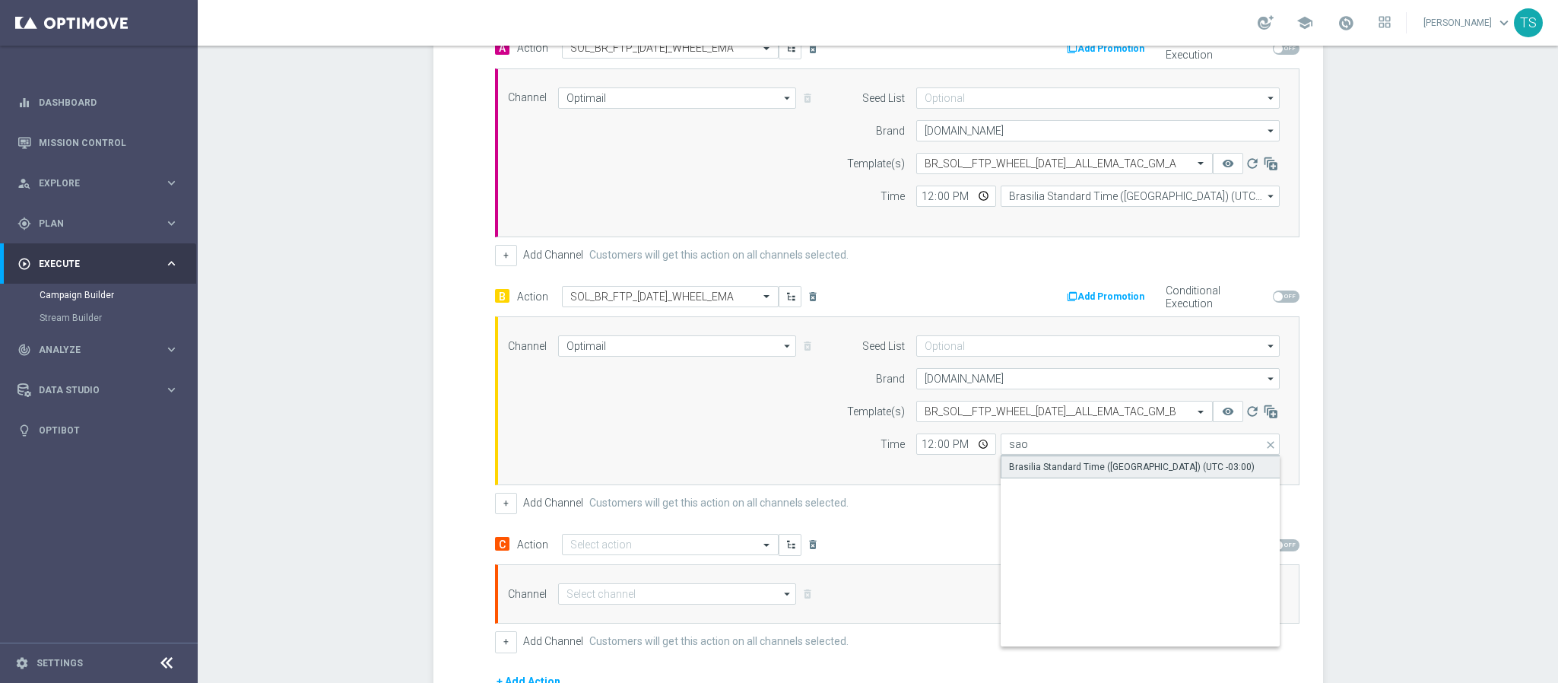
click at [1187, 472] on div "Brasilia Standard Time (Sao Paulo) (UTC -03:00)" at bounding box center [1132, 467] width 246 height 14
type input "Brasilia Standard Time (Sao Paulo) (UTC -03:00)"
click at [1433, 395] on div "Campaign Builder Scheduled Campaign Triggered Campaign Status: Draft done Targe…" at bounding box center [878, 364] width 1360 height 637
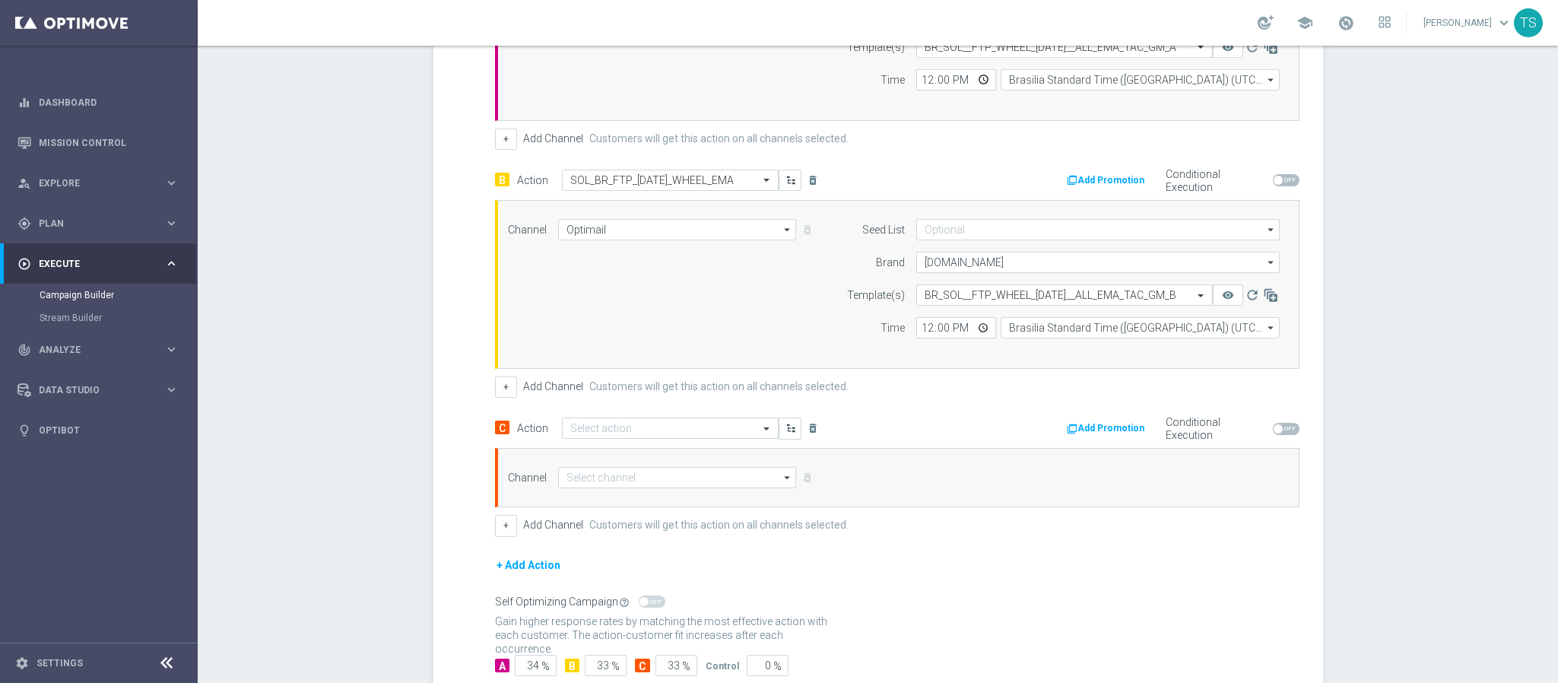
scroll to position [610, 0]
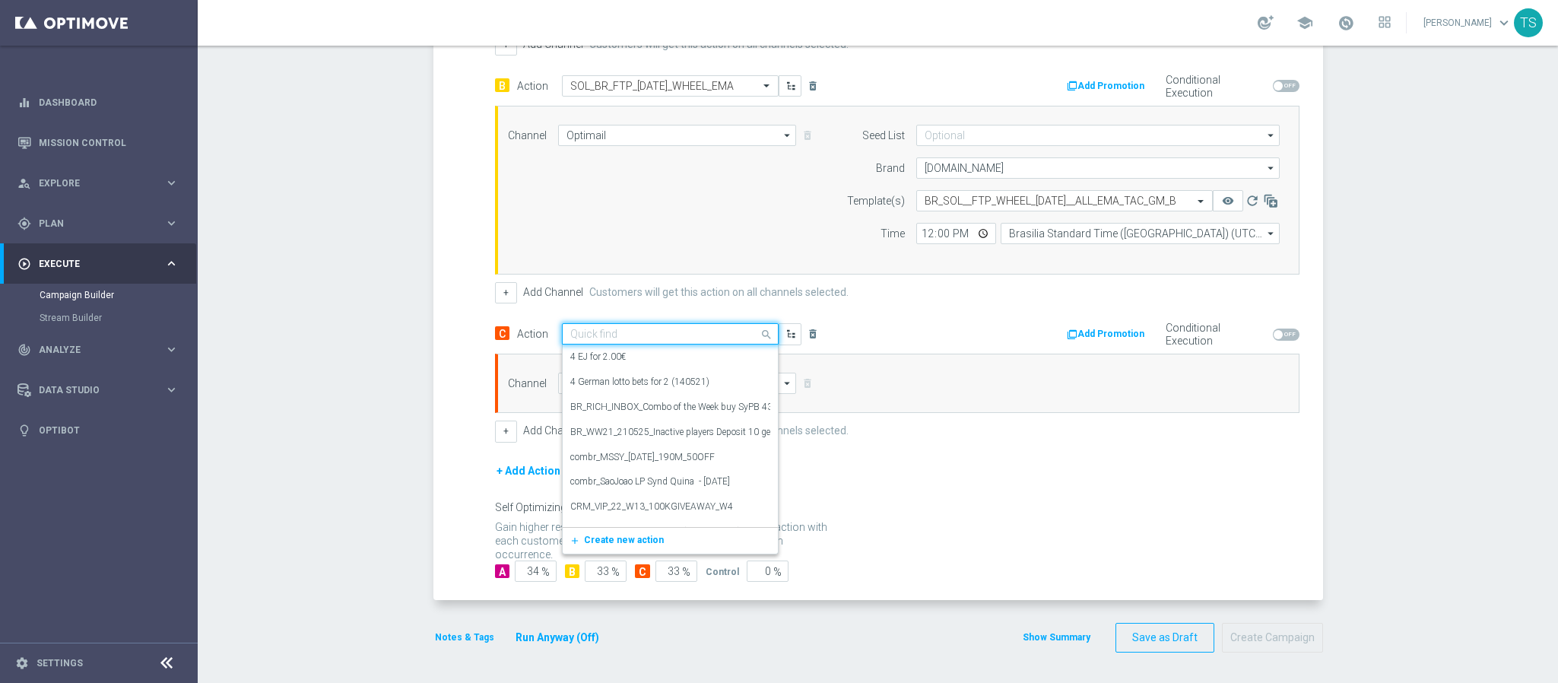
click at [618, 334] on input "text" at bounding box center [655, 334] width 170 height 13
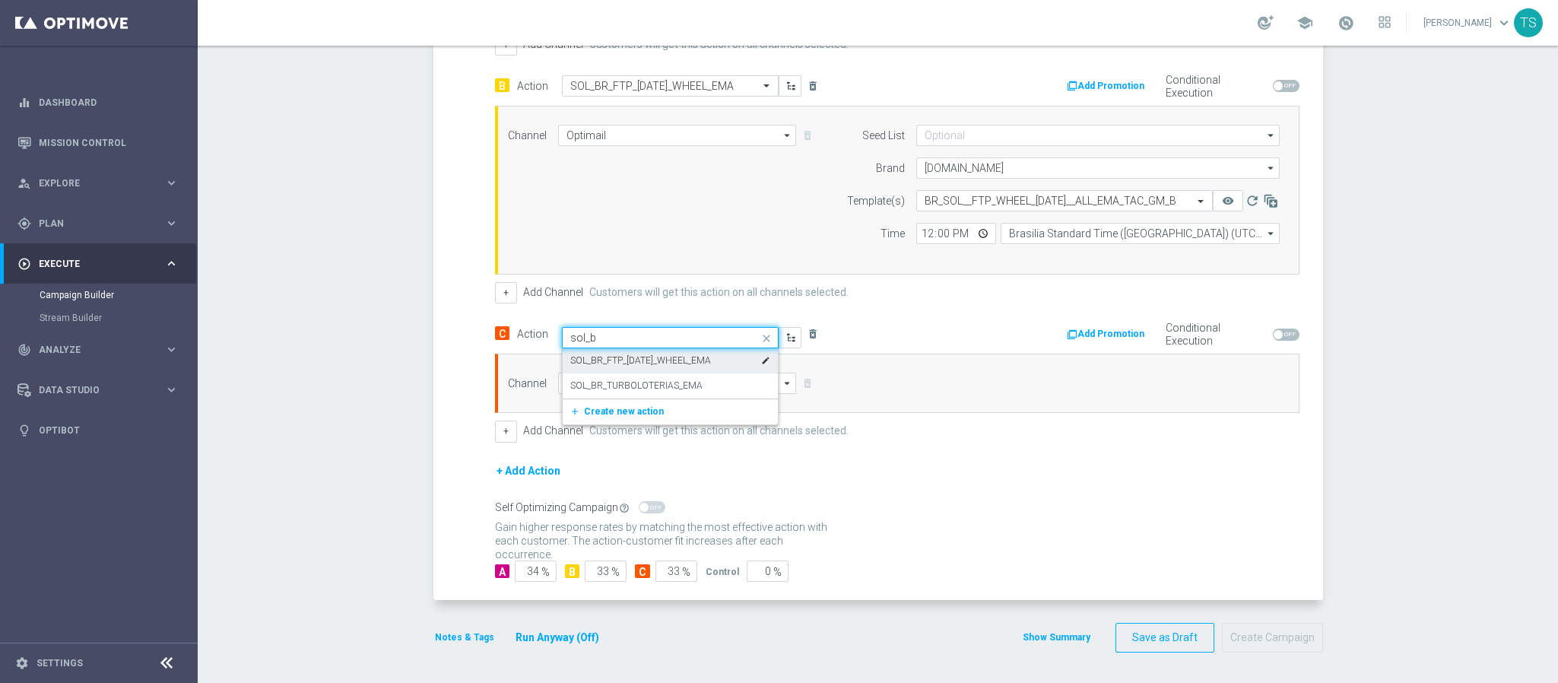
type input "sol_br"
click at [671, 359] on label "SOL_BR_FTP_HALLOWEEN_WHEEL_EMA" at bounding box center [640, 360] width 141 height 13
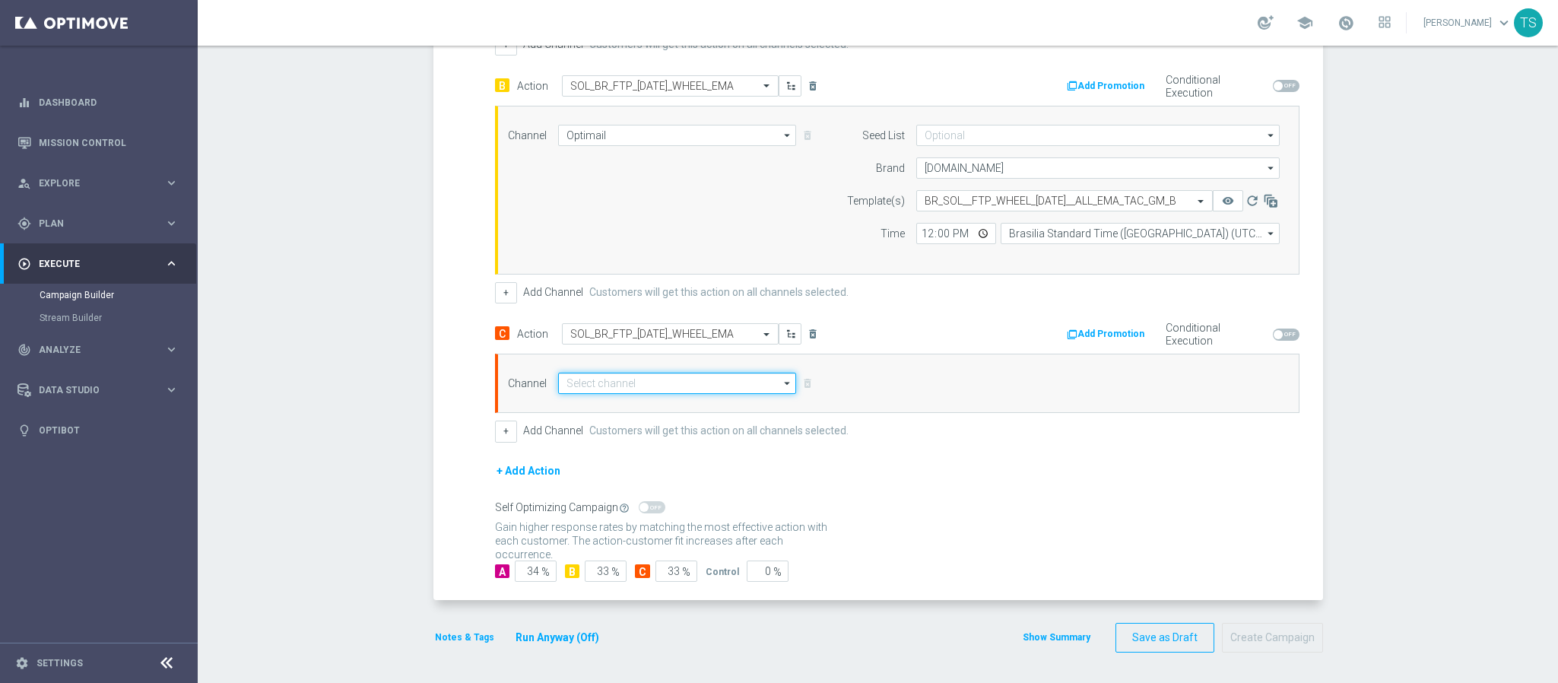
click at [664, 389] on input at bounding box center [677, 383] width 239 height 21
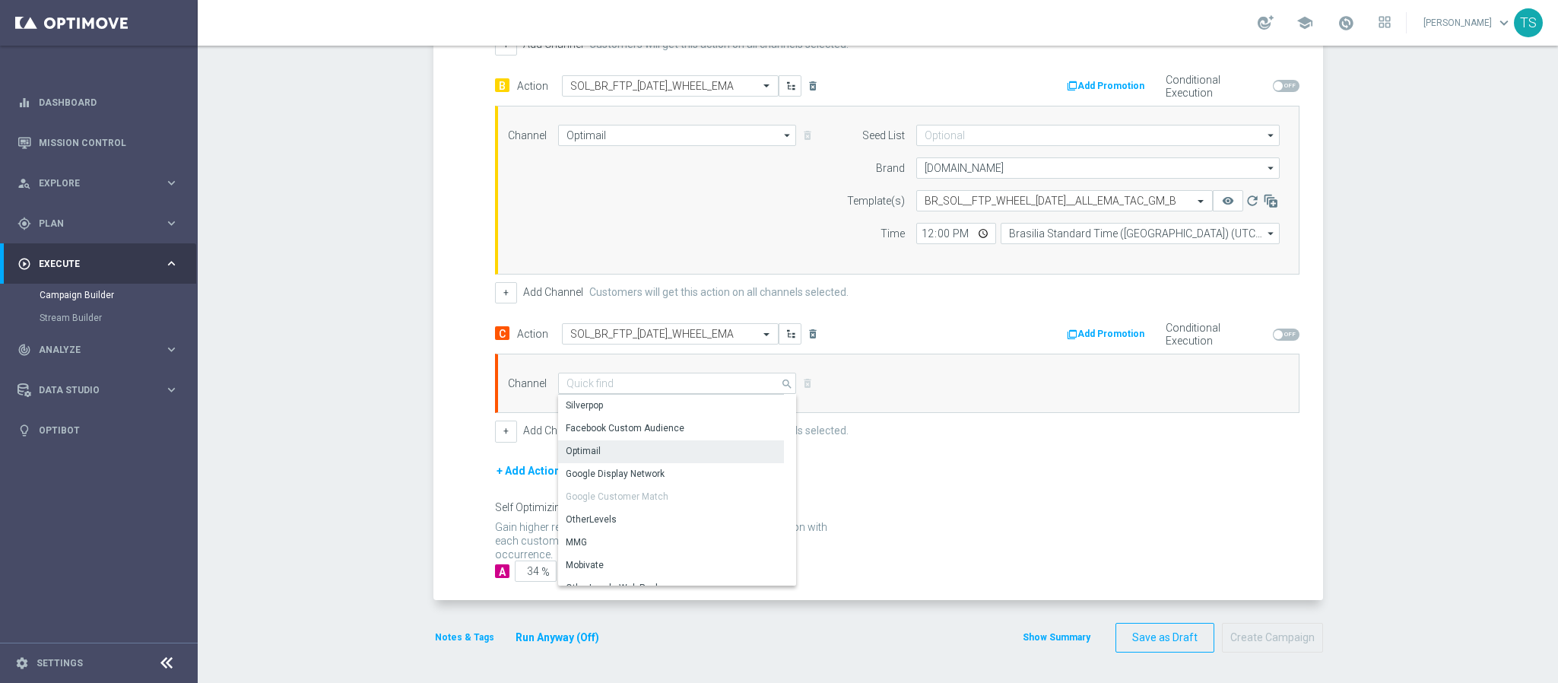
click at [611, 443] on div "Optimail" at bounding box center [671, 450] width 226 height 21
type input "Optimail"
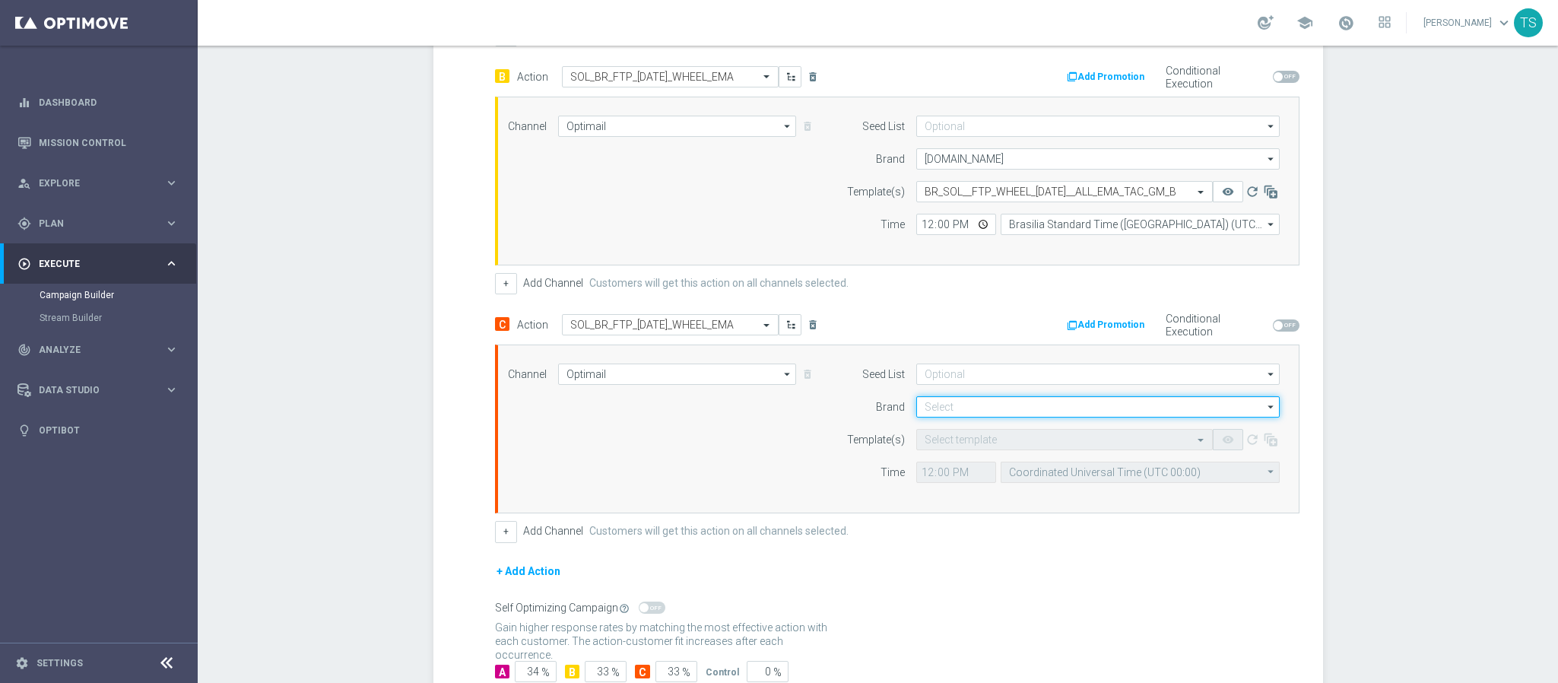
click at [951, 411] on input at bounding box center [1097, 406] width 363 height 21
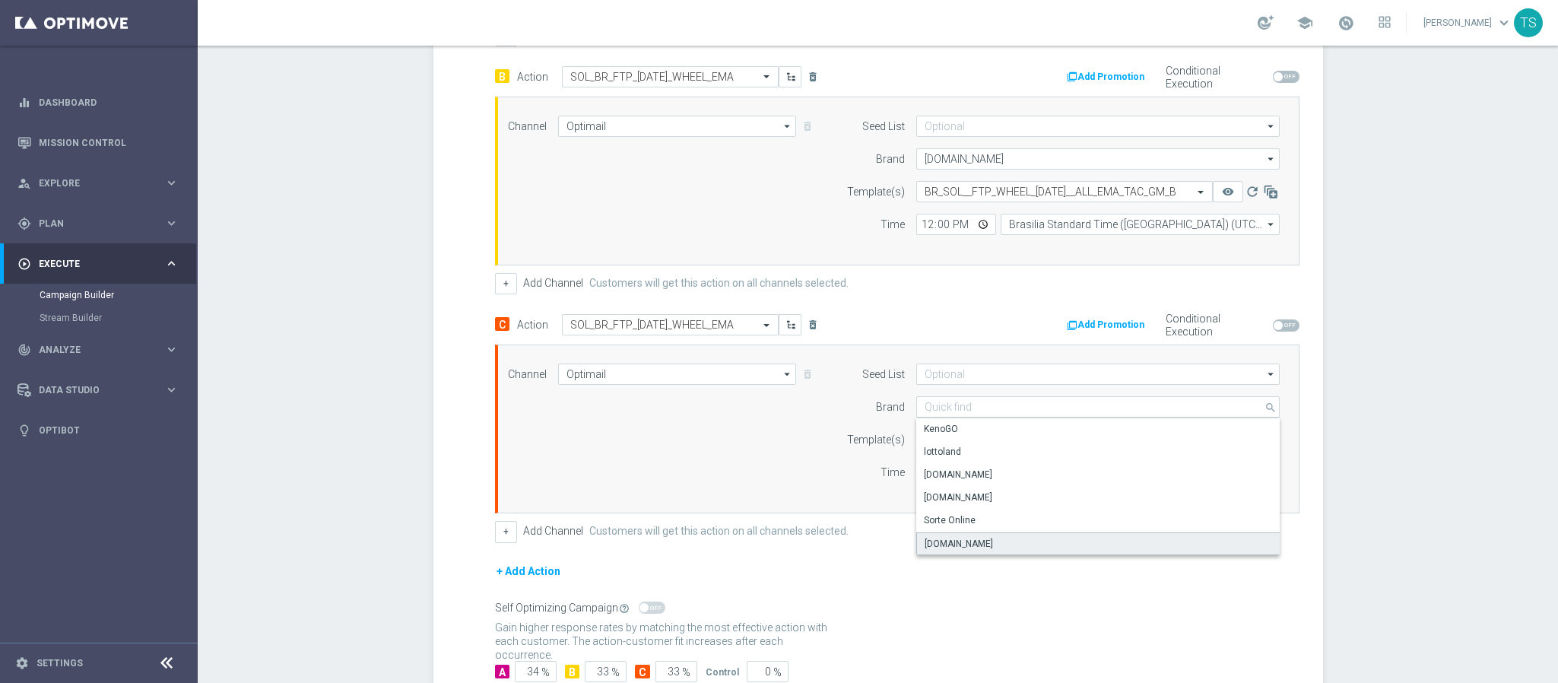
click at [974, 541] on div "Sorteonline.bet.br" at bounding box center [1098, 543] width 364 height 23
type input "Sorteonline.bet.br"
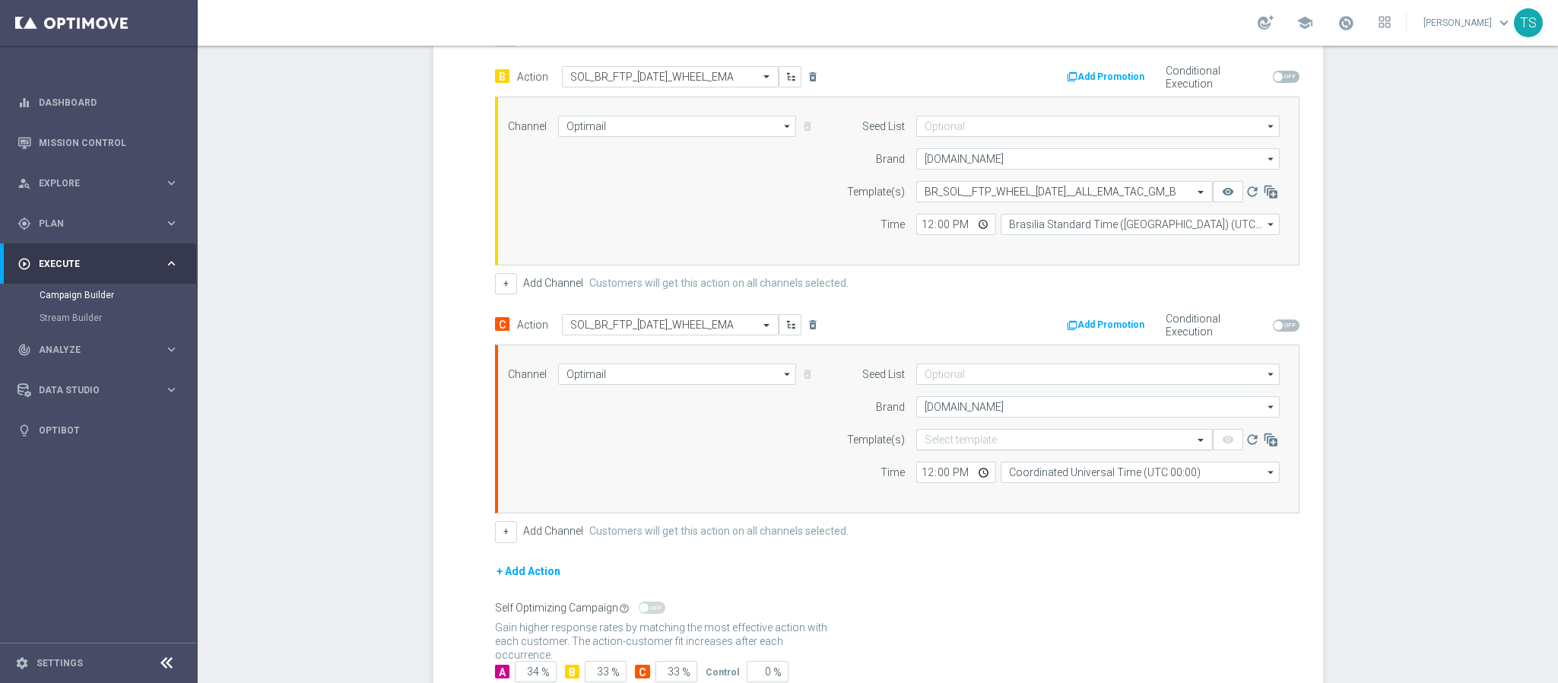
click at [979, 446] on input "text" at bounding box center [1049, 439] width 249 height 13
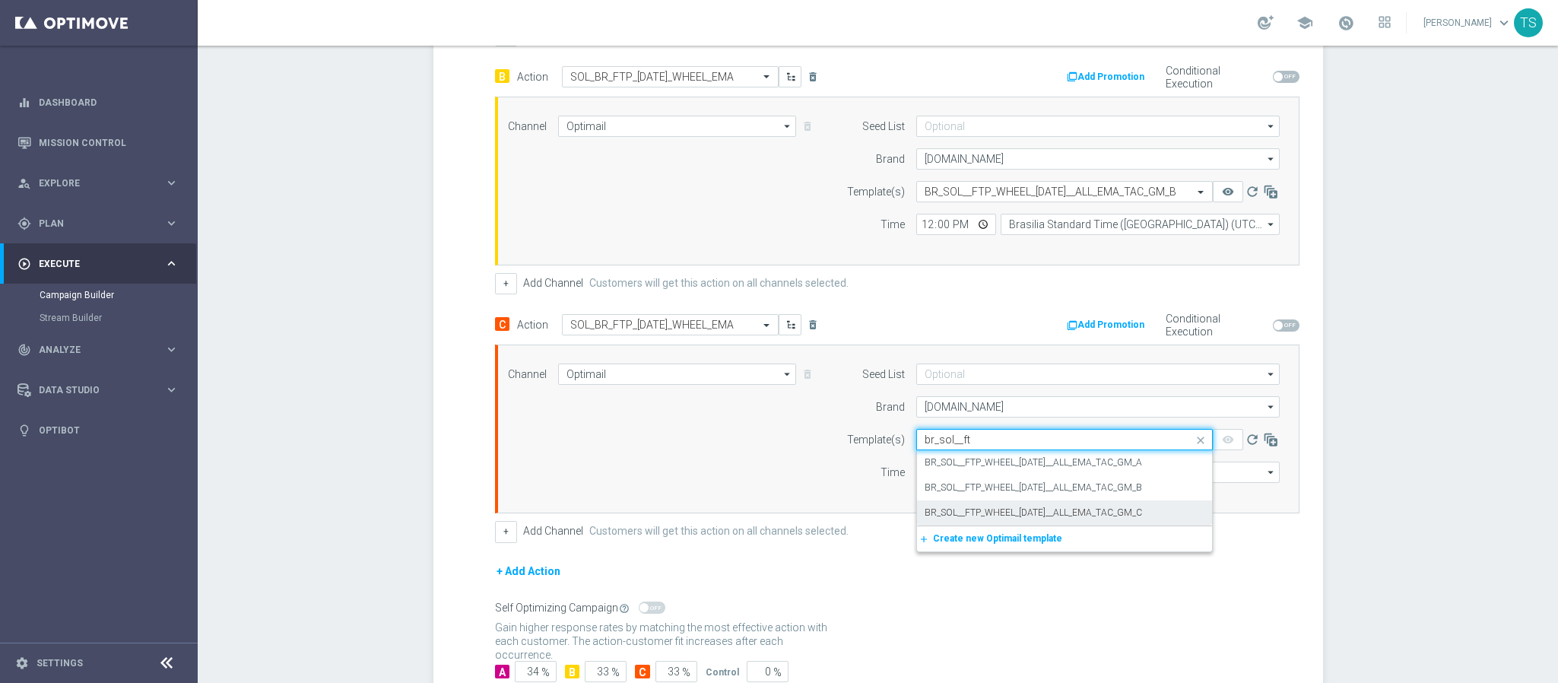
click at [1055, 519] on label "BR_SOL__FTP_WHEEL_HALLOWEEN__ALL_EMA_TAC_GM_C" at bounding box center [1033, 512] width 217 height 13
type input "br_sol__ft"
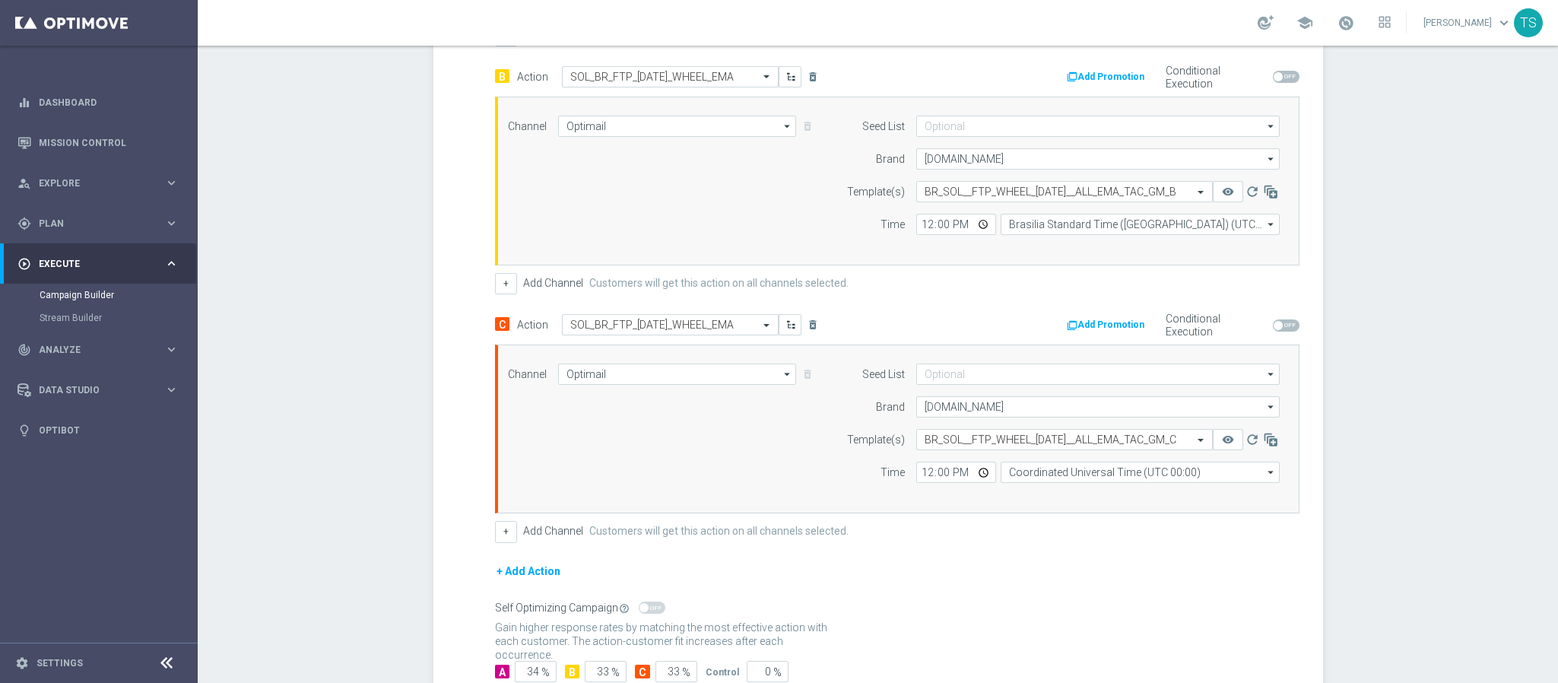
click at [1134, 491] on div "Seed List arrow_drop_down Drag here to set row groups Drag here to set column l…" at bounding box center [1059, 428] width 464 height 131
click at [1122, 481] on input "Coordinated Universal Time (UTC 00:00)" at bounding box center [1140, 472] width 279 height 21
click at [1100, 493] on div "Brasilia Standard Time (Sao Paulo) (UTC -03:00)" at bounding box center [1141, 494] width 280 height 21
type input "Brasilia Standard Time (Sao Paulo) (UTC -03:00)"
click at [1395, 421] on div "Campaign Builder Scheduled Campaign Triggered Campaign Status: Draft done Targe…" at bounding box center [878, 364] width 1360 height 637
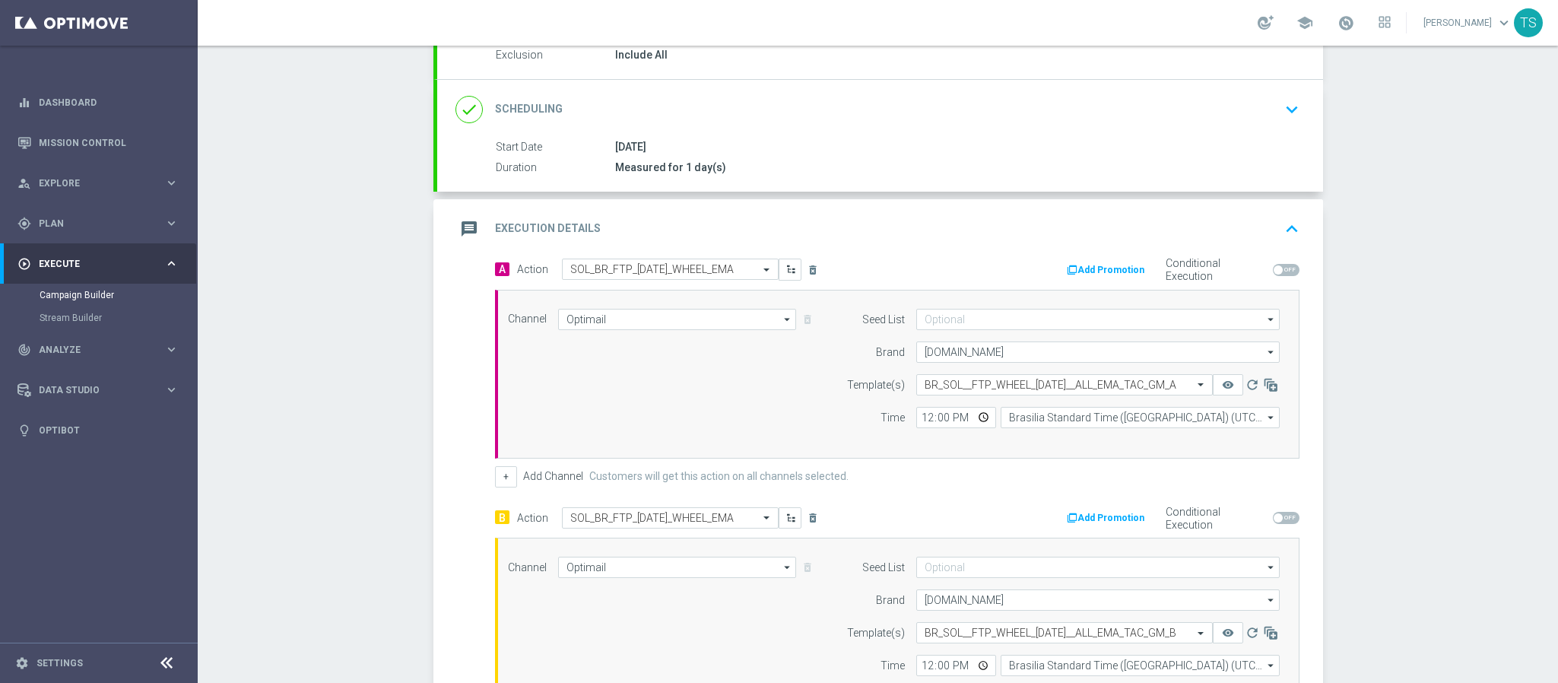
scroll to position [0, 0]
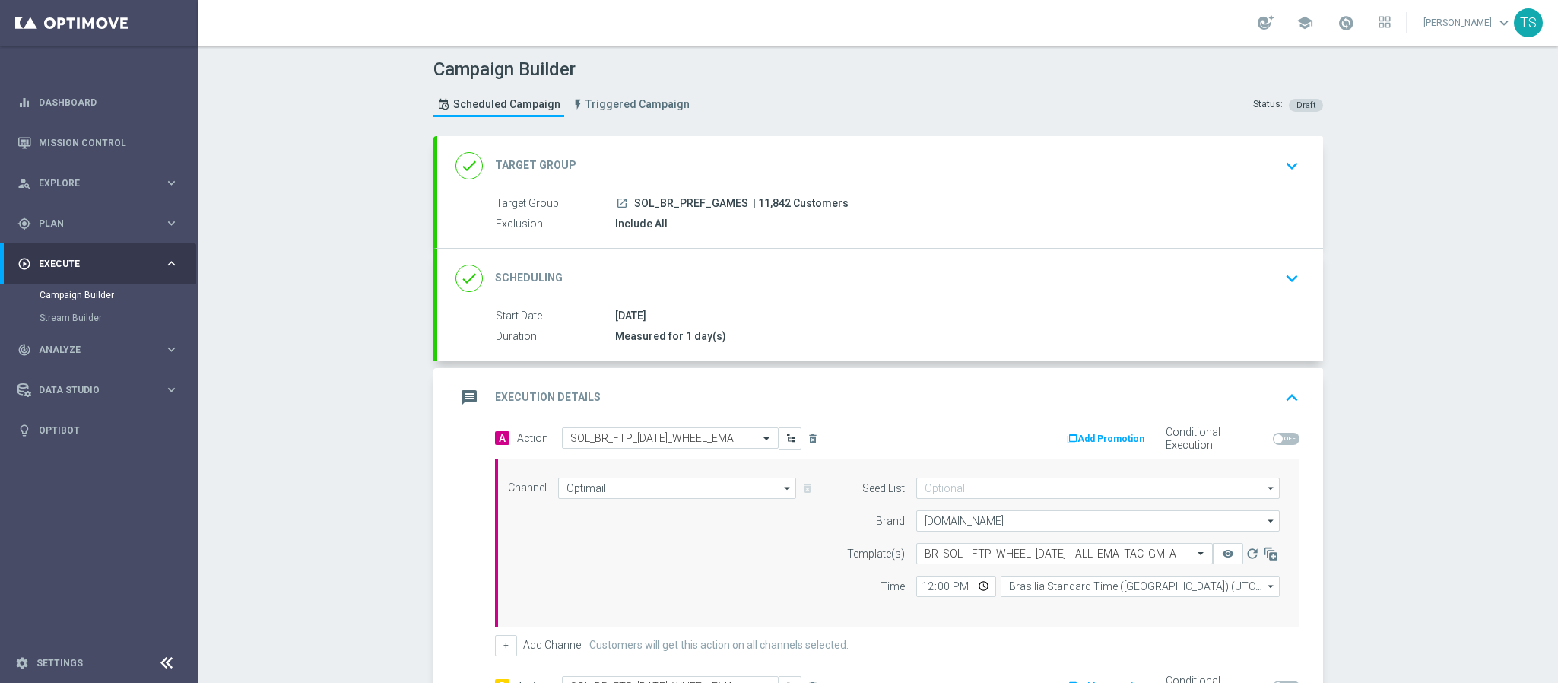
click at [1284, 402] on icon "keyboard_arrow_up" at bounding box center [1292, 397] width 23 height 23
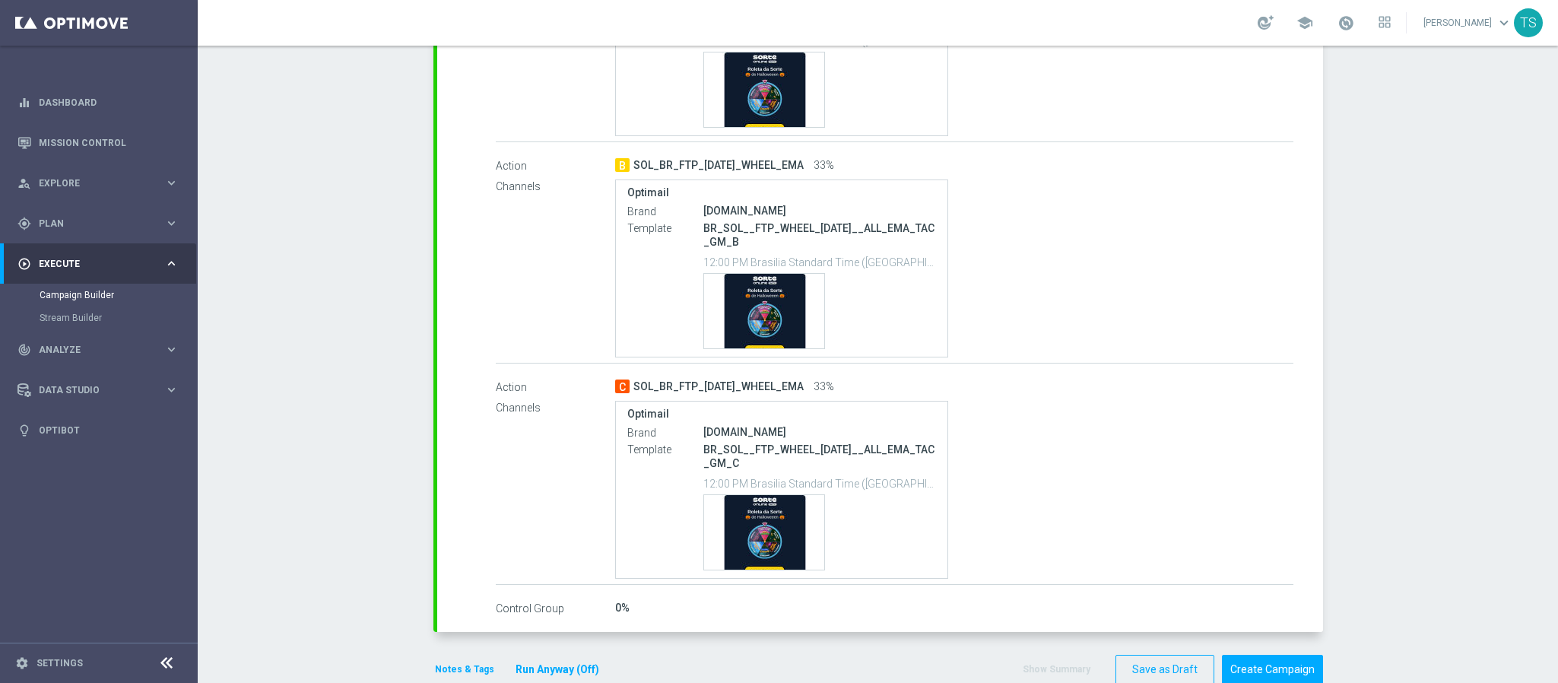
scroll to position [521, 0]
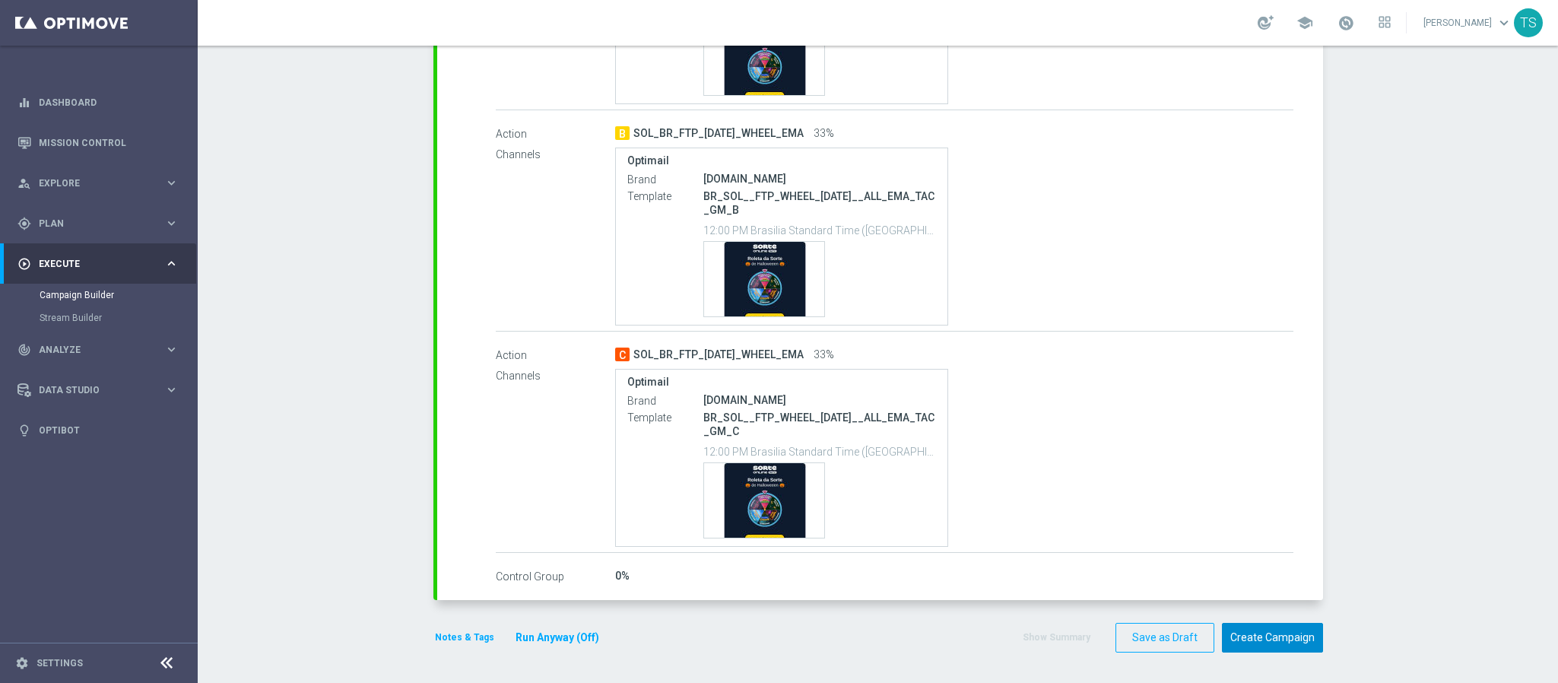
click at [1287, 636] on button "Create Campaign" at bounding box center [1272, 638] width 101 height 30
click at [1186, 635] on button "Save as Draft" at bounding box center [1165, 638] width 99 height 30
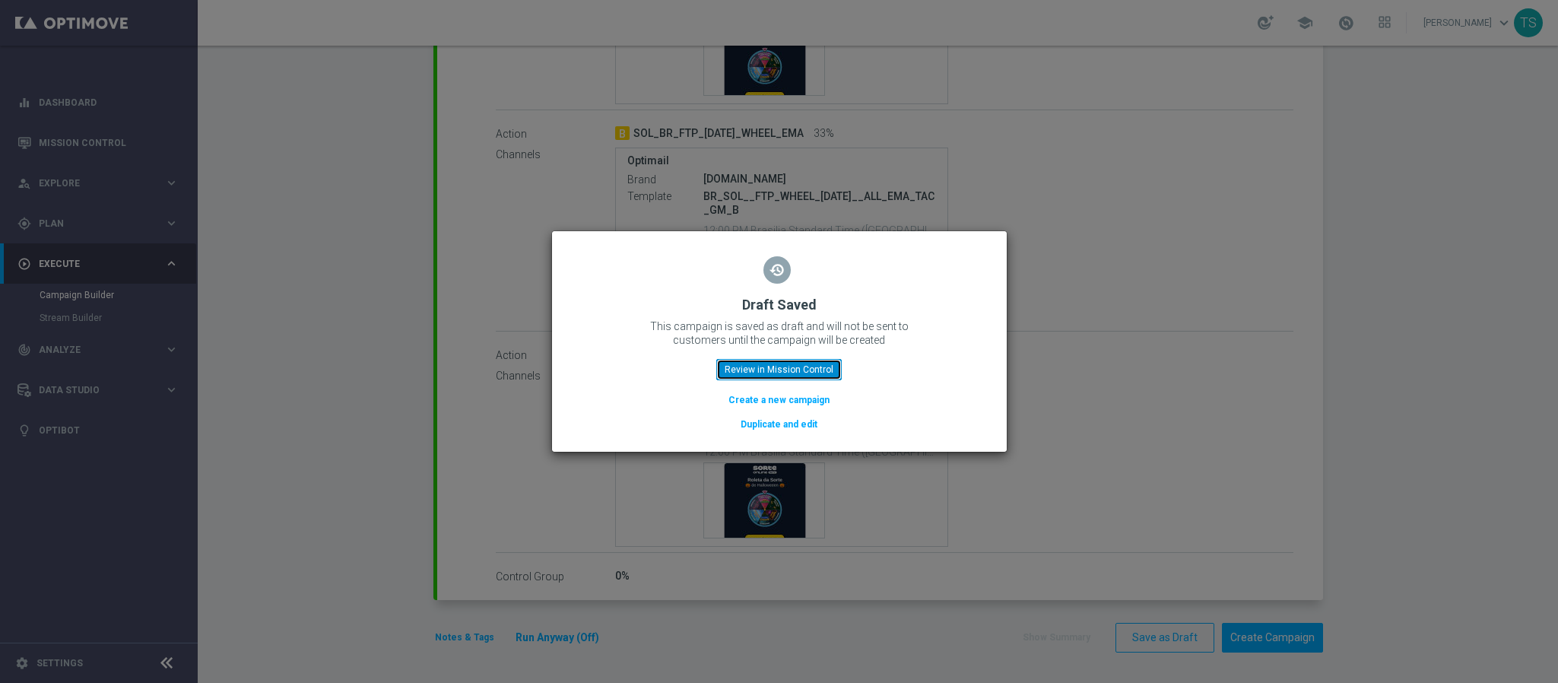
click at [779, 373] on button "Review in Mission Control" at bounding box center [778, 369] width 125 height 21
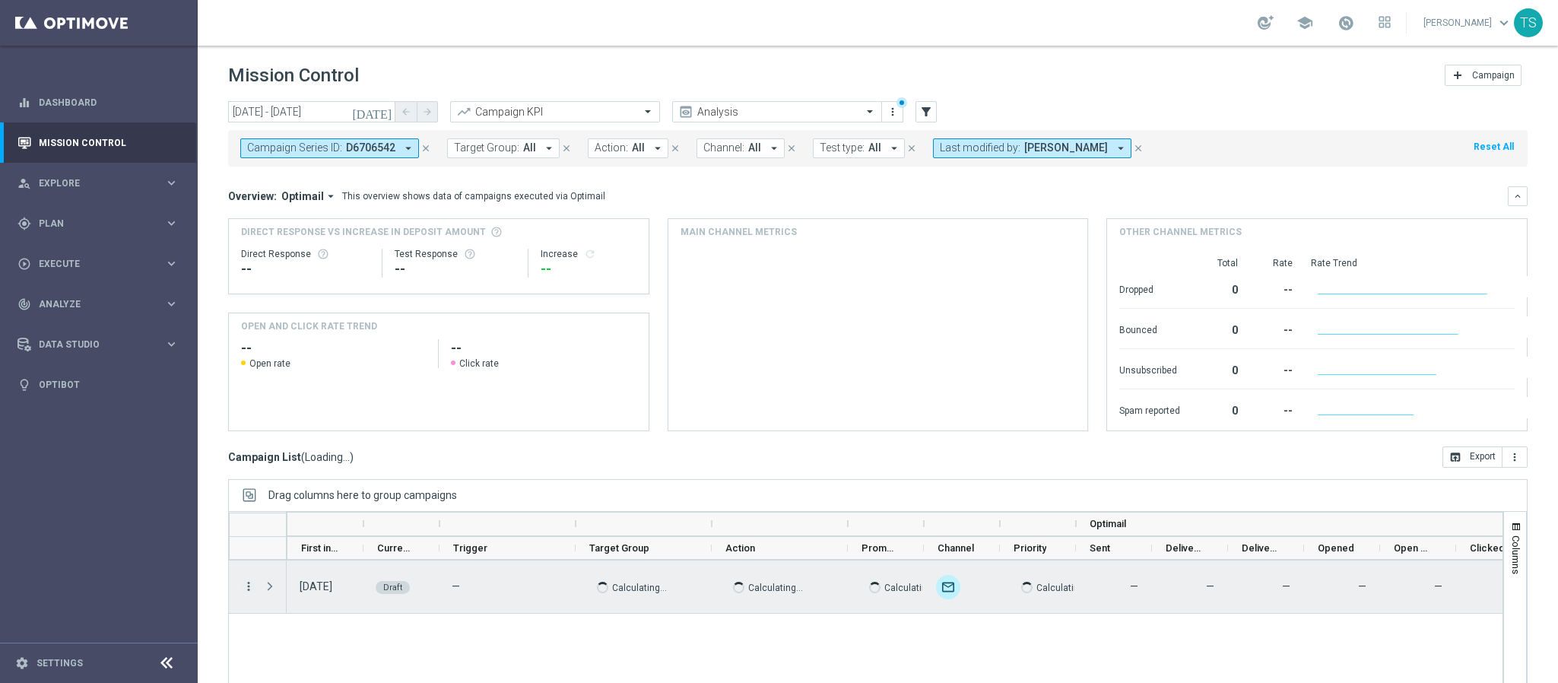
click at [247, 584] on icon "more_vert" at bounding box center [249, 586] width 14 height 14
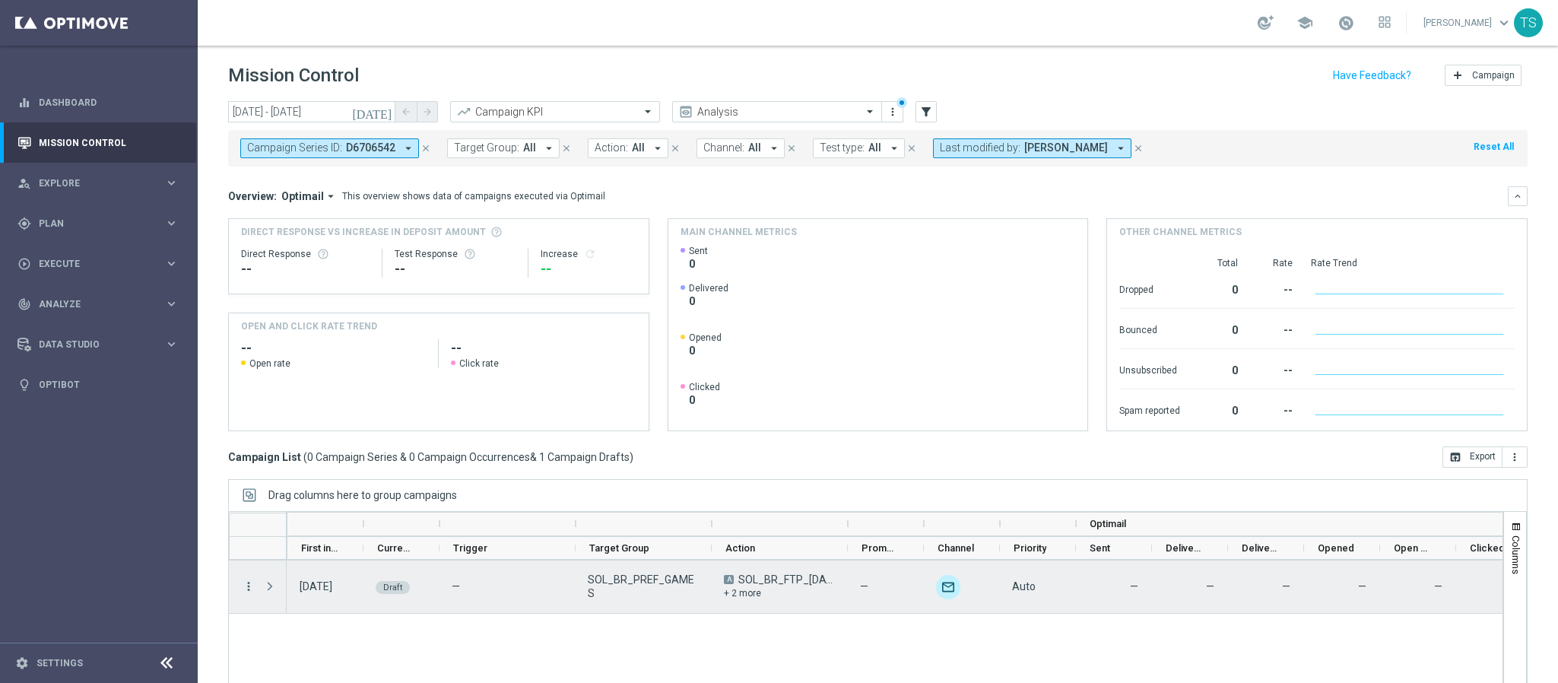
click at [252, 582] on icon "more_vert" at bounding box center [249, 586] width 14 height 14
click at [285, 541] on span "Edit" at bounding box center [287, 542] width 17 height 11
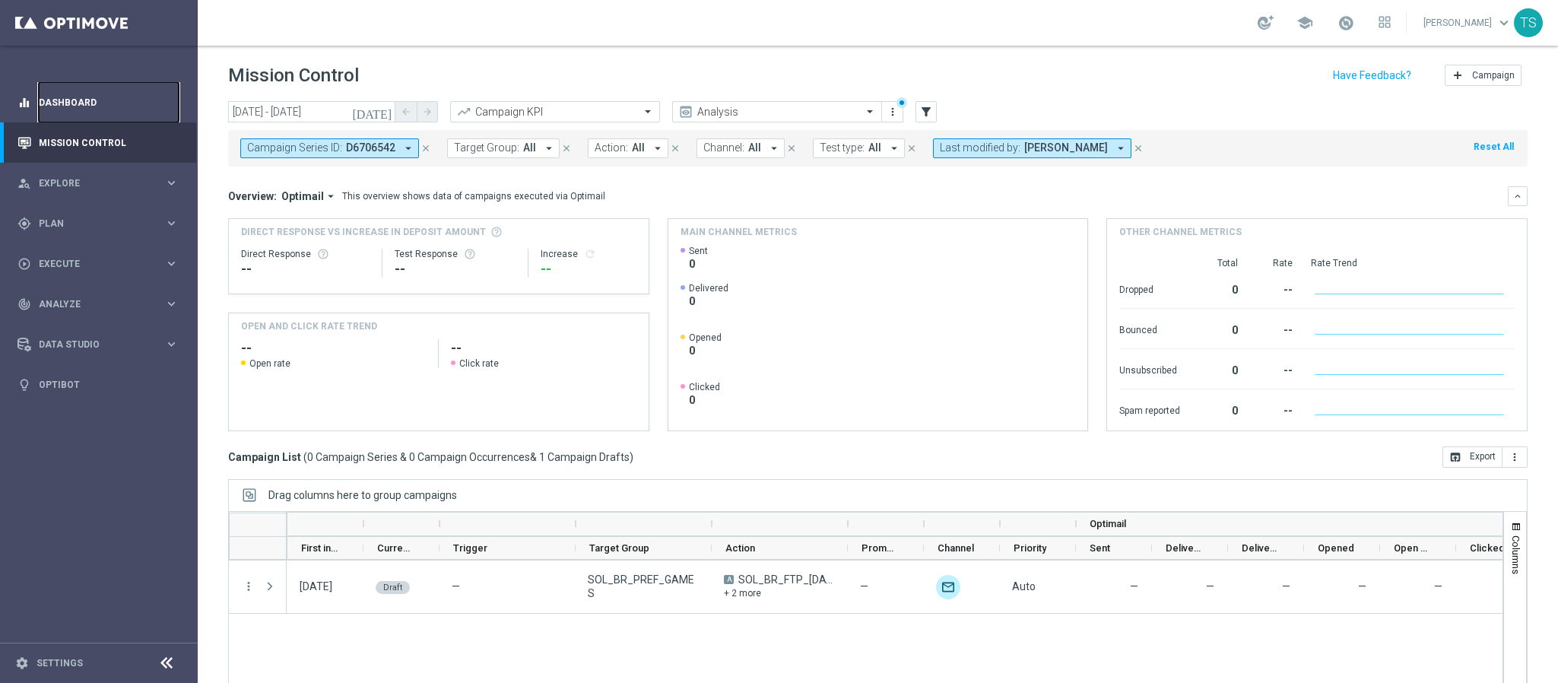
click at [82, 103] on link "Dashboard" at bounding box center [109, 102] width 140 height 40
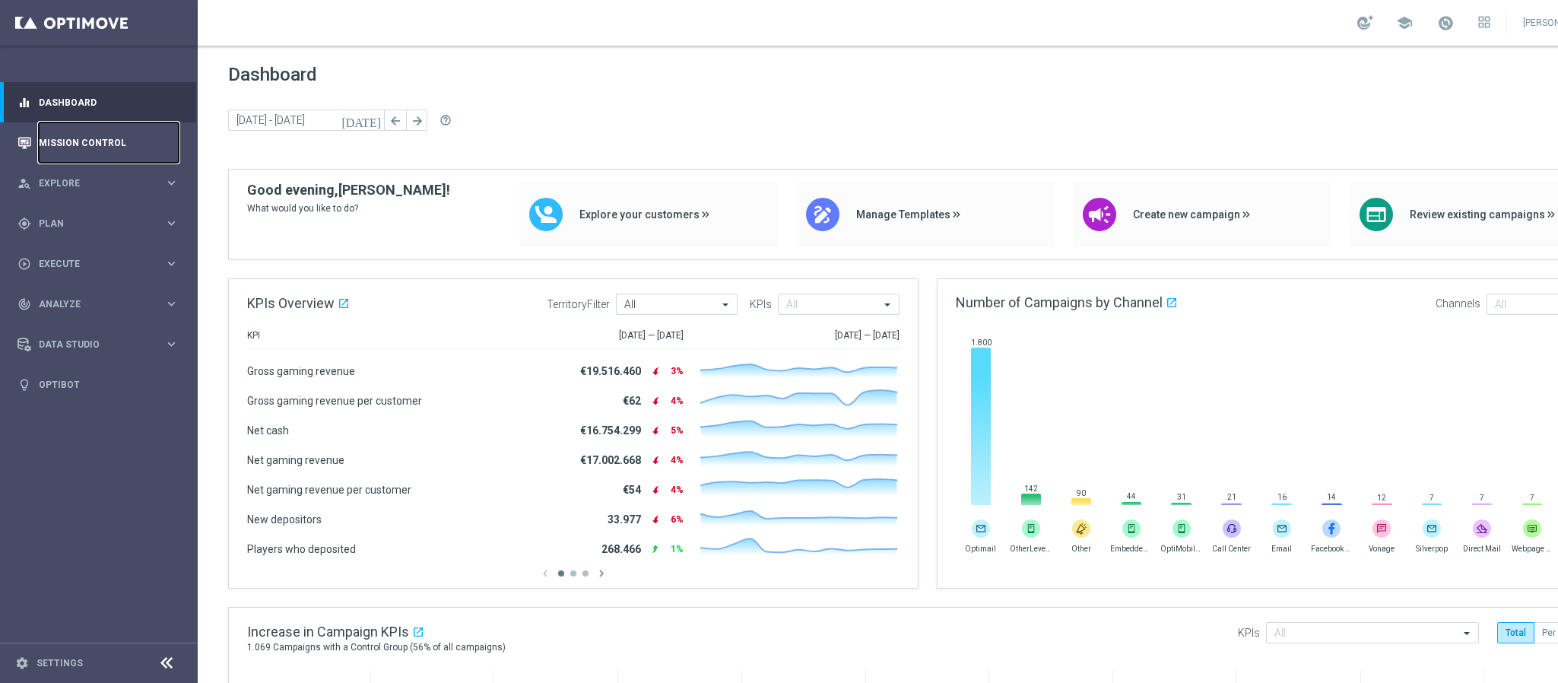
click at [128, 147] on link "Mission Control" at bounding box center [109, 142] width 140 height 40
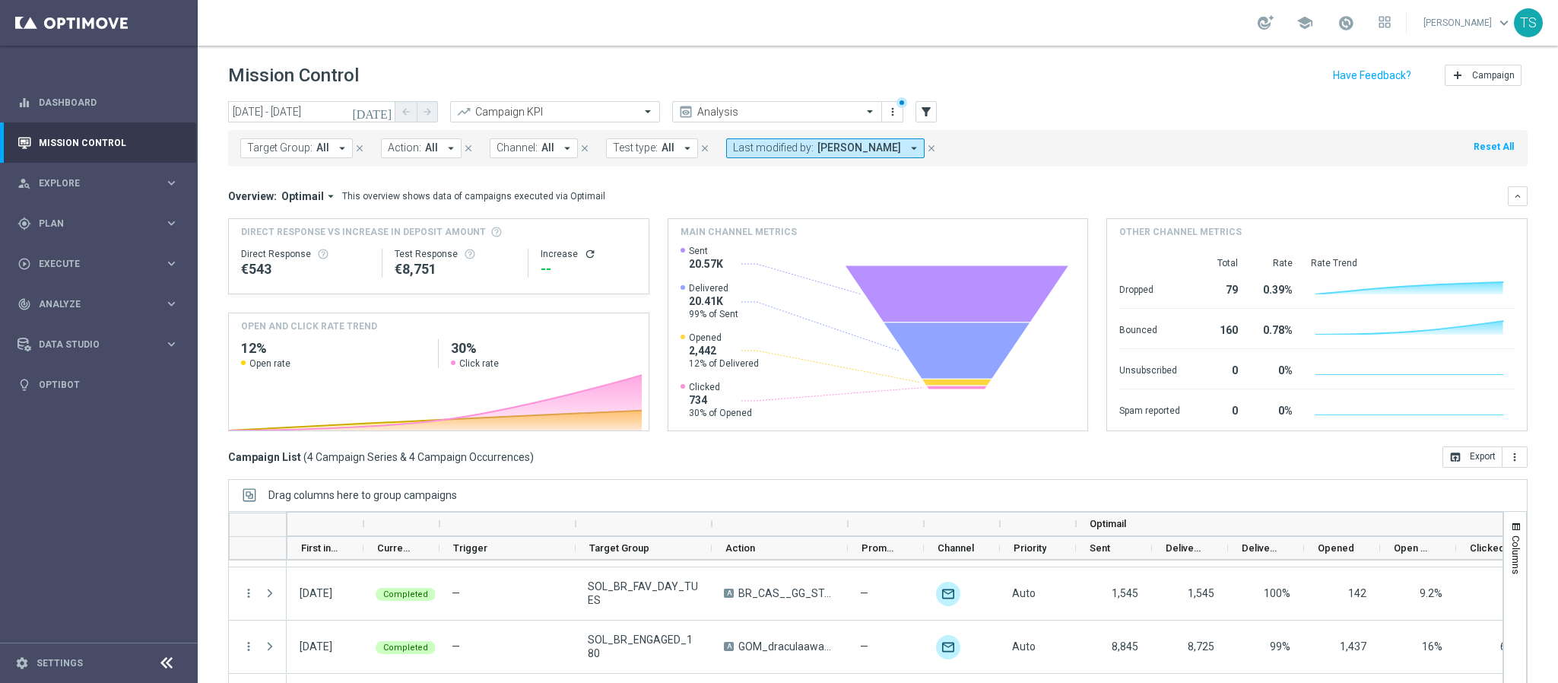
click at [386, 109] on icon "[DATE]" at bounding box center [372, 112] width 41 height 14
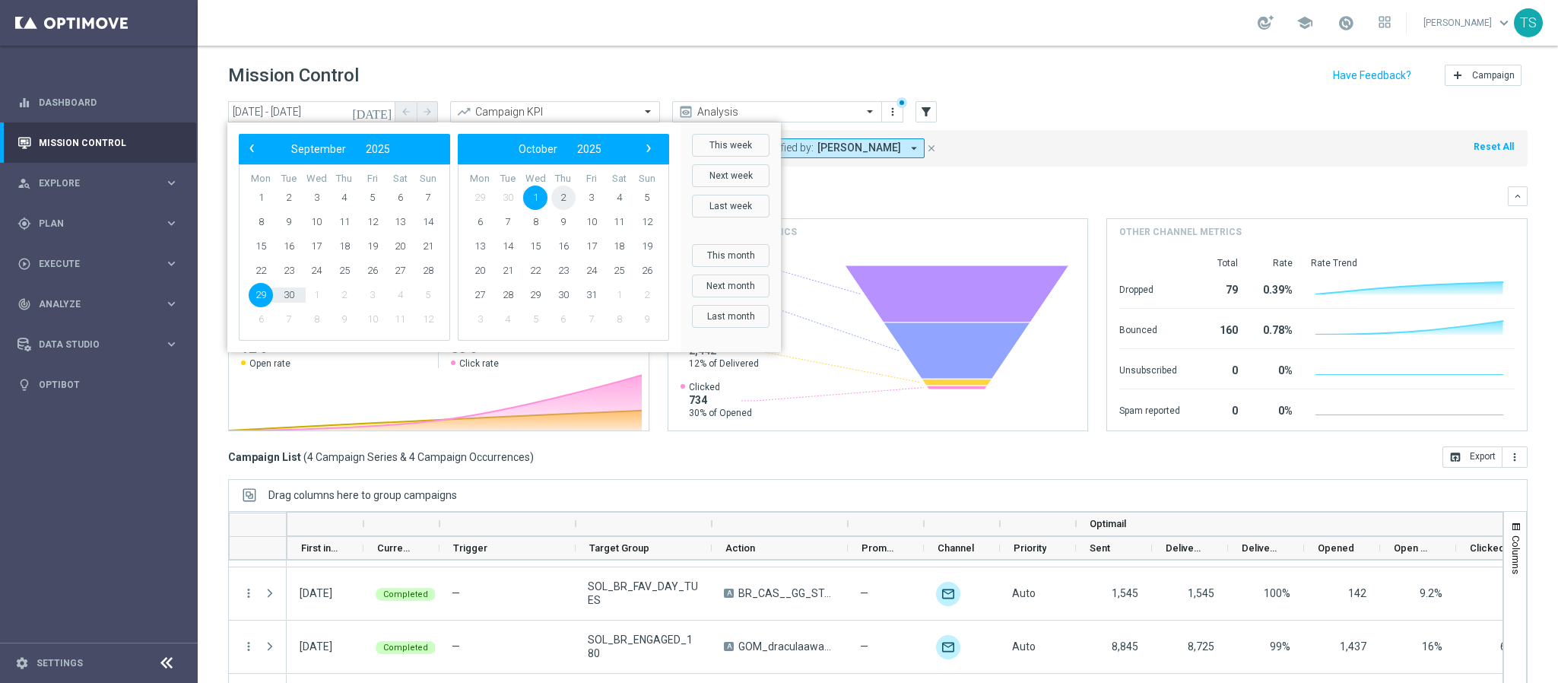
click at [571, 190] on span "2" at bounding box center [563, 198] width 24 height 24
click at [571, 190] on span "30" at bounding box center [563, 198] width 24 height 24
click at [345, 198] on span "2" at bounding box center [344, 198] width 24 height 24
type input "02 Oct 2025 - 02 Oct 2025"
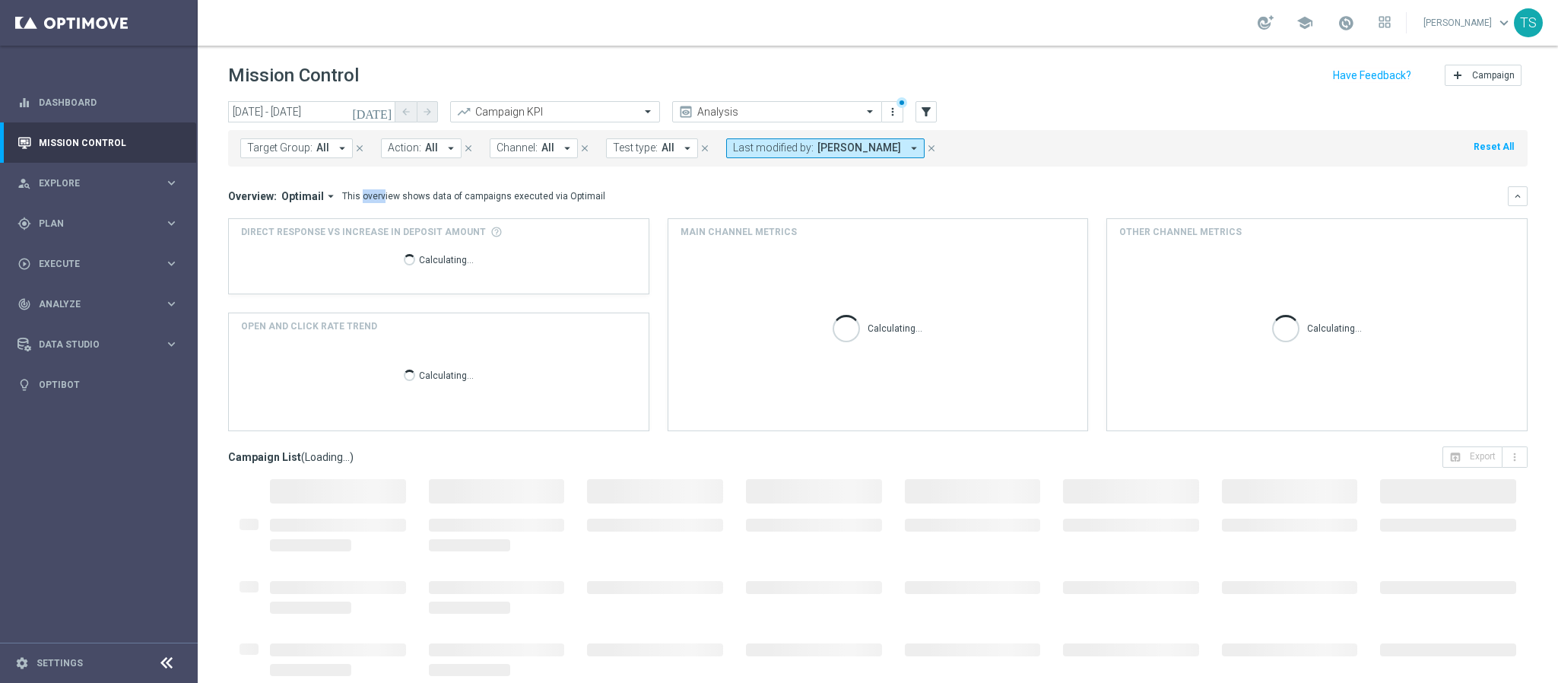
click at [344, 198] on div "This overview shows data of campaigns executed via Optimail" at bounding box center [473, 196] width 263 height 14
click at [1066, 160] on div "Target Group: All arrow_drop_down close Action: All arrow_drop_down close Chann…" at bounding box center [878, 148] width 1300 height 36
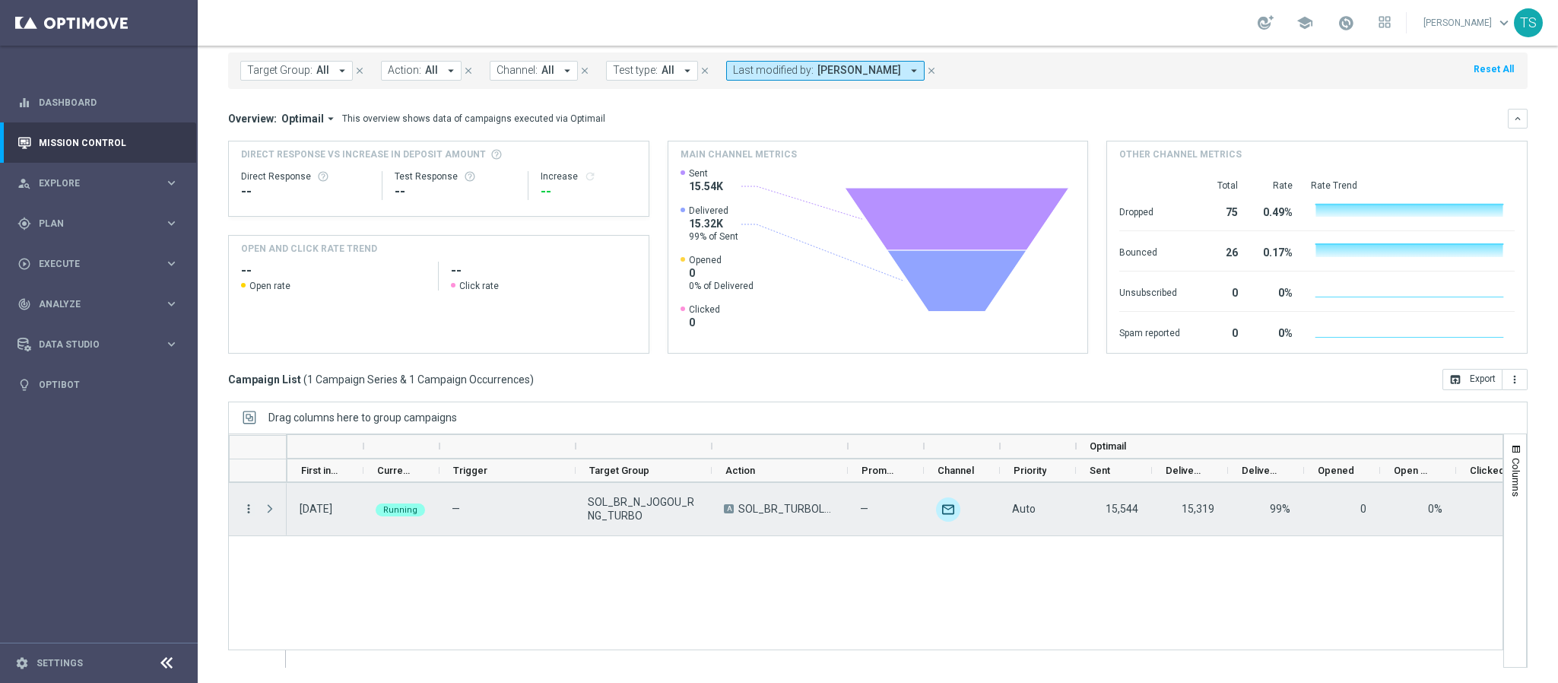
click at [242, 513] on div "more_vert" at bounding box center [242, 509] width 27 height 52
click at [246, 513] on icon "more_vert" at bounding box center [249, 509] width 14 height 14
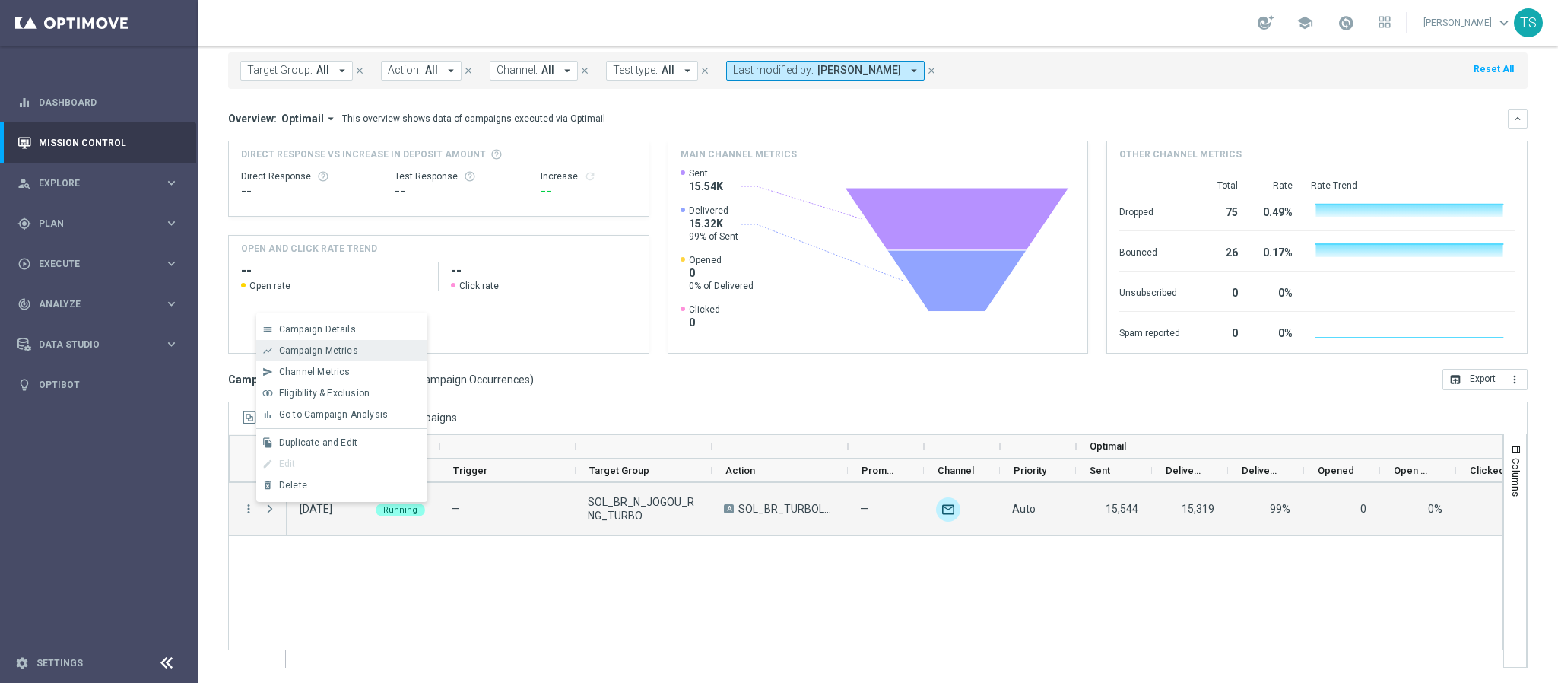
click at [326, 351] on span "Campaign Metrics" at bounding box center [318, 350] width 79 height 11
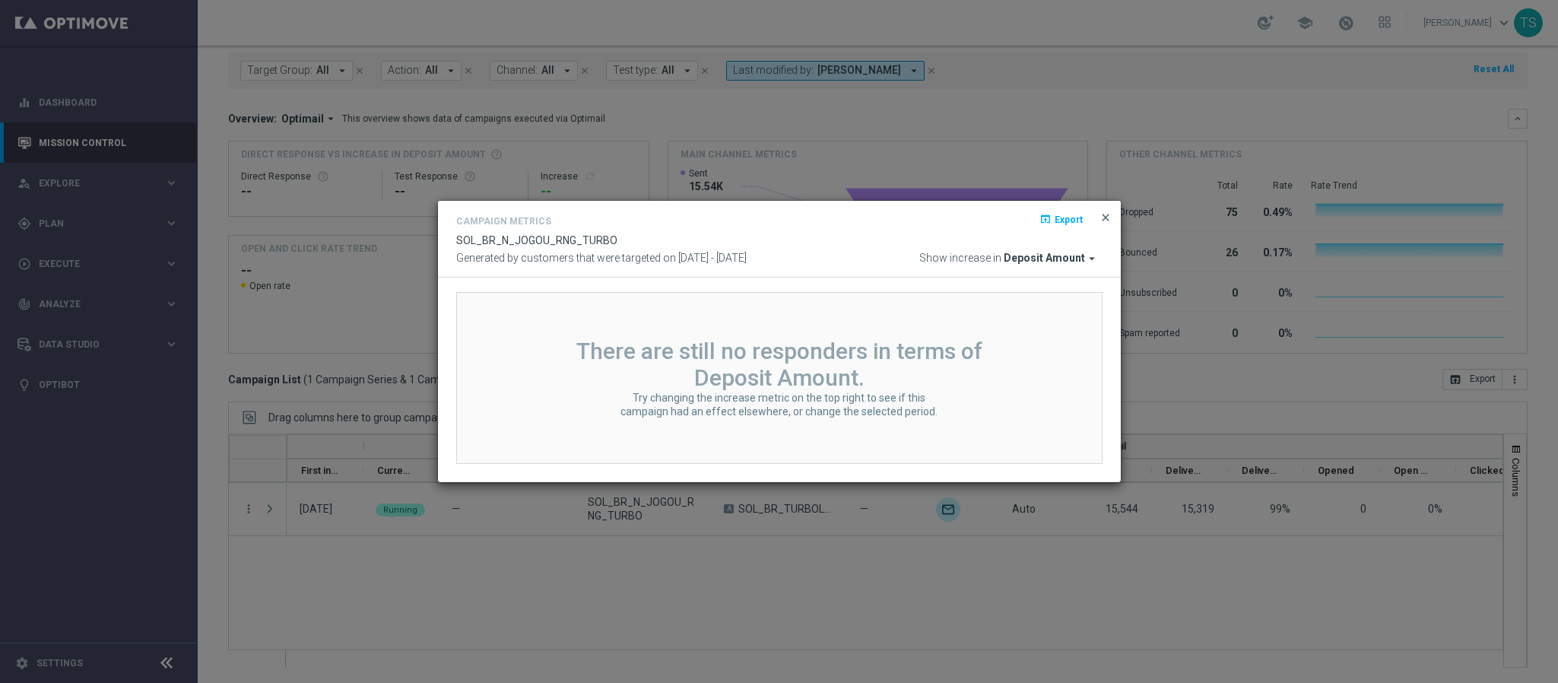
click at [1107, 220] on span "close" at bounding box center [1106, 217] width 12 height 12
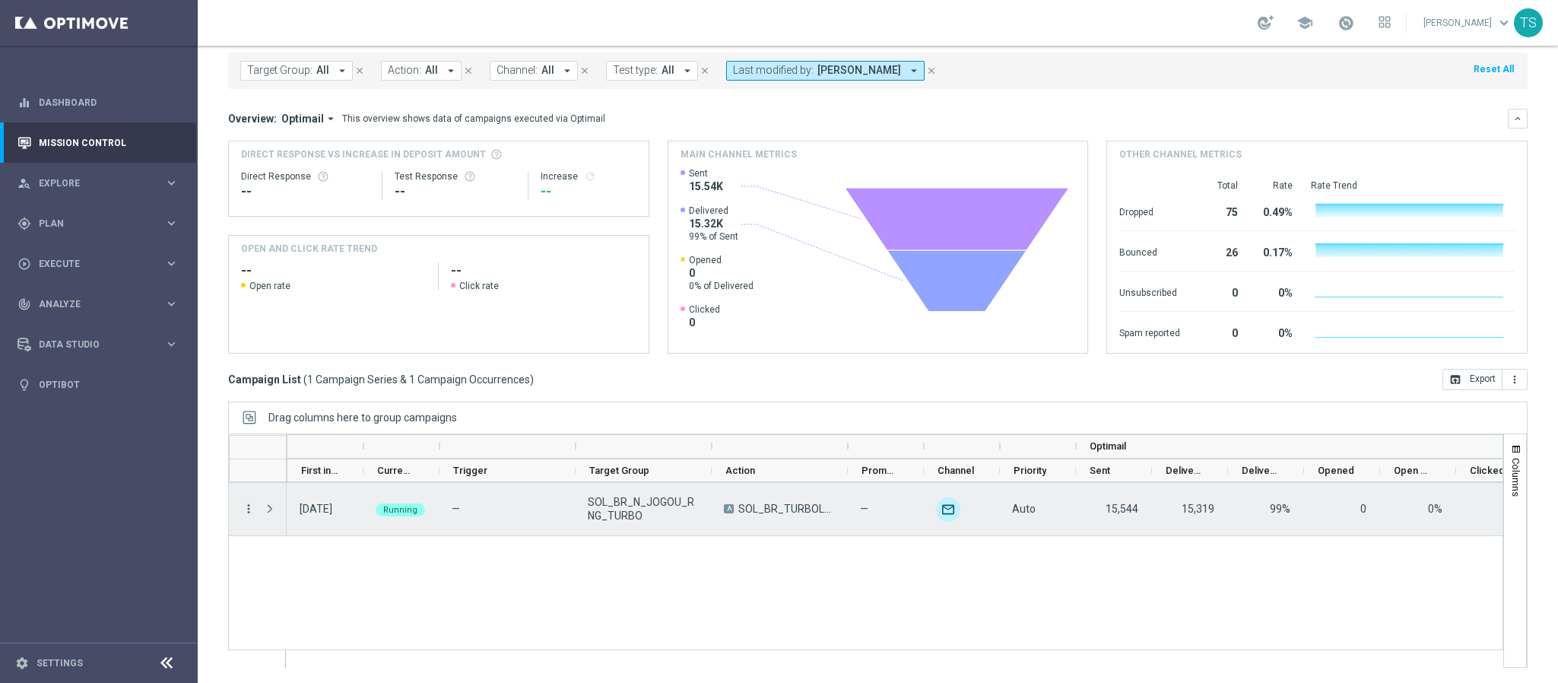
click at [251, 503] on icon "more_vert" at bounding box center [249, 509] width 14 height 14
click at [315, 374] on span "Channel Metrics" at bounding box center [314, 372] width 71 height 11
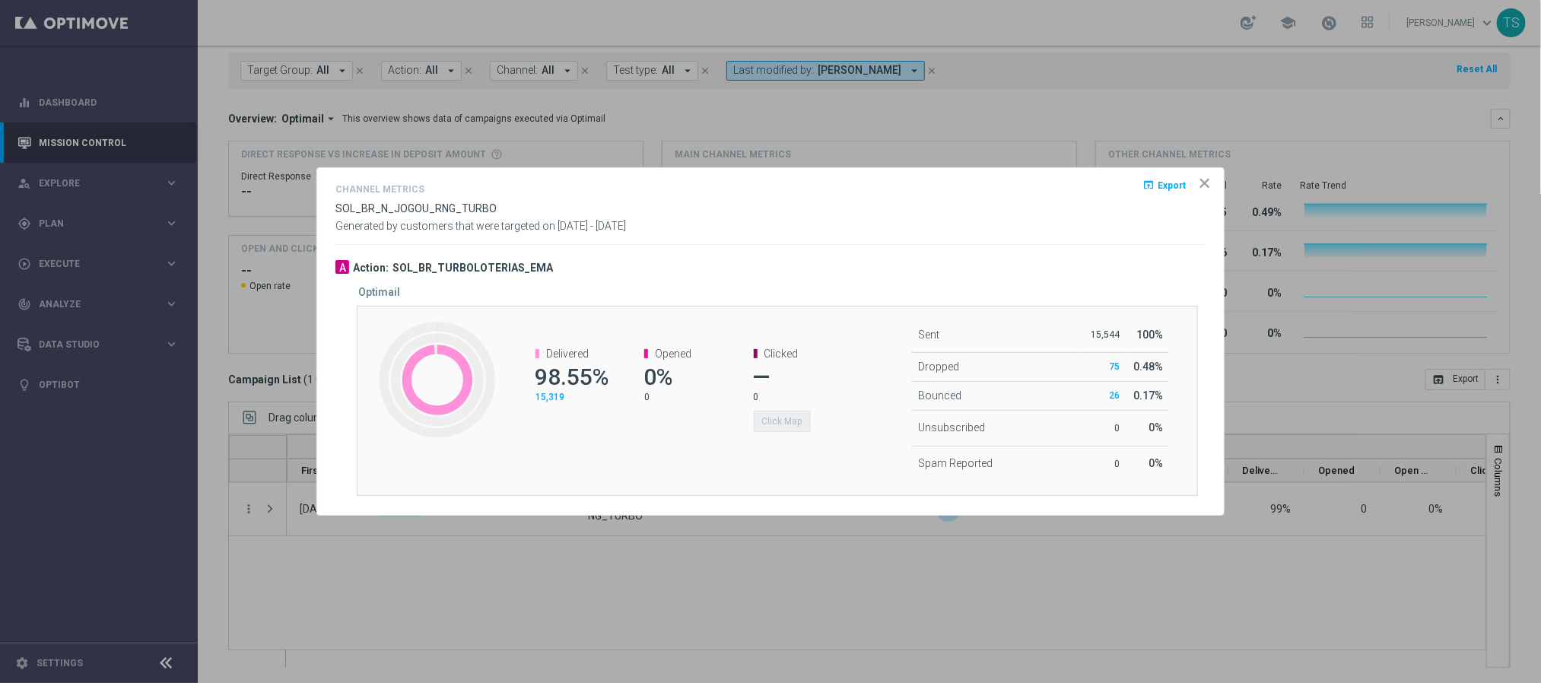
click at [1204, 182] on icon "icon" at bounding box center [1205, 183] width 8 height 8
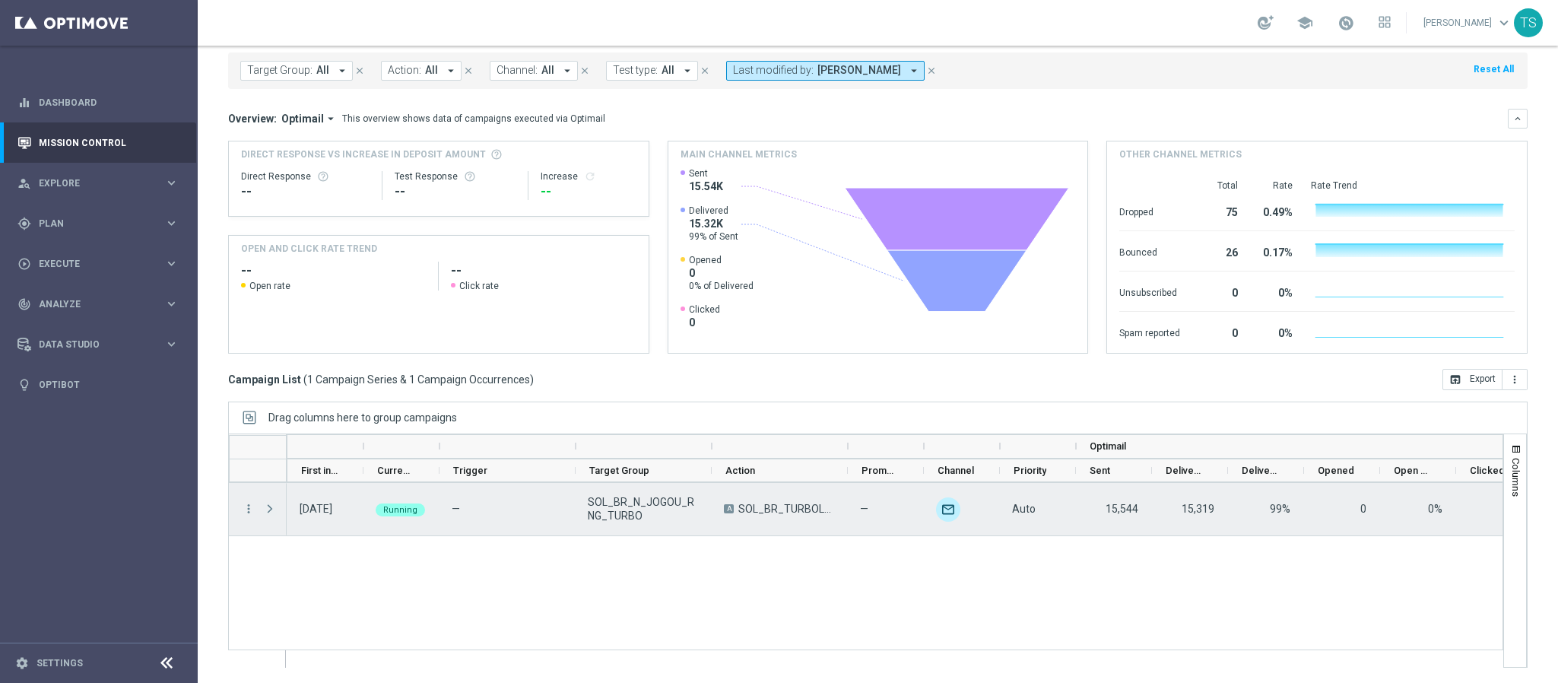
click at [270, 511] on span "Press SPACE to select this row." at bounding box center [270, 509] width 14 height 12
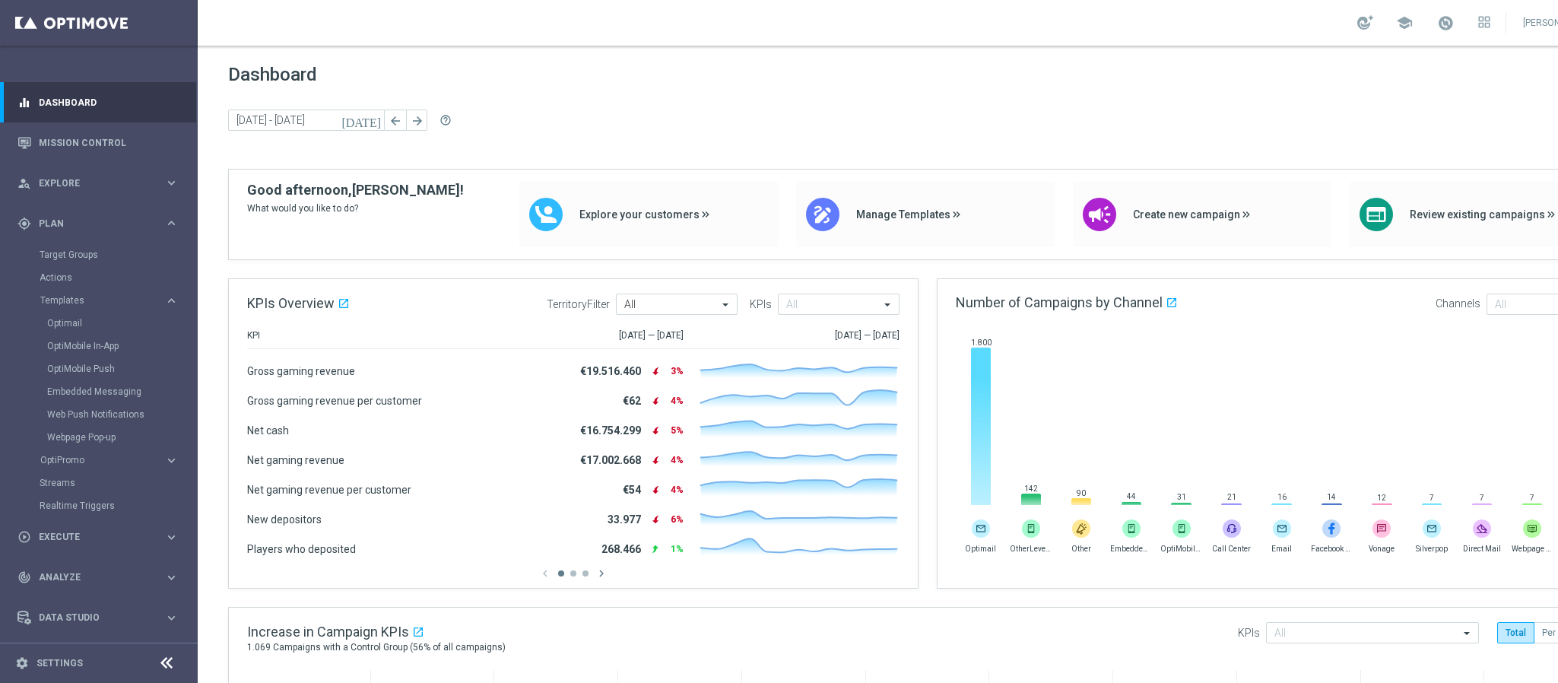
click at [78, 310] on div "Templates keyboard_arrow_right Optimail OptiMobile In-App OptiMobile Push Embed…" at bounding box center [118, 371] width 157 height 154
click at [74, 318] on link "Optimail" at bounding box center [102, 323] width 111 height 12
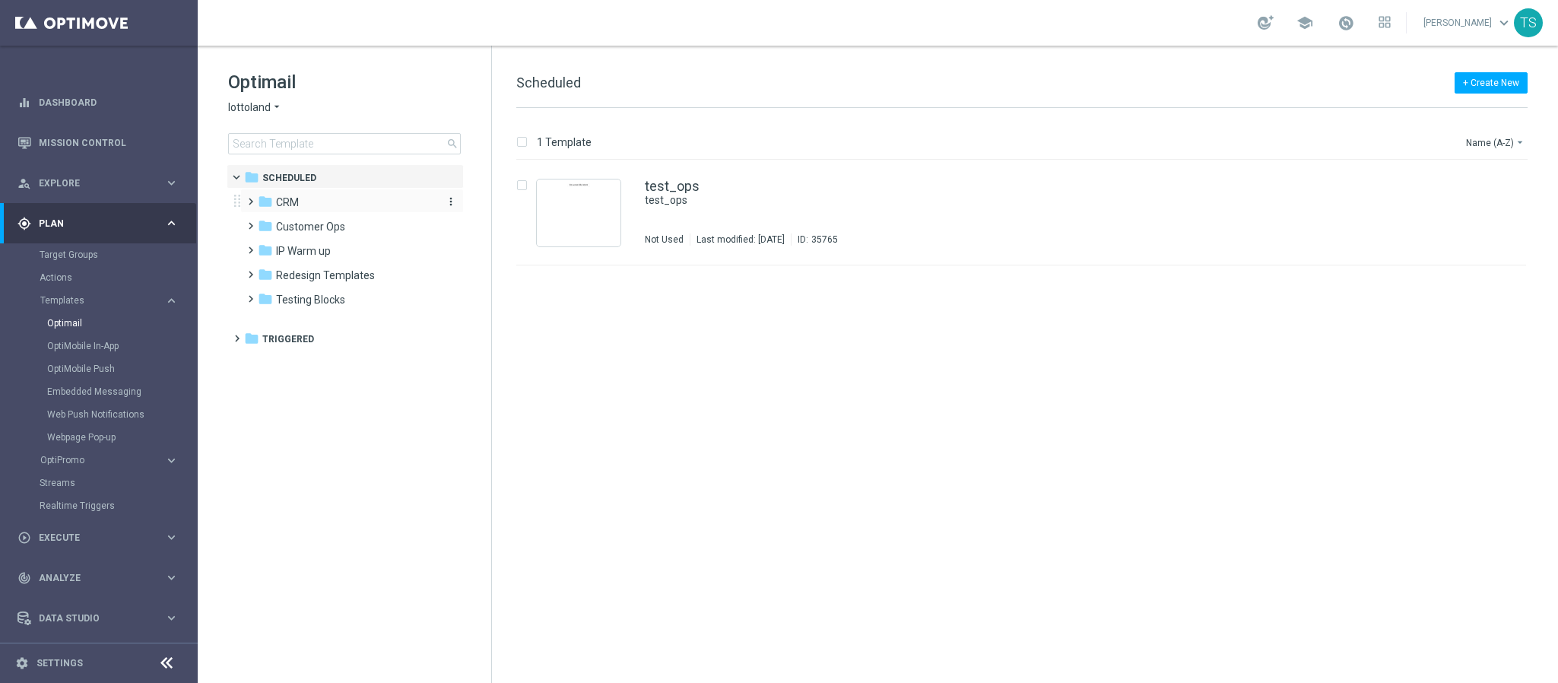
click at [281, 206] on span "CRM" at bounding box center [287, 202] width 23 height 14
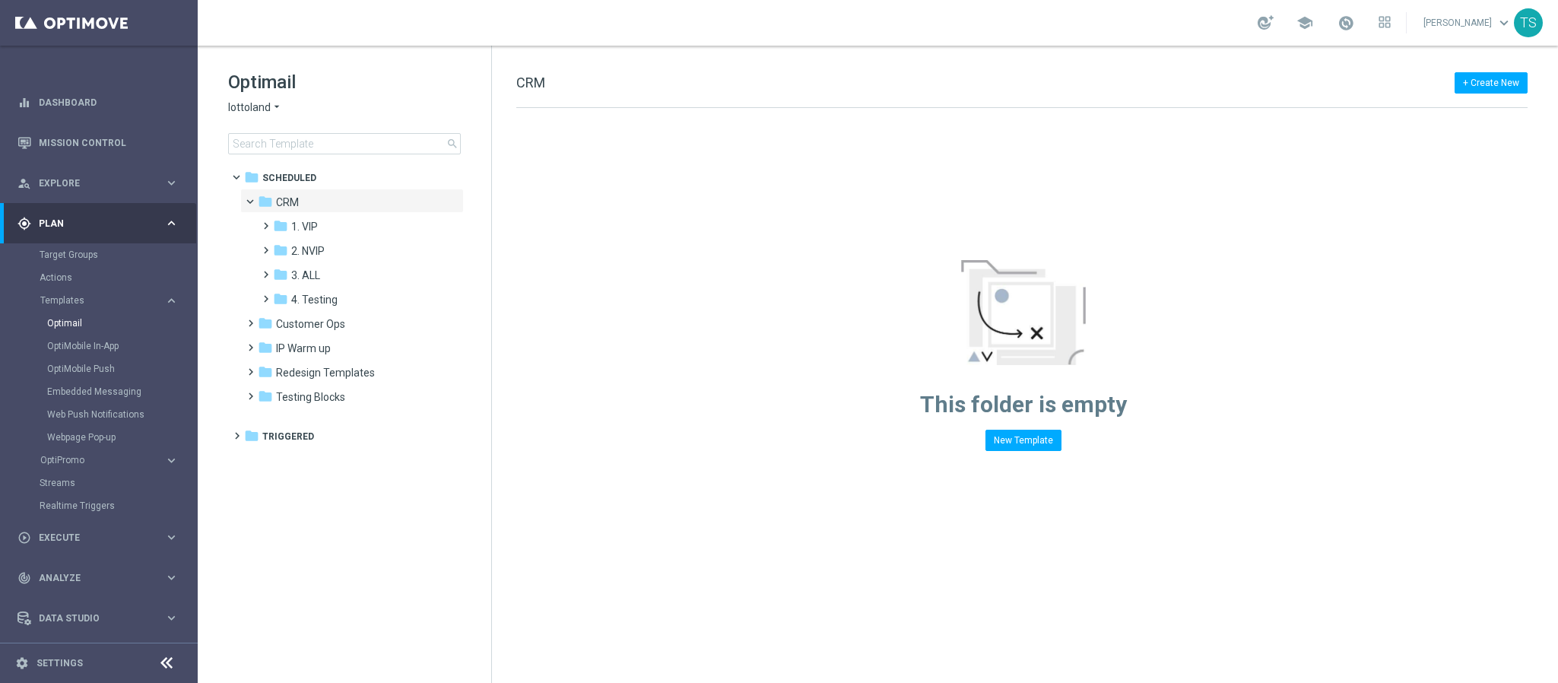
click at [245, 103] on span "lottoland" at bounding box center [249, 107] width 43 height 14
click at [0, 0] on span "Sorteonline.bet.br" at bounding box center [0, 0] width 0 height 0
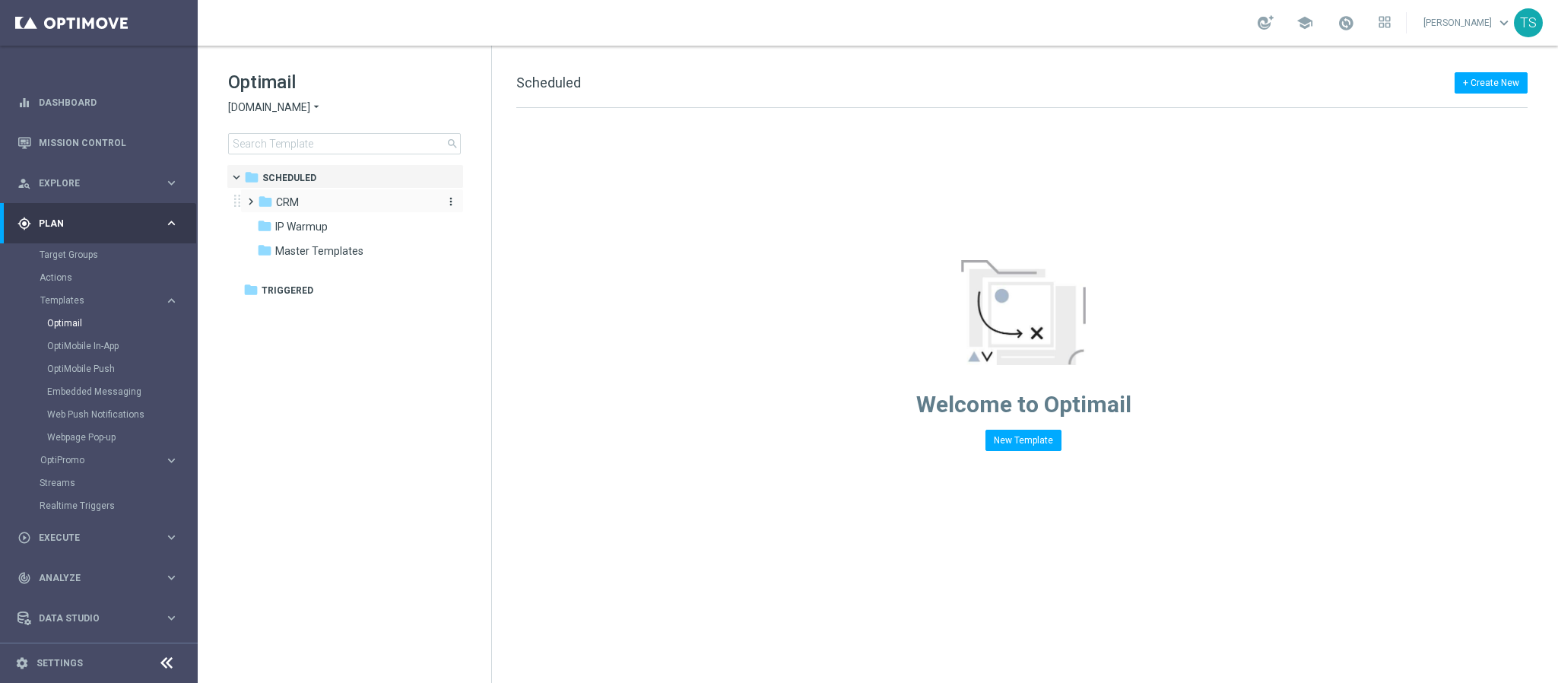
click at [301, 199] on div "folder CRM" at bounding box center [345, 202] width 175 height 17
click at [354, 301] on span "RNG - TURBO LOTERIAS" at bounding box center [348, 300] width 116 height 14
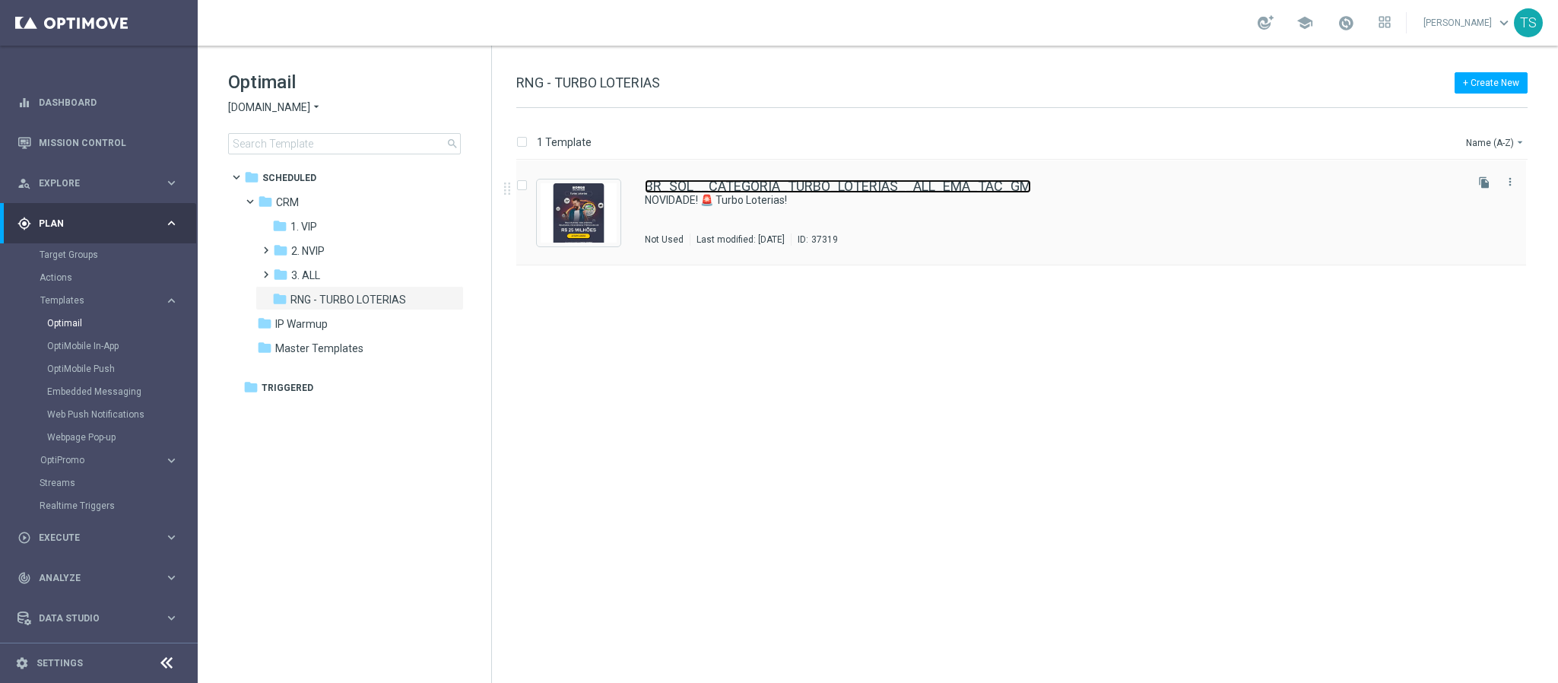
click at [904, 180] on link "BR_SOL__CATEGORIA_TURBO_LOTERIAS__ALL_EMA_TAC_GM" at bounding box center [838, 186] width 386 height 14
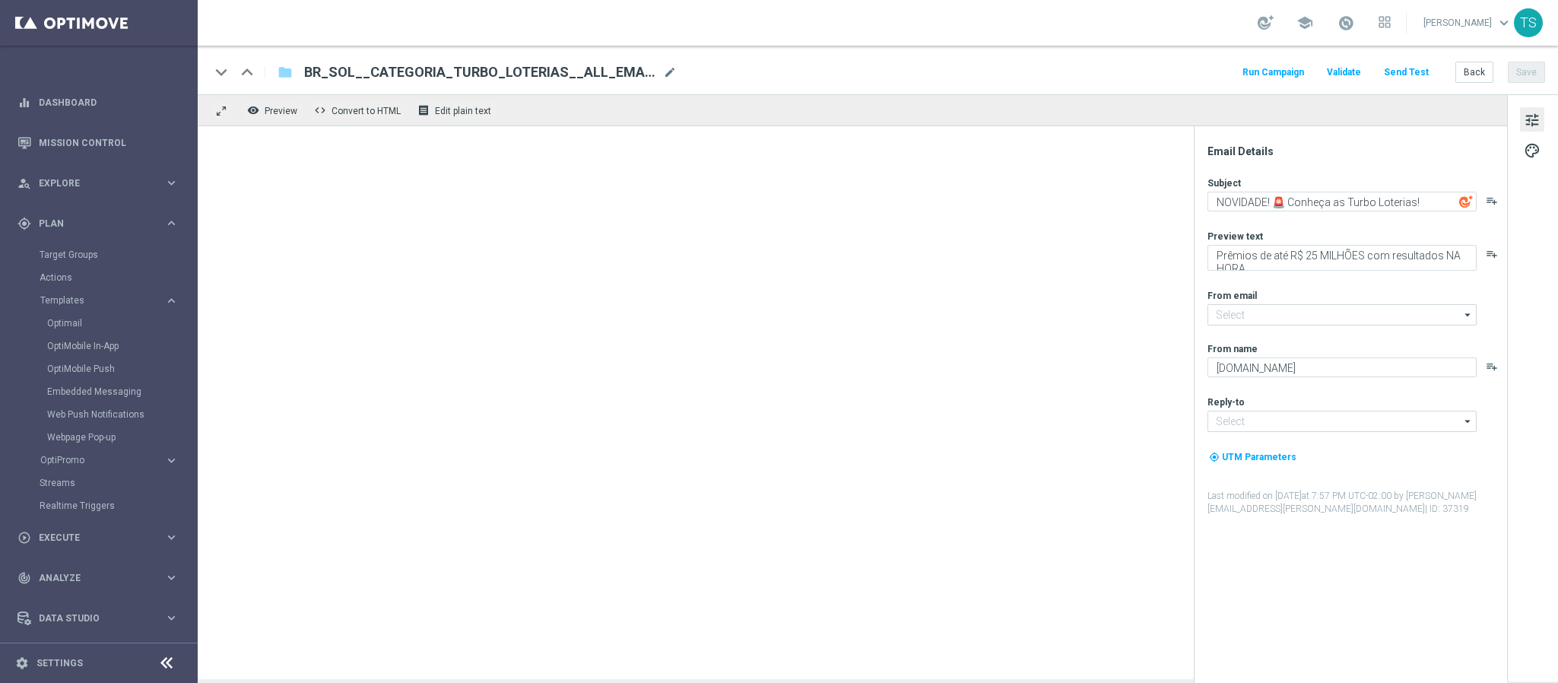
type input "contato@email.sorteonline.bet.br"
type input "suporte@sorteonline.bet.br"
type textarea "NOVIDADE! 🚨 Turbo Loterias!"
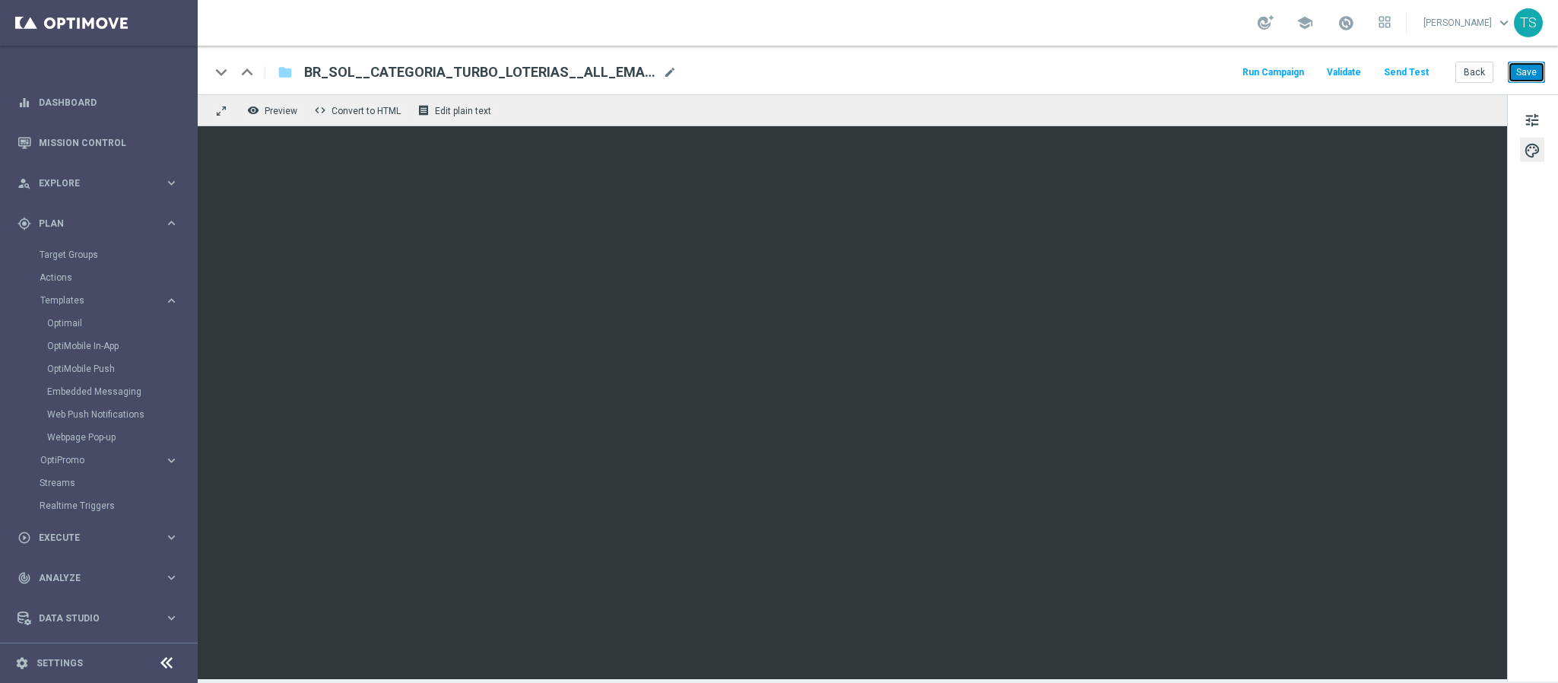
click at [1538, 75] on button "Save" at bounding box center [1526, 72] width 37 height 21
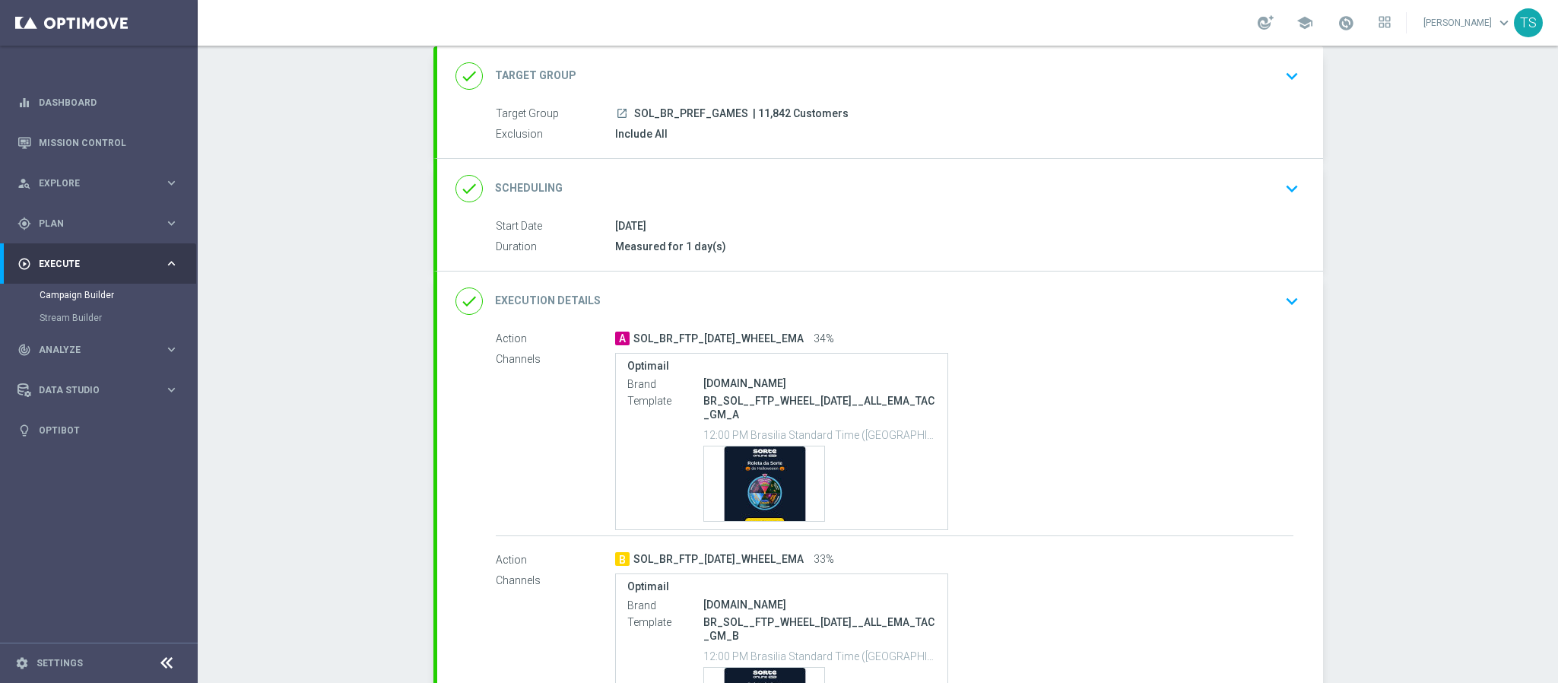
scroll to position [538, 0]
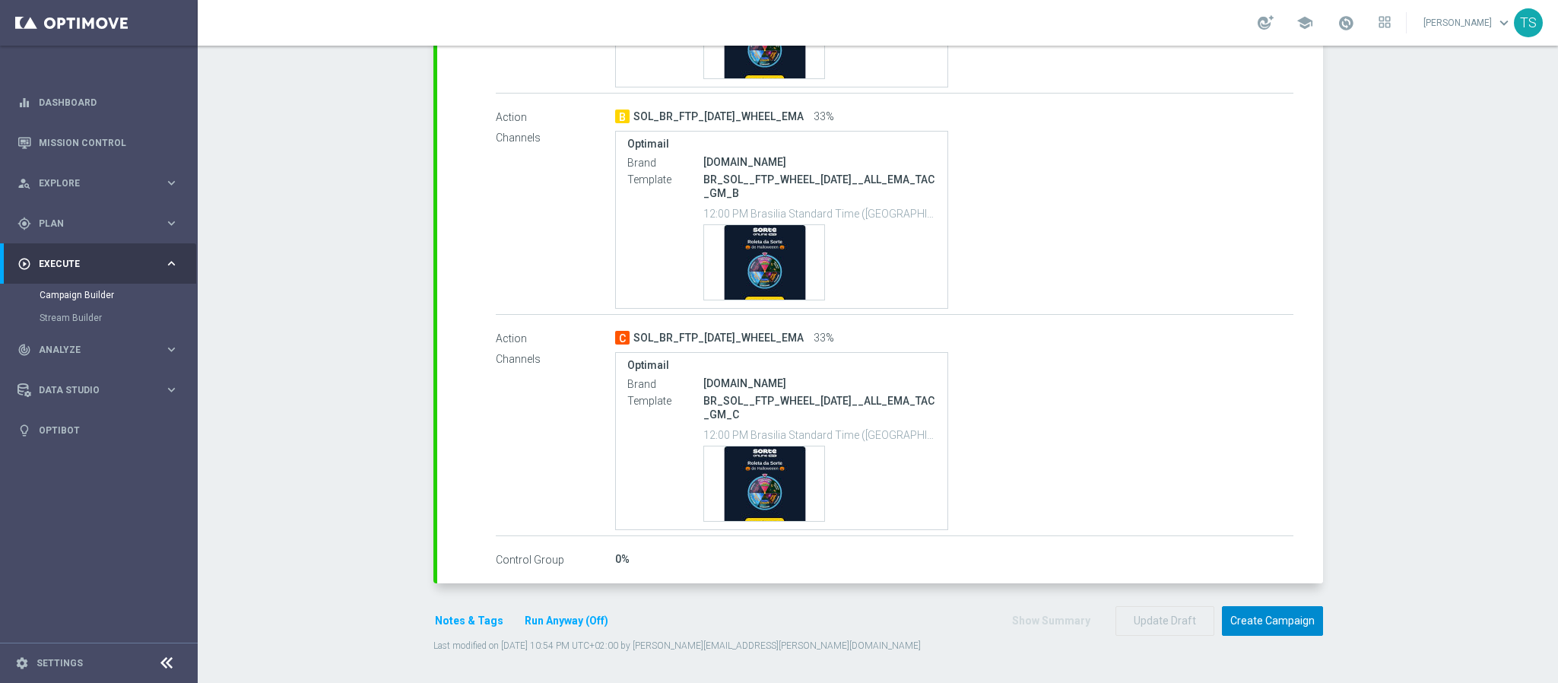
click at [1290, 628] on button "Create Campaign" at bounding box center [1272, 621] width 101 height 30
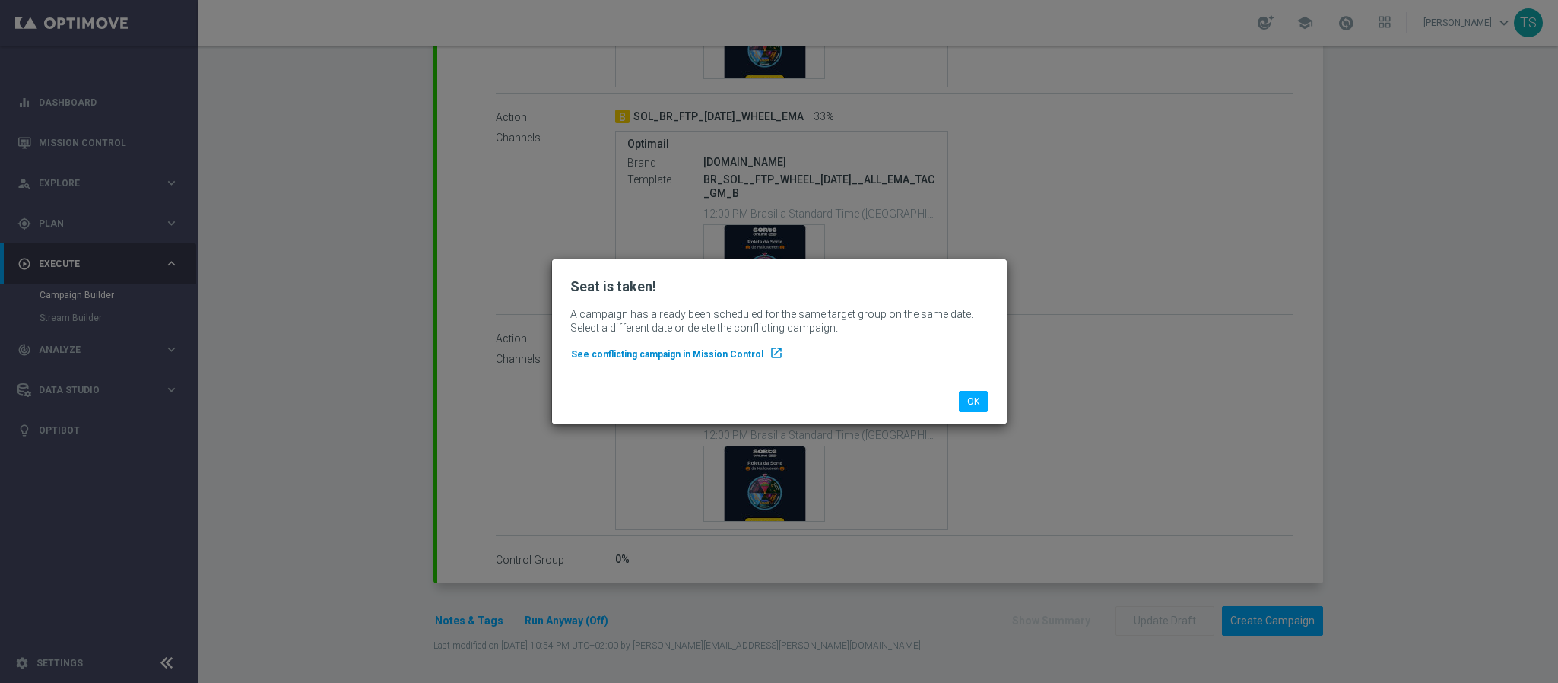
click at [675, 350] on span "See conflicting campaign in Mission Control" at bounding box center [667, 354] width 192 height 11
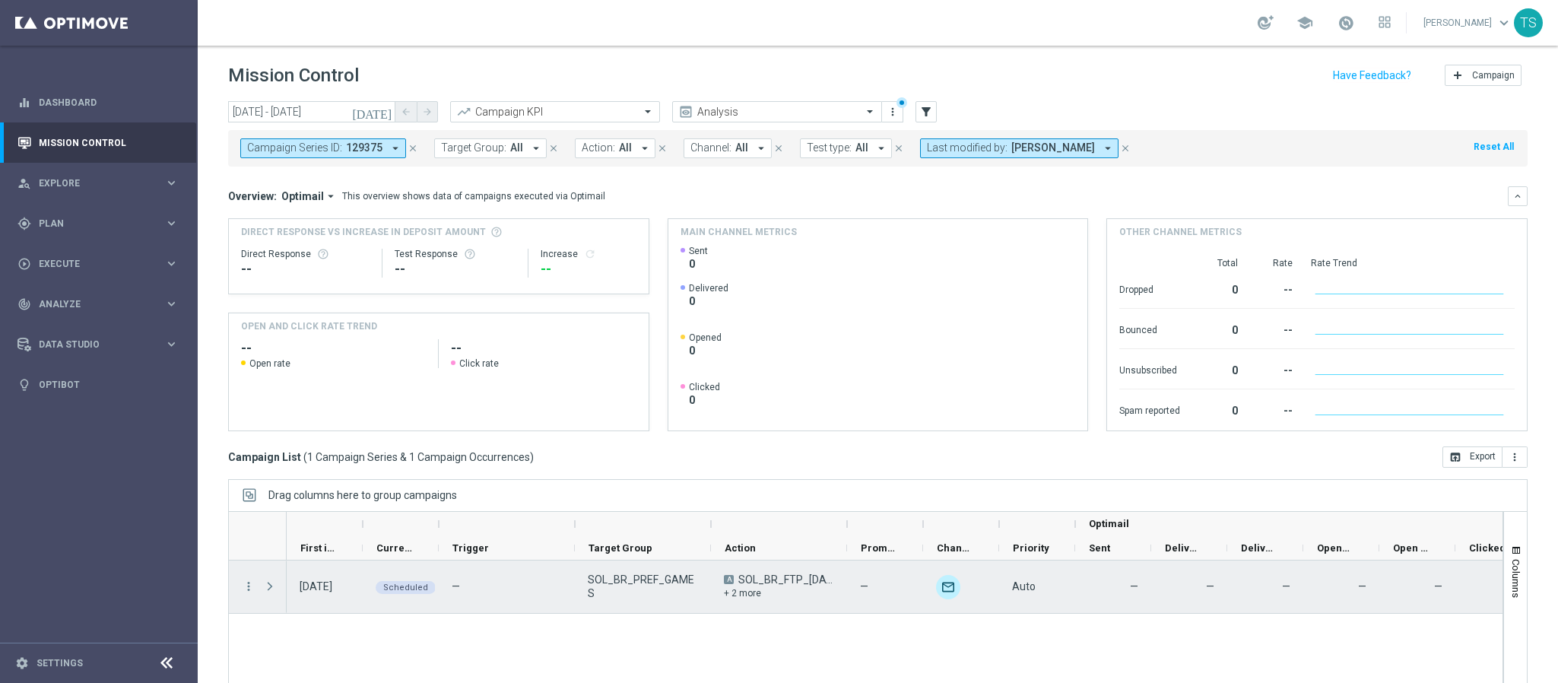
click at [746, 589] on div "+ 2 more" at bounding box center [779, 593] width 110 height 14
click at [781, 586] on span "SOL_BR_FTP_[DATE]_WHEEL_EMA" at bounding box center [786, 580] width 96 height 14
click at [771, 589] on div "+ 2 more" at bounding box center [779, 593] width 110 height 14
click at [744, 595] on div "+ 2 more" at bounding box center [779, 593] width 110 height 14
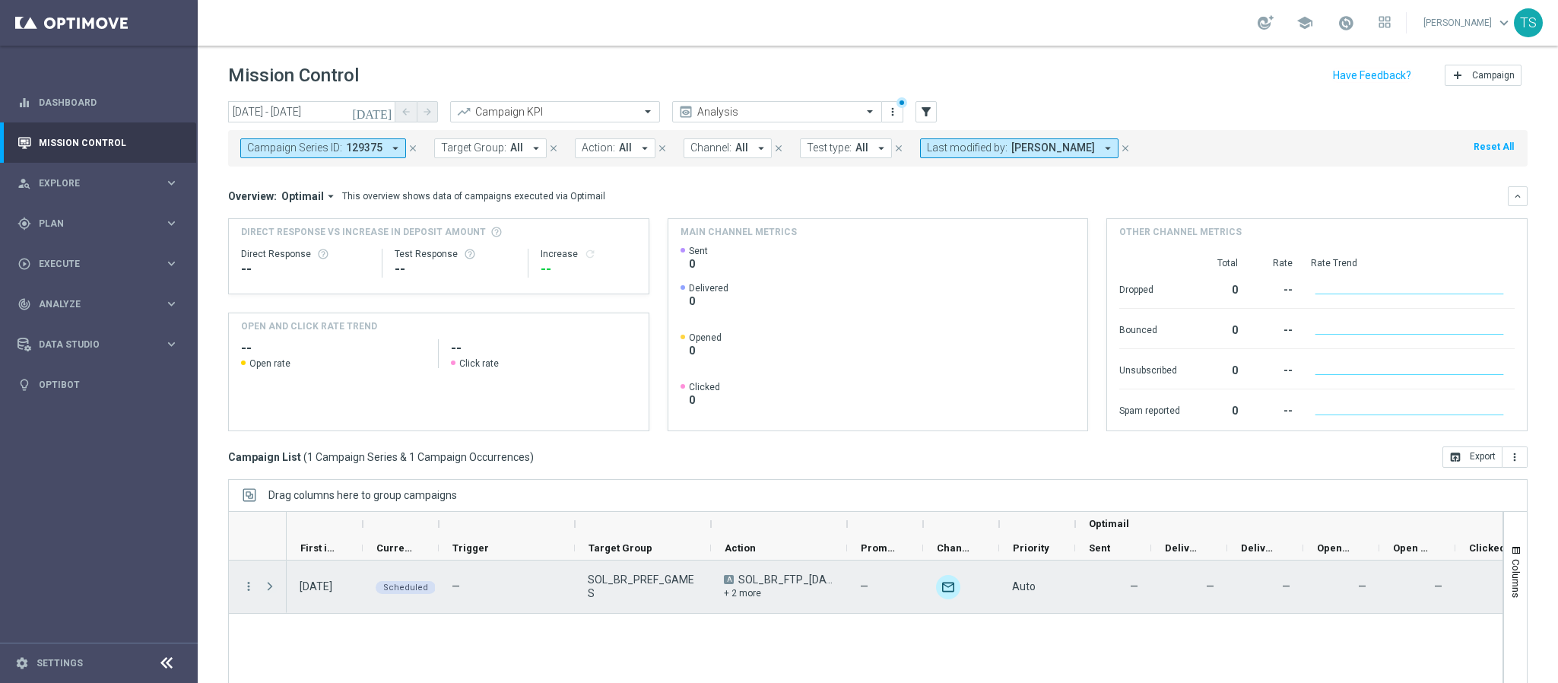
click at [267, 586] on span "Press SPACE to select this row." at bounding box center [270, 586] width 14 height 12
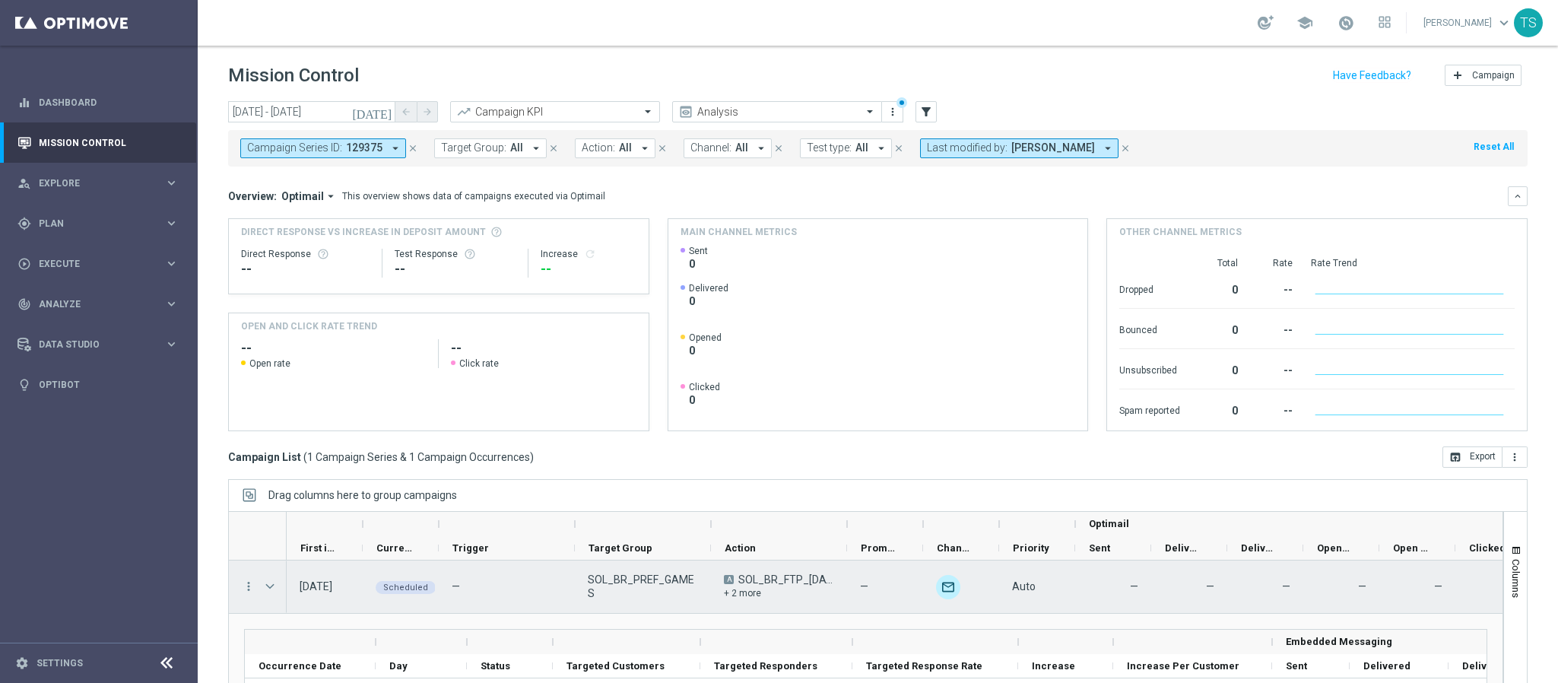
click at [747, 596] on div "+ 2 more" at bounding box center [779, 593] width 110 height 14
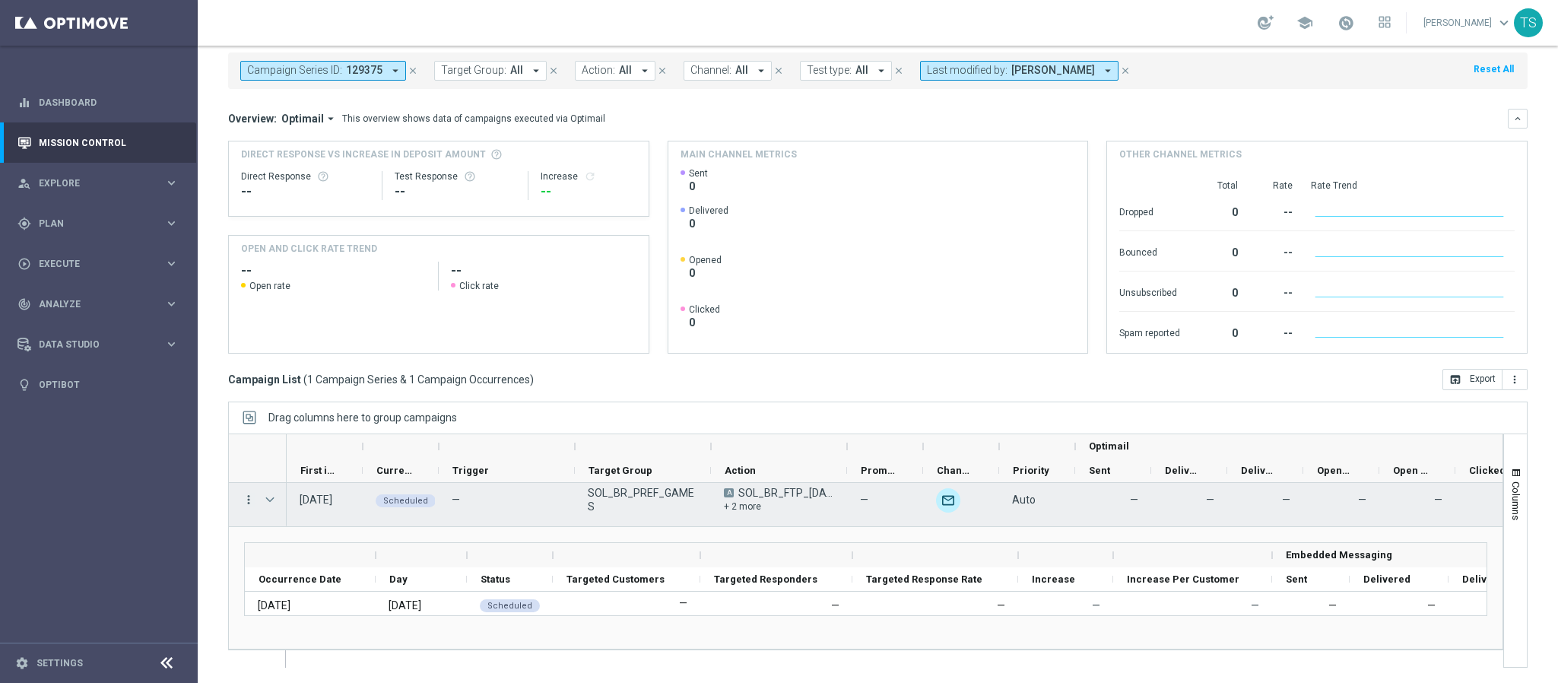
click at [252, 504] on icon "more_vert" at bounding box center [249, 500] width 14 height 14
click at [320, 532] on span "Campaign Metrics" at bounding box center [318, 530] width 79 height 11
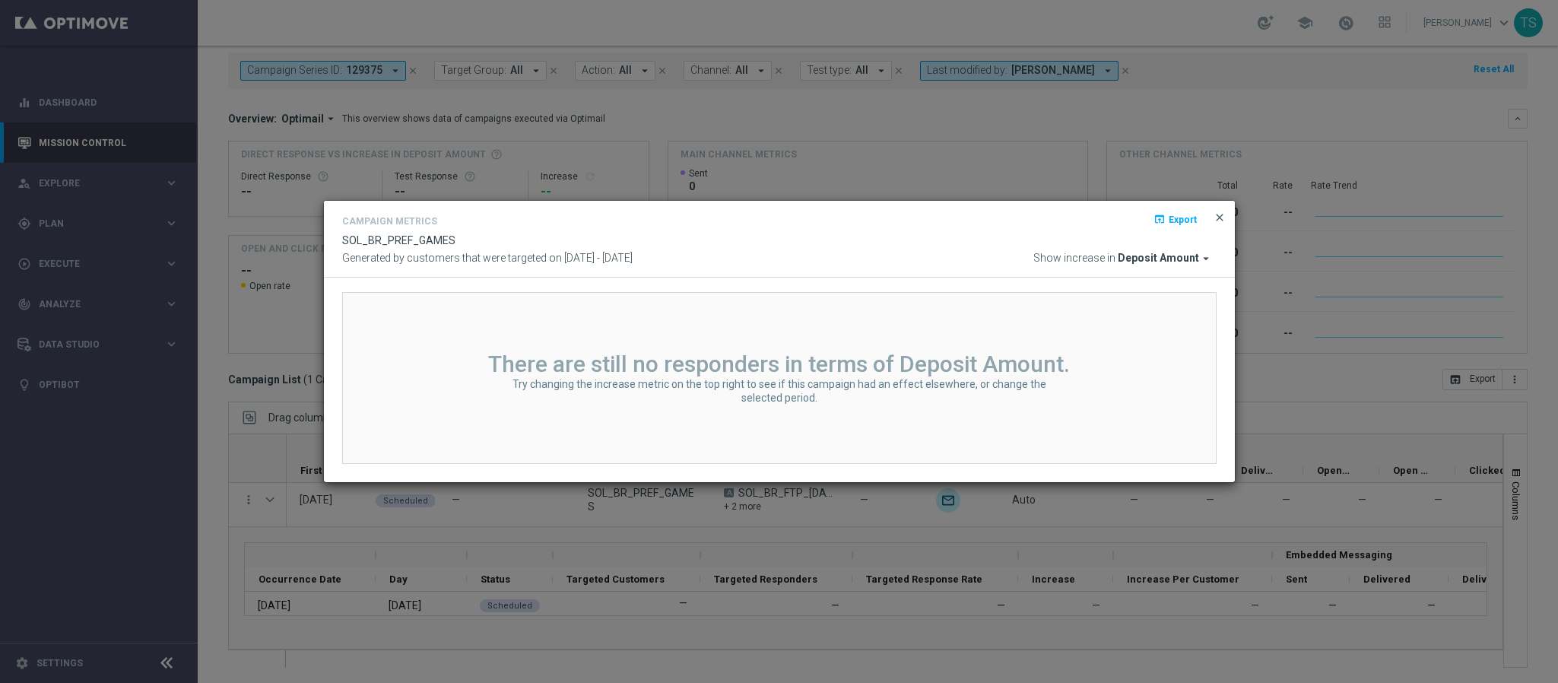
click at [1216, 219] on span "close" at bounding box center [1220, 217] width 12 height 12
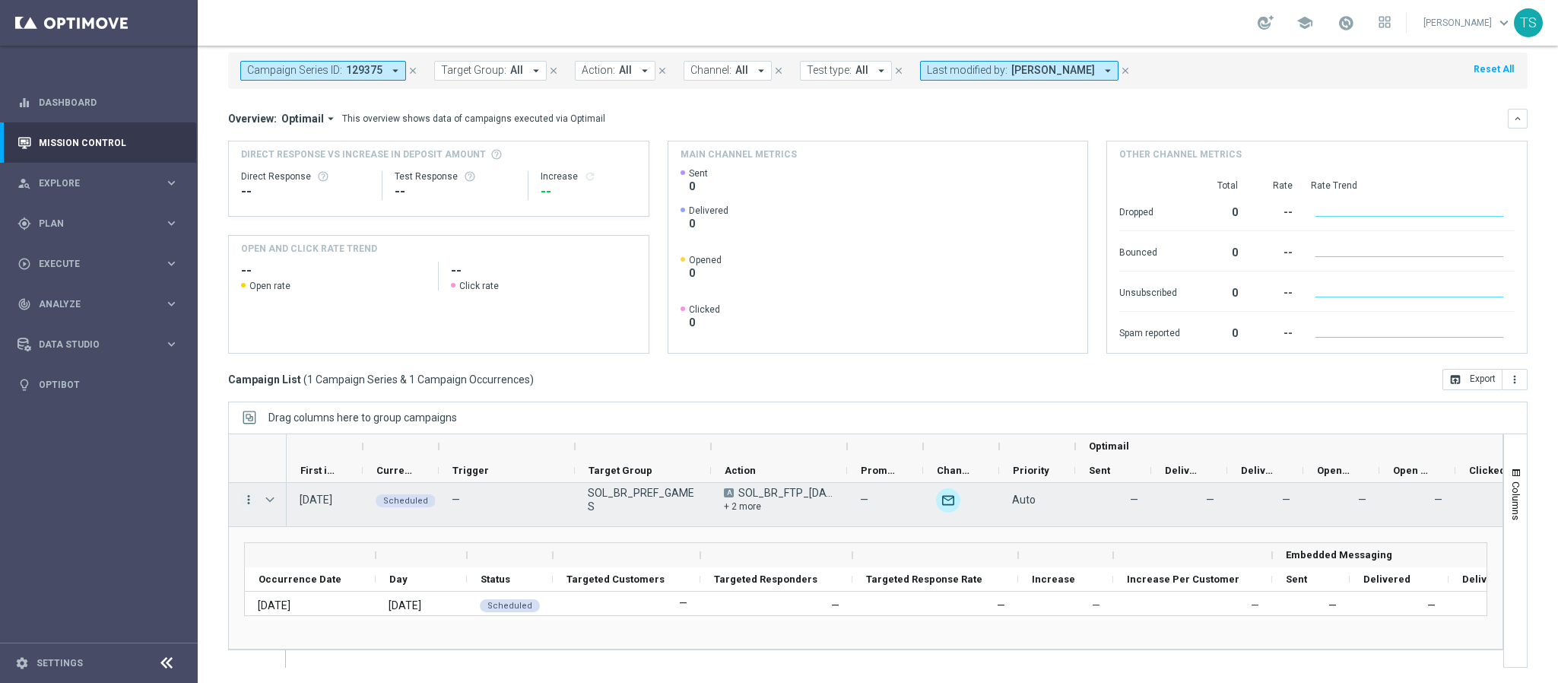
click at [246, 493] on icon "more_vert" at bounding box center [249, 500] width 14 height 14
click at [317, 547] on span "Channel Metrics" at bounding box center [314, 552] width 71 height 11
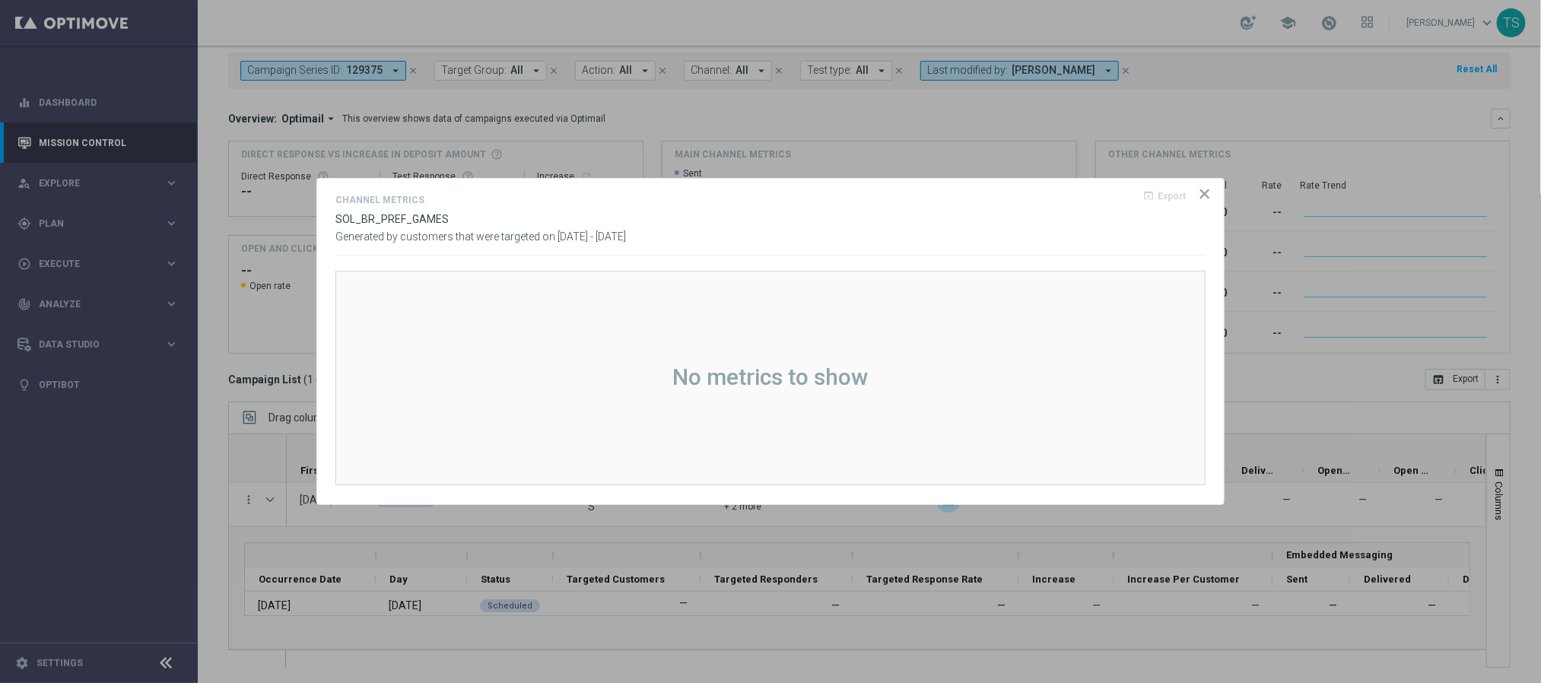
click at [1191, 194] on div "open_in_browser Export" at bounding box center [1182, 202] width 46 height 22
click at [1202, 195] on icon "icon" at bounding box center [1204, 193] width 15 height 15
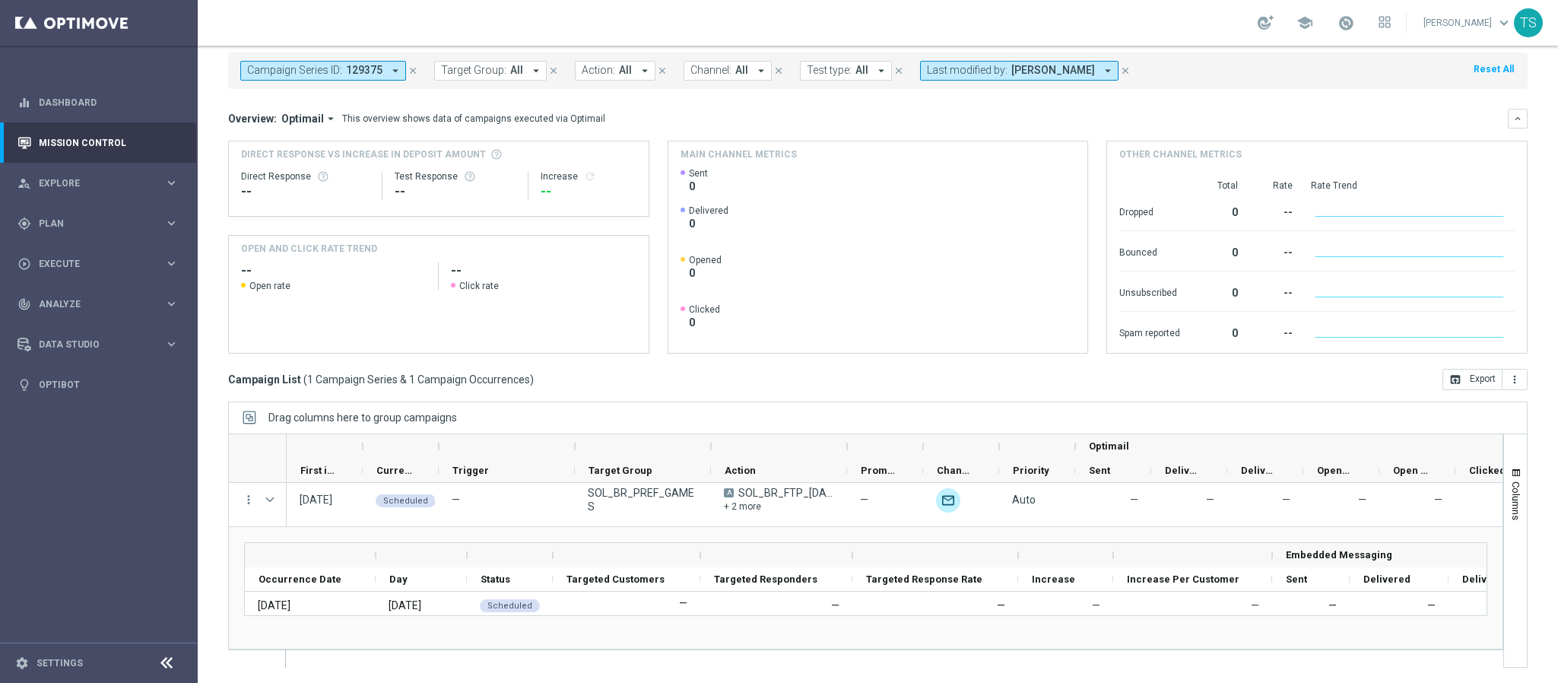
click at [742, 655] on div at bounding box center [865, 550] width 1275 height 234
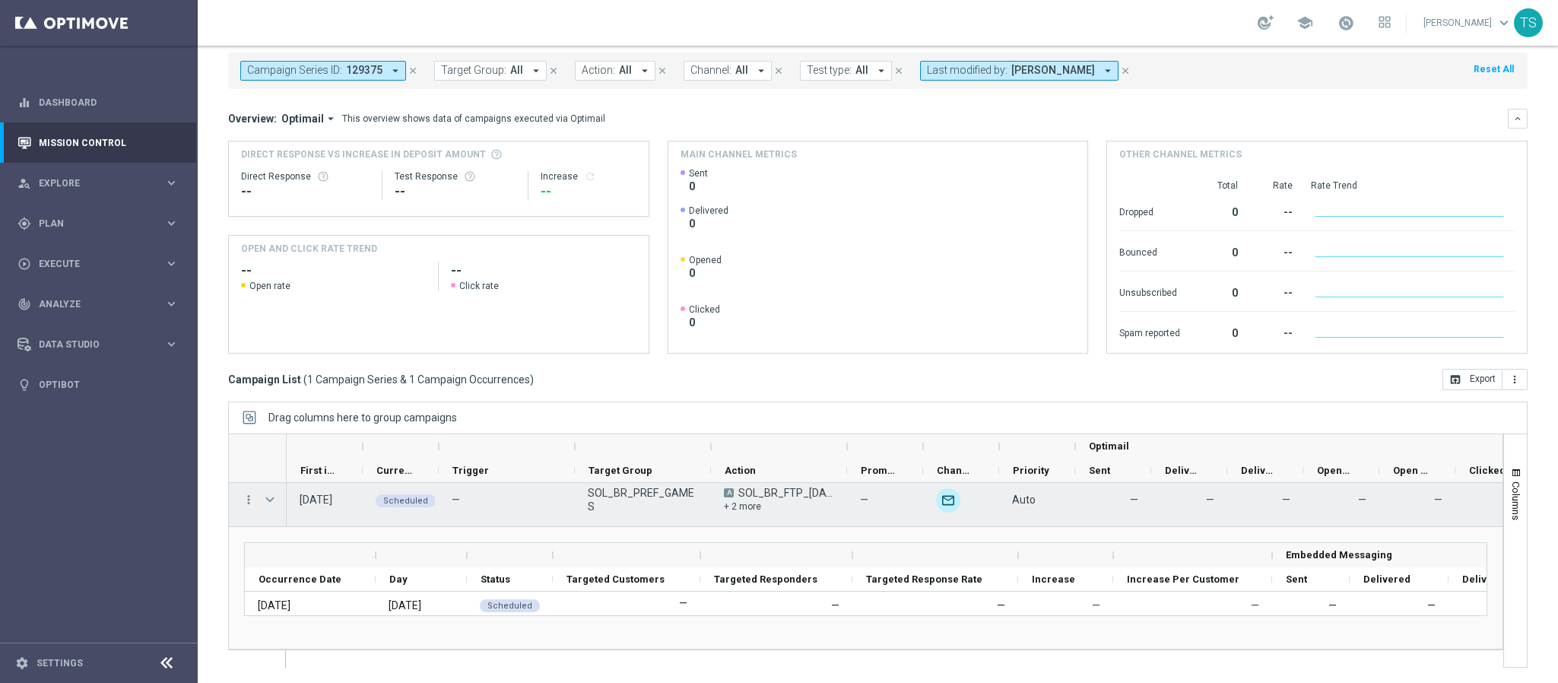
click at [265, 497] on span "Press SPACE to select this row." at bounding box center [270, 500] width 14 height 12
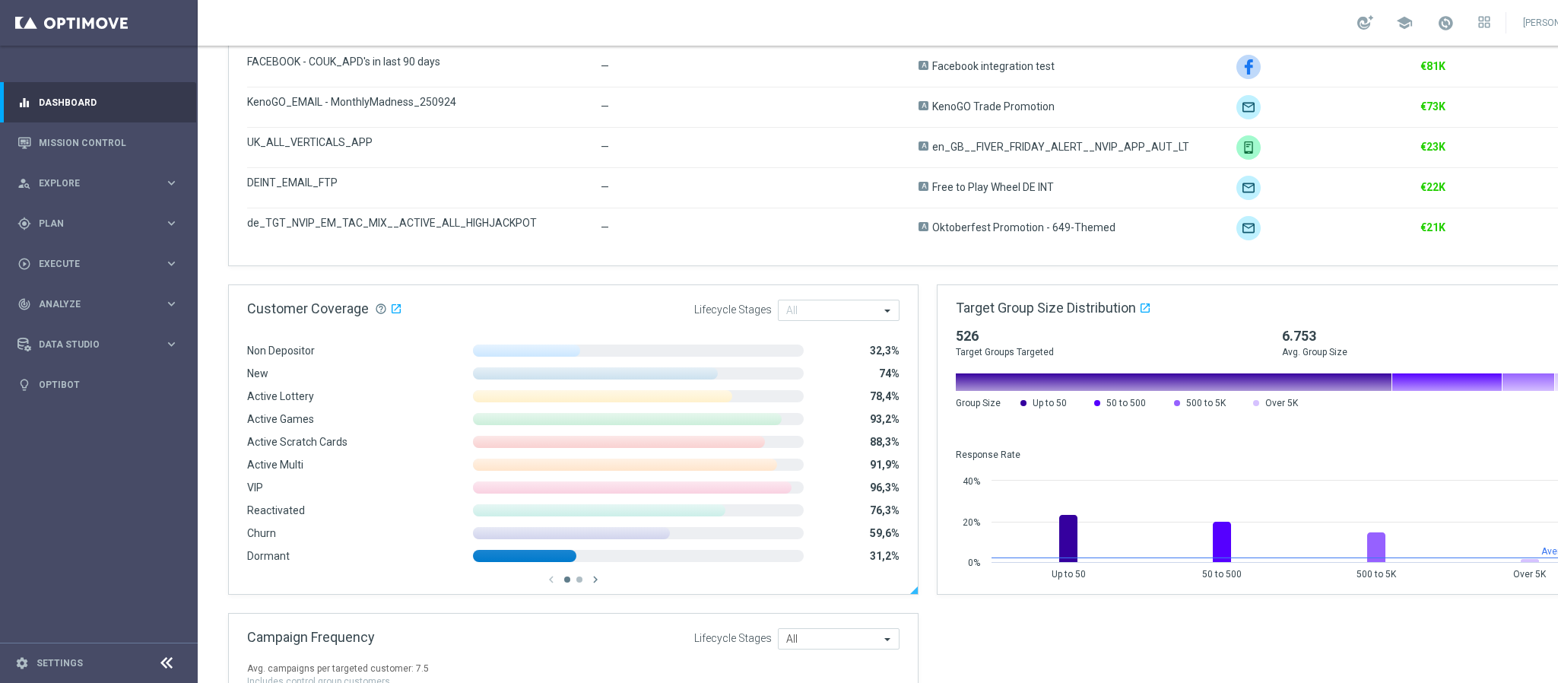
scroll to position [912, 0]
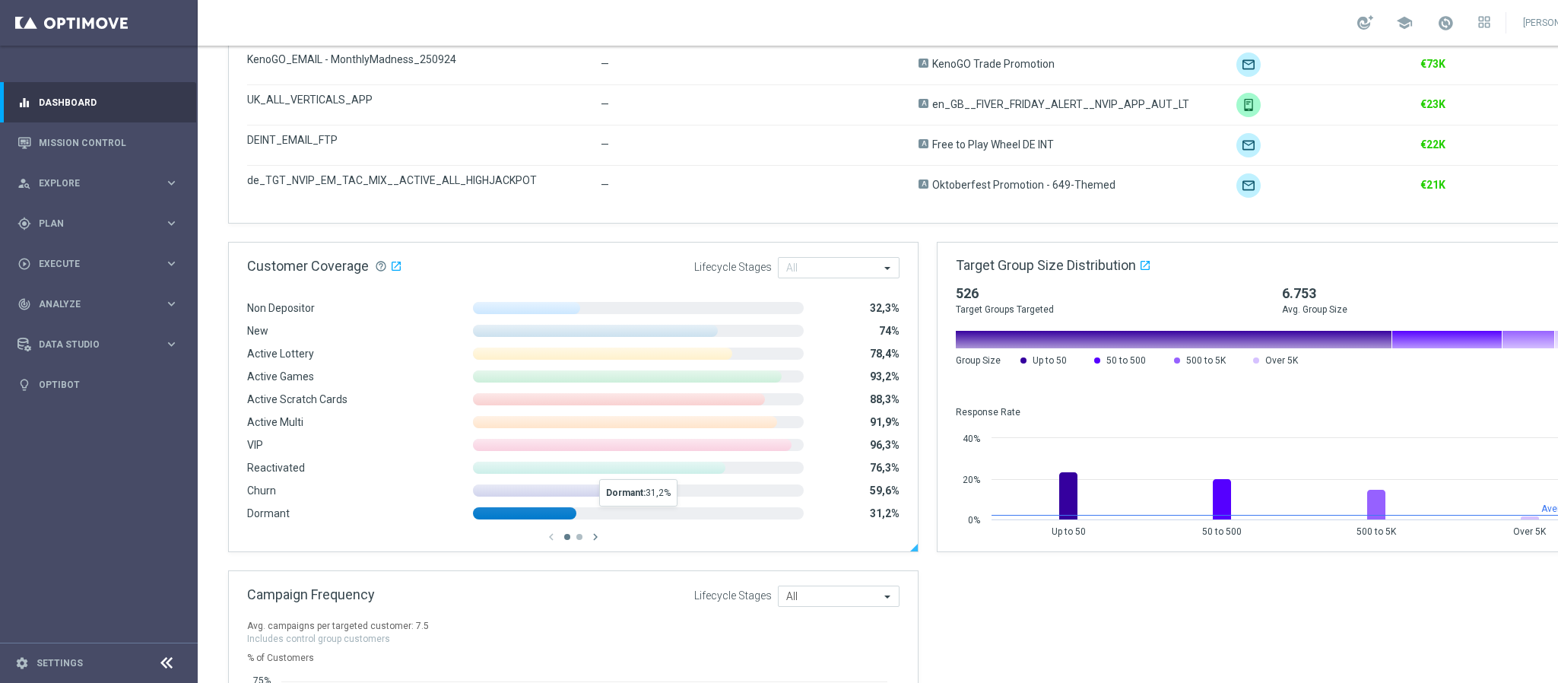
click at [537, 455] on span at bounding box center [524, 513] width 103 height 12
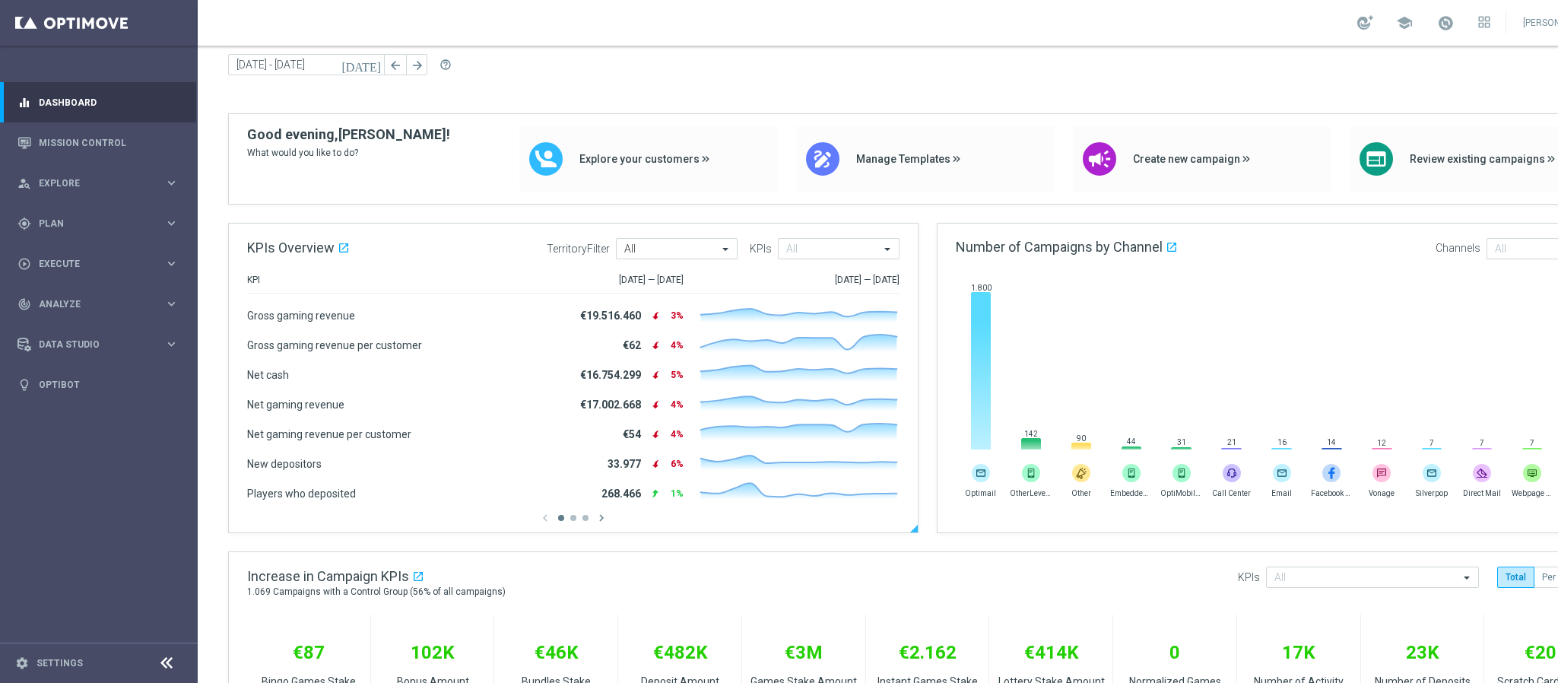
scroll to position [0, 0]
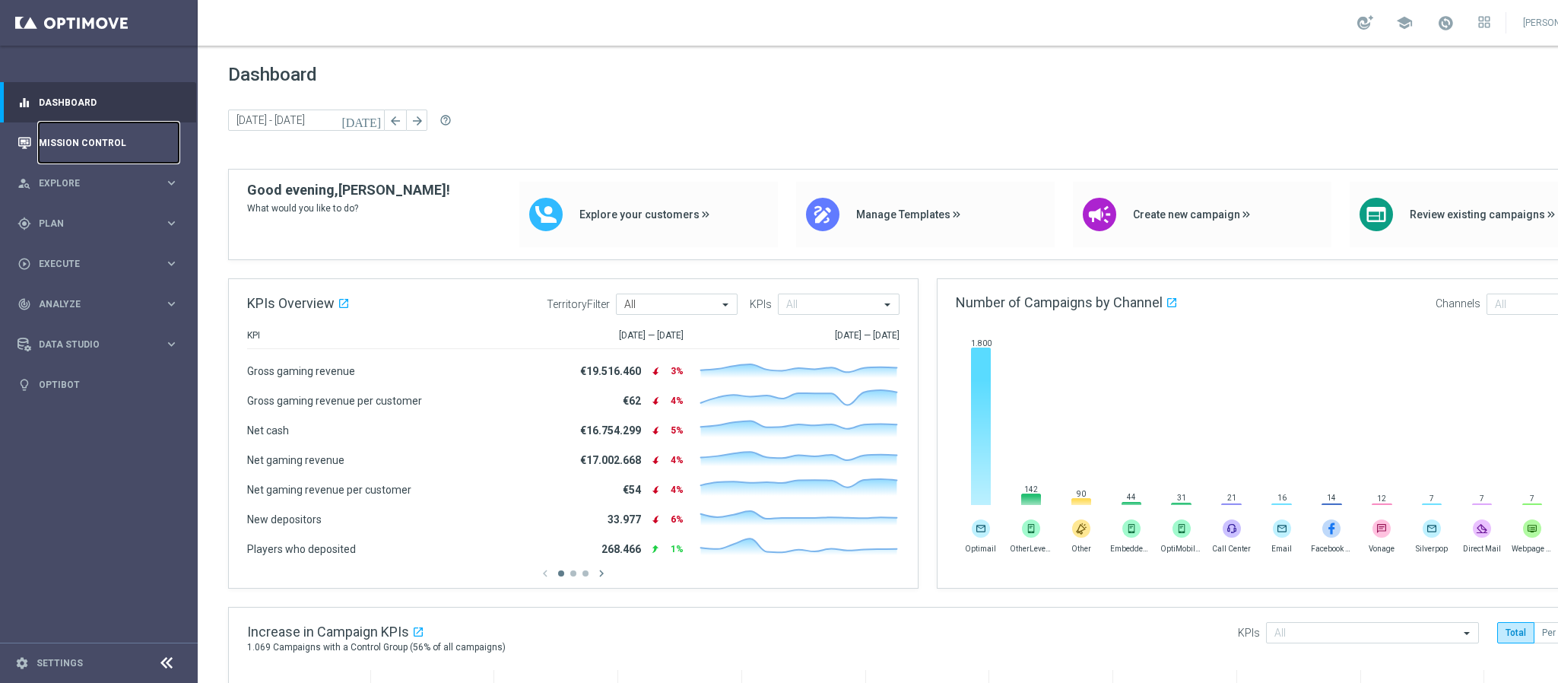
click at [135, 144] on link "Mission Control" at bounding box center [109, 142] width 140 height 40
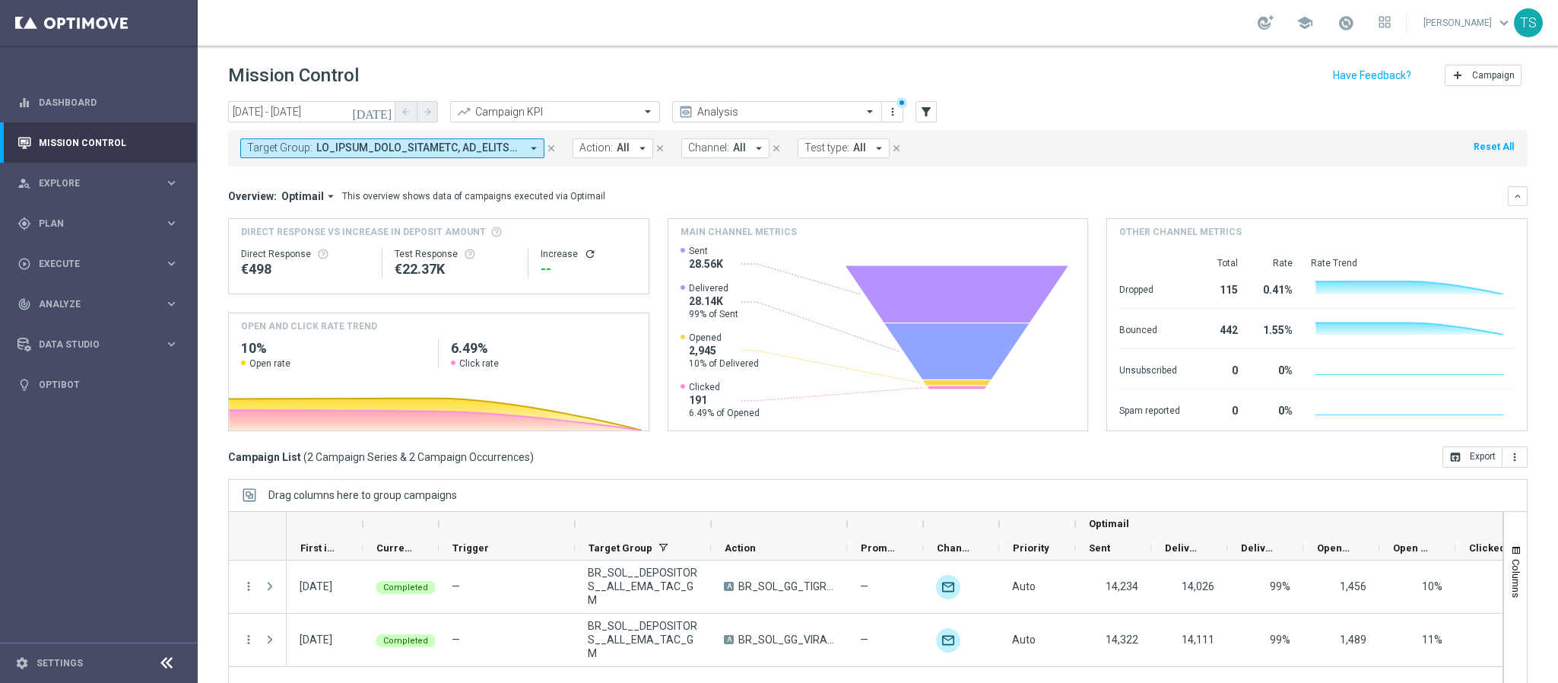
click at [383, 115] on icon "[DATE]" at bounding box center [372, 112] width 41 height 14
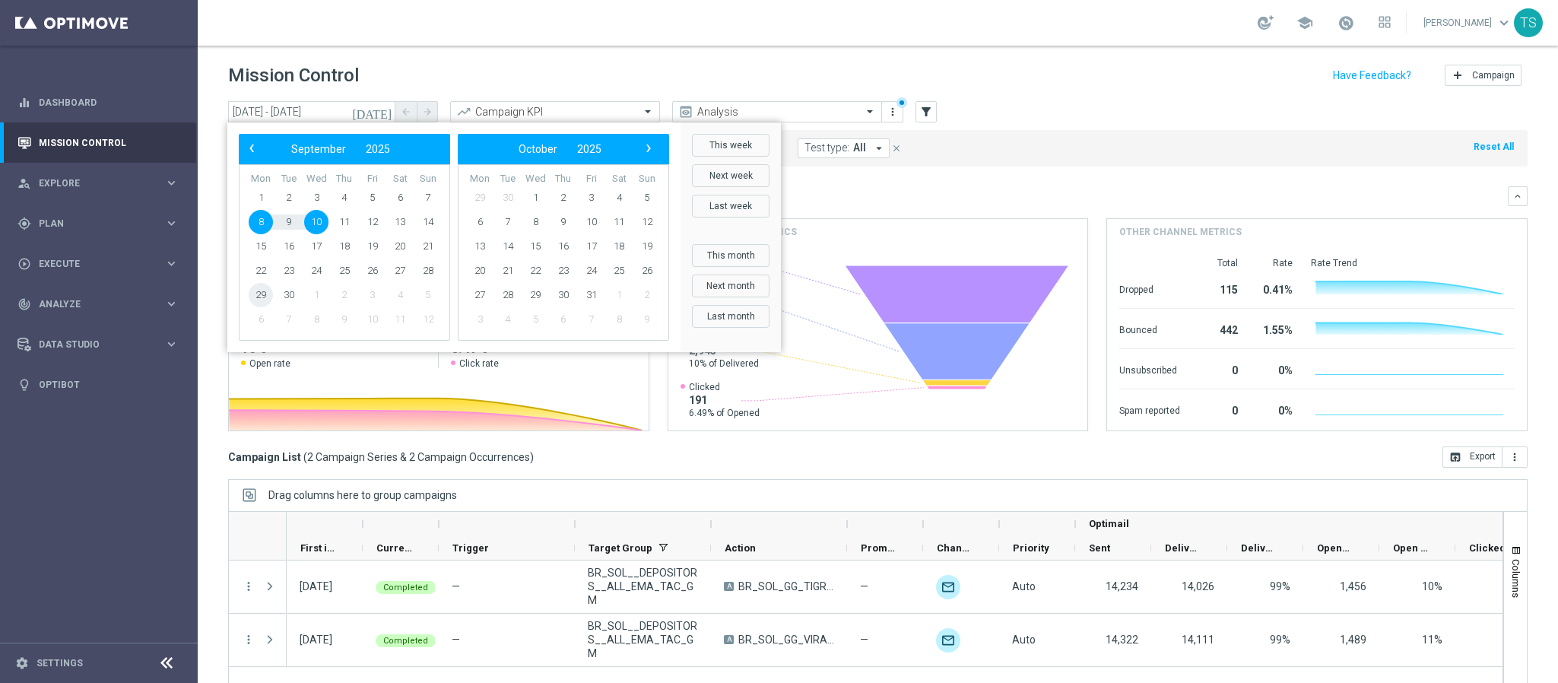
click at [262, 292] on span "29" at bounding box center [261, 295] width 24 height 24
click at [536, 197] on span "1" at bounding box center [535, 198] width 24 height 24
type input "[DATE] - [DATE]"
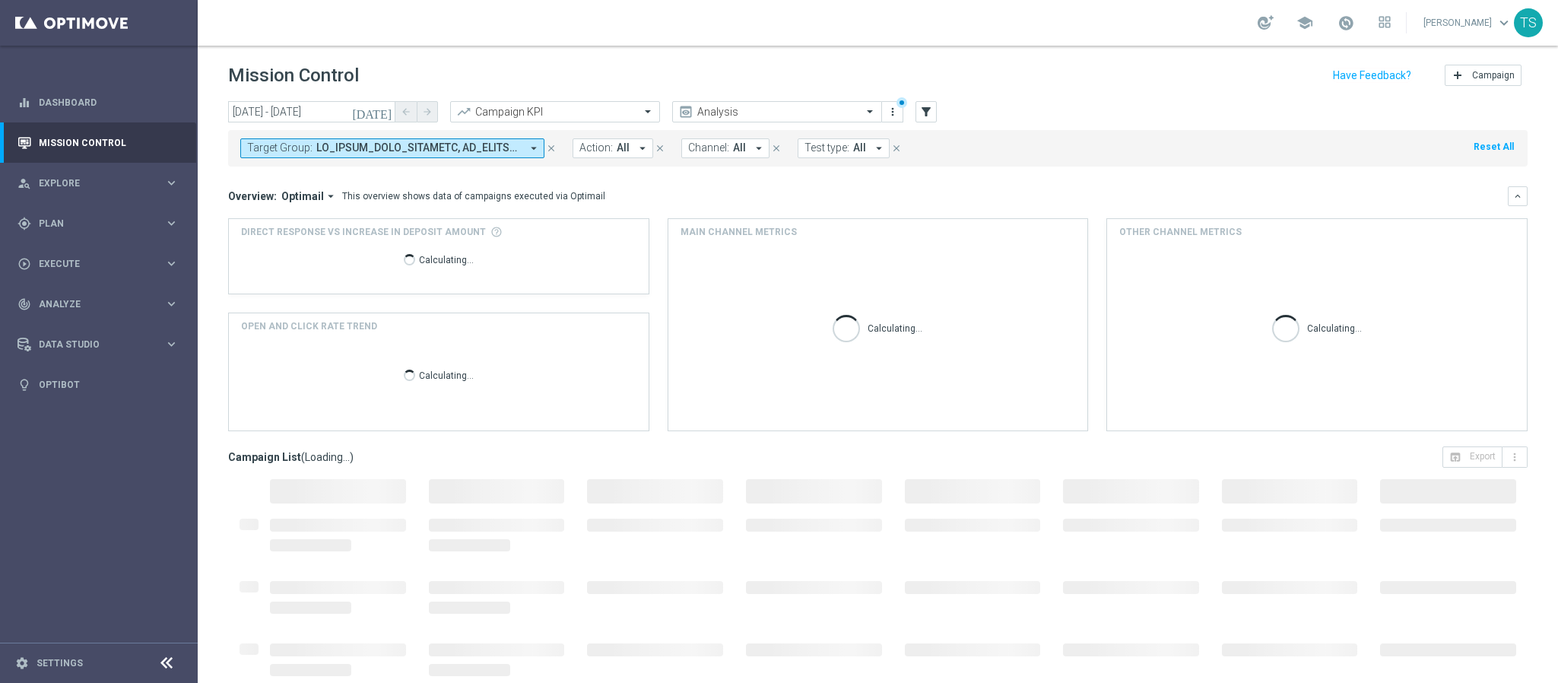
click at [547, 144] on icon "close" at bounding box center [551, 148] width 11 height 11
click at [919, 109] on icon "filter_alt" at bounding box center [926, 112] width 14 height 14
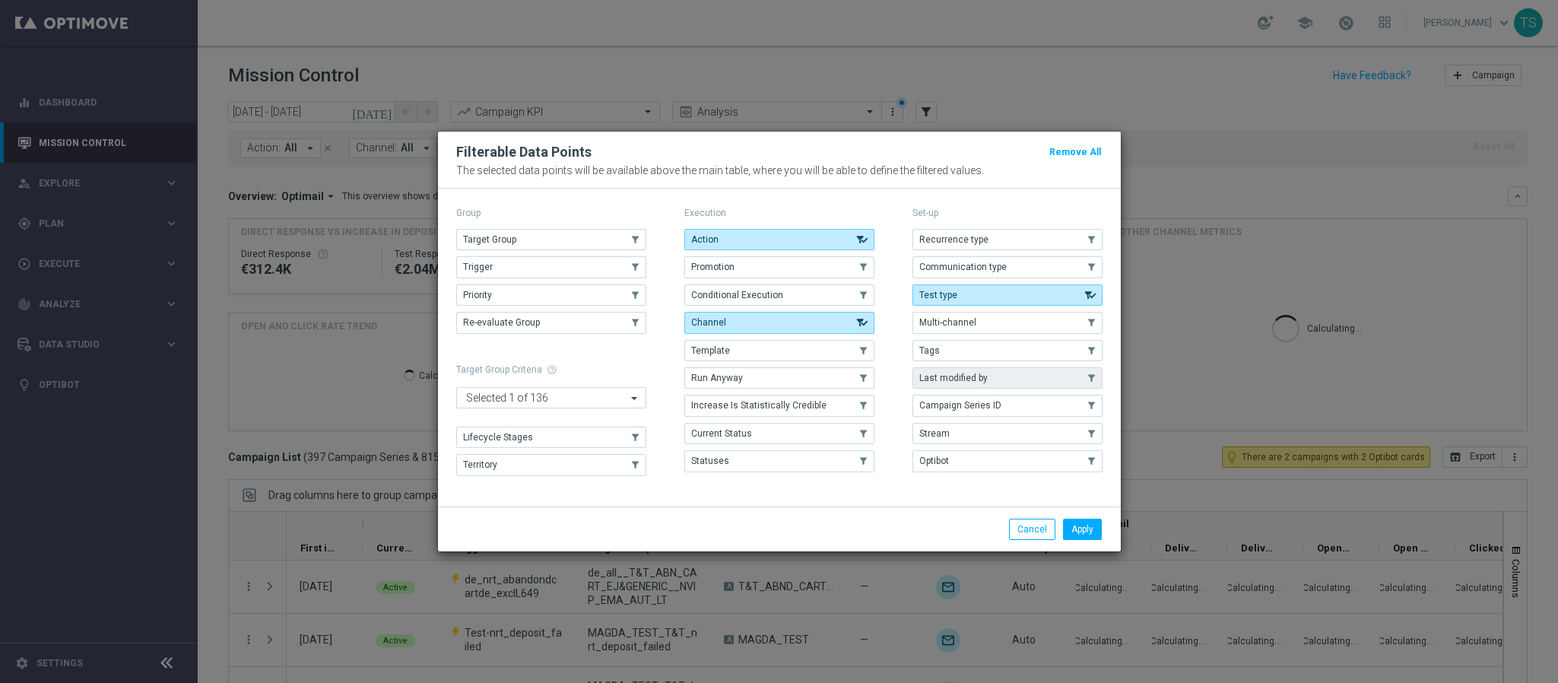
click at [981, 381] on span "Last modified by" at bounding box center [953, 378] width 68 height 11
click at [1038, 455] on button "Apply" at bounding box center [1082, 529] width 39 height 21
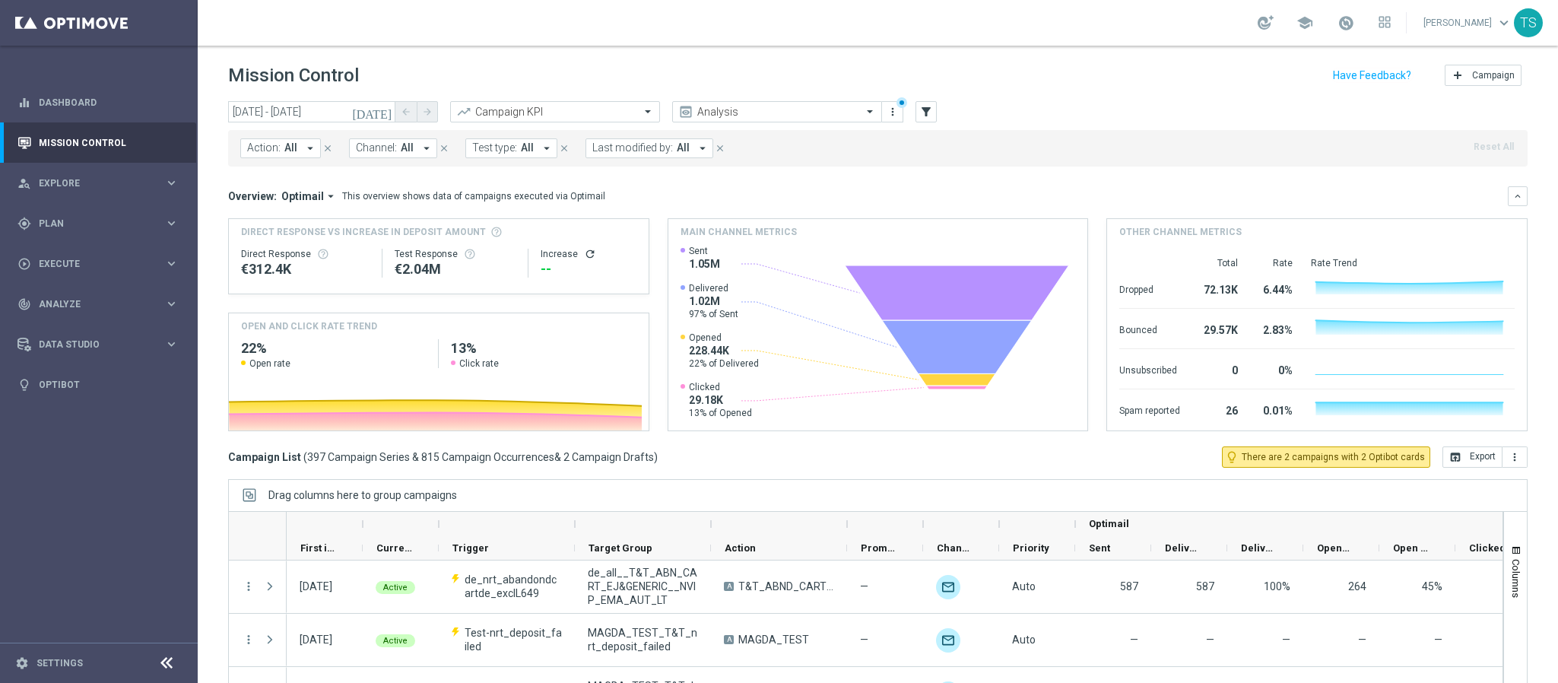
click at [639, 151] on span "Last modified by:" at bounding box center [632, 147] width 81 height 13
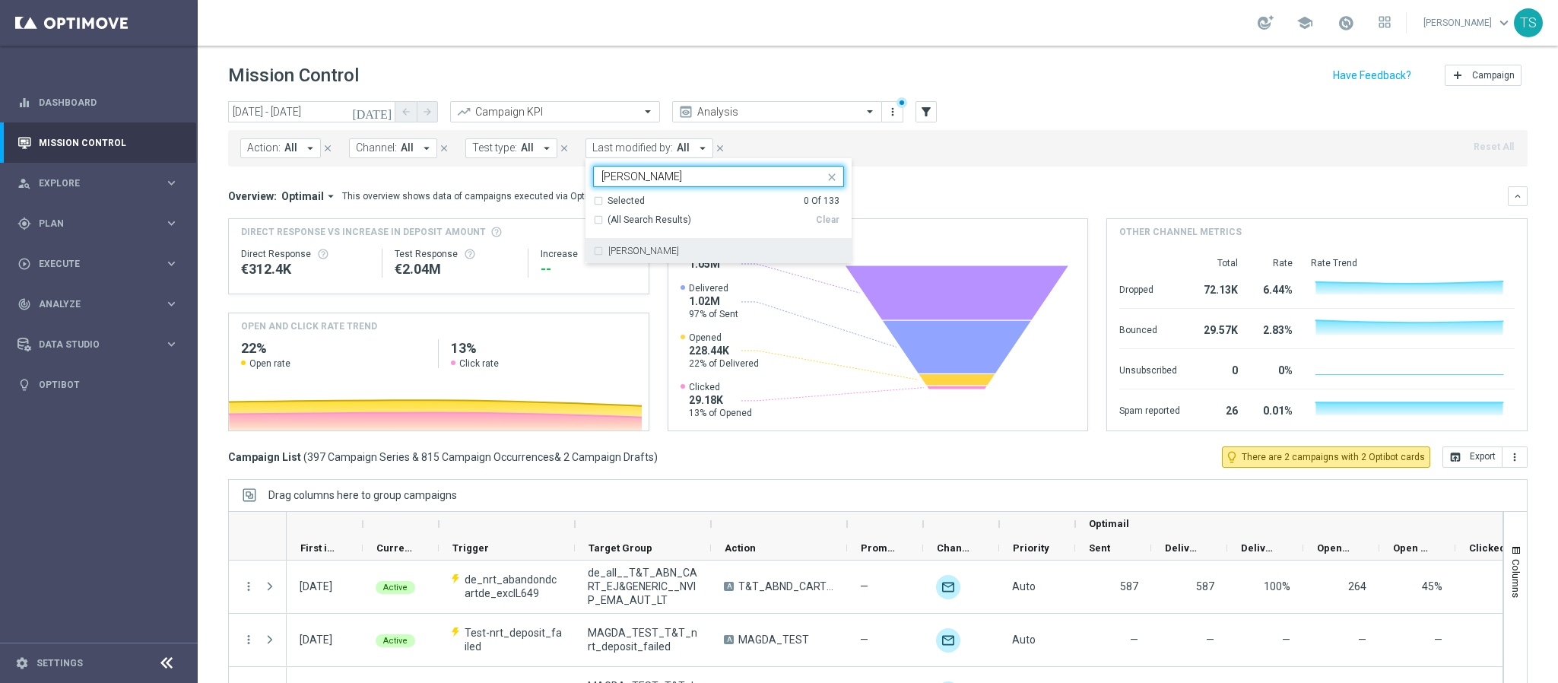
click at [649, 255] on label "[PERSON_NAME]" at bounding box center [643, 250] width 71 height 9
type input "thomas"
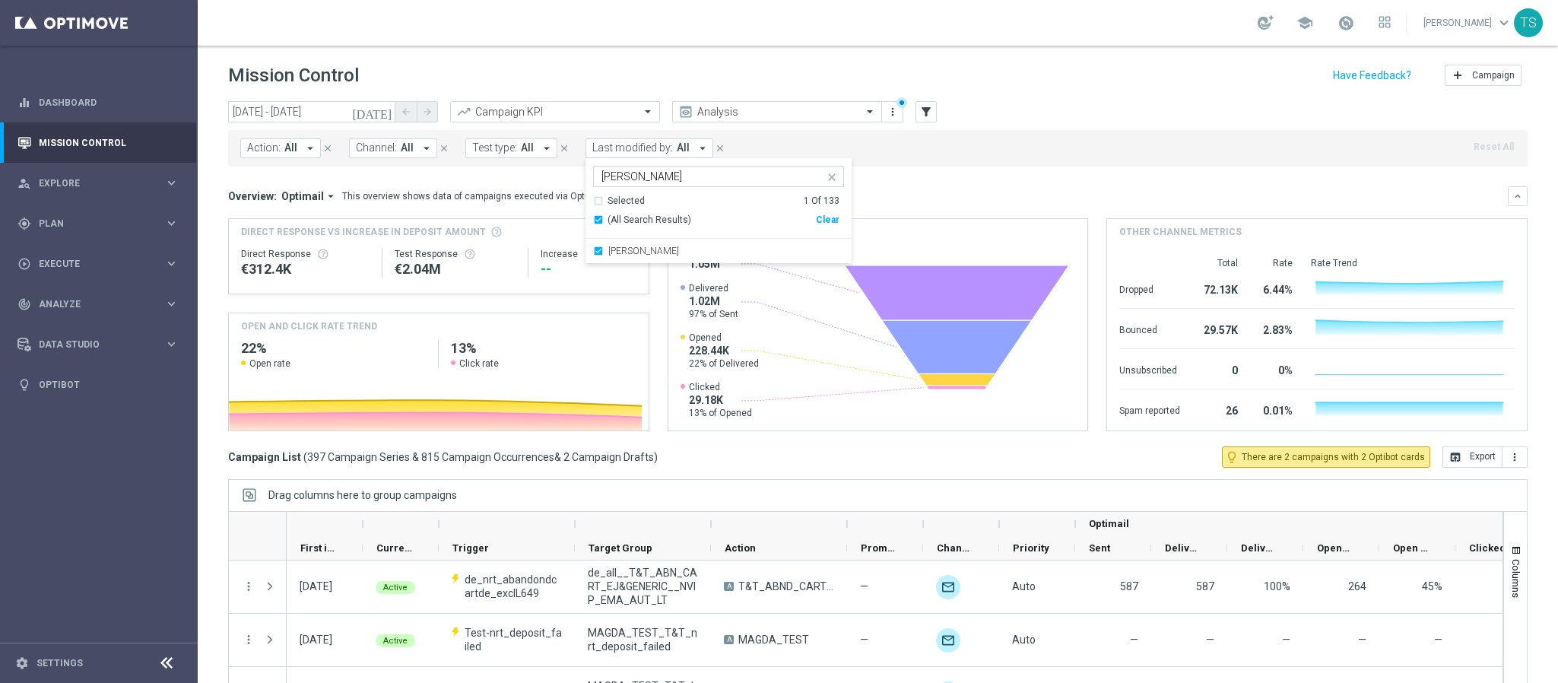
click at [983, 158] on div "Action: All arrow_drop_down close Channel: All arrow_drop_down close Test type:…" at bounding box center [878, 148] width 1300 height 36
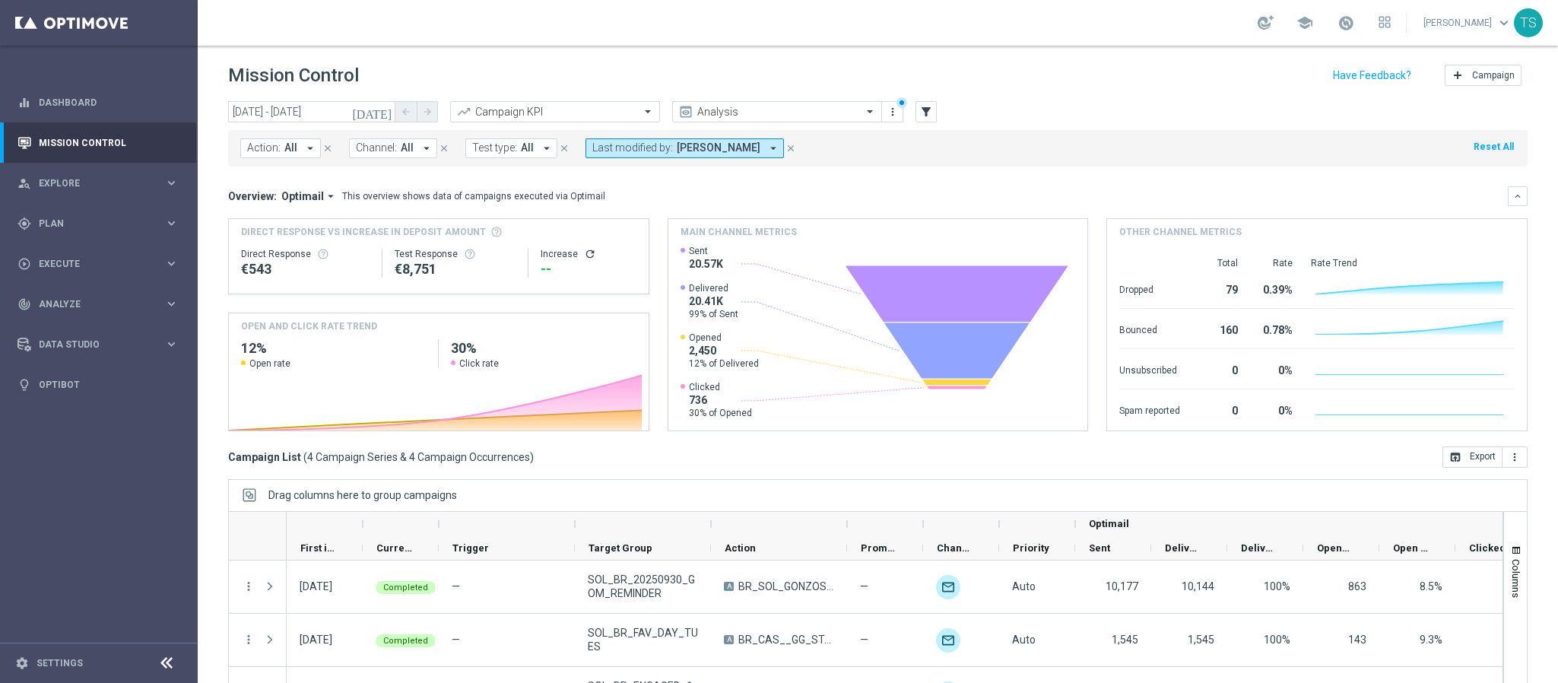
click at [384, 108] on icon "[DATE]" at bounding box center [372, 112] width 41 height 14
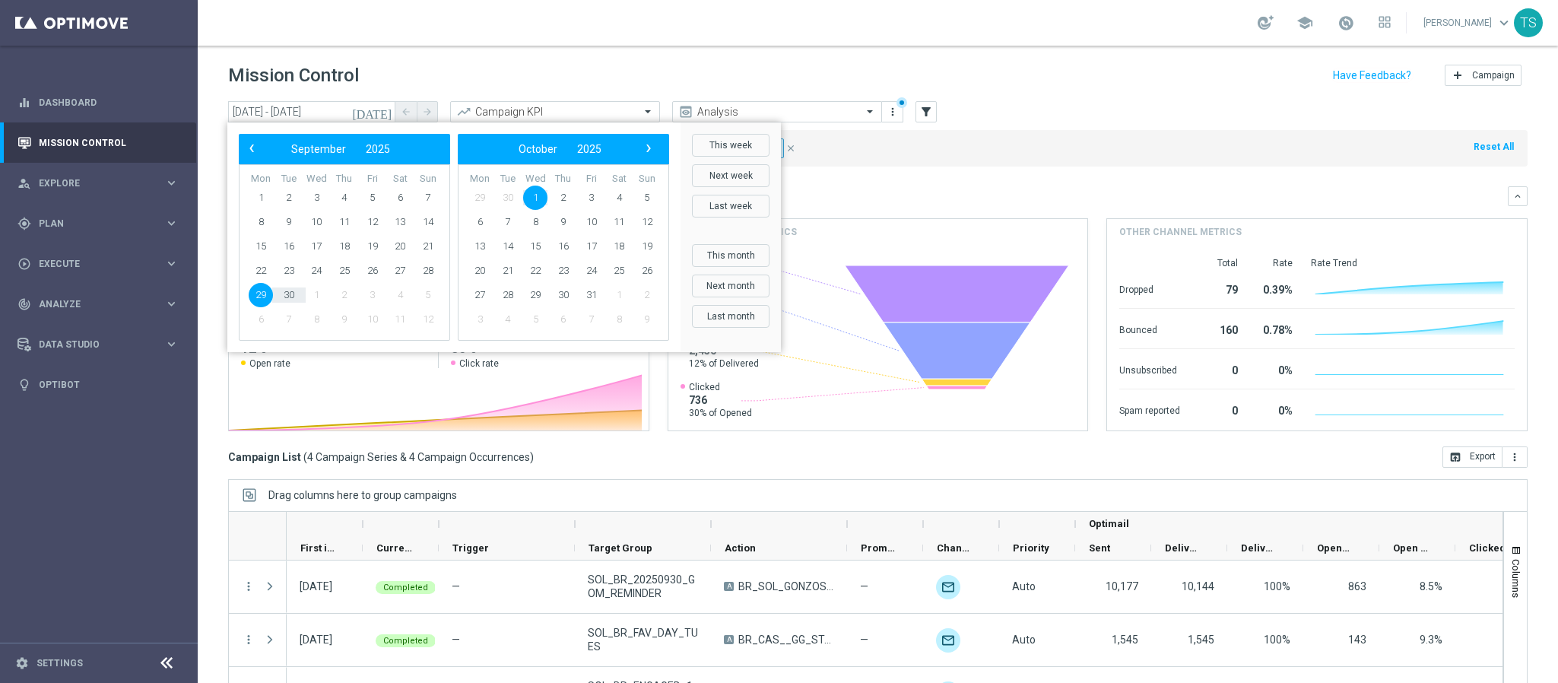
drag, startPoint x: 268, startPoint y: 306, endPoint x: 252, endPoint y: 294, distance: 19.6
click at [252, 294] on span "29" at bounding box center [261, 295] width 24 height 24
click at [566, 195] on span "2" at bounding box center [563, 198] width 24 height 24
type input "29 Sep 2025 - 02 Oct 2025"
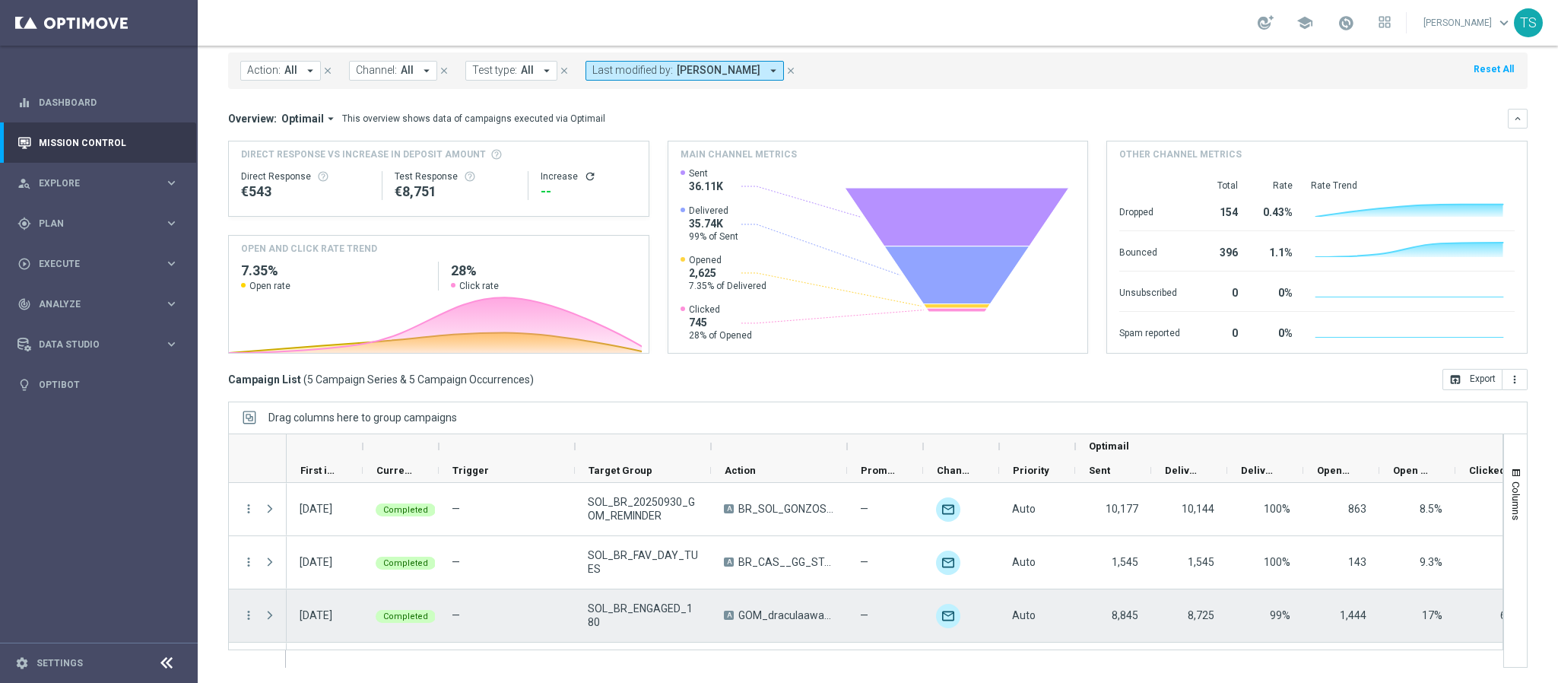
scroll to position [99, 0]
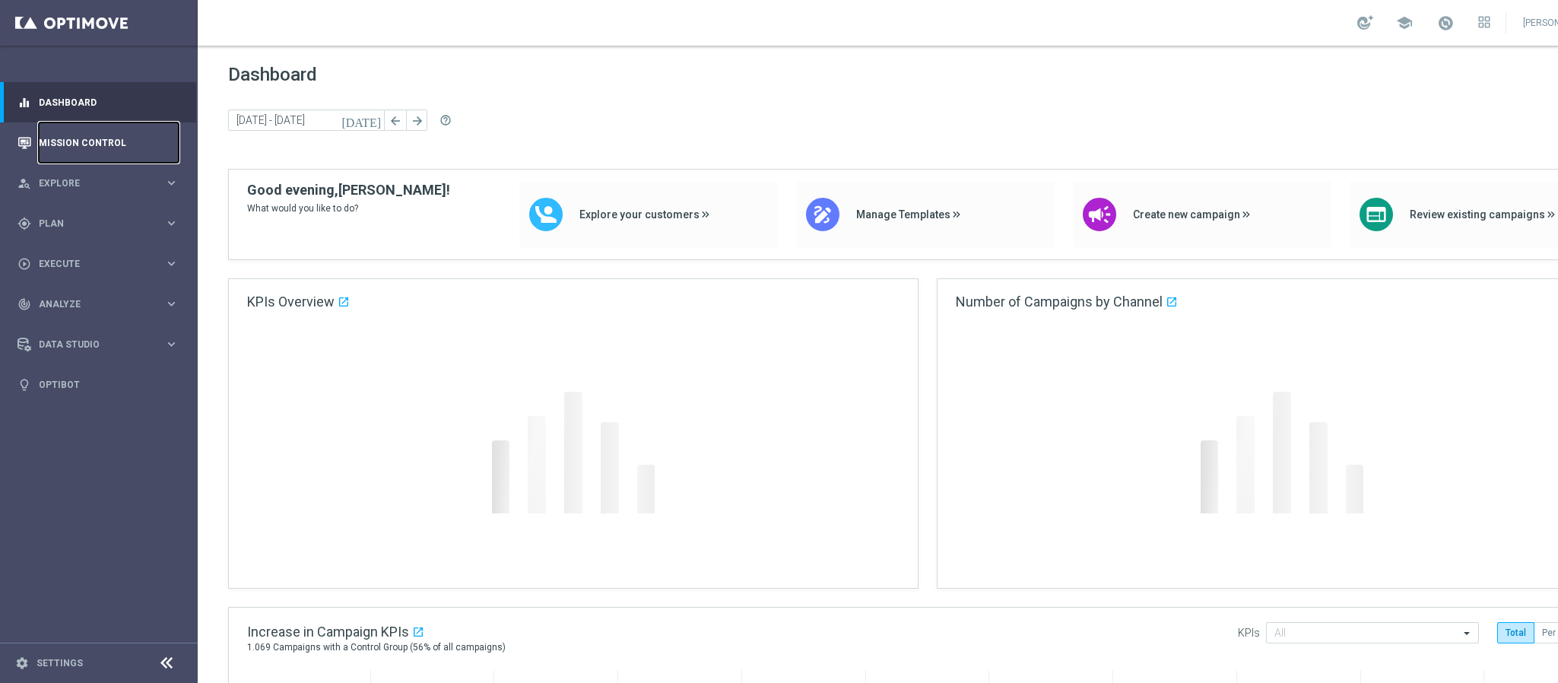
drag, startPoint x: 78, startPoint y: 137, endPoint x: 149, endPoint y: 133, distance: 71.6
click at [78, 137] on link "Mission Control" at bounding box center [109, 142] width 140 height 40
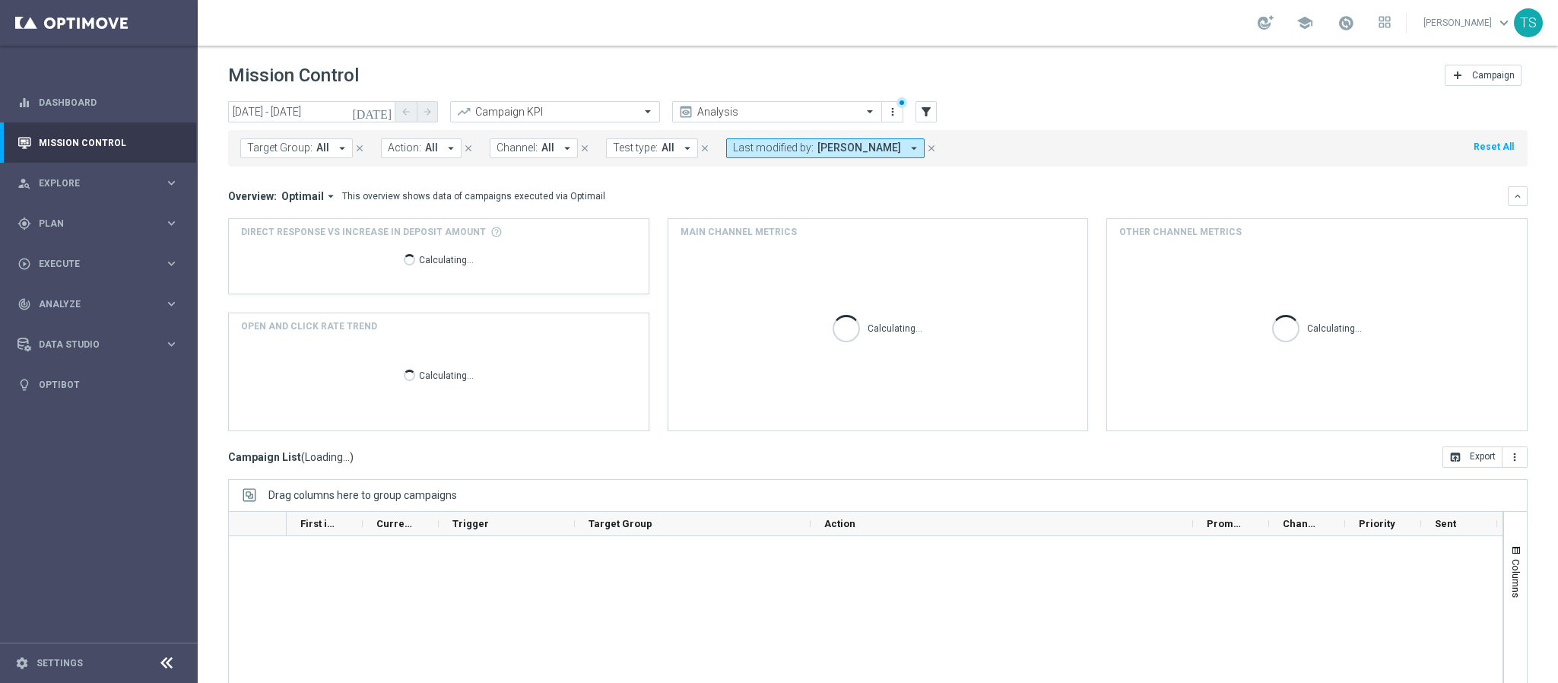
click at [381, 109] on icon "[DATE]" at bounding box center [372, 112] width 41 height 14
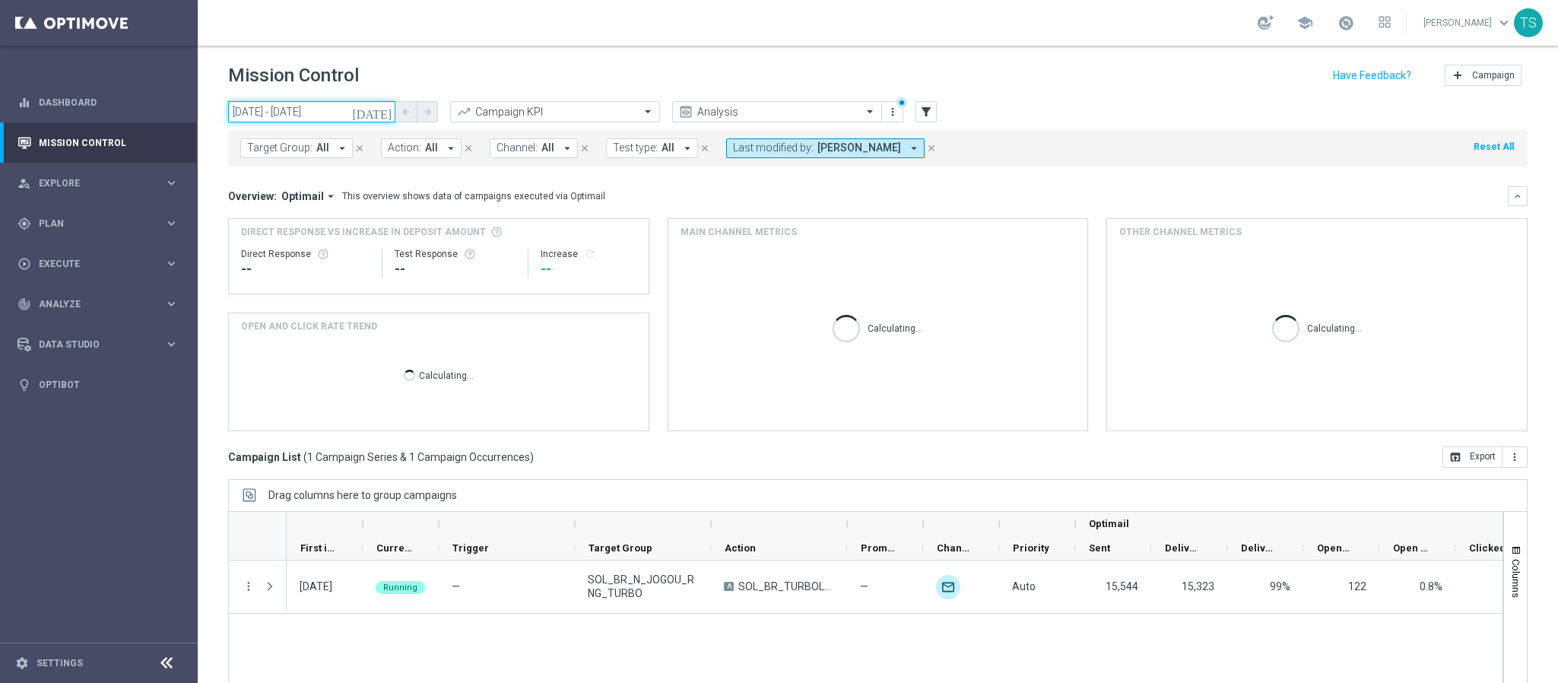
click at [363, 110] on input "[DATE] - [DATE]" at bounding box center [311, 111] width 167 height 21
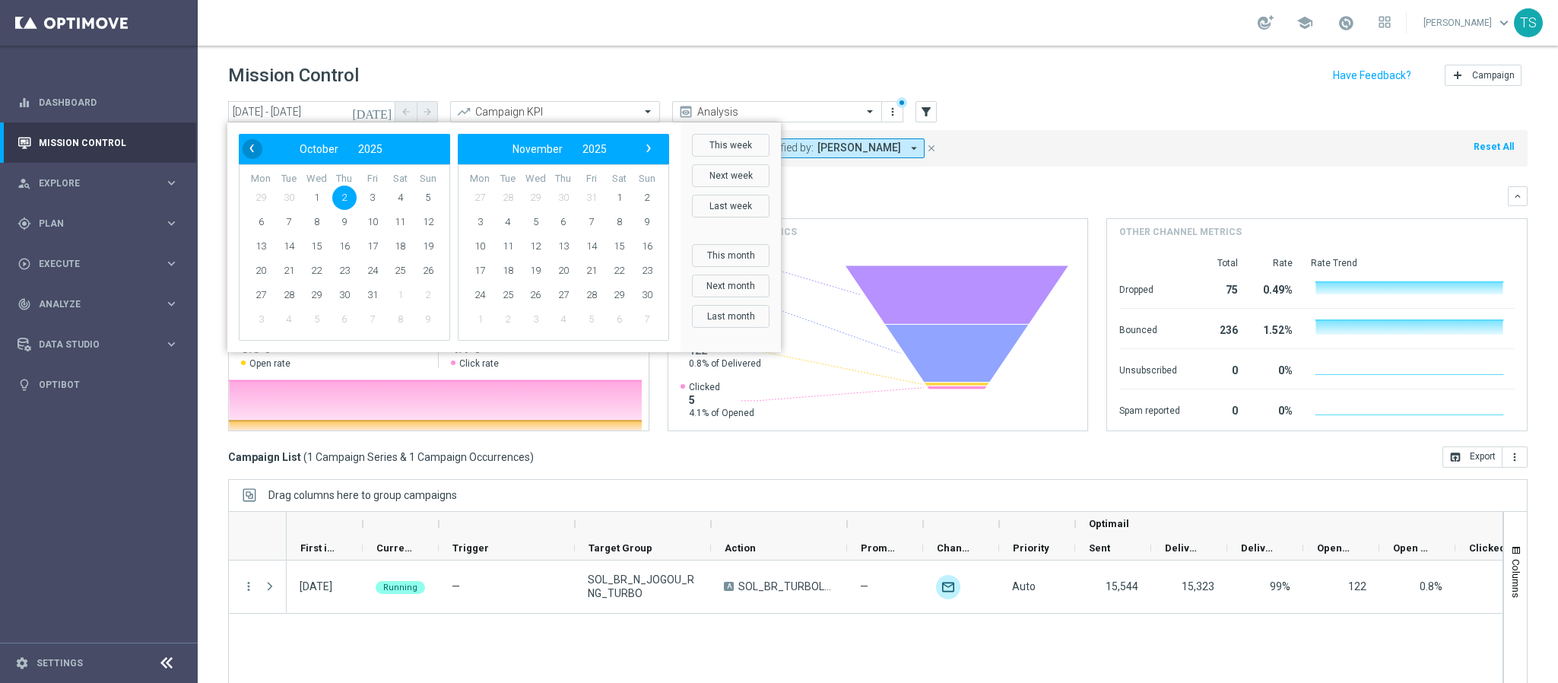
click at [253, 148] on span "‹" at bounding box center [252, 148] width 20 height 20
click at [535, 195] on span "1" at bounding box center [535, 198] width 24 height 24
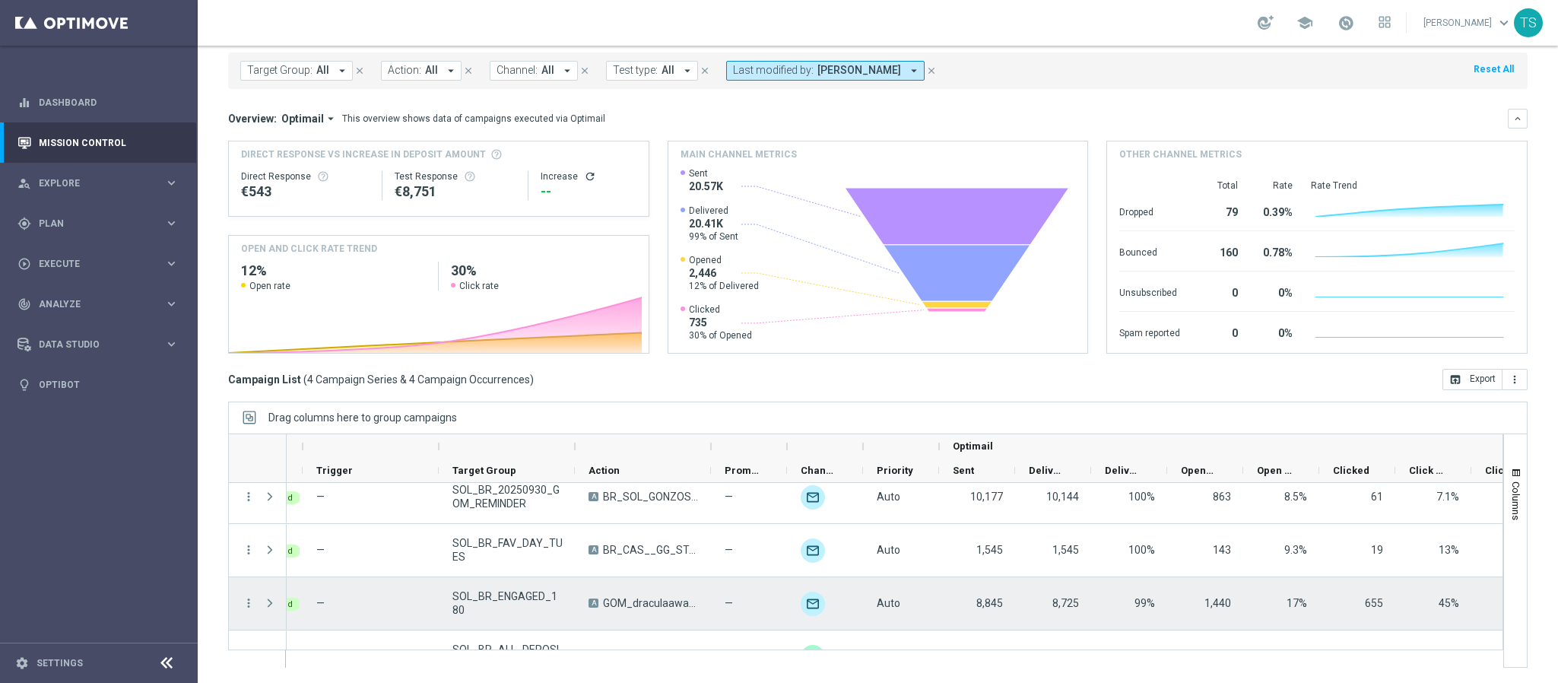
scroll to position [46, 0]
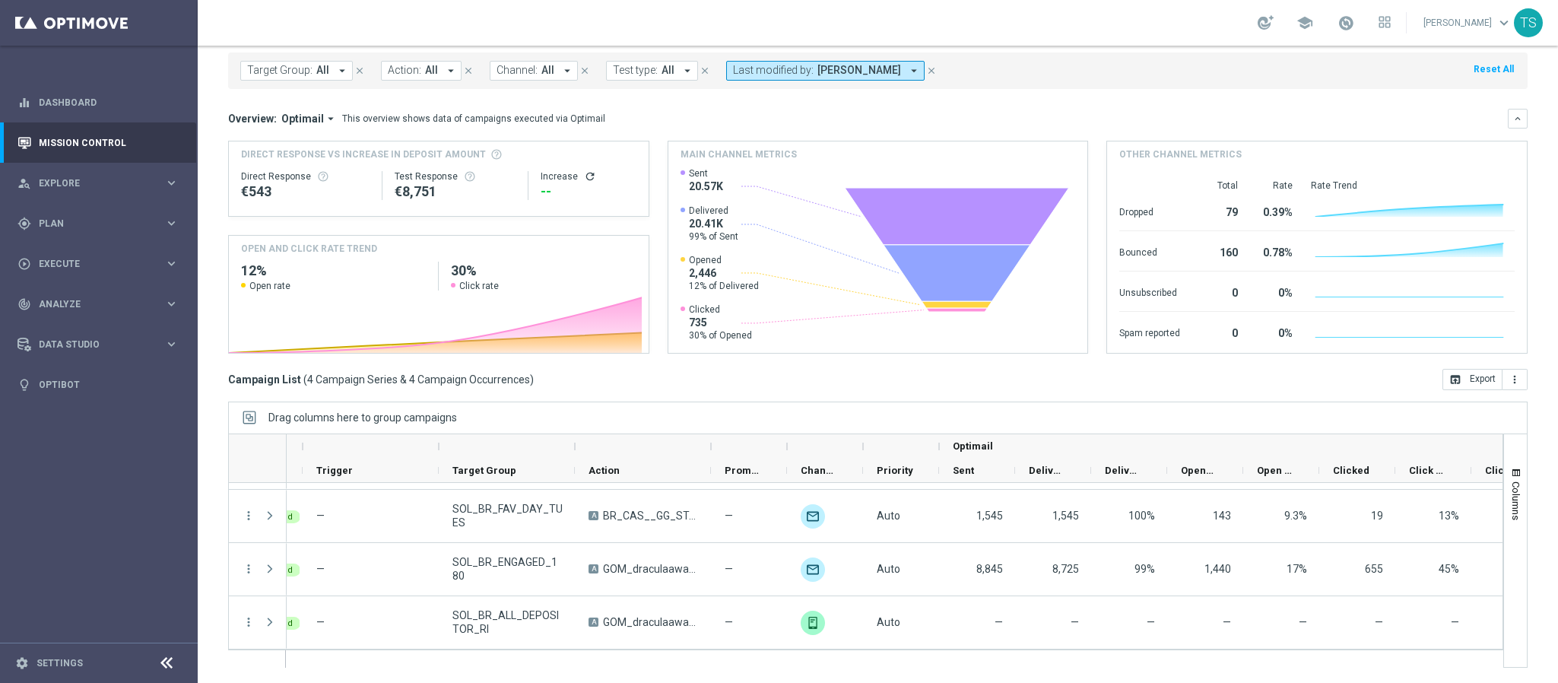
drag, startPoint x: 626, startPoint y: 650, endPoint x: 411, endPoint y: 655, distance: 215.2
click at [411, 655] on div at bounding box center [886, 658] width 1200 height 17
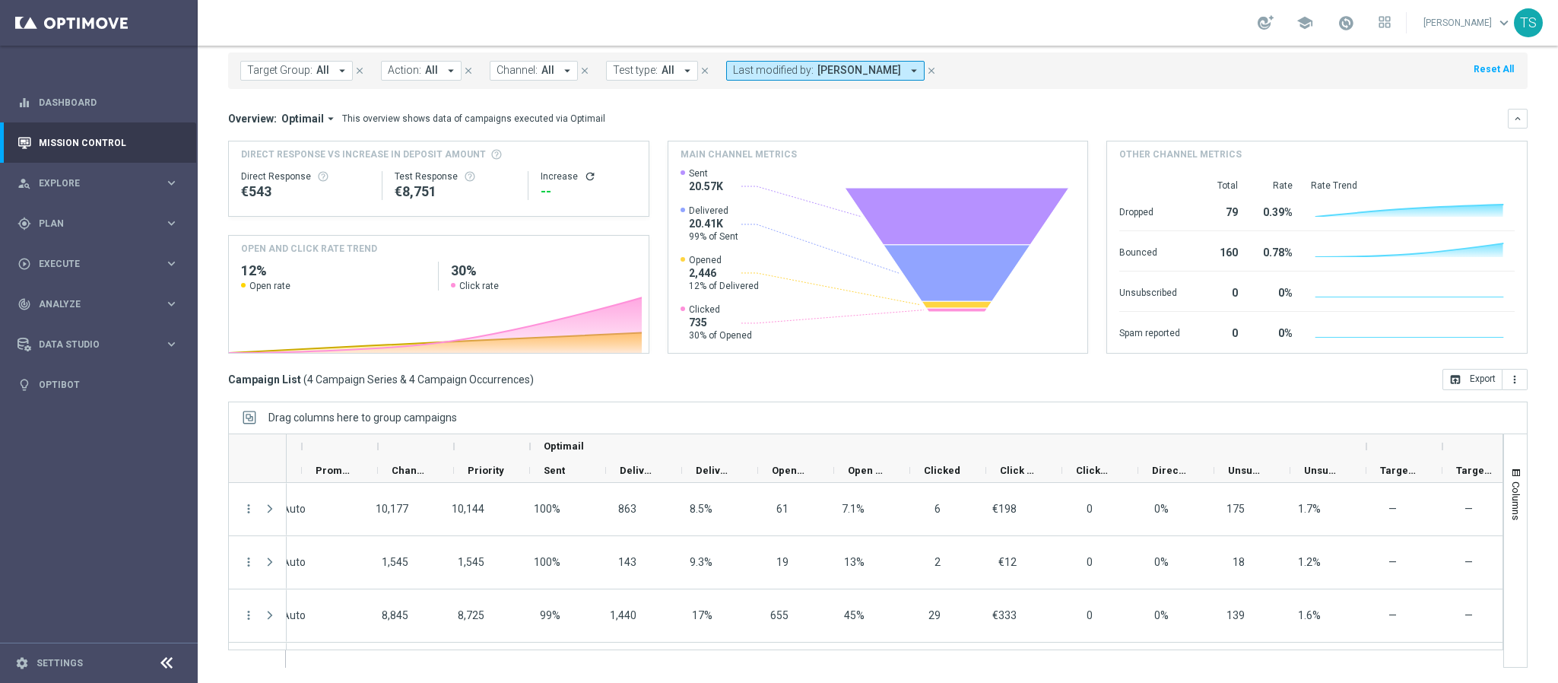
scroll to position [0, 0]
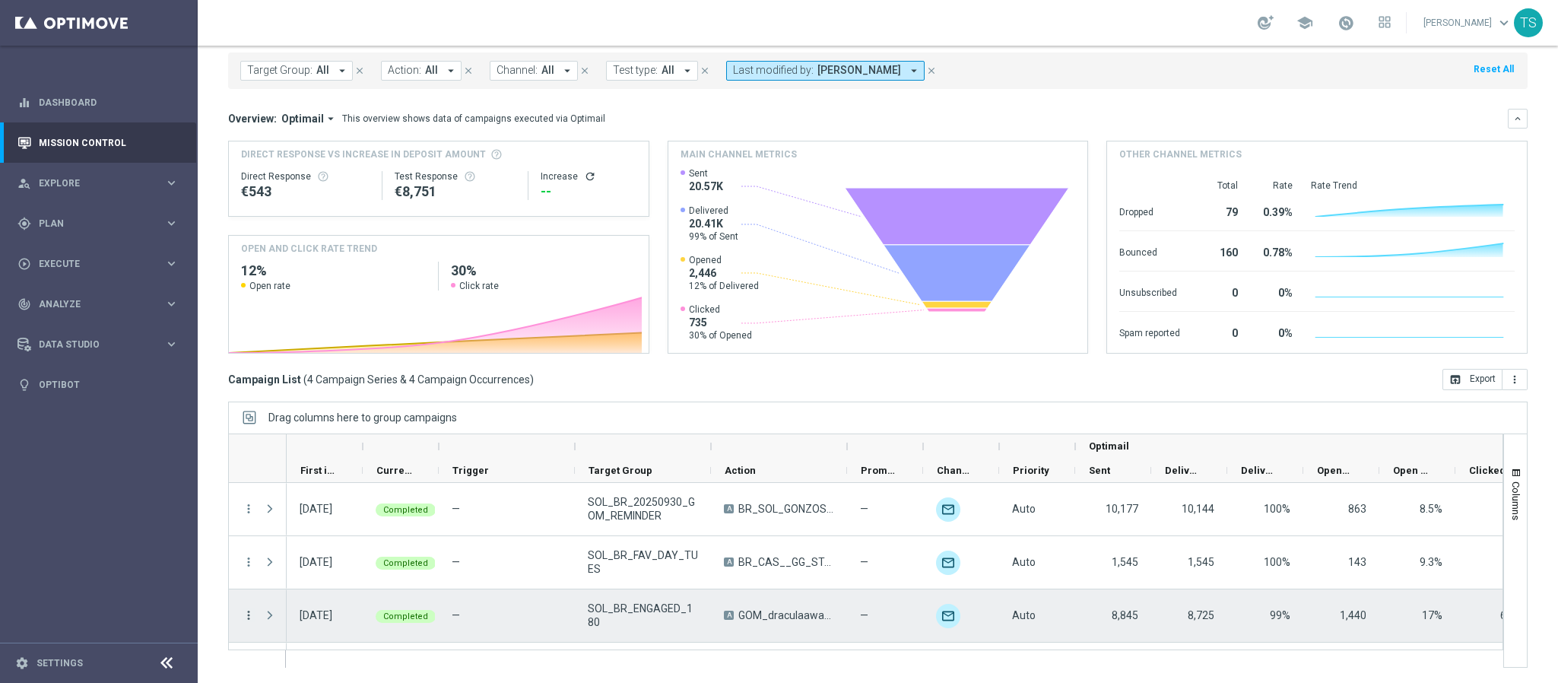
click at [251, 608] on icon "more_vert" at bounding box center [249, 615] width 14 height 14
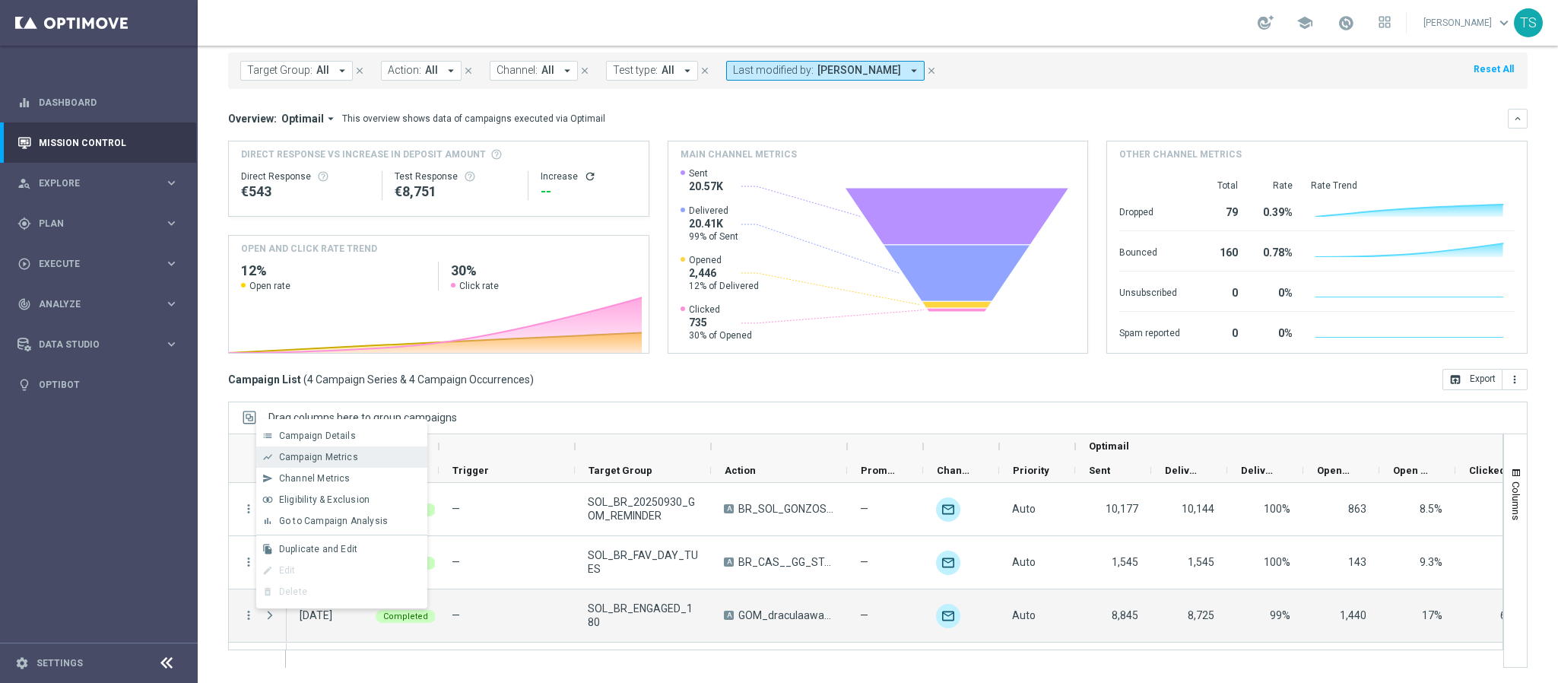
click at [340, 454] on span "Campaign Metrics" at bounding box center [318, 457] width 79 height 11
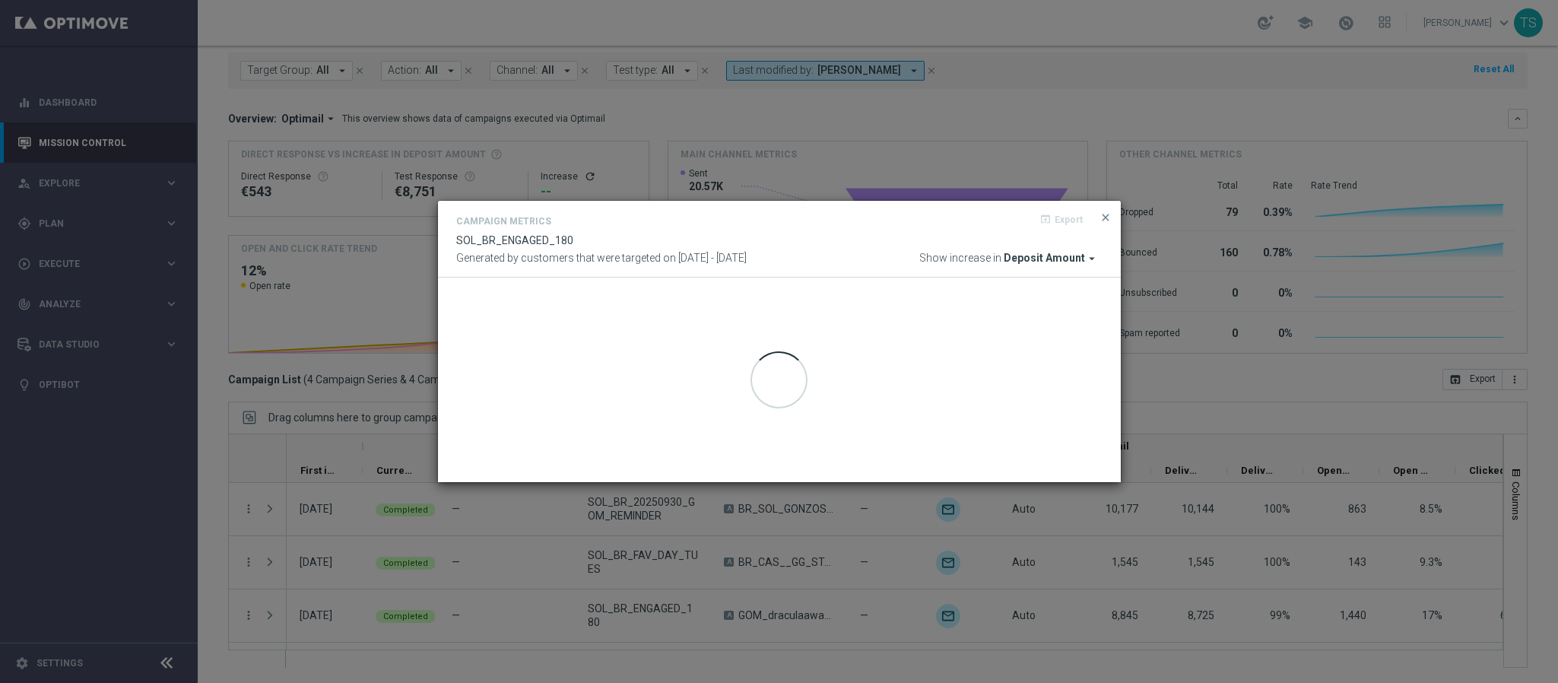
click at [1040, 254] on span "Deposit Amount" at bounding box center [1044, 259] width 81 height 14
click at [1048, 259] on span "Deposit Amount" at bounding box center [1044, 259] width 81 height 14
click at [1052, 256] on span "Deposit Amount" at bounding box center [1044, 259] width 81 height 14
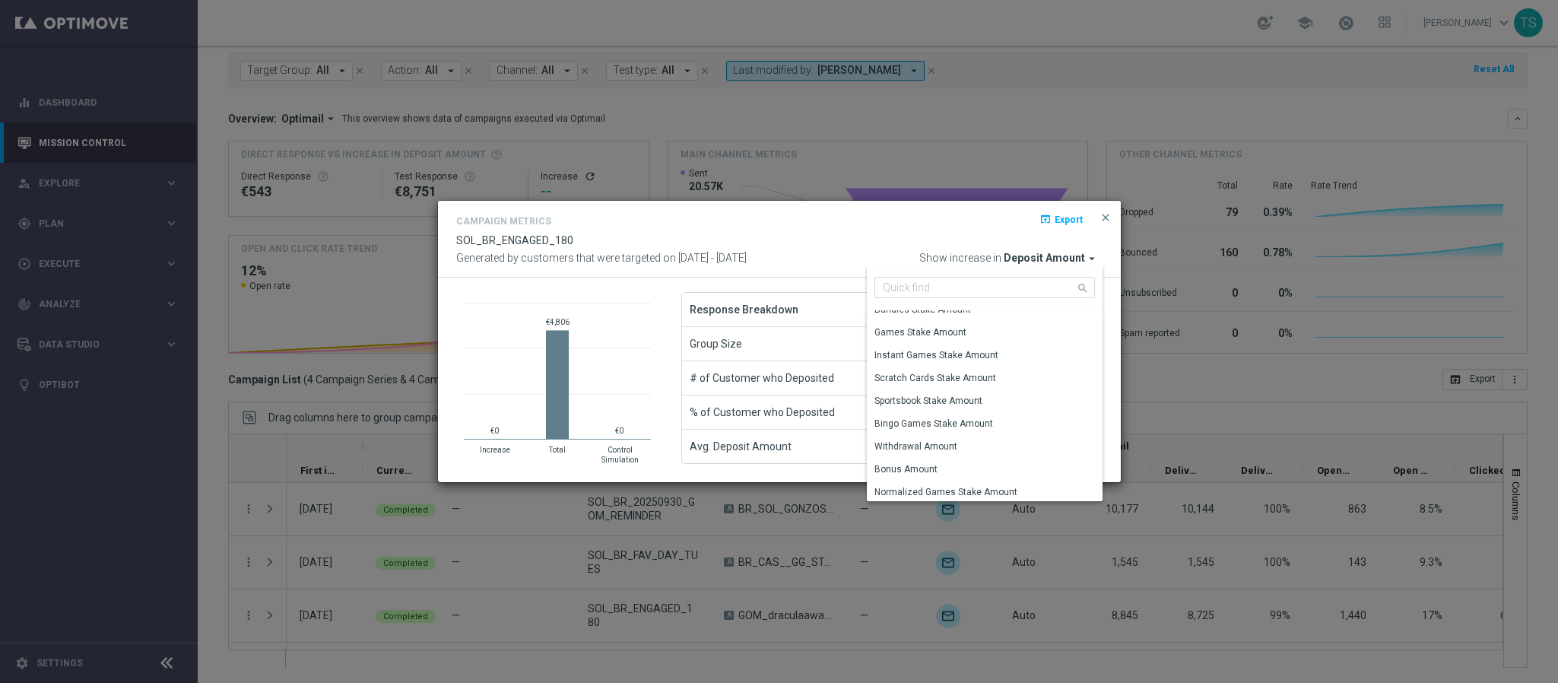
scroll to position [132, 0]
click at [944, 350] on div "Games Stake Amount" at bounding box center [920, 348] width 92 height 14
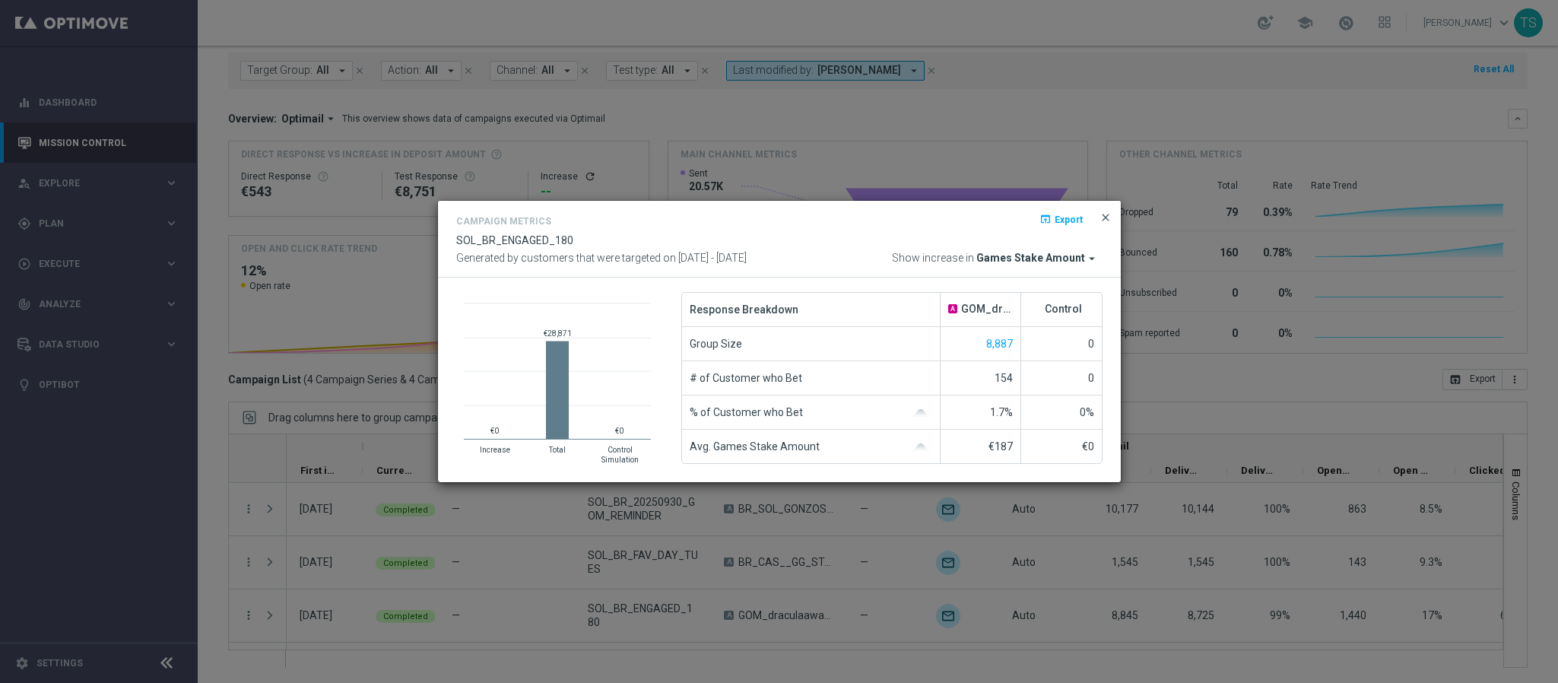
click at [1100, 217] on span "close" at bounding box center [1106, 217] width 12 height 12
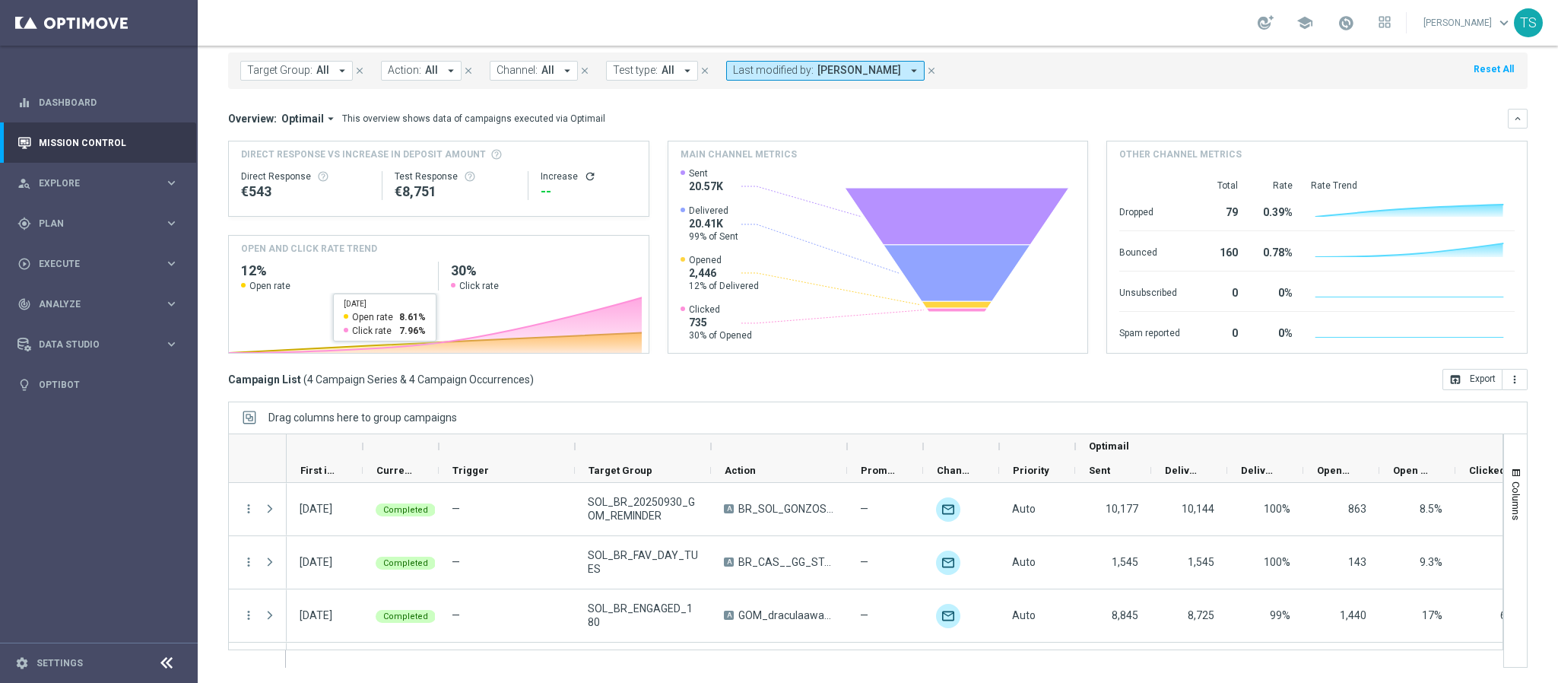
scroll to position [0, 0]
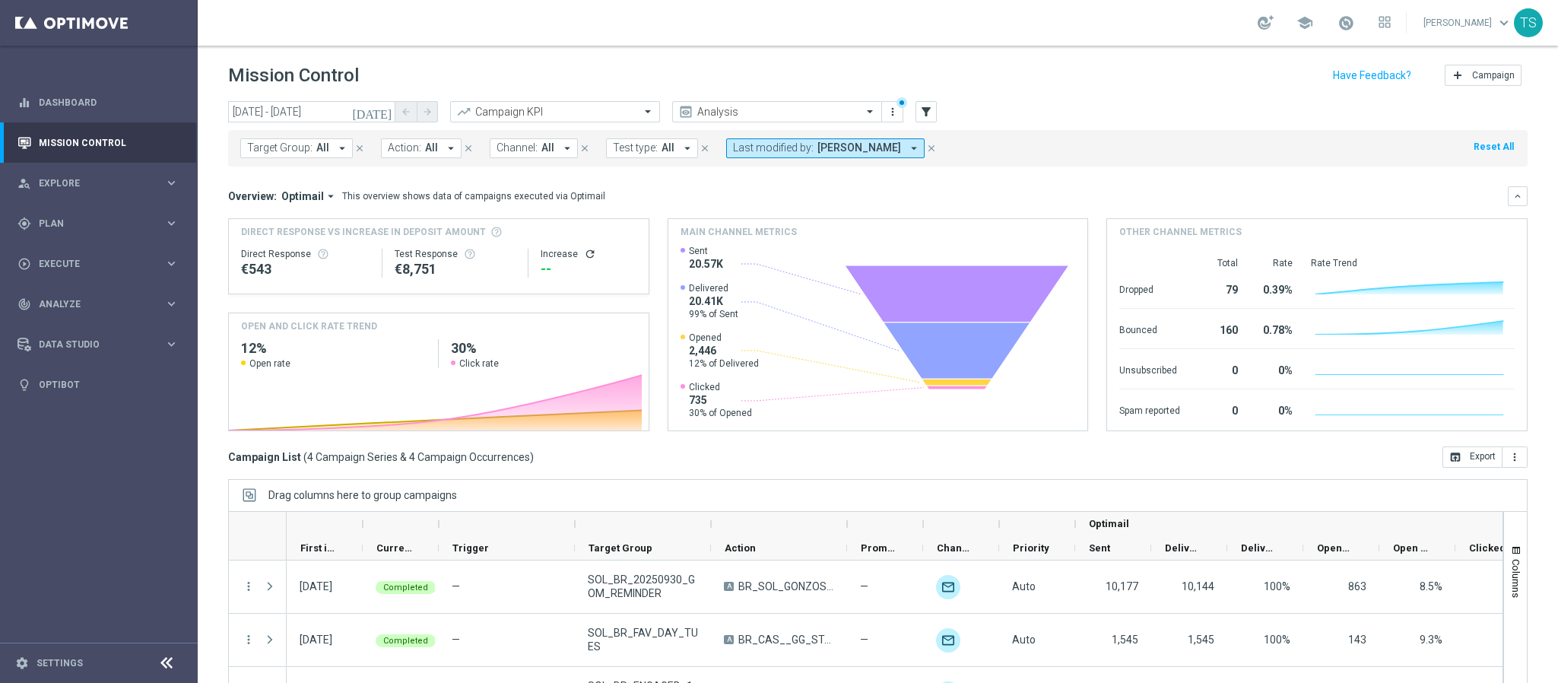
click at [379, 108] on button "[DATE]" at bounding box center [373, 112] width 46 height 23
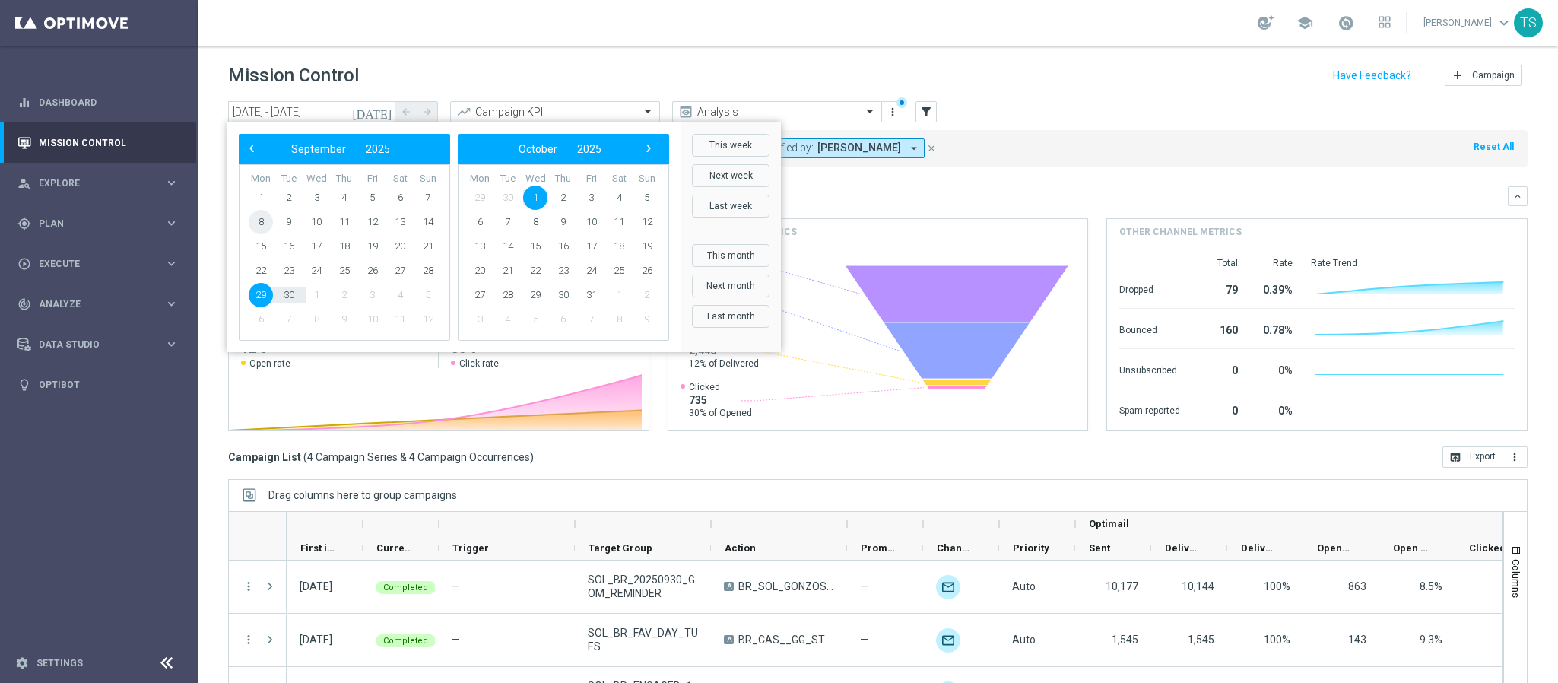
click at [260, 217] on span "8" at bounding box center [261, 222] width 24 height 24
click at [319, 226] on span "10" at bounding box center [316, 222] width 24 height 24
type input "[DATE] - [DATE]"
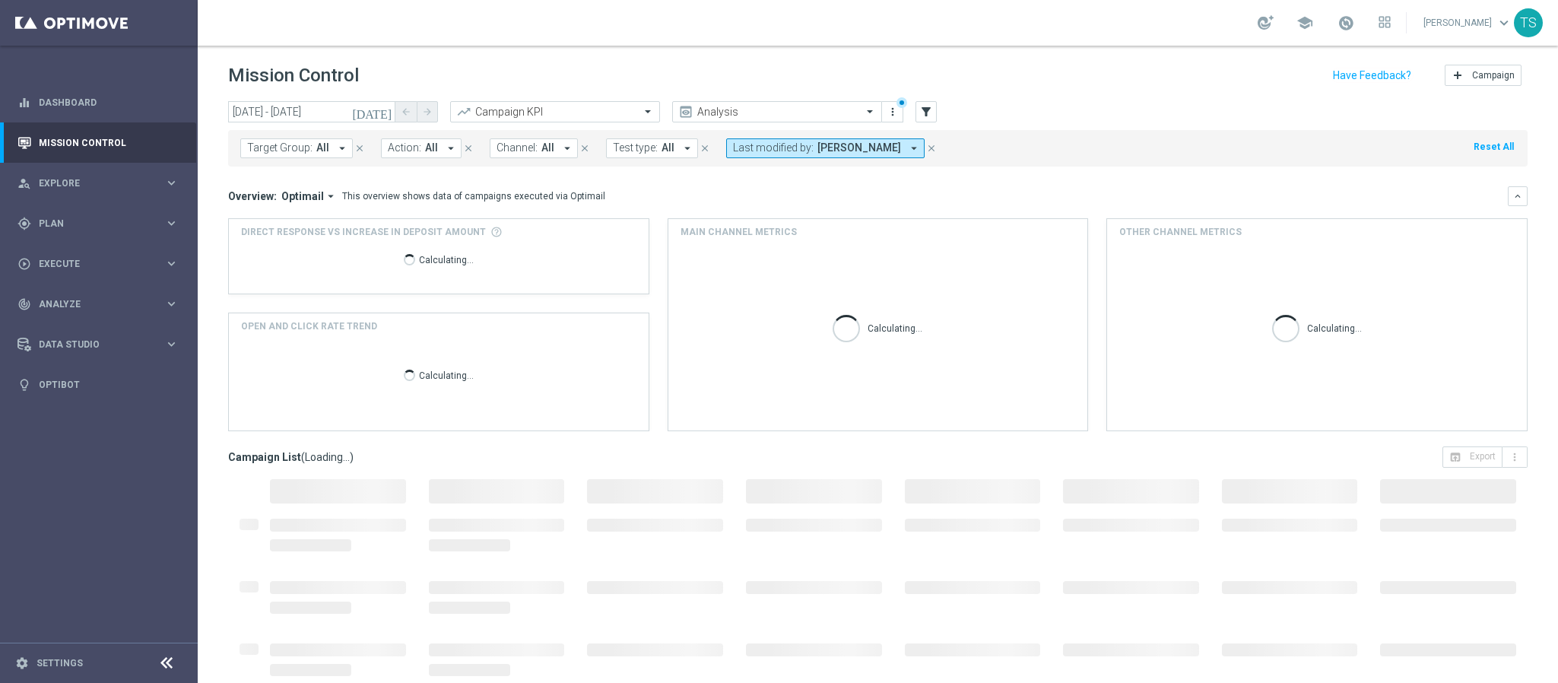
click at [926, 148] on icon "close" at bounding box center [931, 148] width 11 height 11
click at [913, 110] on div "[DATE] [DATE] - [DATE] arrow_back arrow_forward Campaign KPI trending_up Analys…" at bounding box center [878, 112] width 1300 height 23
click at [920, 110] on icon "filter_alt" at bounding box center [926, 112] width 14 height 14
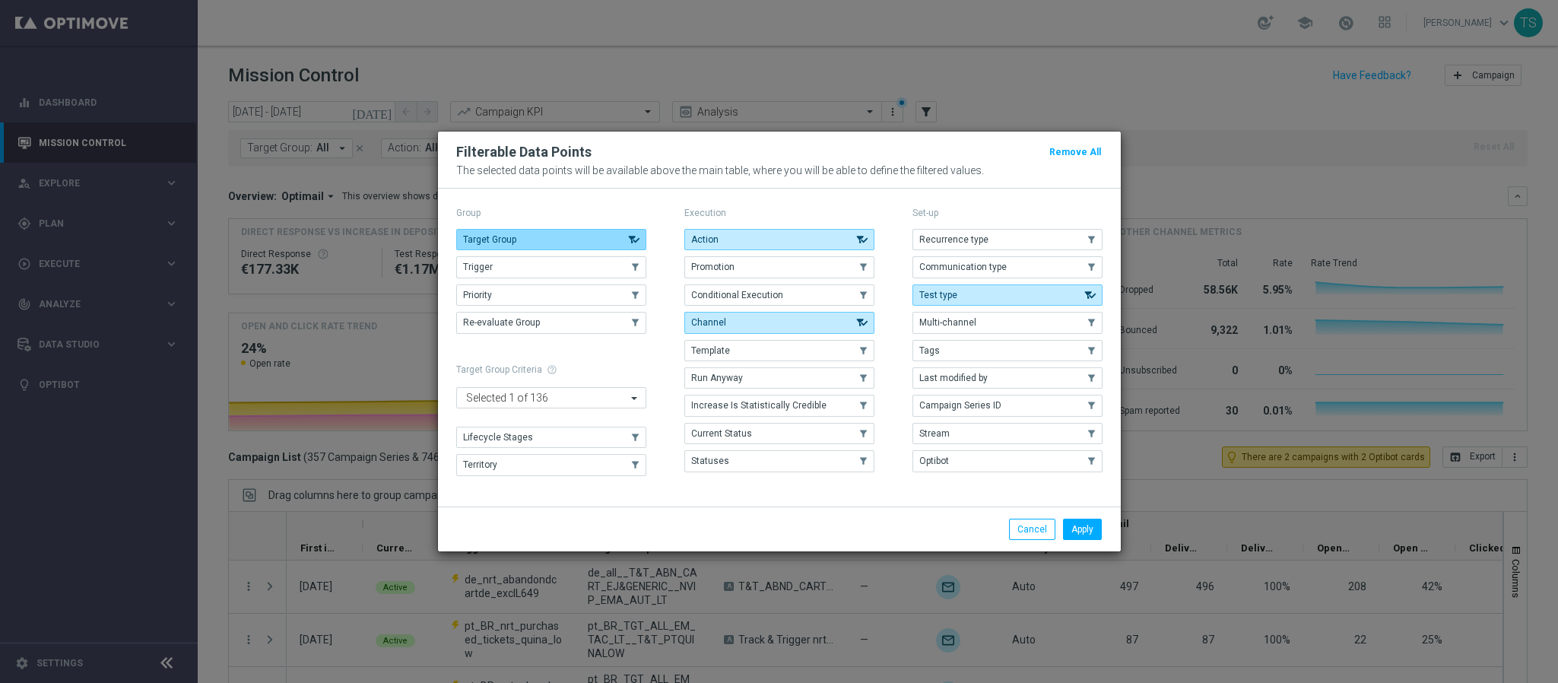
click at [534, 236] on button "Target Group" at bounding box center [551, 239] width 190 height 21
click at [360, 357] on modal-container "Filterable Data Points Remove All The selected data points will be available ab…" at bounding box center [779, 341] width 1558 height 683
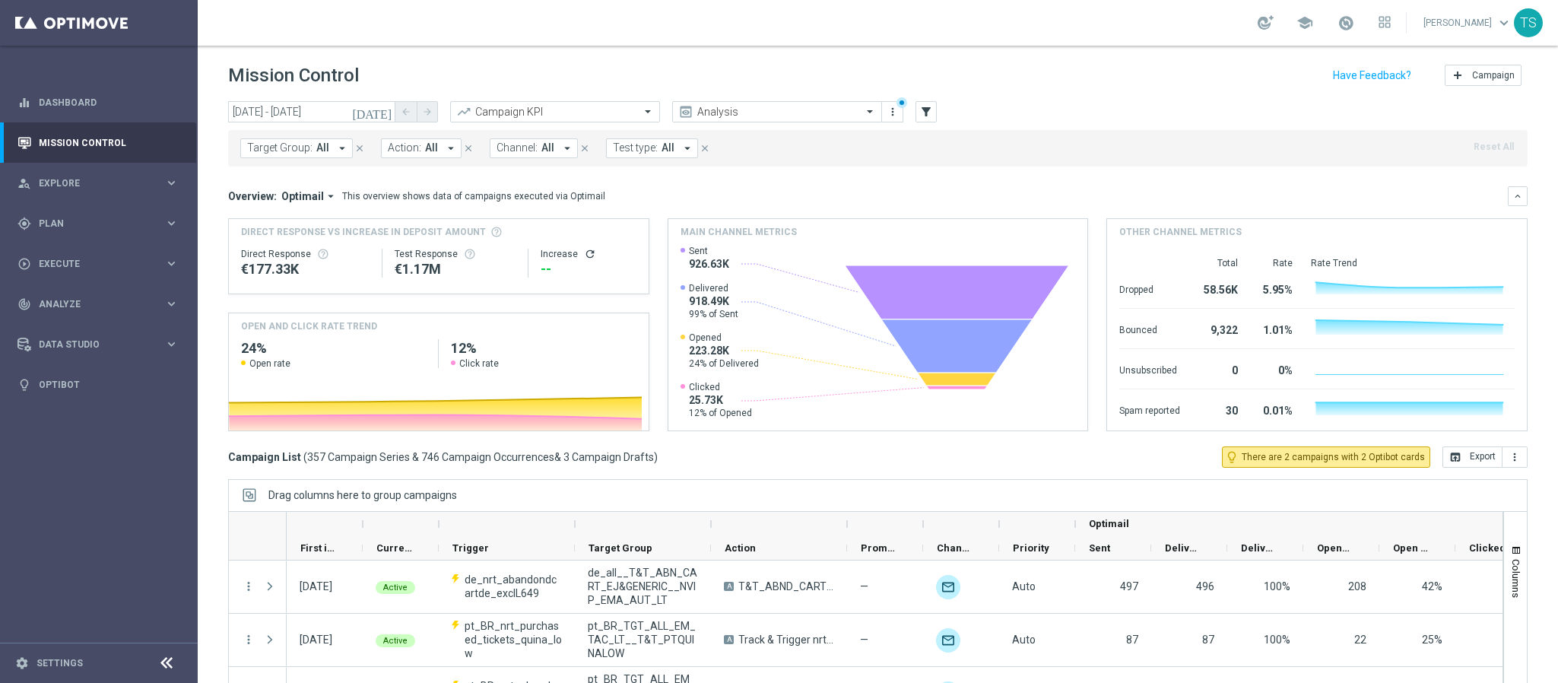
click at [316, 149] on span "All" at bounding box center [322, 147] width 13 height 13
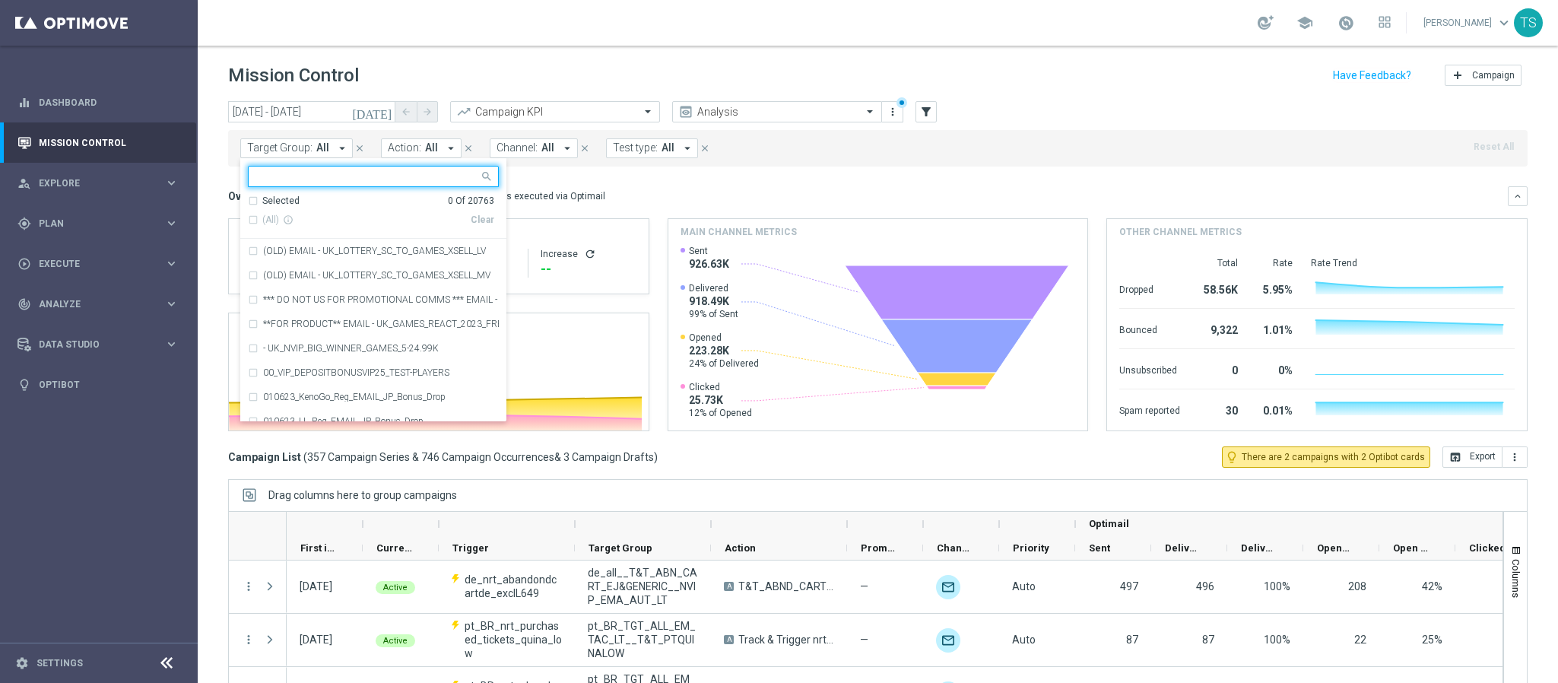
click at [331, 178] on input "text" at bounding box center [367, 176] width 223 height 13
click at [252, 199] on div "Selected 0 Of 20763" at bounding box center [371, 201] width 246 height 13
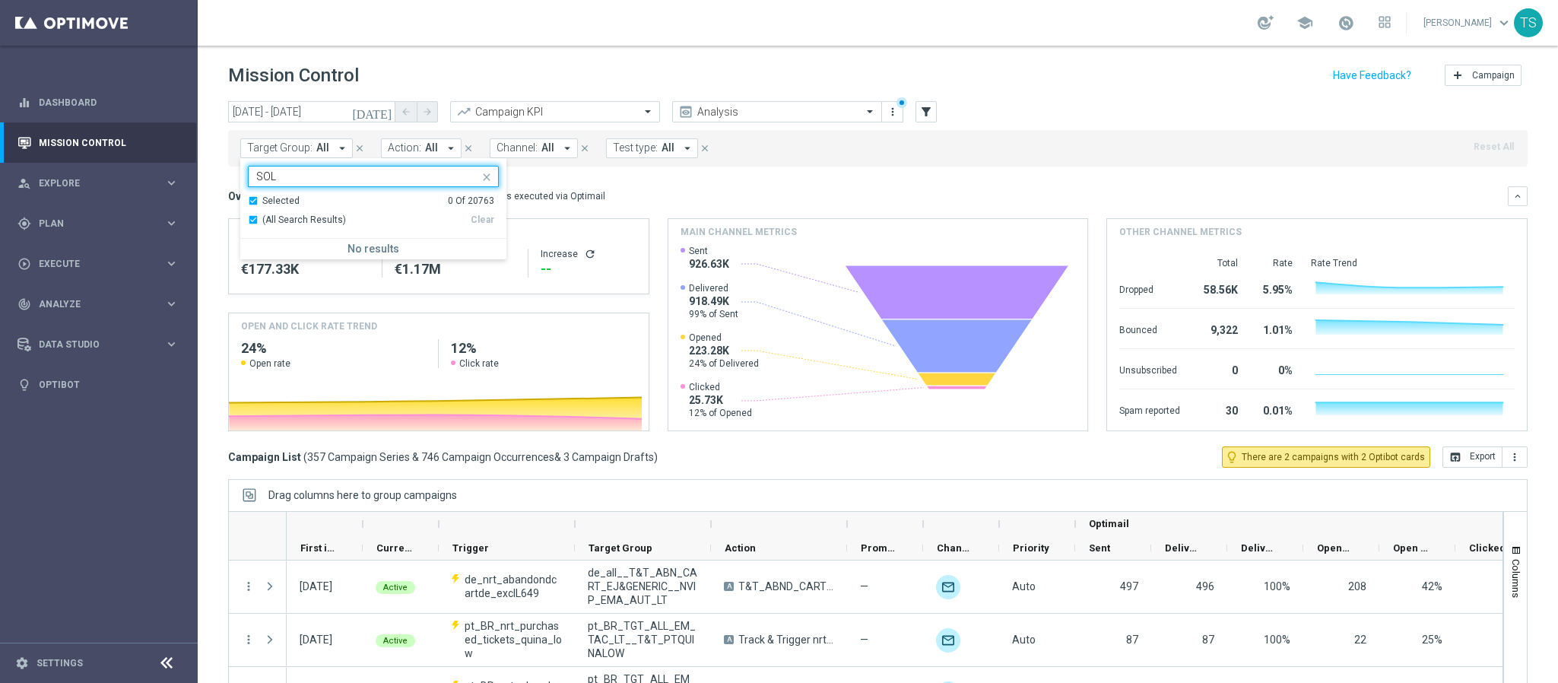
type input "SOL"
click at [1000, 169] on mini-dashboard "Overview: Optimail arrow_drop_down This overview shows data of campaigns execut…" at bounding box center [878, 307] width 1300 height 280
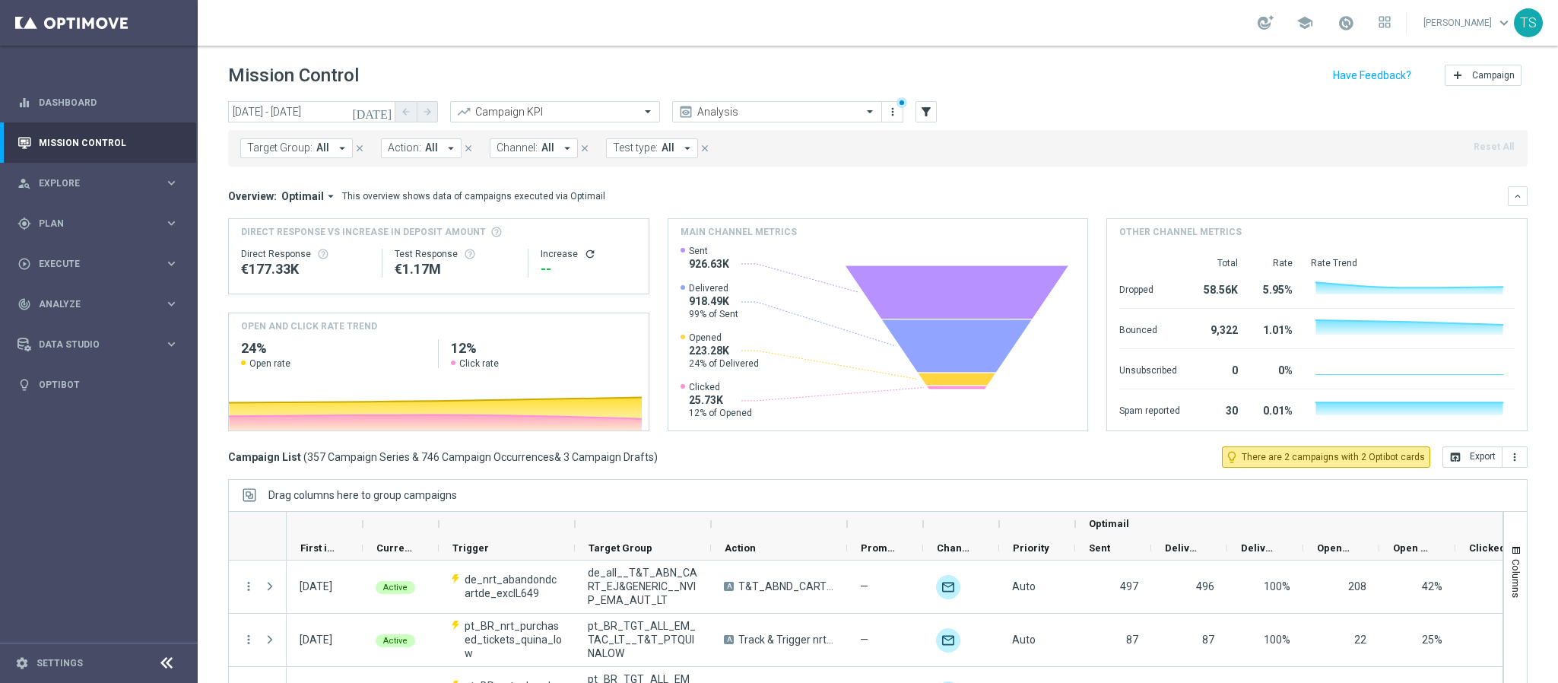
click at [316, 149] on span "All" at bounding box center [322, 147] width 13 height 13
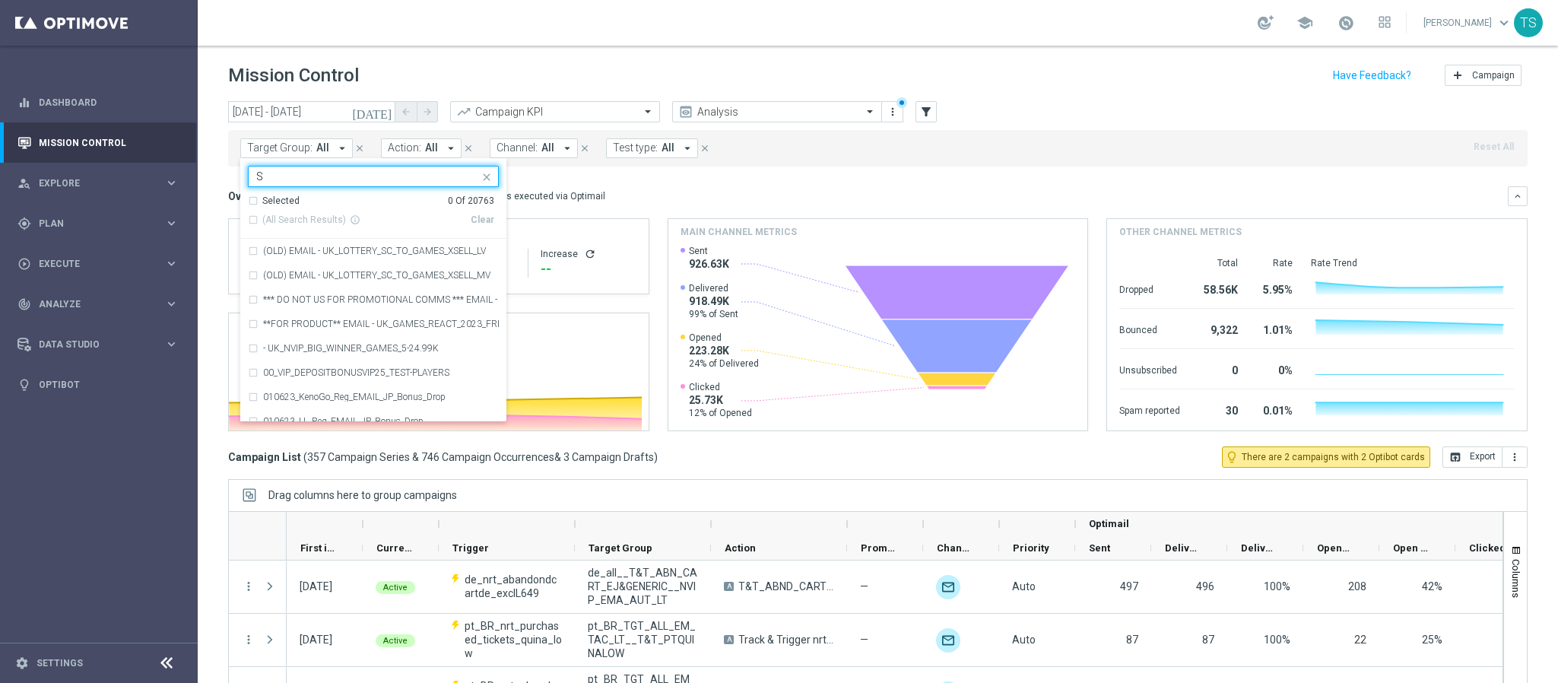
type input "SL"
drag, startPoint x: 285, startPoint y: 172, endPoint x: 124, endPoint y: 176, distance: 161.3
click at [128, 176] on main "equalizer Dashboard Mission Control" at bounding box center [779, 341] width 1558 height 683
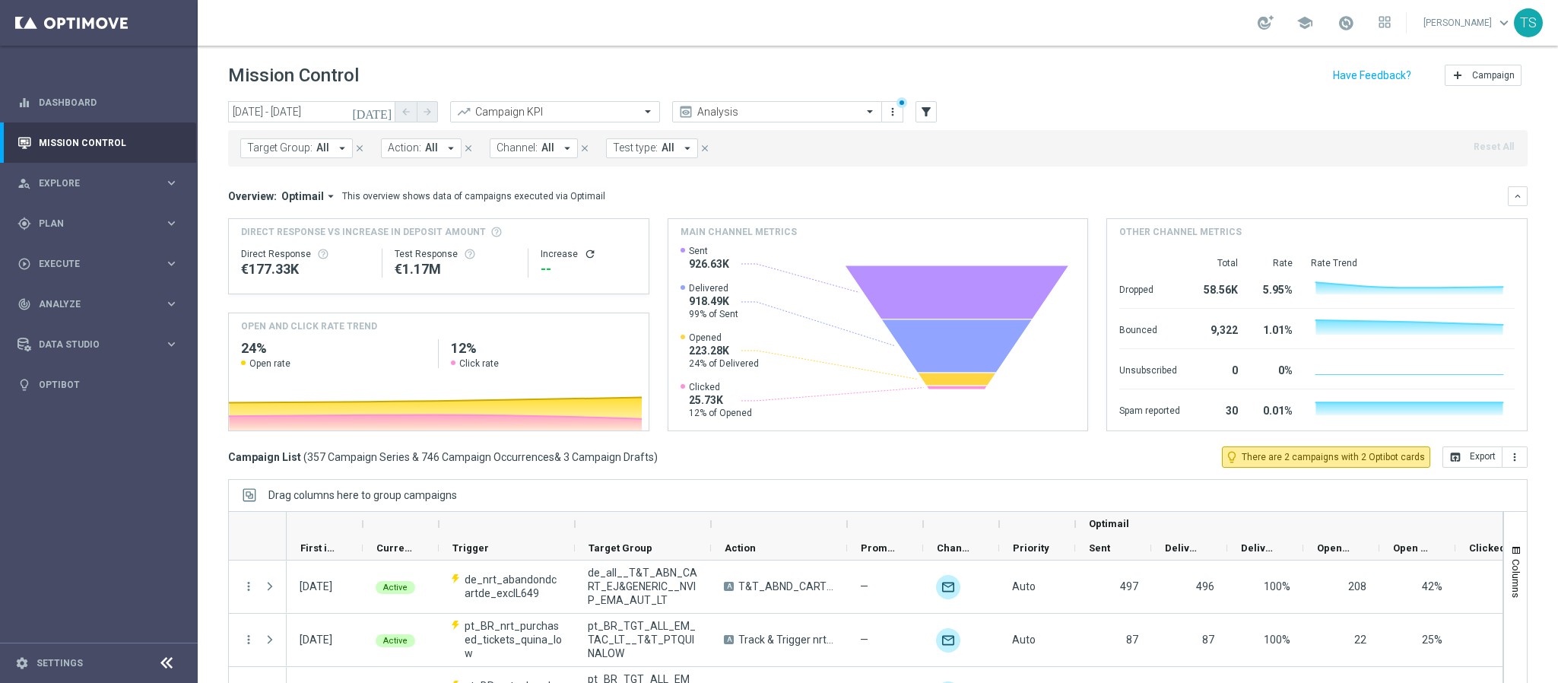
drag, startPoint x: 269, startPoint y: 154, endPoint x: 281, endPoint y: 156, distance: 11.6
click at [270, 154] on span "Target Group:" at bounding box center [279, 147] width 65 height 13
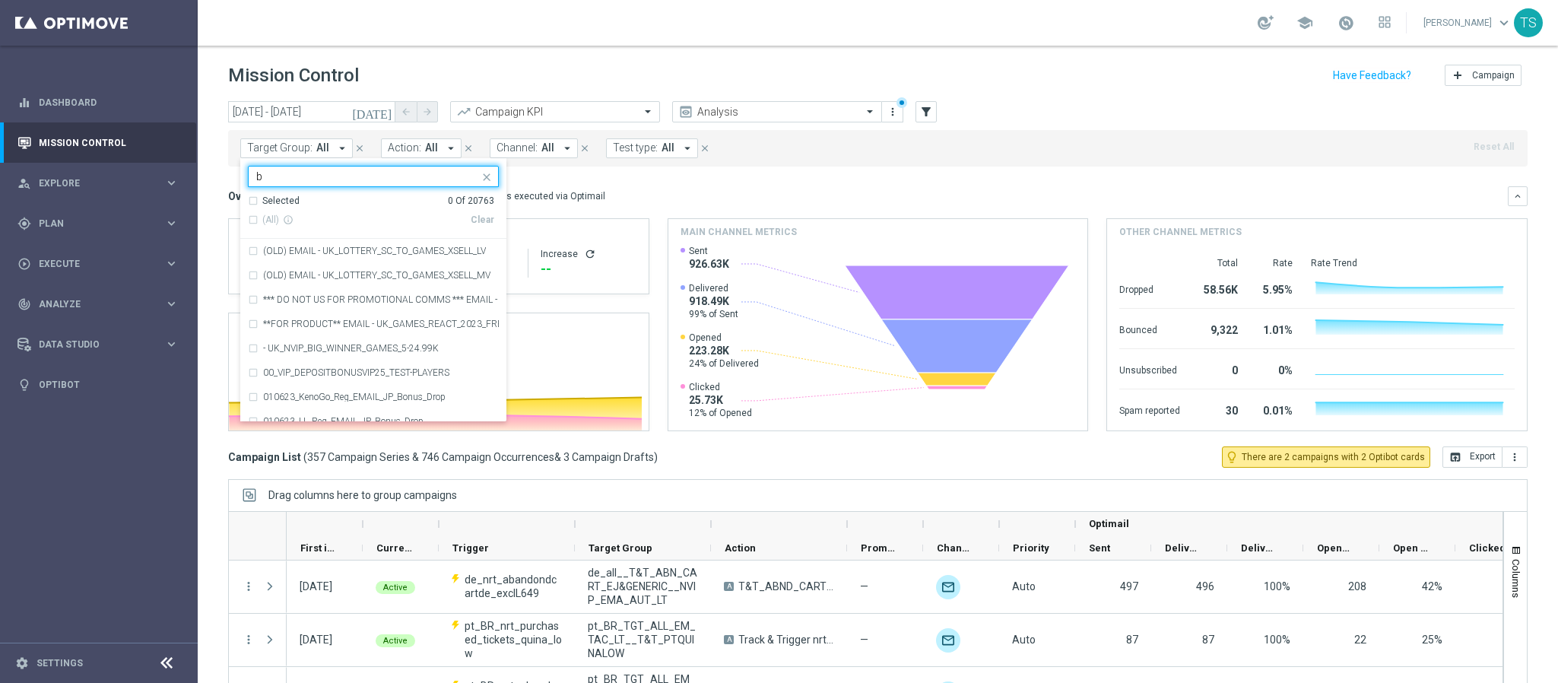
type input "br"
drag, startPoint x: 331, startPoint y: 179, endPoint x: 171, endPoint y: 176, distance: 159.7
click at [173, 176] on main "equalizer Dashboard Mission Control" at bounding box center [779, 341] width 1558 height 683
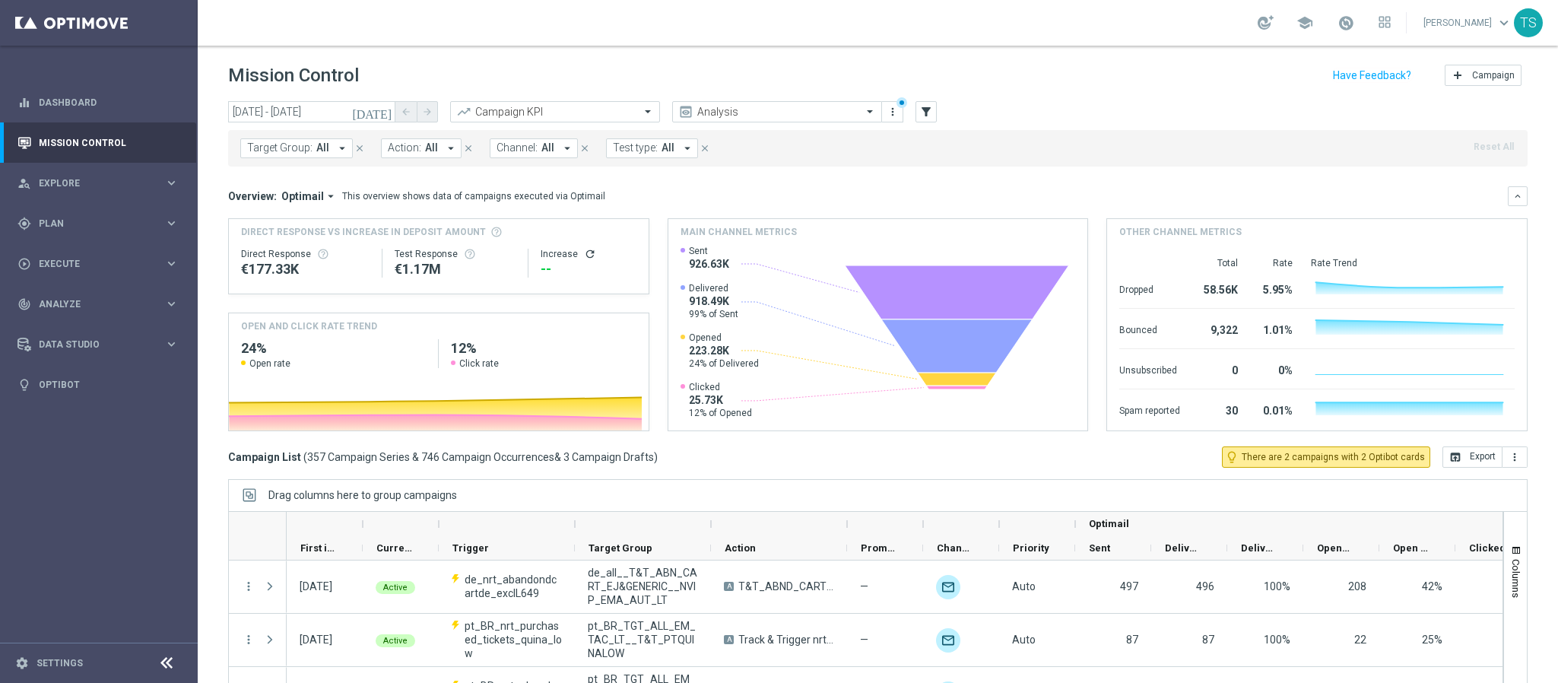
click at [292, 146] on span "Target Group:" at bounding box center [279, 147] width 65 height 13
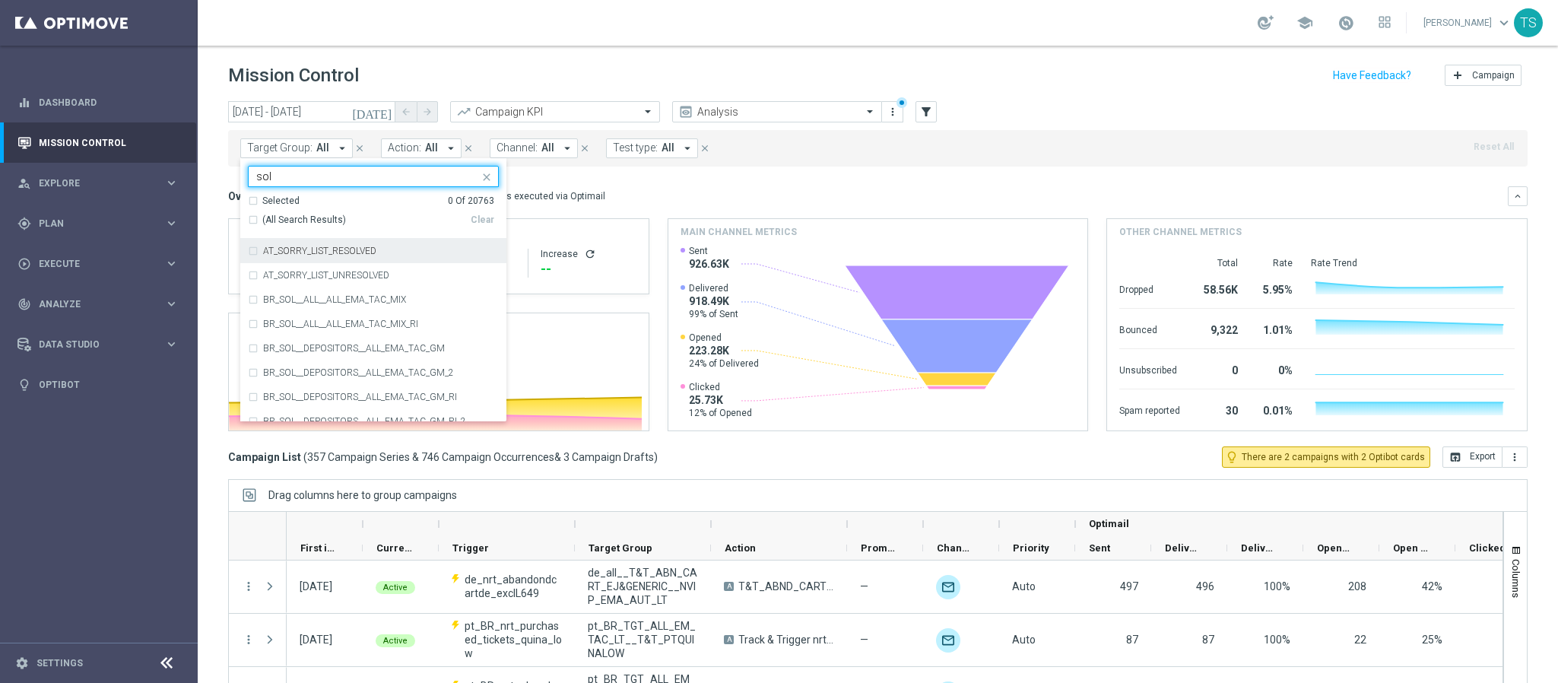
click at [253, 220] on div "(All Search Results)" at bounding box center [359, 220] width 223 height 13
type input "sol"
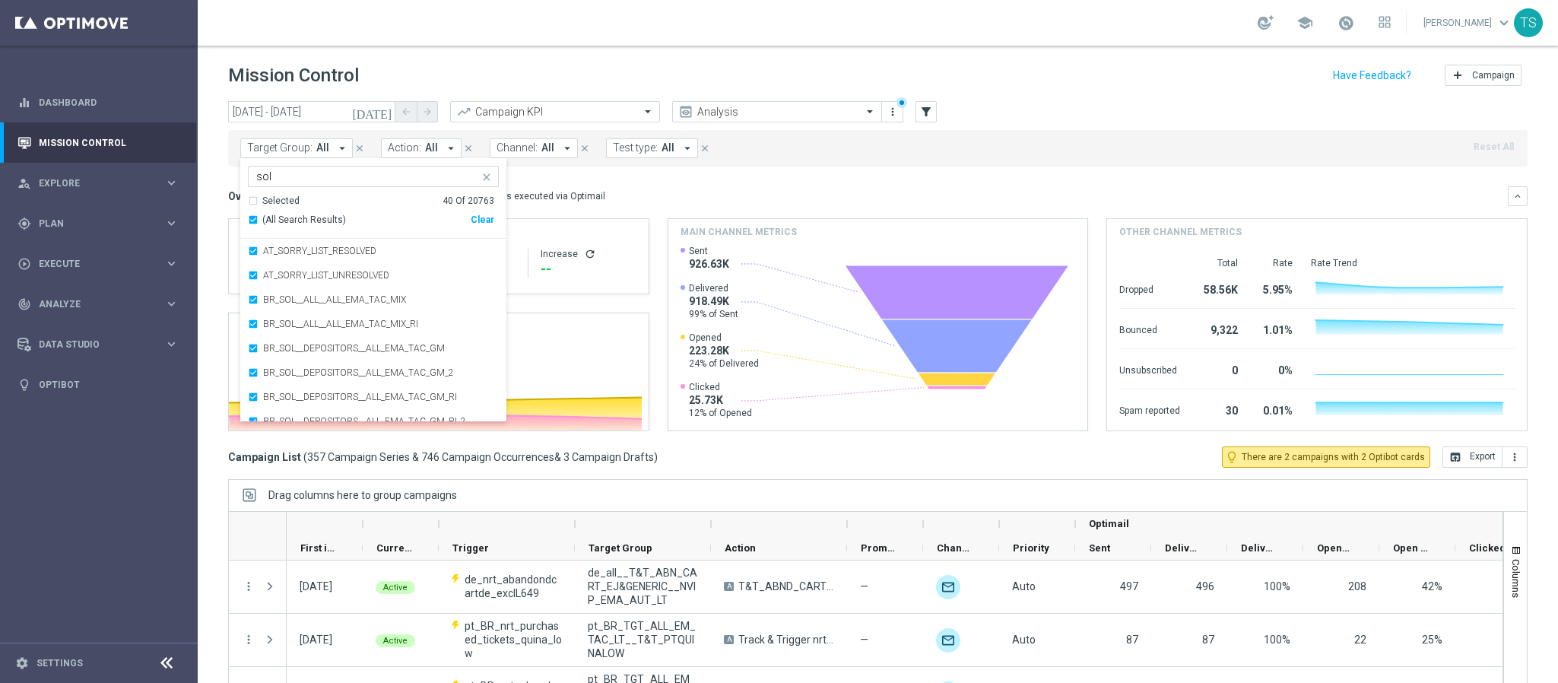
click at [570, 185] on mini-dashboard "Overview: Optimail arrow_drop_down This overview shows data of campaigns execut…" at bounding box center [878, 307] width 1300 height 280
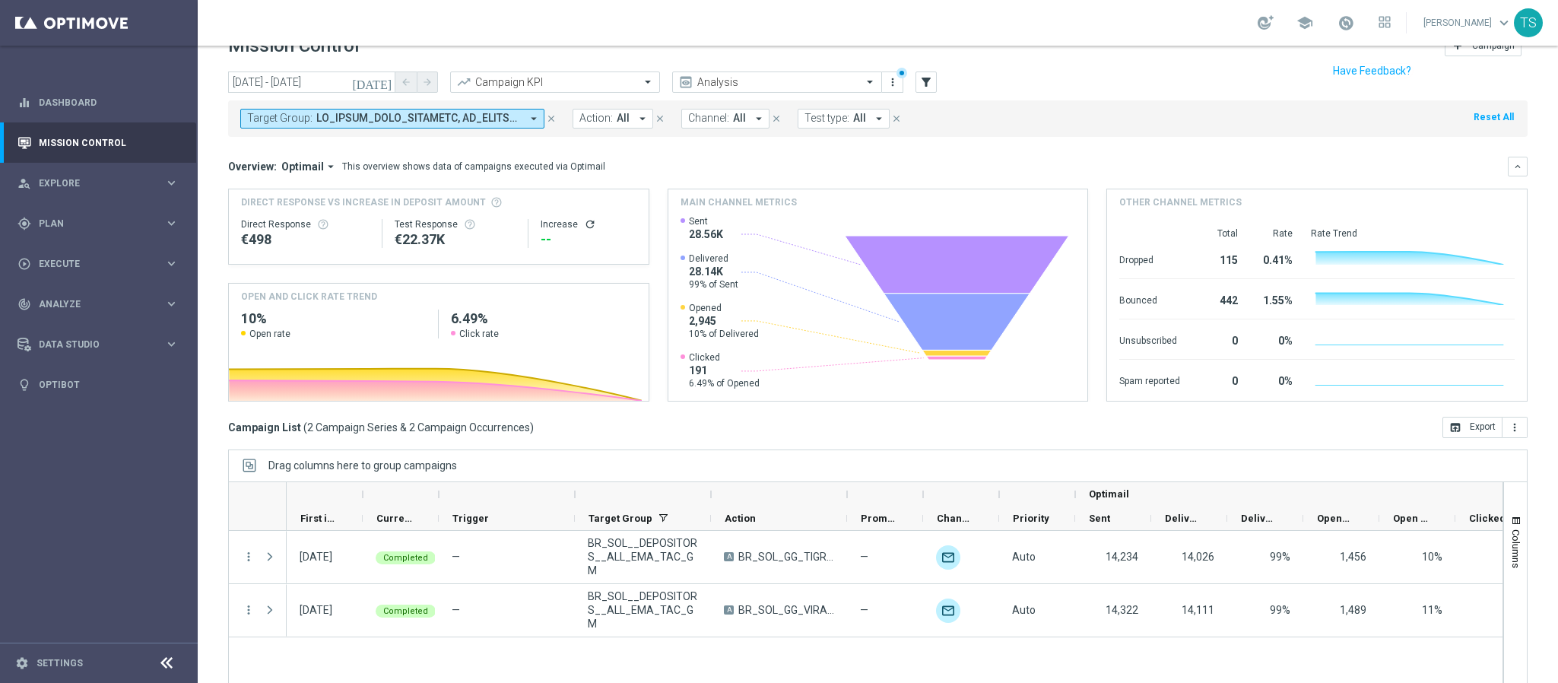
scroll to position [78, 0]
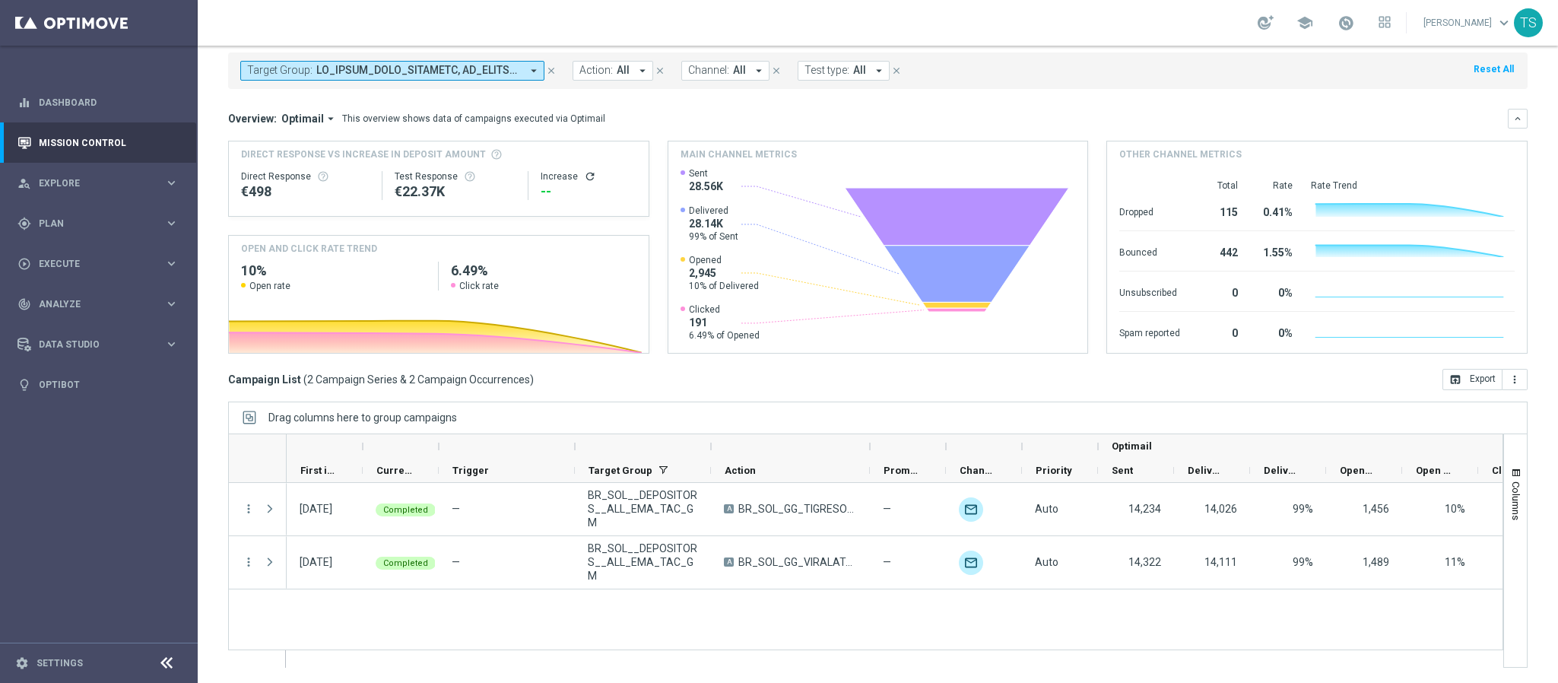
drag, startPoint x: 847, startPoint y: 447, endPoint x: 874, endPoint y: 448, distance: 27.4
click at [873, 448] on div at bounding box center [870, 446] width 6 height 24
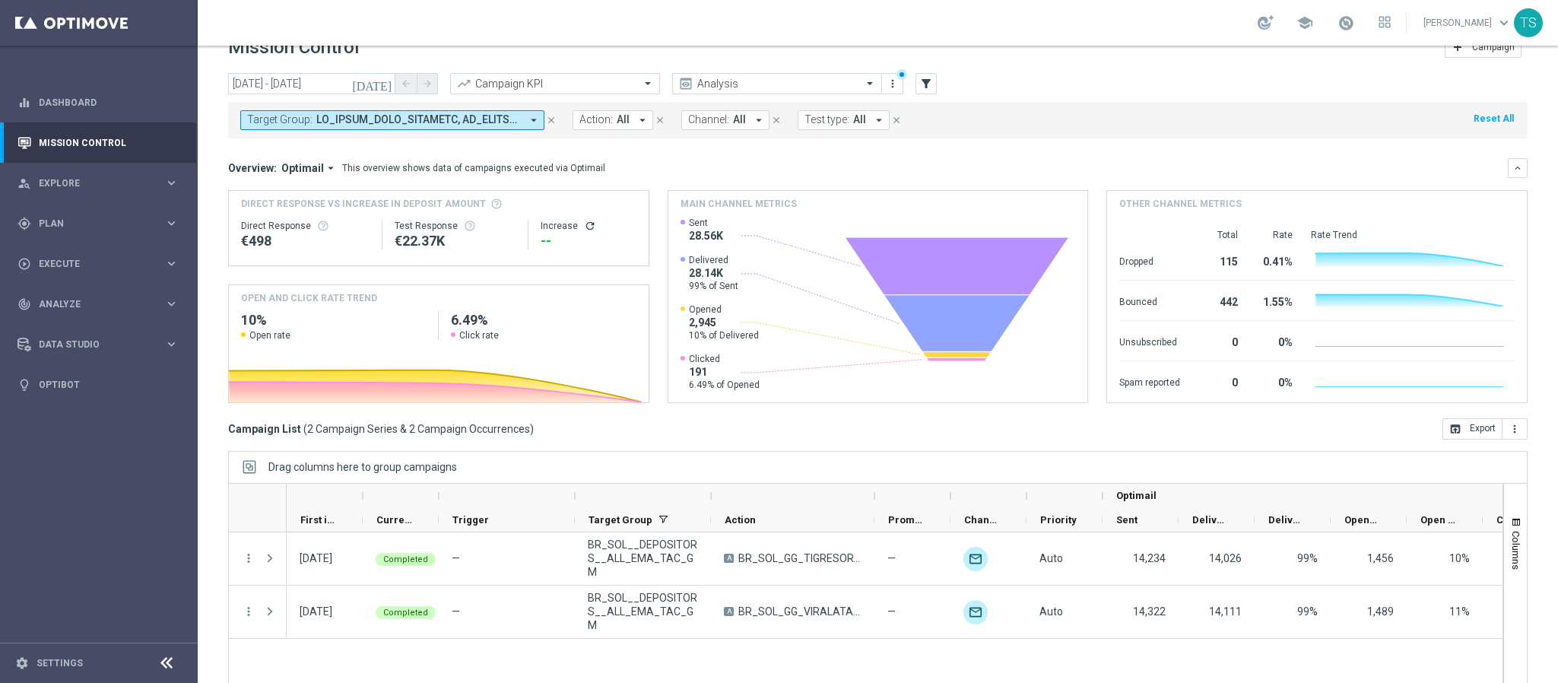
scroll to position [0, 0]
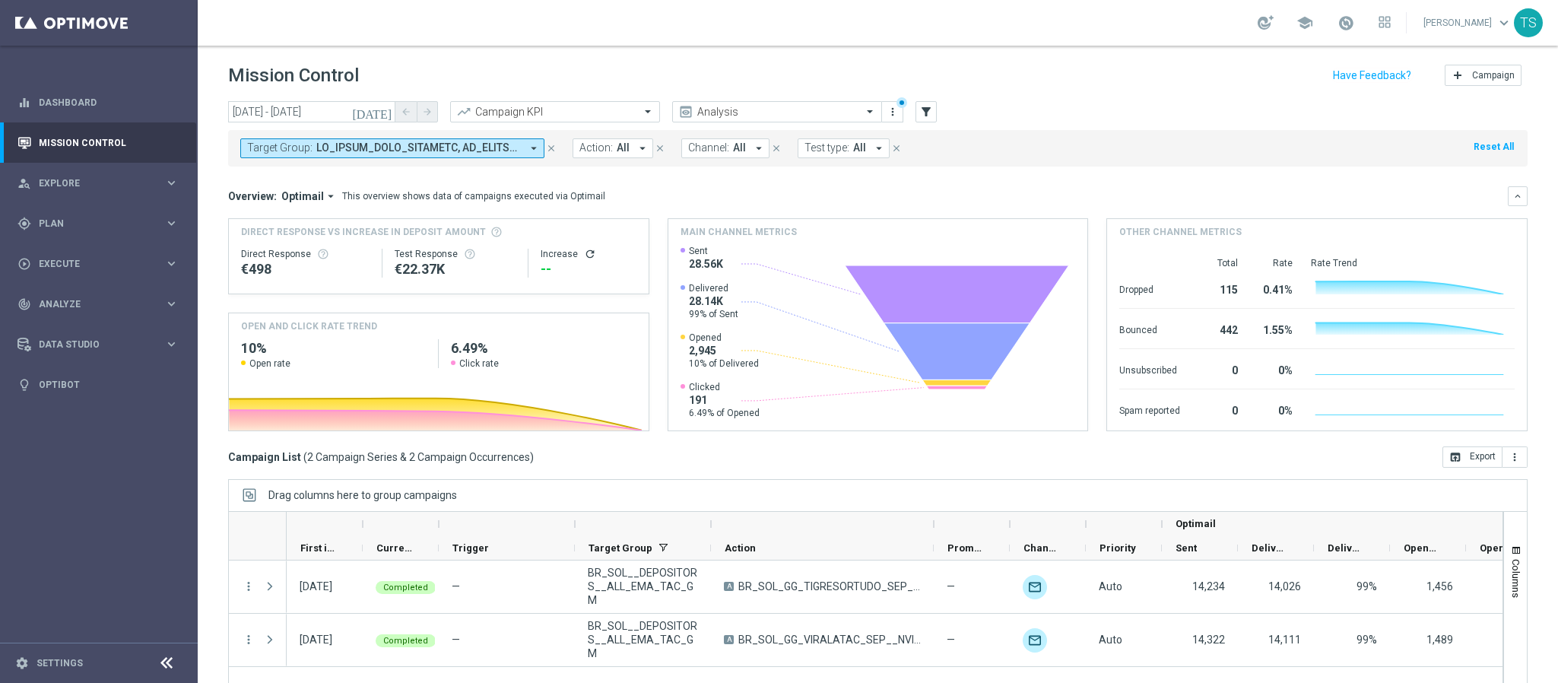
drag, startPoint x: 872, startPoint y: 520, endPoint x: 931, endPoint y: 516, distance: 59.4
click at [931, 516] on div at bounding box center [934, 524] width 6 height 24
click at [386, 109] on icon "[DATE]" at bounding box center [372, 112] width 41 height 14
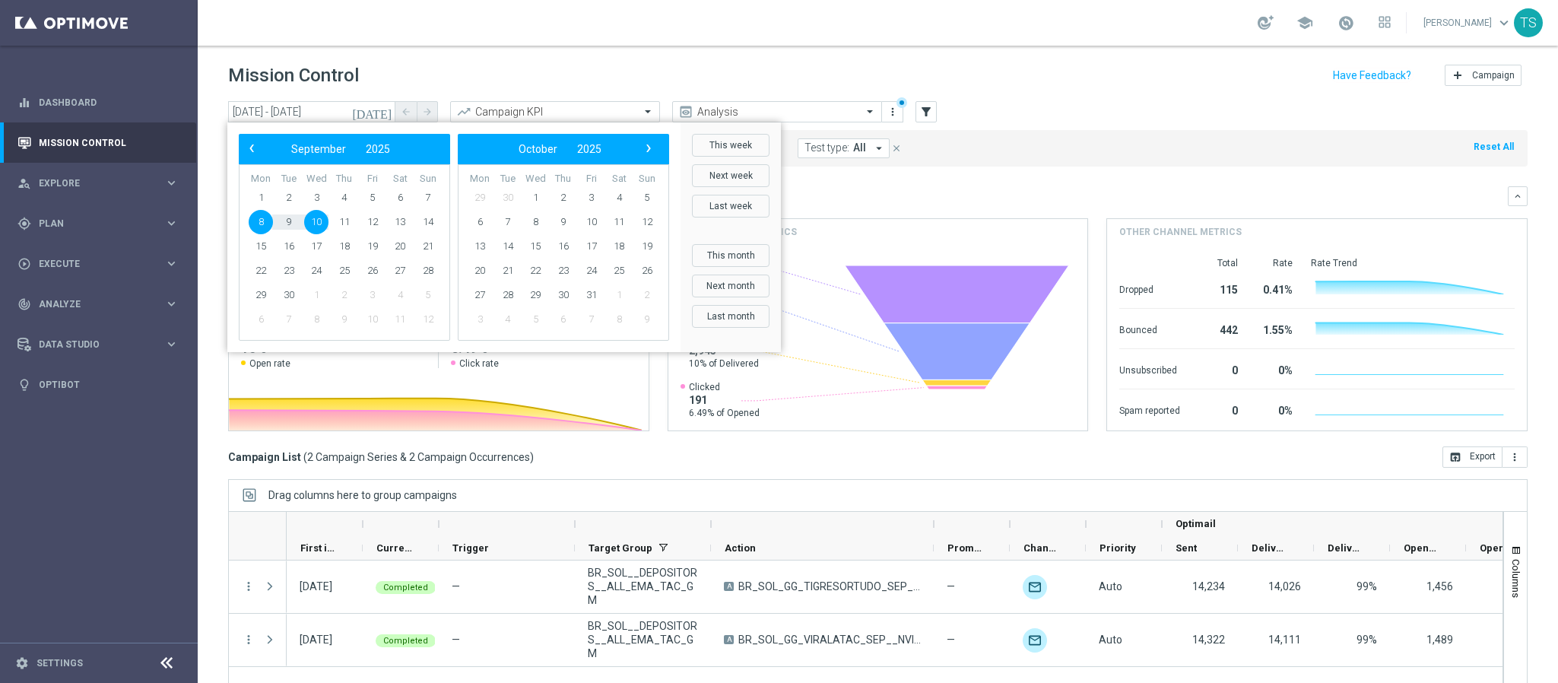
click at [259, 222] on span "8" at bounding box center [261, 222] width 24 height 24
click at [432, 219] on span "14" at bounding box center [428, 222] width 24 height 24
type input "[DATE] - [DATE]"
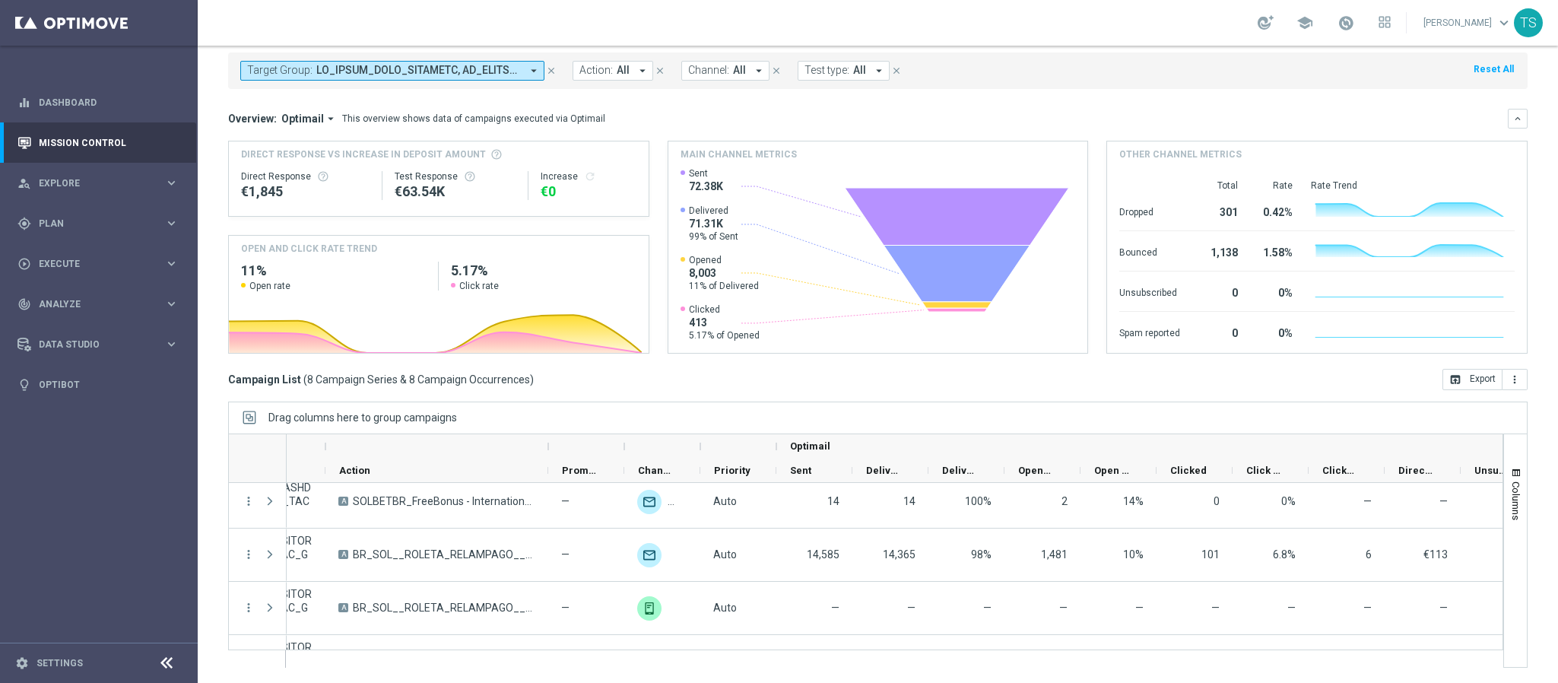
scroll to position [0, 251]
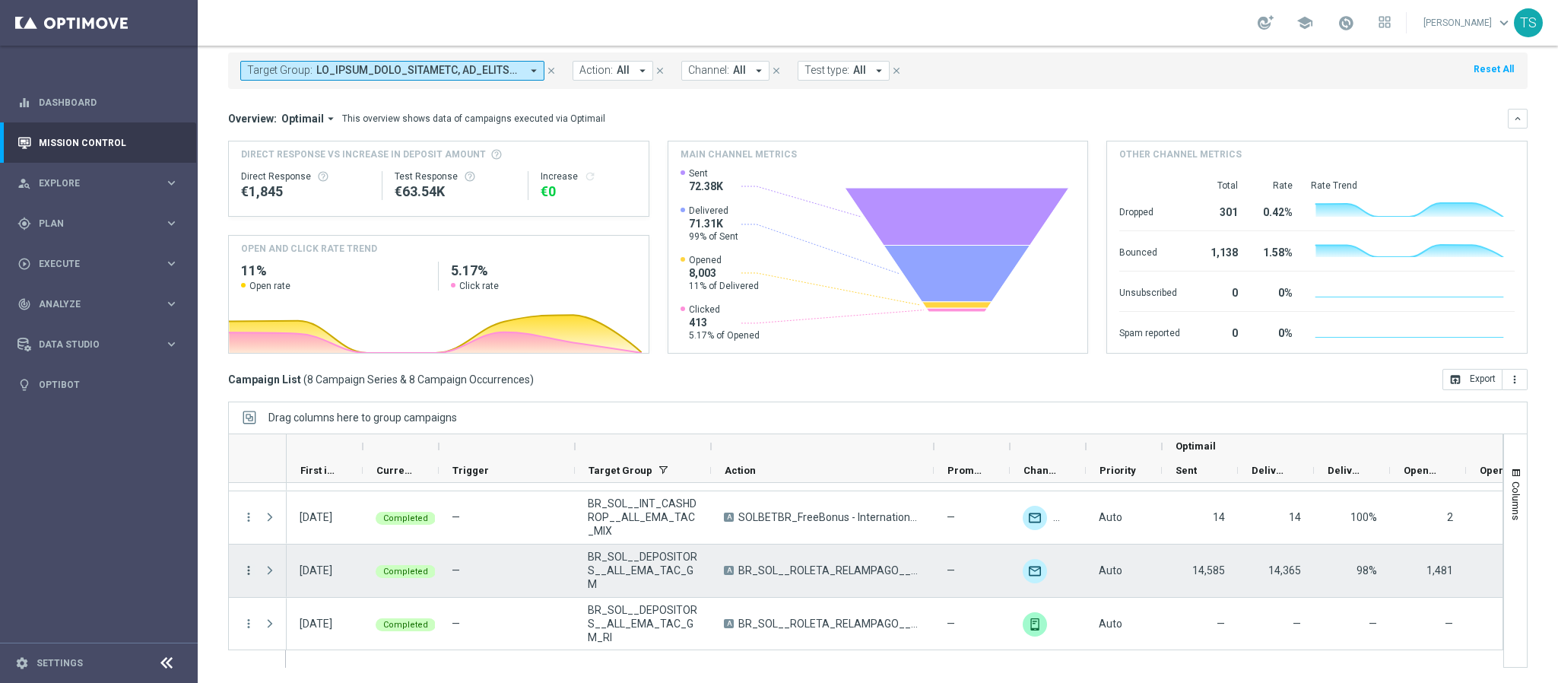
click at [249, 576] on icon "more_vert" at bounding box center [249, 570] width 14 height 14
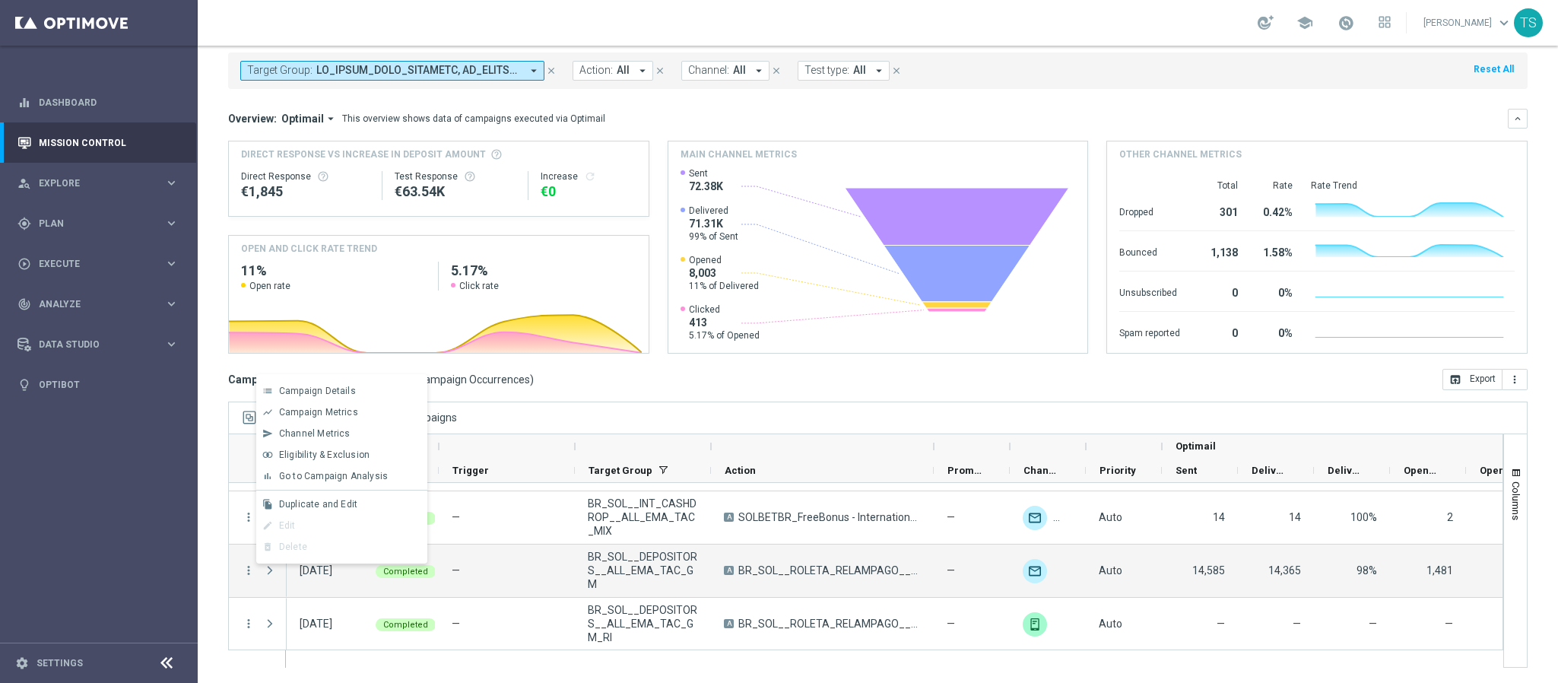
click at [849, 390] on div "Campaign List ( 8 Campaign Series & 8 Campaign Occurrences ) open_in_browser Ex…" at bounding box center [878, 379] width 1300 height 21
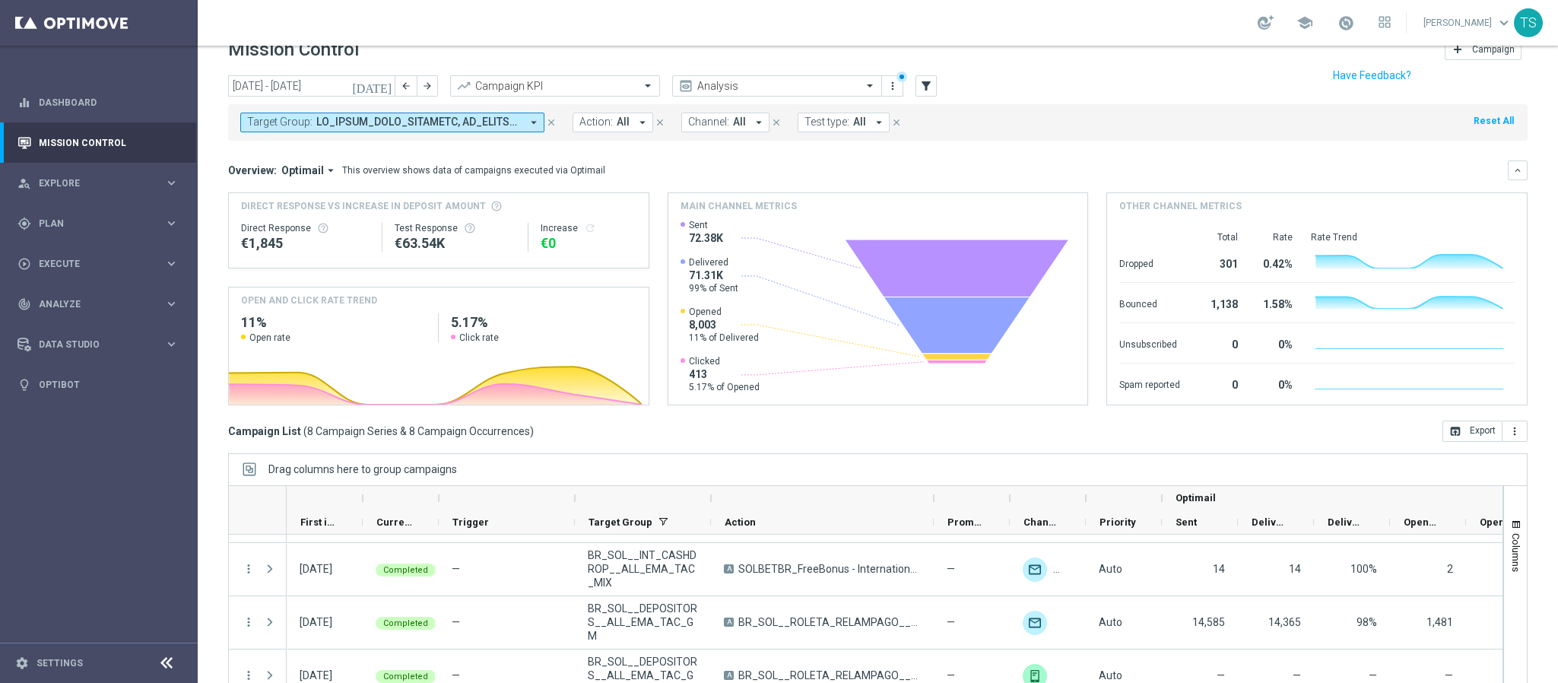
scroll to position [0, 0]
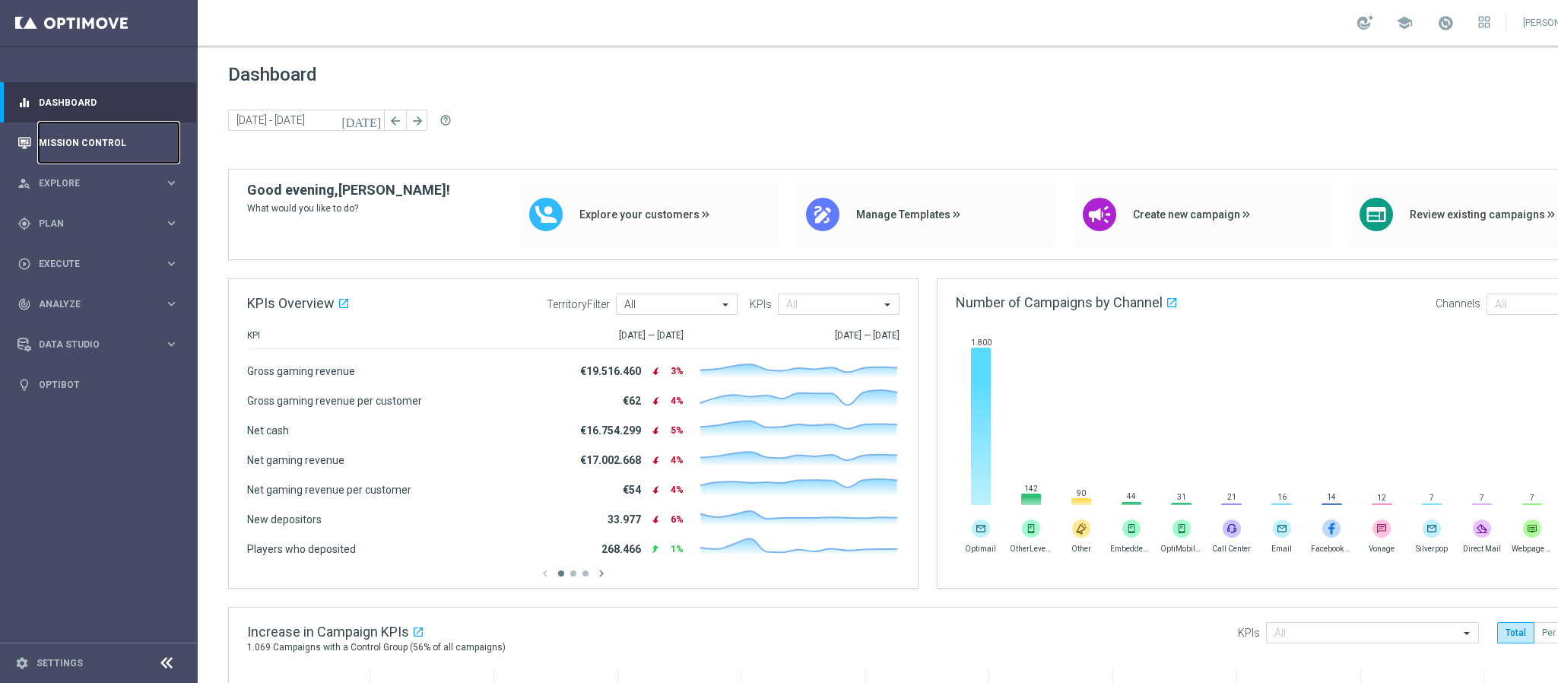
click at [60, 135] on link "Mission Control" at bounding box center [109, 142] width 140 height 40
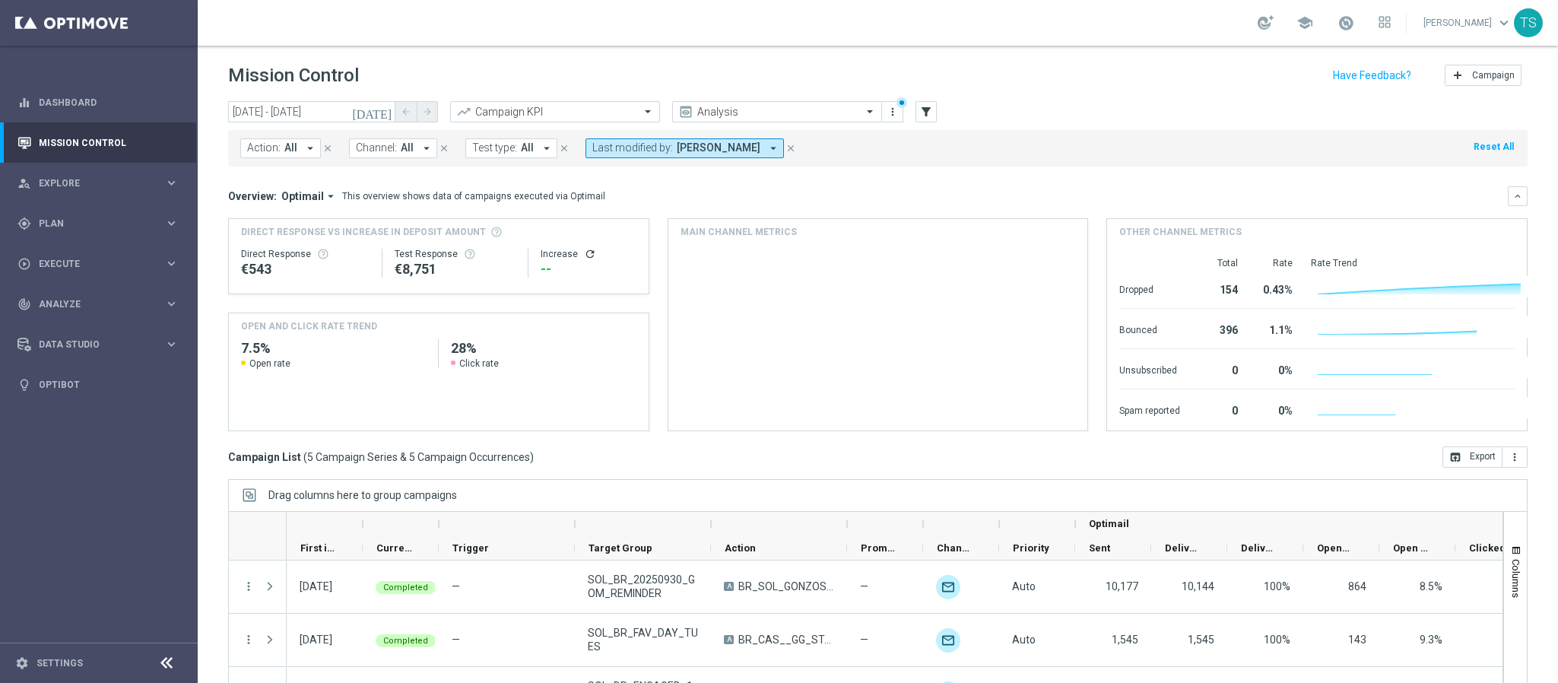
drag, startPoint x: 379, startPoint y: 108, endPoint x: 370, endPoint y: 114, distance: 11.0
click at [379, 106] on button "[DATE]" at bounding box center [373, 112] width 46 height 23
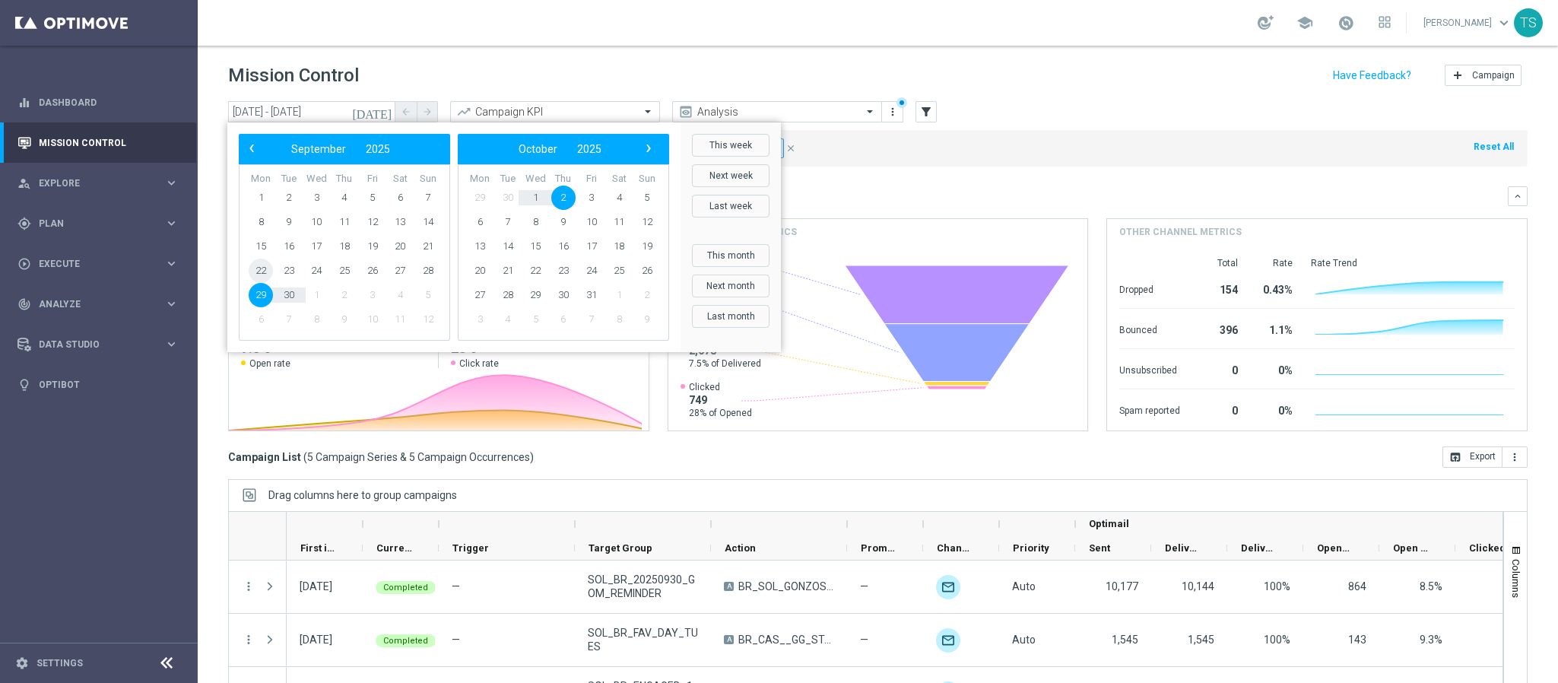
click at [254, 269] on span "22" at bounding box center [261, 271] width 24 height 24
click at [313, 274] on span "24" at bounding box center [316, 271] width 24 height 24
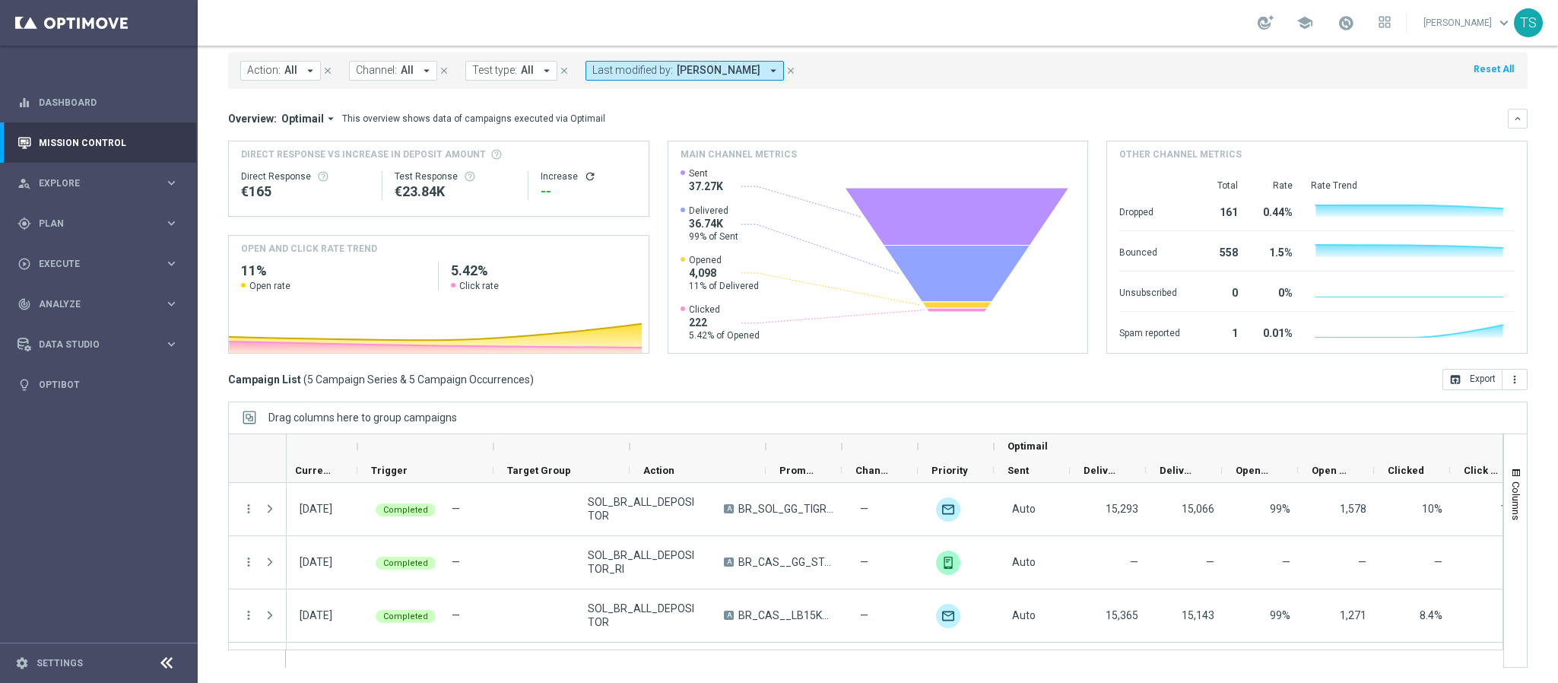
scroll to position [0, 97]
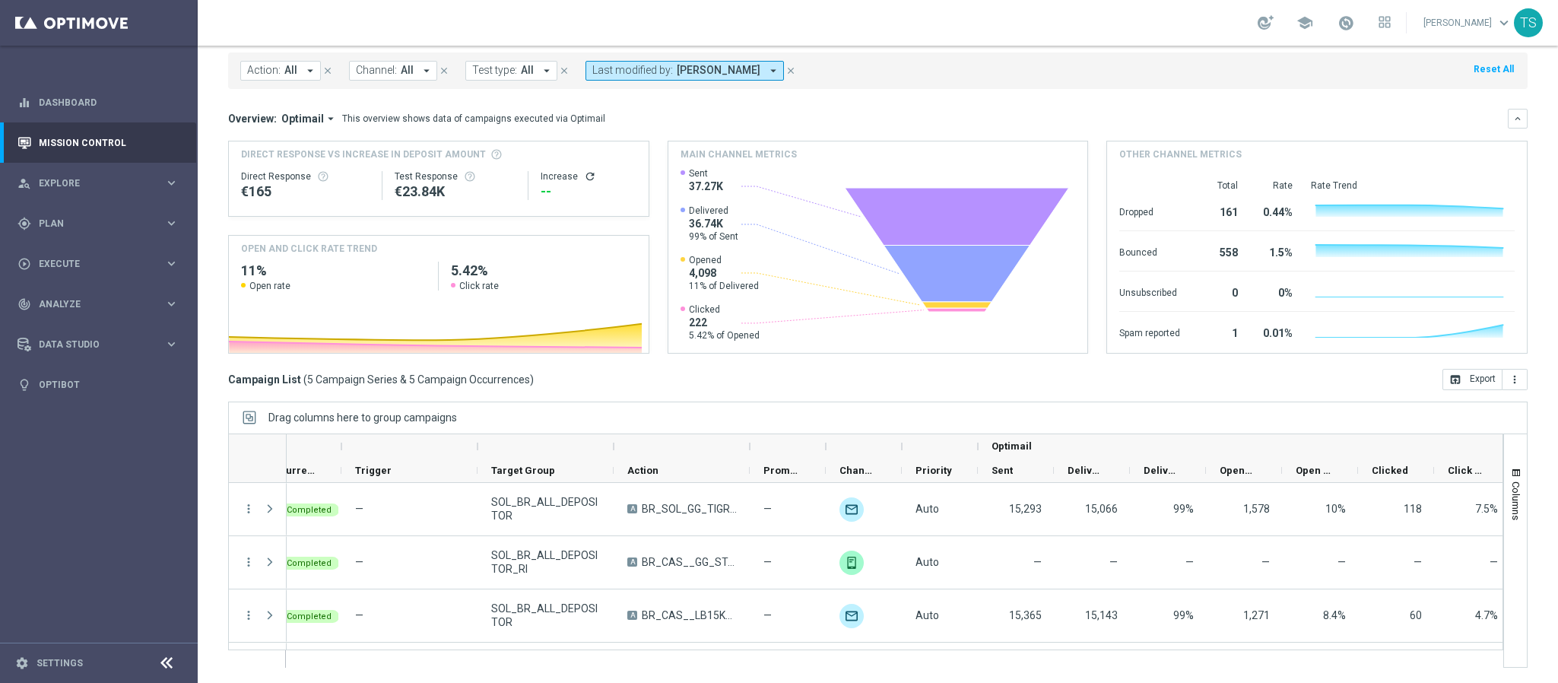
click at [924, 649] on div "Auto" at bounding box center [941, 669] width 76 height 52
click at [922, 652] on div at bounding box center [865, 550] width 1275 height 234
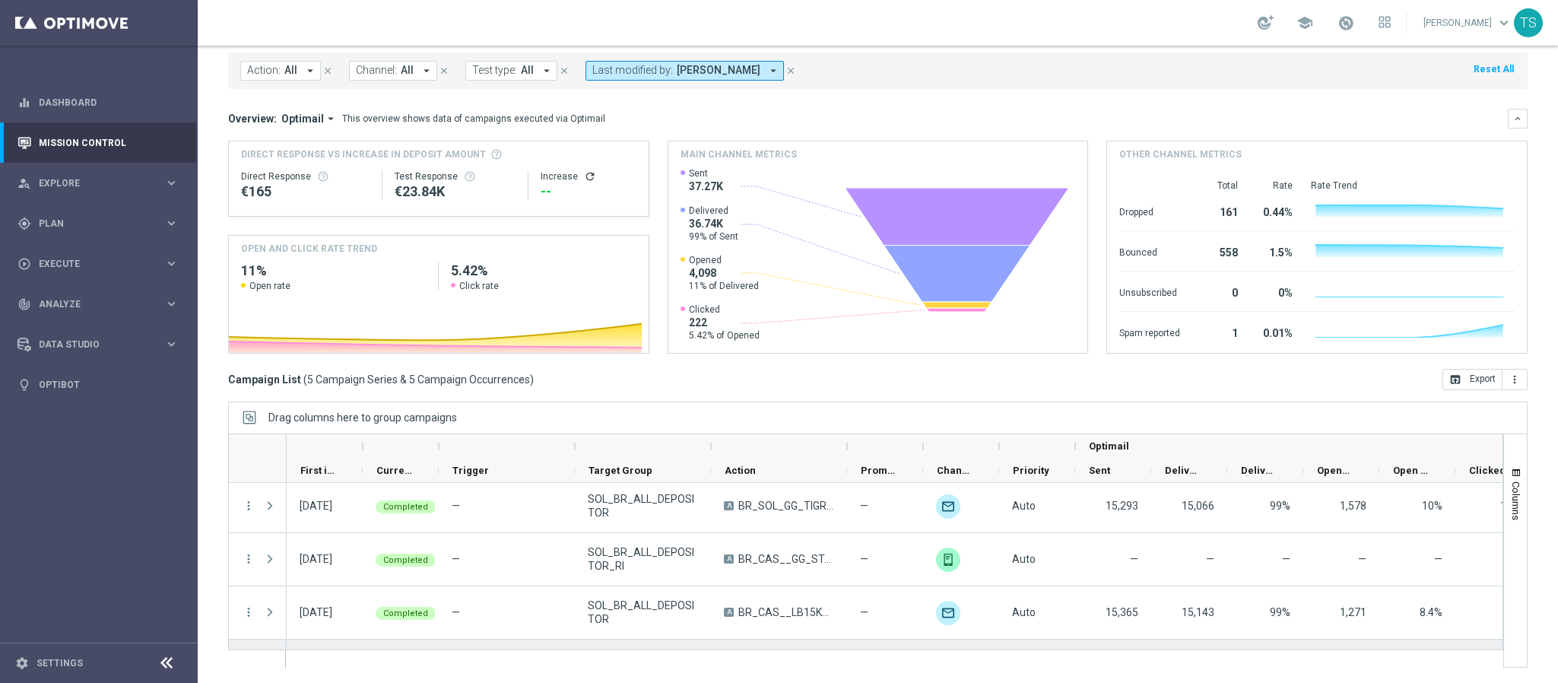
scroll to position [0, 0]
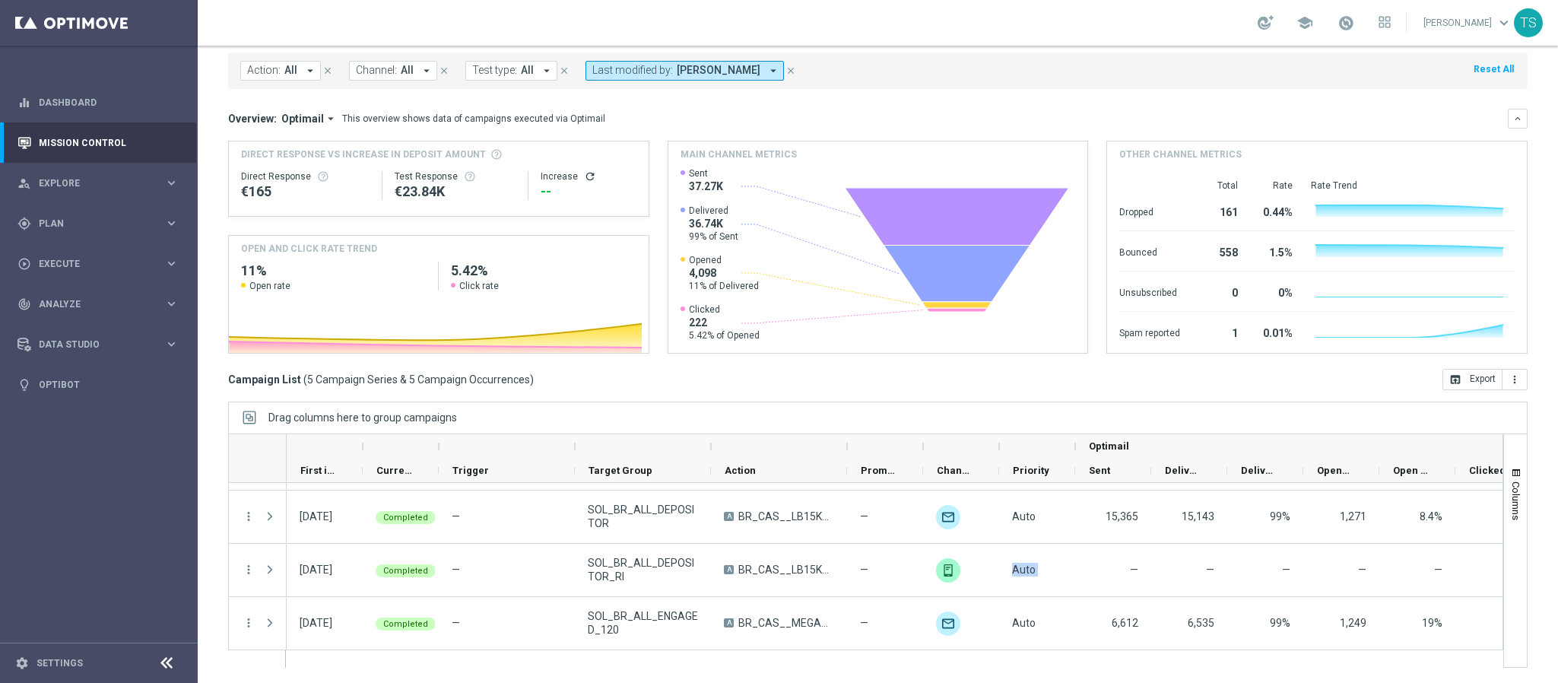
click at [1004, 425] on div "Drag columns here to group campaigns" at bounding box center [878, 417] width 1300 height 32
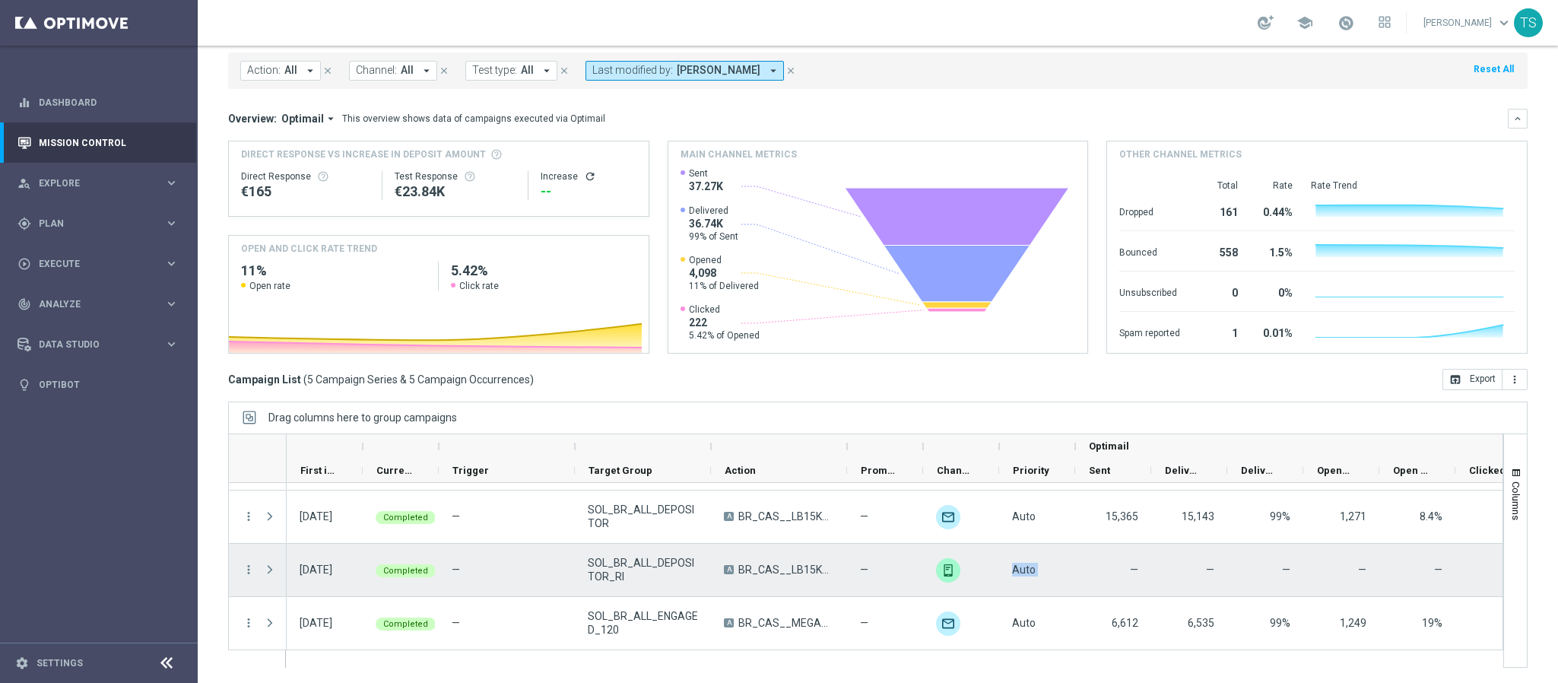
click at [1052, 563] on div "Auto" at bounding box center [1037, 570] width 76 height 52
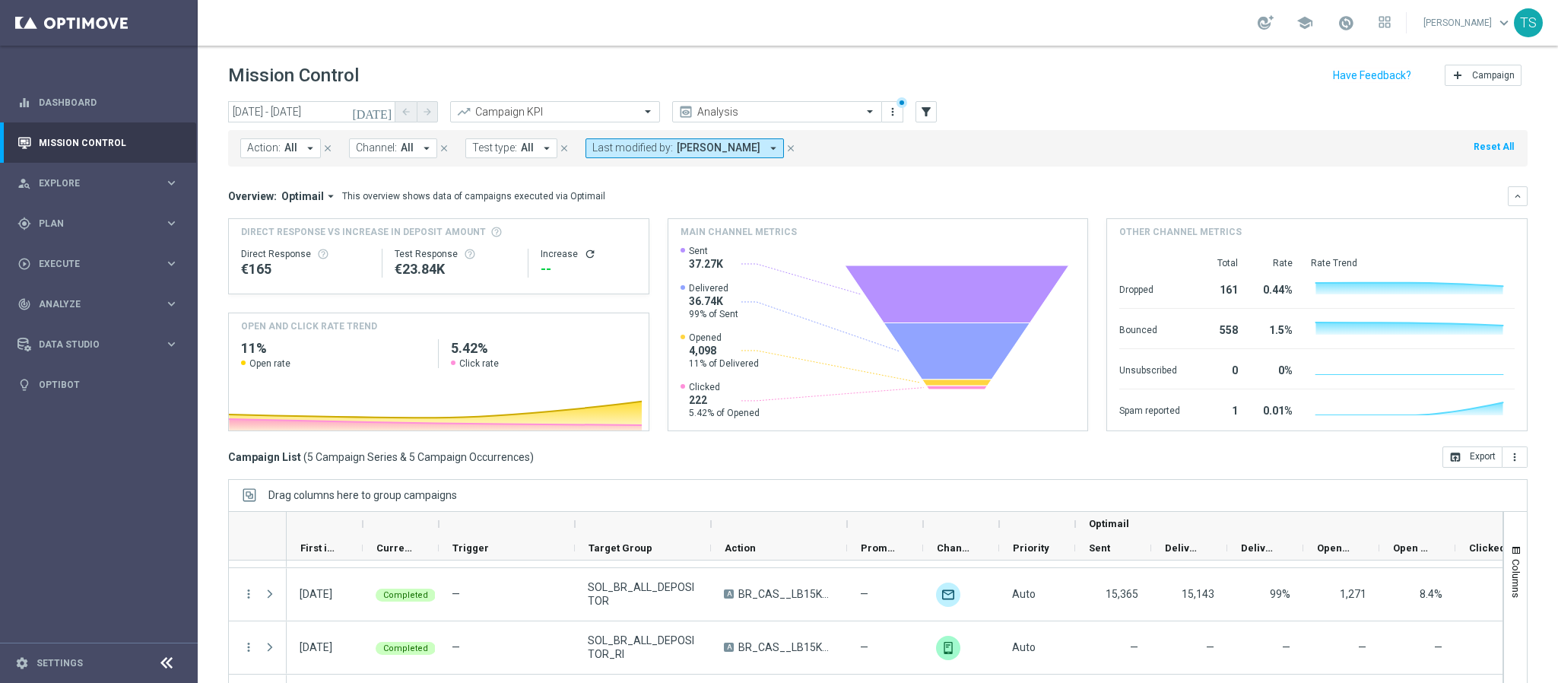
click at [383, 115] on icon "[DATE]" at bounding box center [372, 112] width 41 height 14
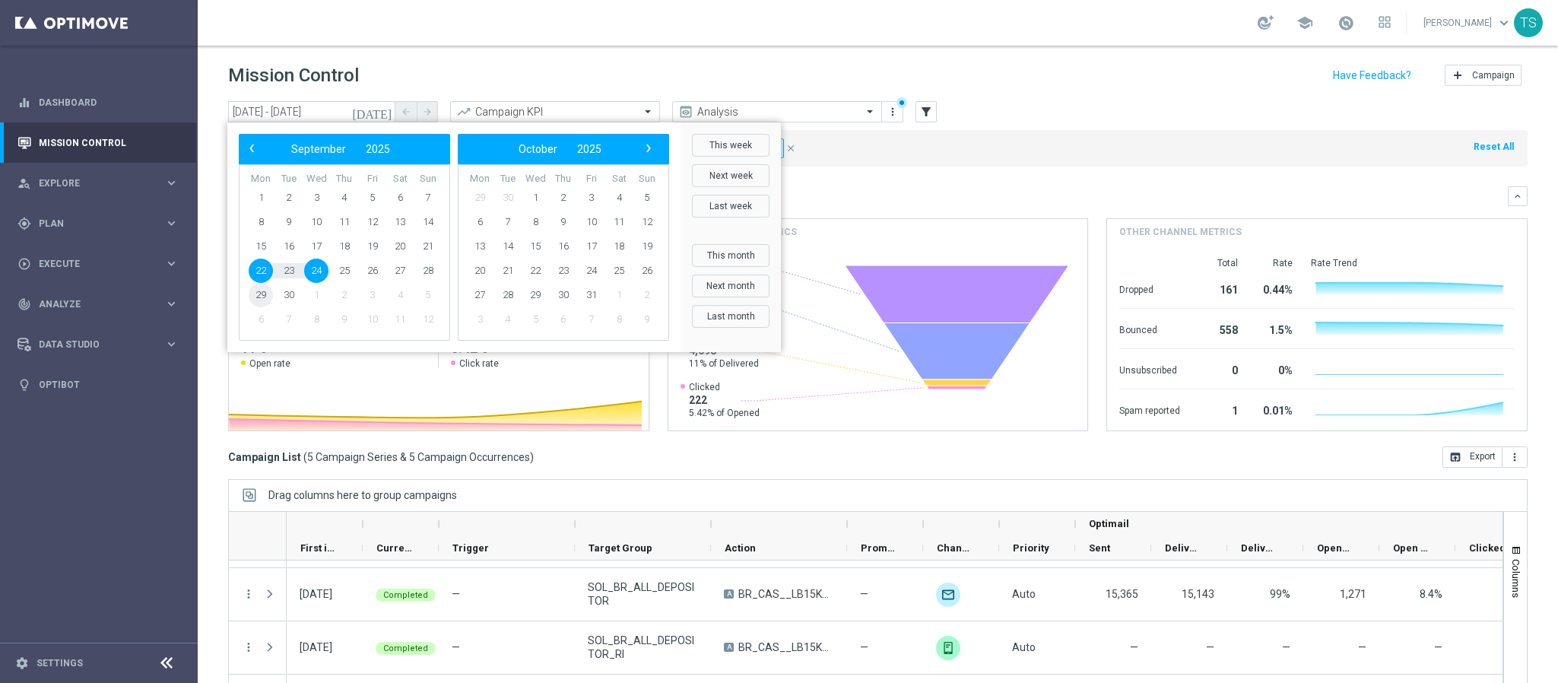
click at [261, 294] on span "29" at bounding box center [261, 295] width 24 height 24
click at [537, 197] on span "1" at bounding box center [535, 198] width 24 height 24
type input "[DATE] - [DATE]"
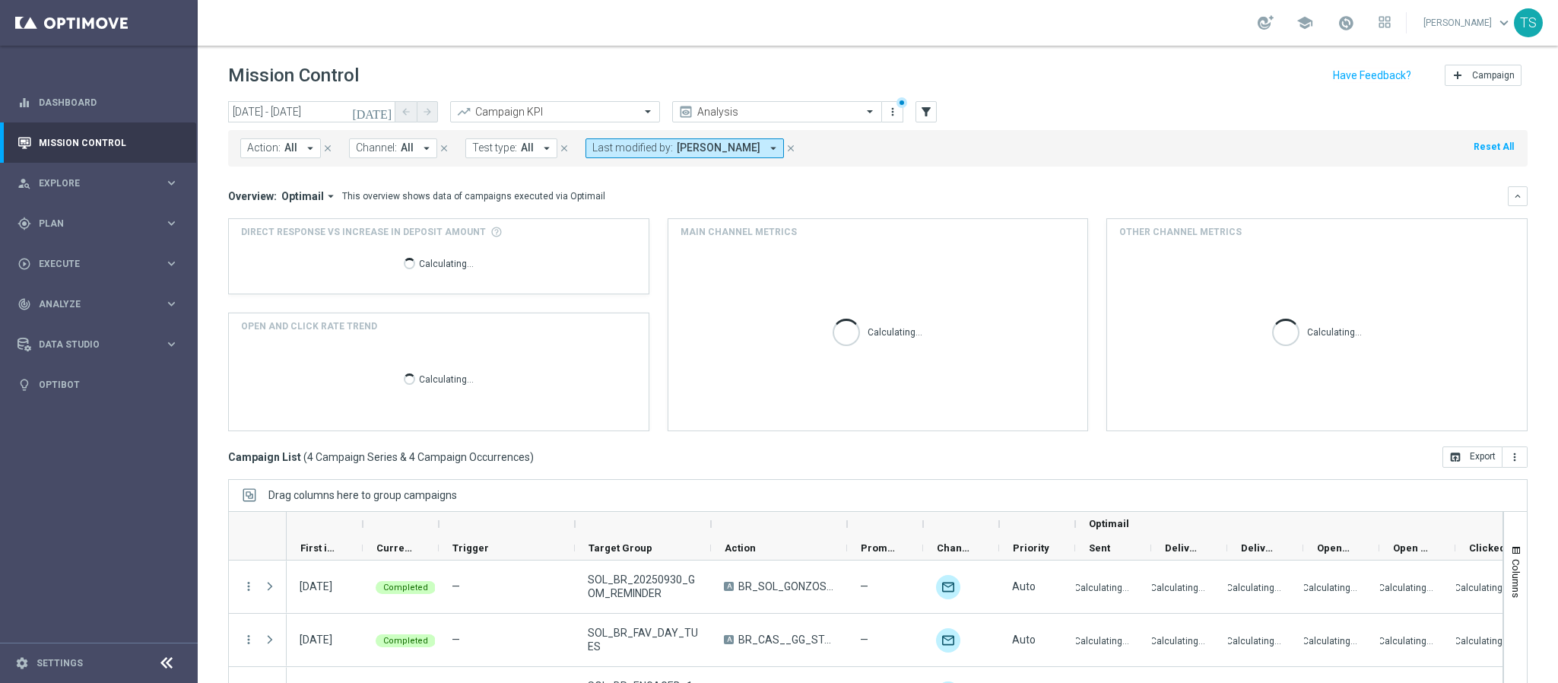
click at [382, 105] on icon "[DATE]" at bounding box center [372, 112] width 41 height 14
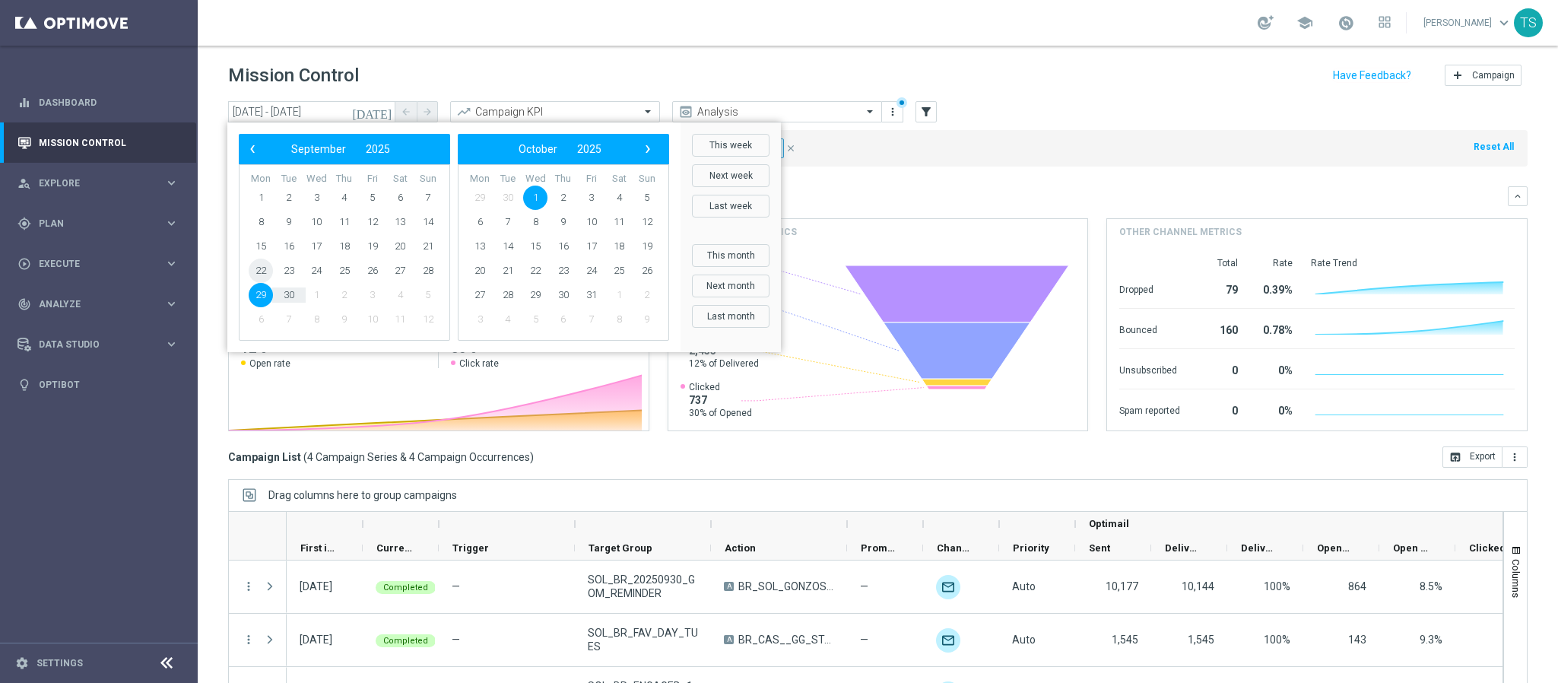
click at [258, 274] on span "22" at bounding box center [261, 271] width 24 height 24
click at [320, 269] on span "24" at bounding box center [316, 271] width 24 height 24
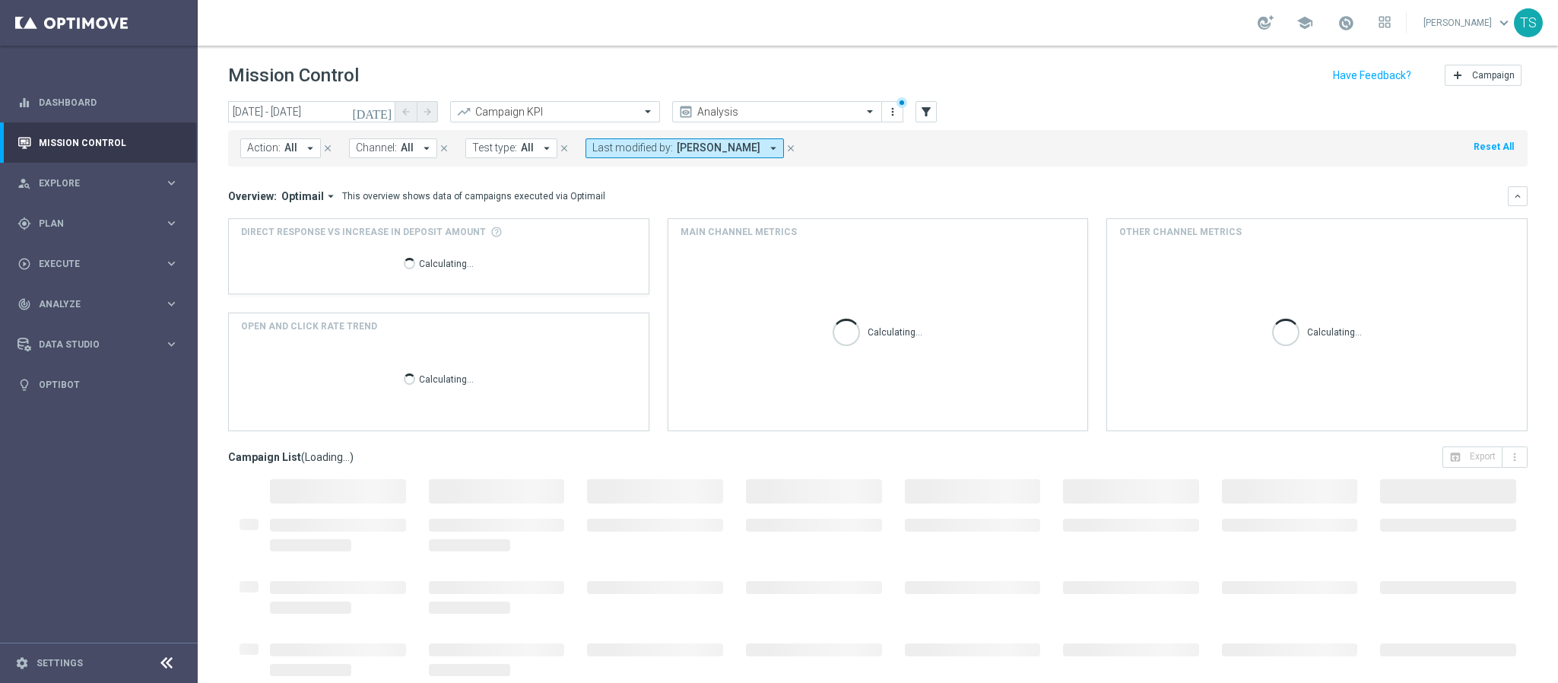
type input "[DATE] - [DATE]"
